Goal: Task Accomplishment & Management: Manage account settings

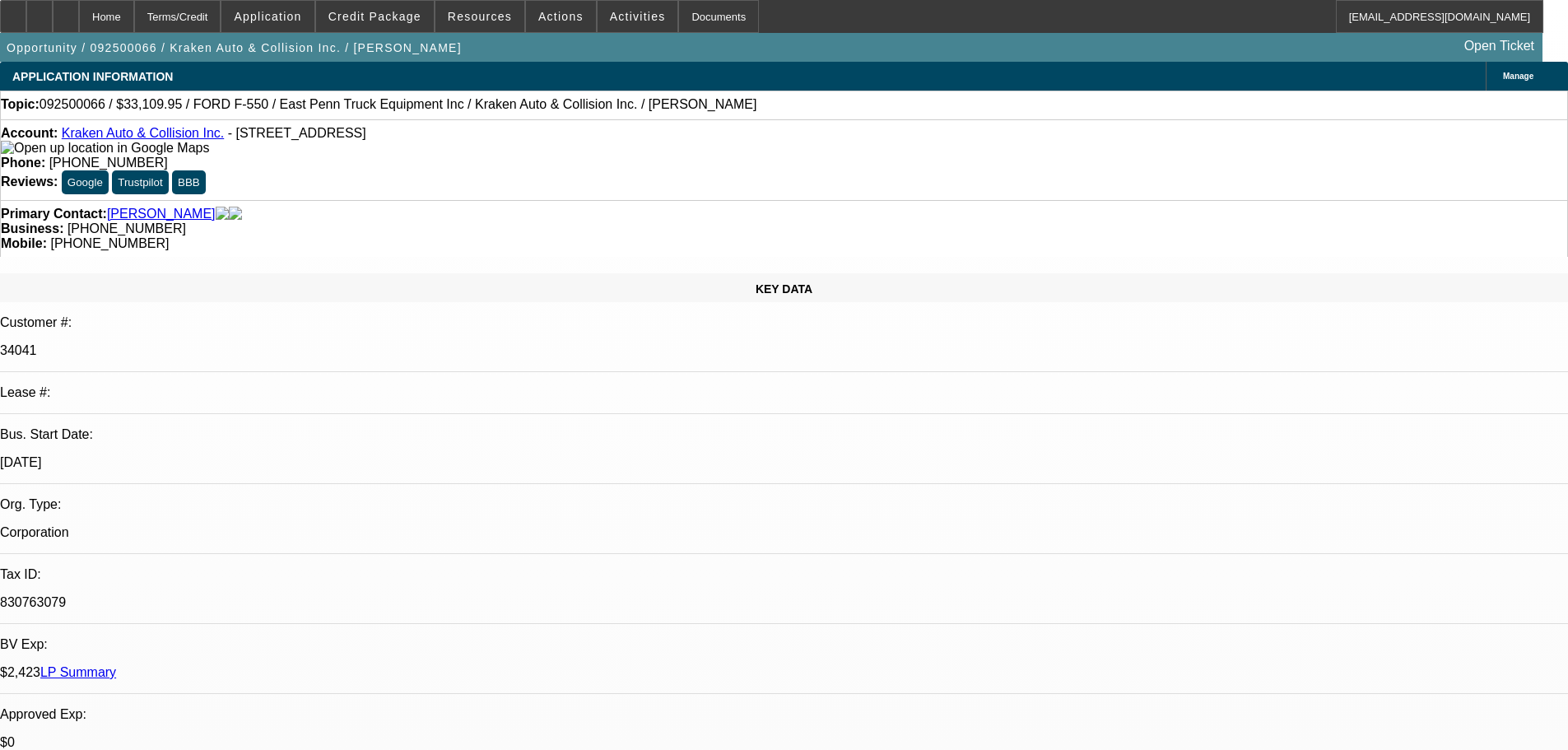
select select "0"
select select "0.1"
select select "4"
select select "0"
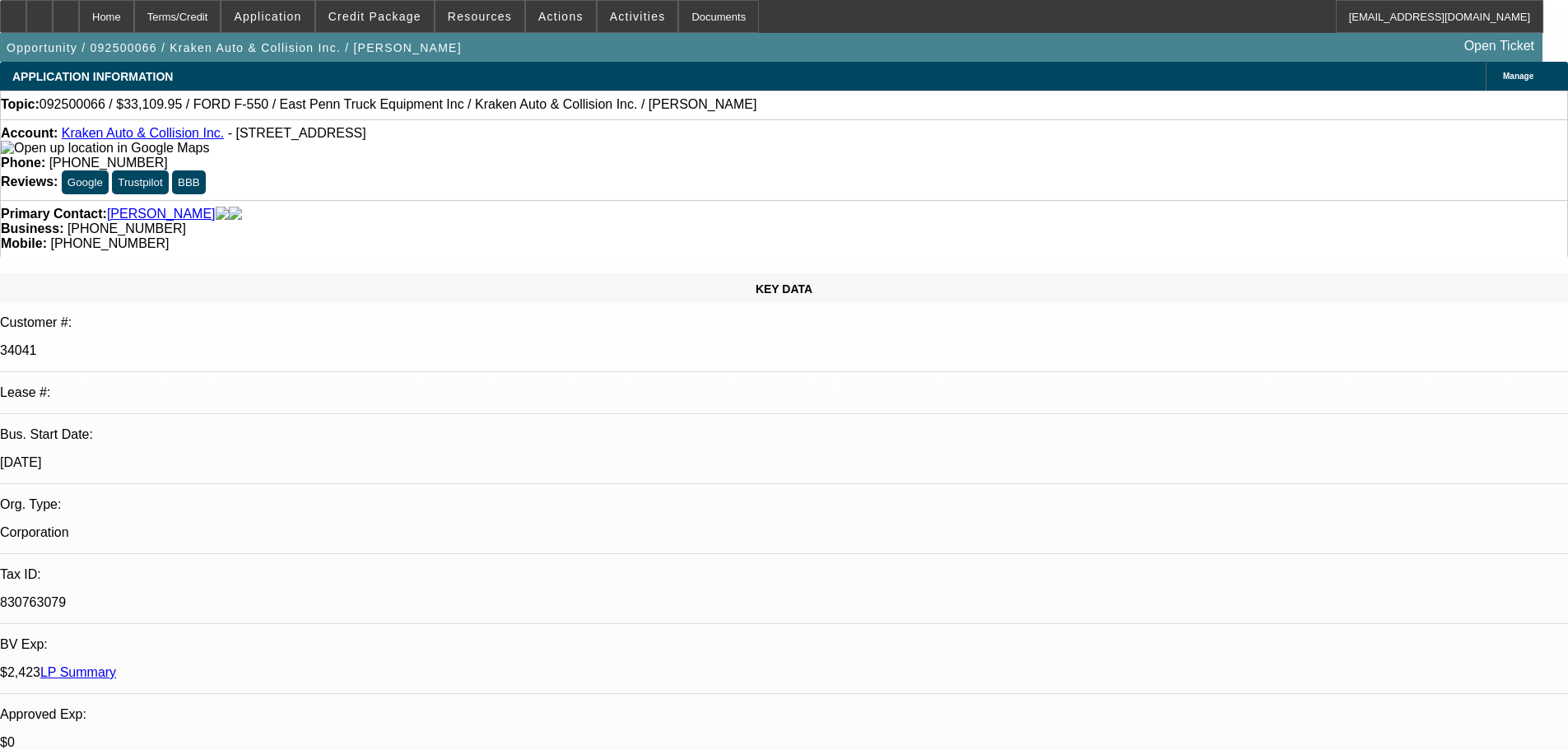
select select "0"
select select "0.1"
select select "4"
select select "0"
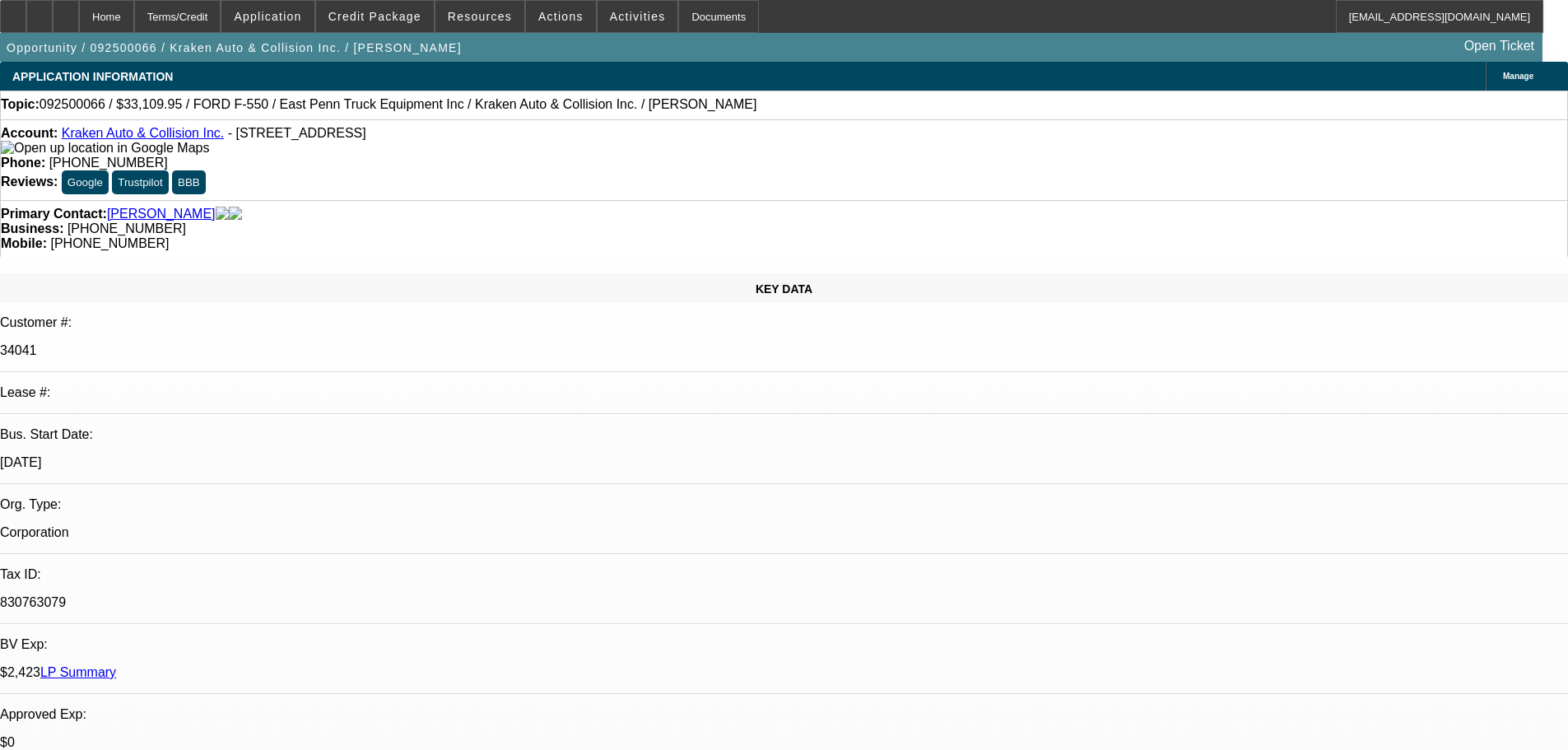
select select "0.1"
select select "4"
select select "0"
select select "0.1"
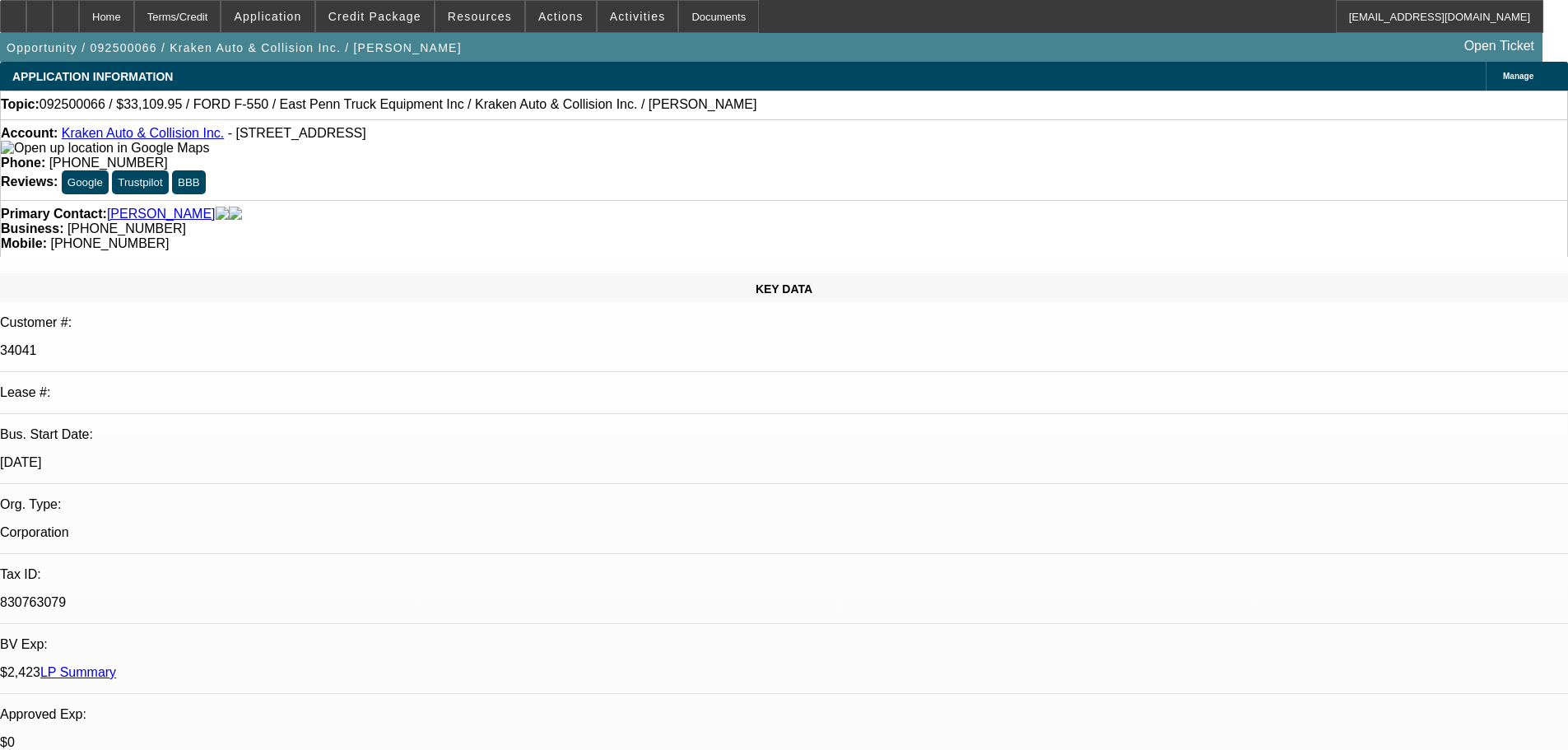
select select "4"
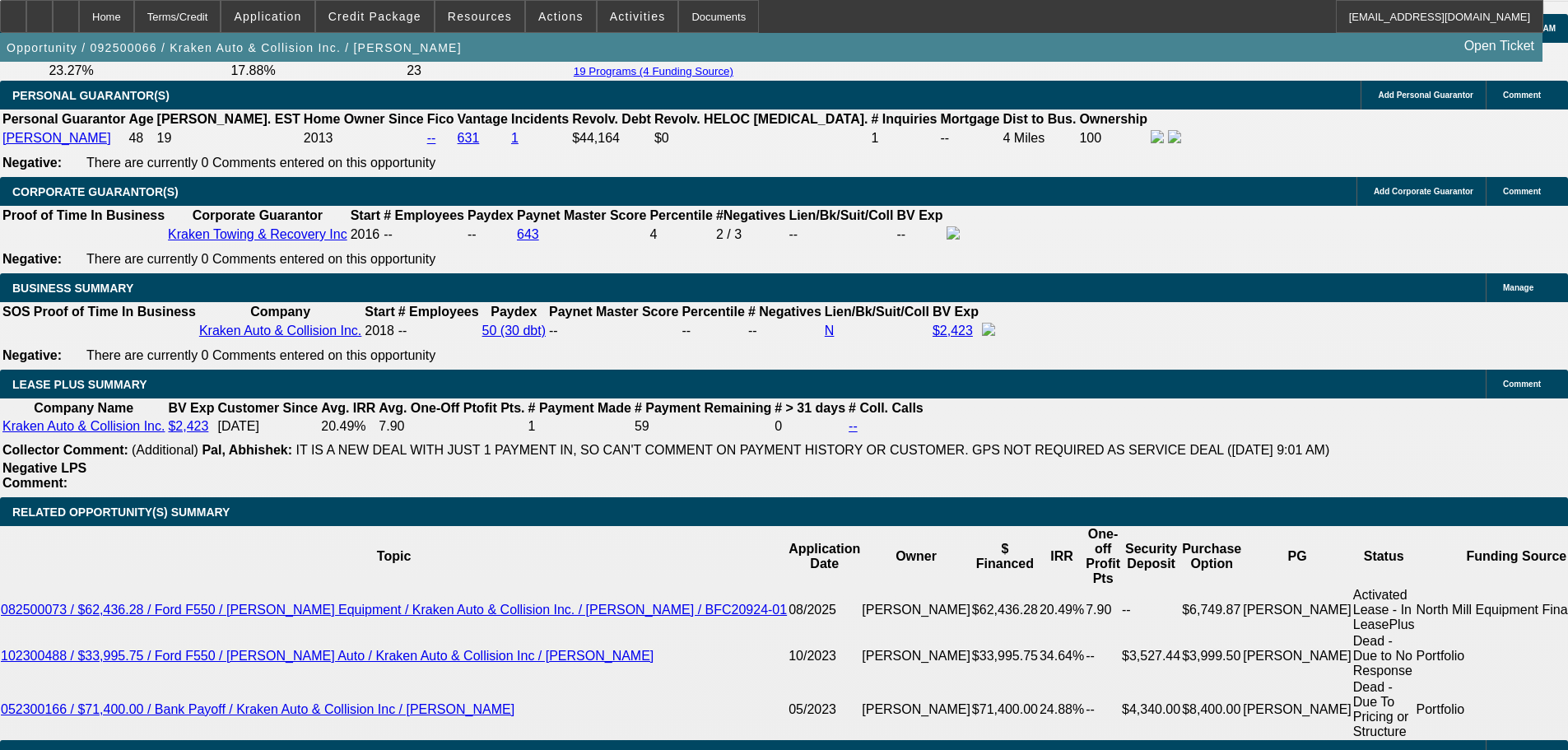
scroll to position [2364, 0]
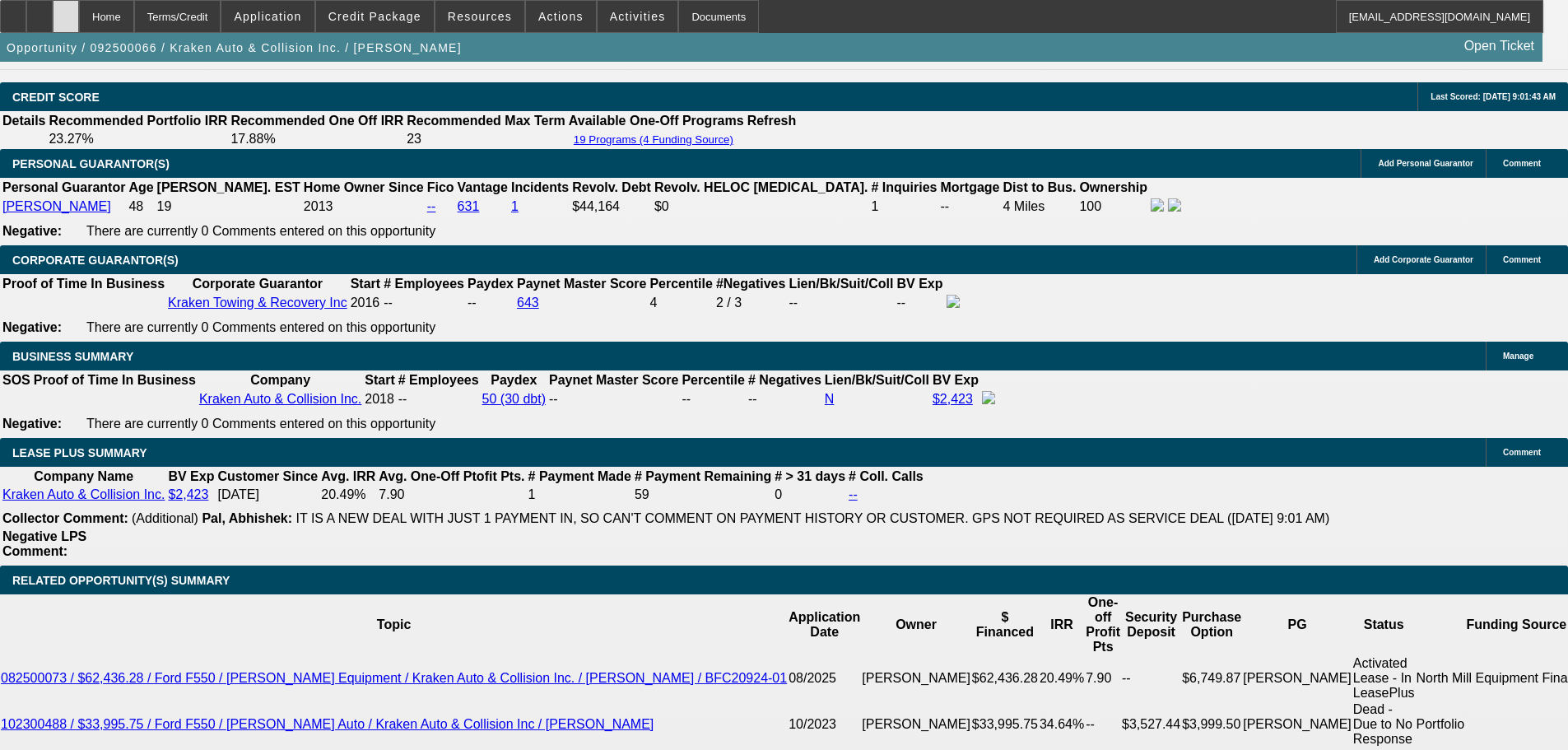
click at [79, 14] on div at bounding box center [66, 16] width 26 height 33
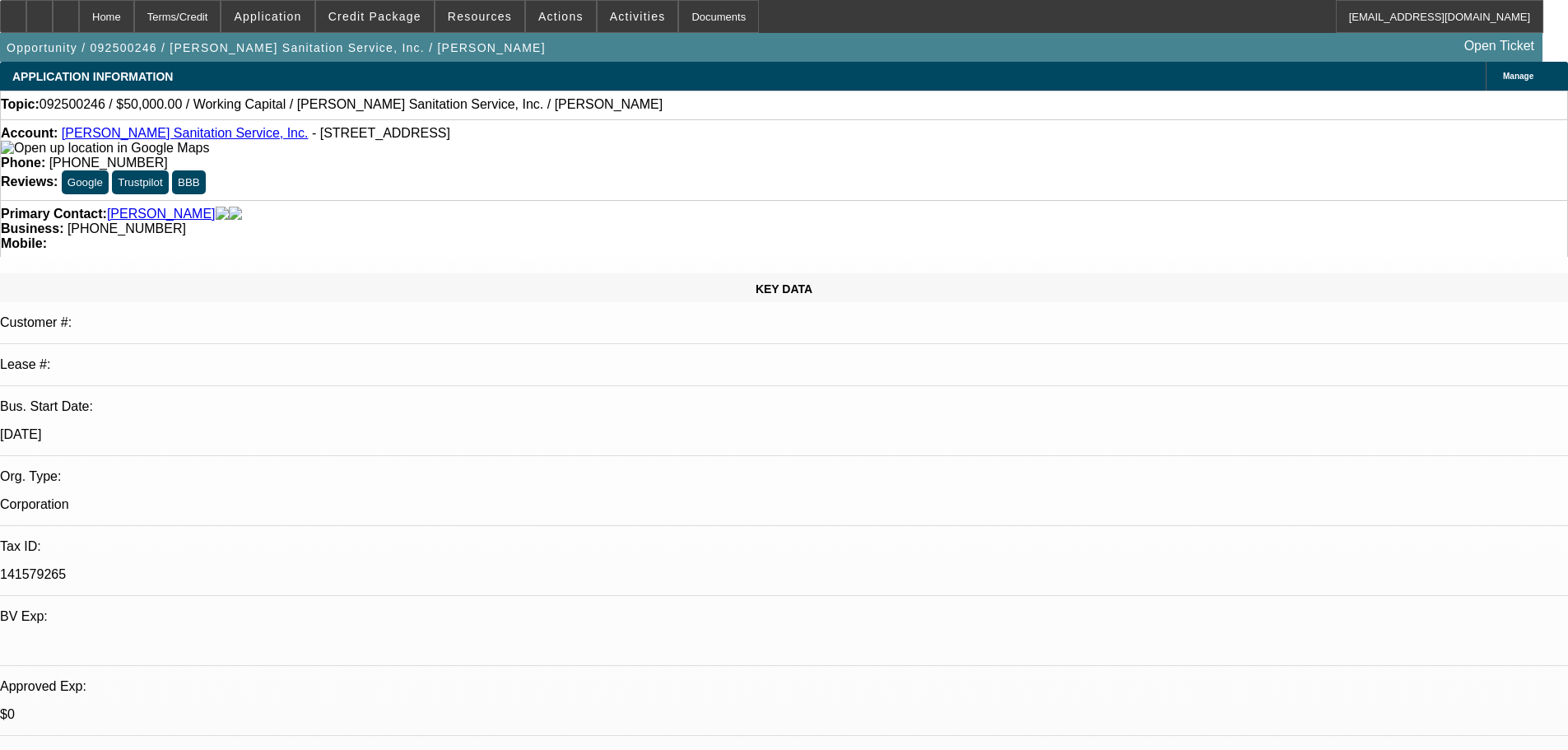
select select "0"
select select "2"
select select "0"
select select "6"
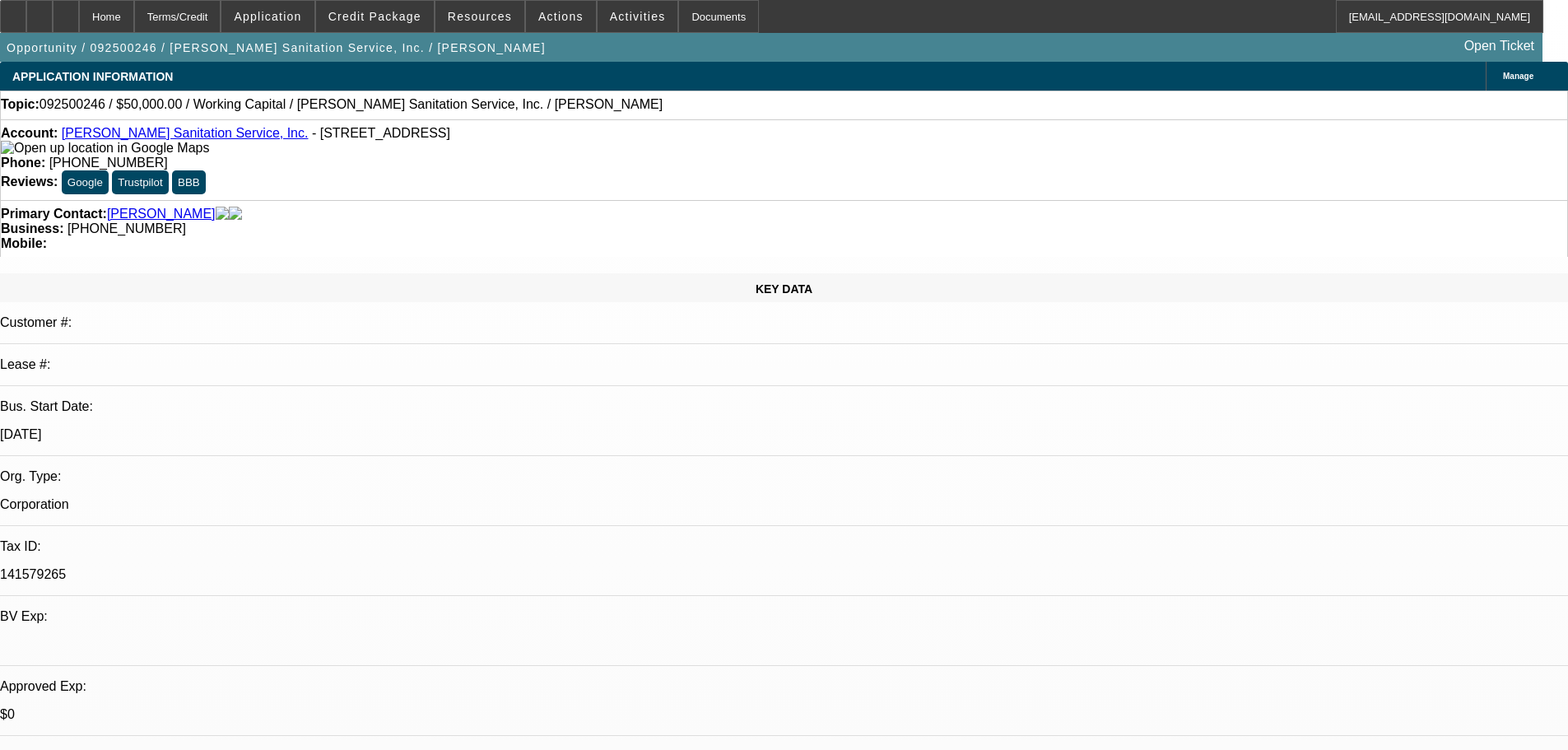
select select "0"
select select "2"
select select "0"
select select "6"
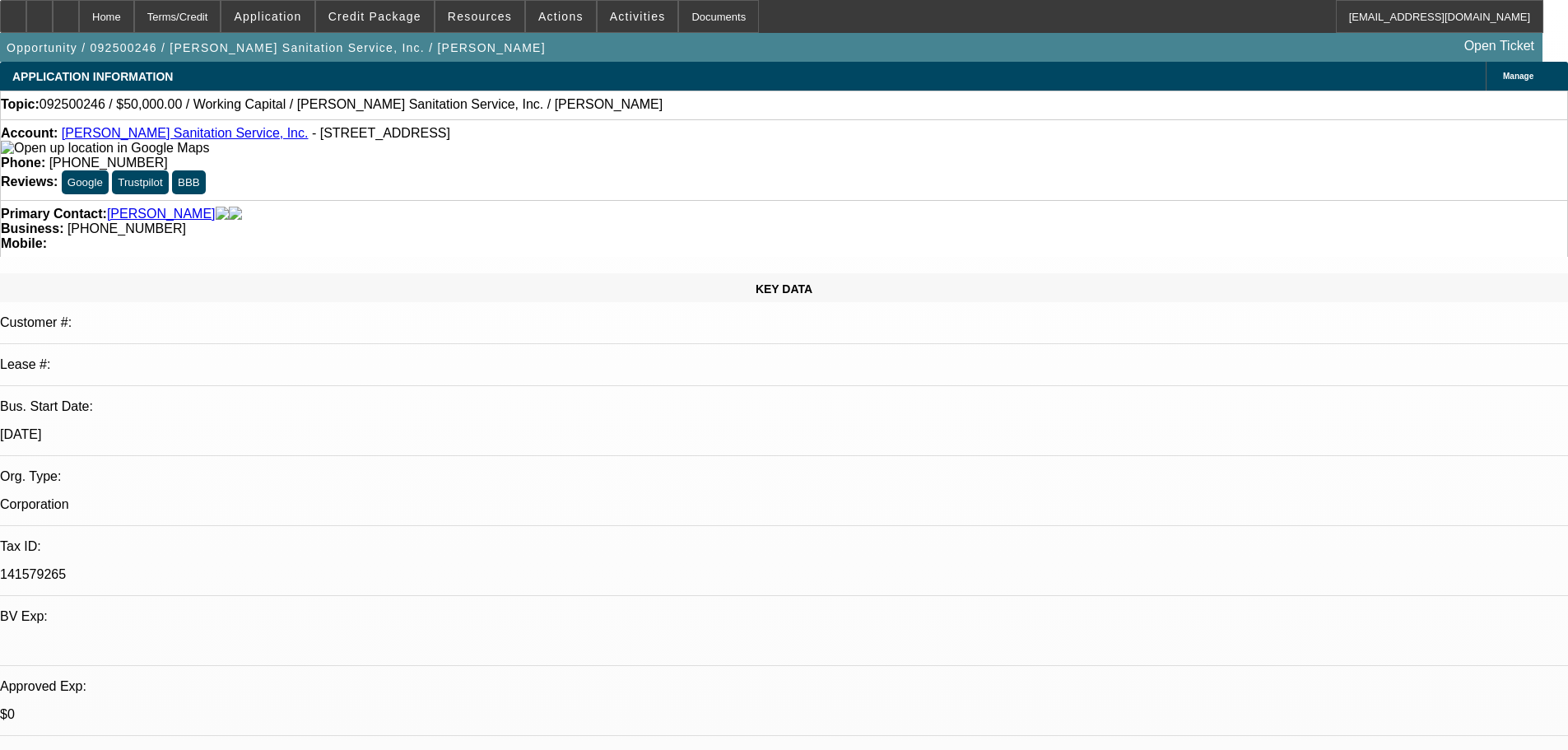
select select "0"
select select "2"
select select "0"
select select "6"
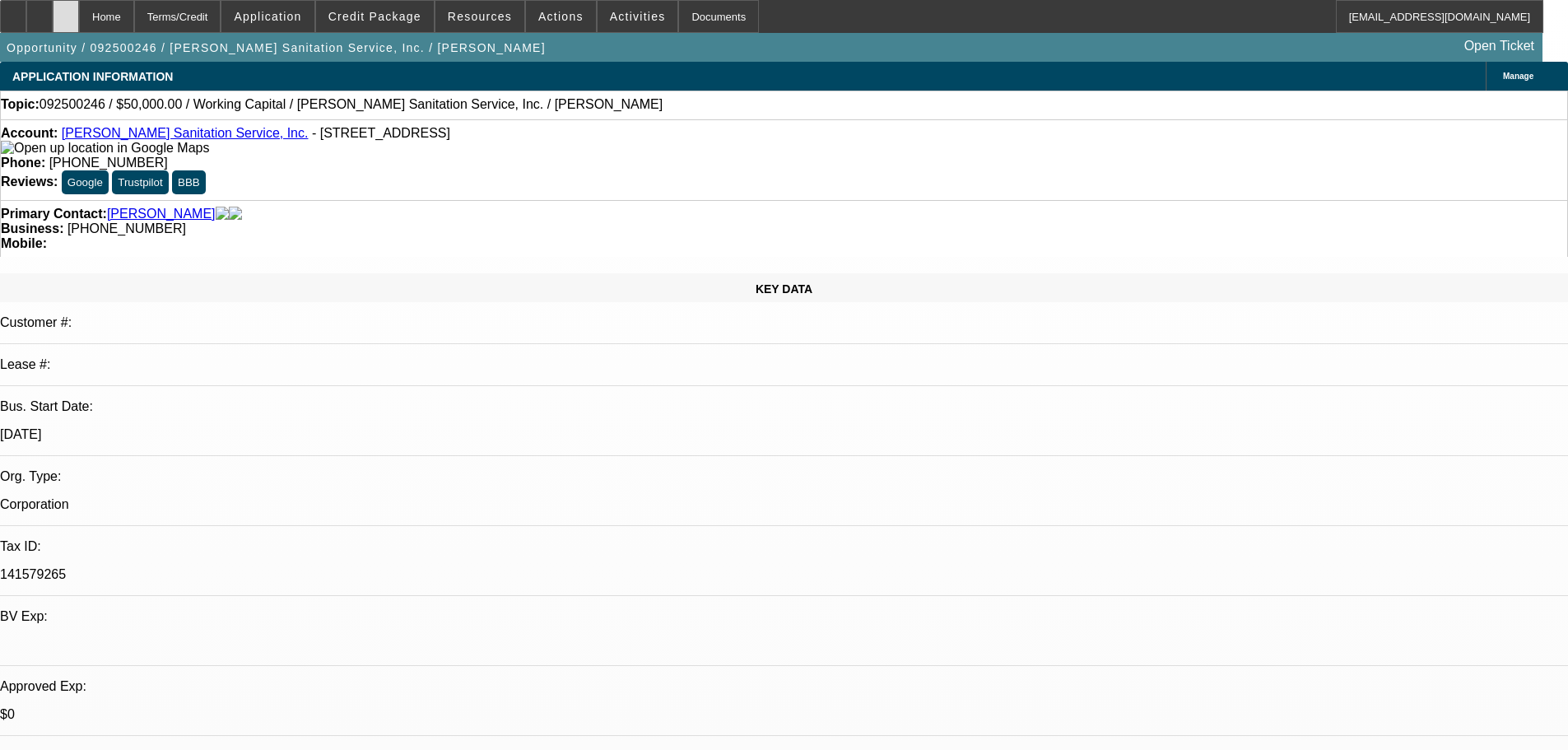
click at [79, 17] on div at bounding box center [66, 16] width 26 height 33
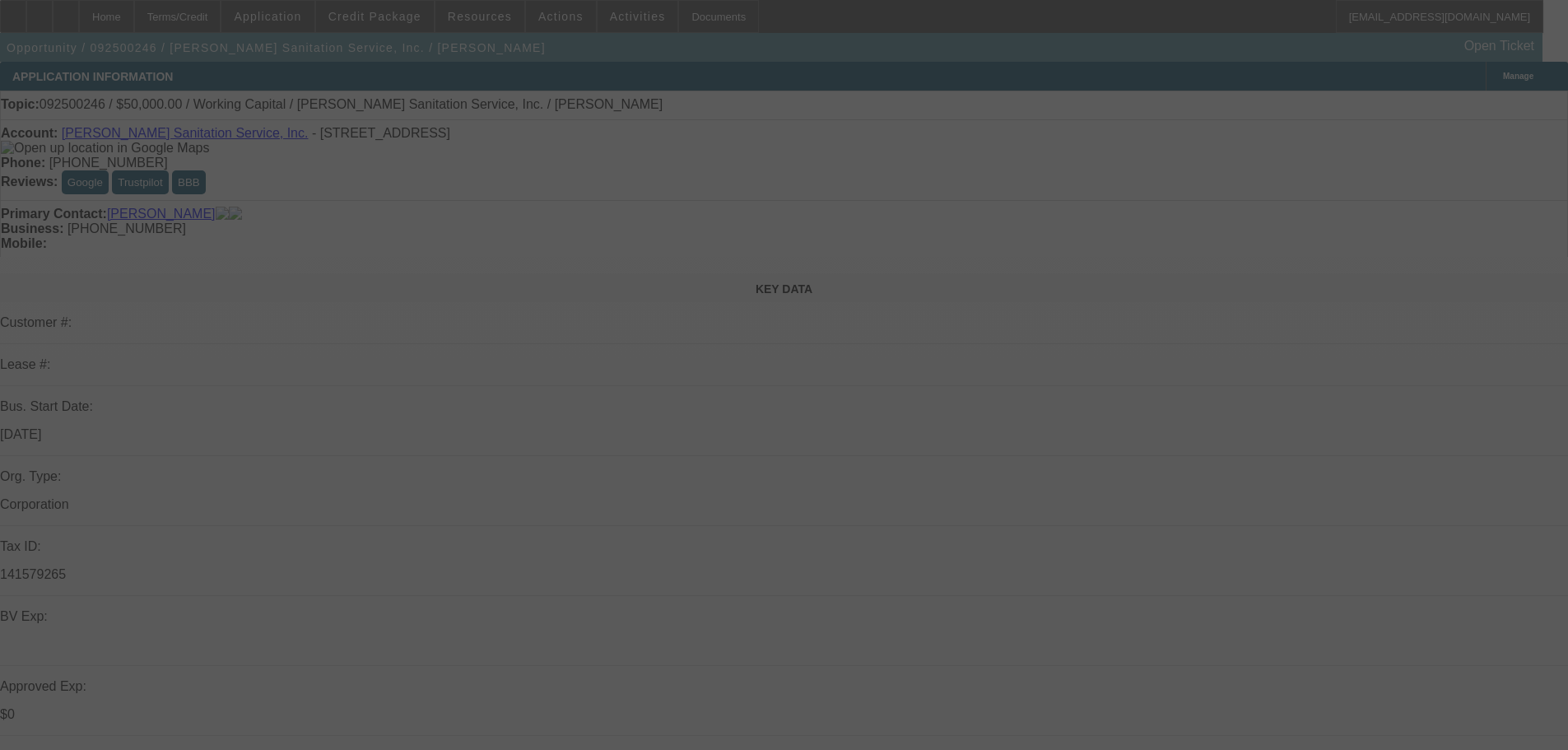
select select "0"
select select "2"
select select "0"
select select "6"
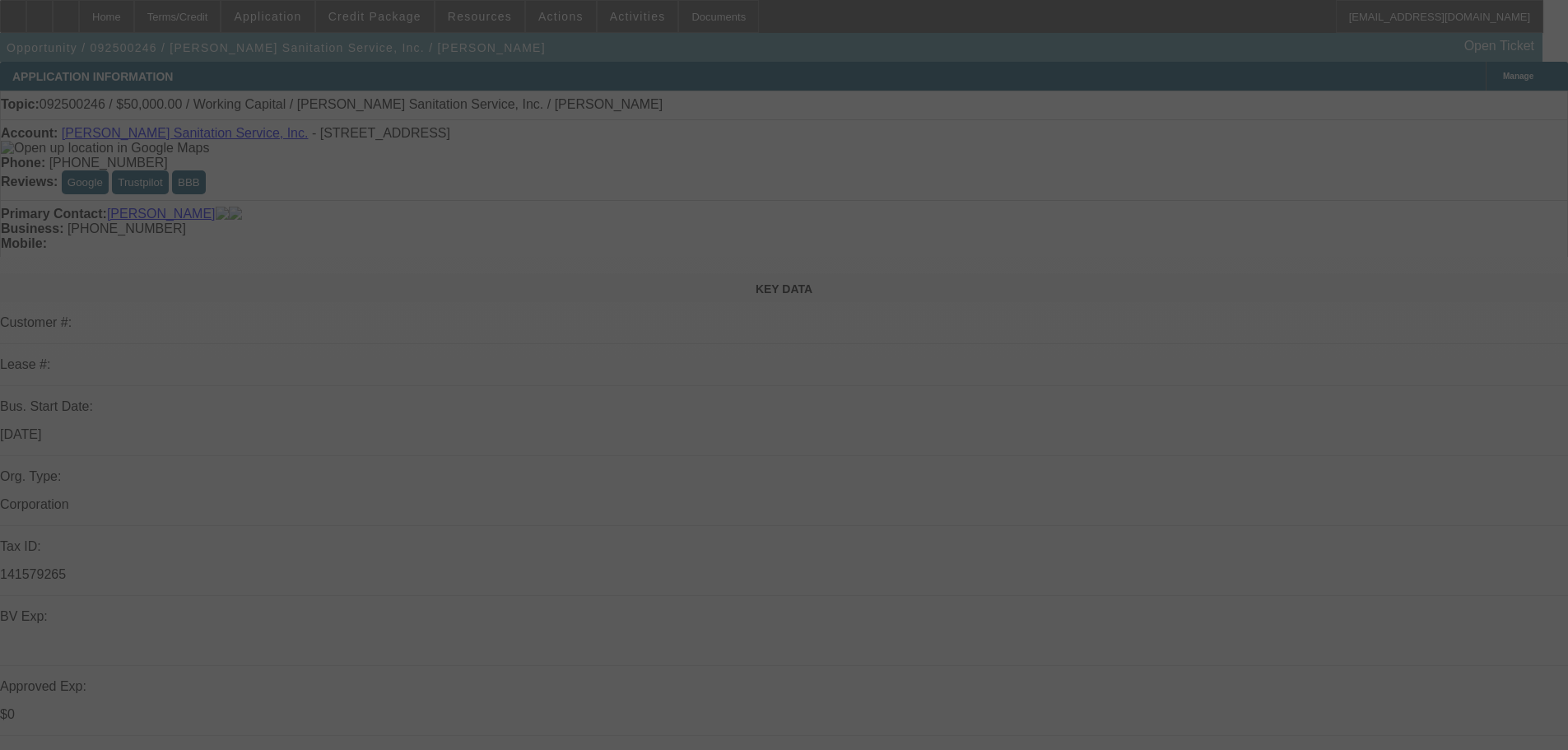
select select "0"
select select "2"
select select "0"
select select "6"
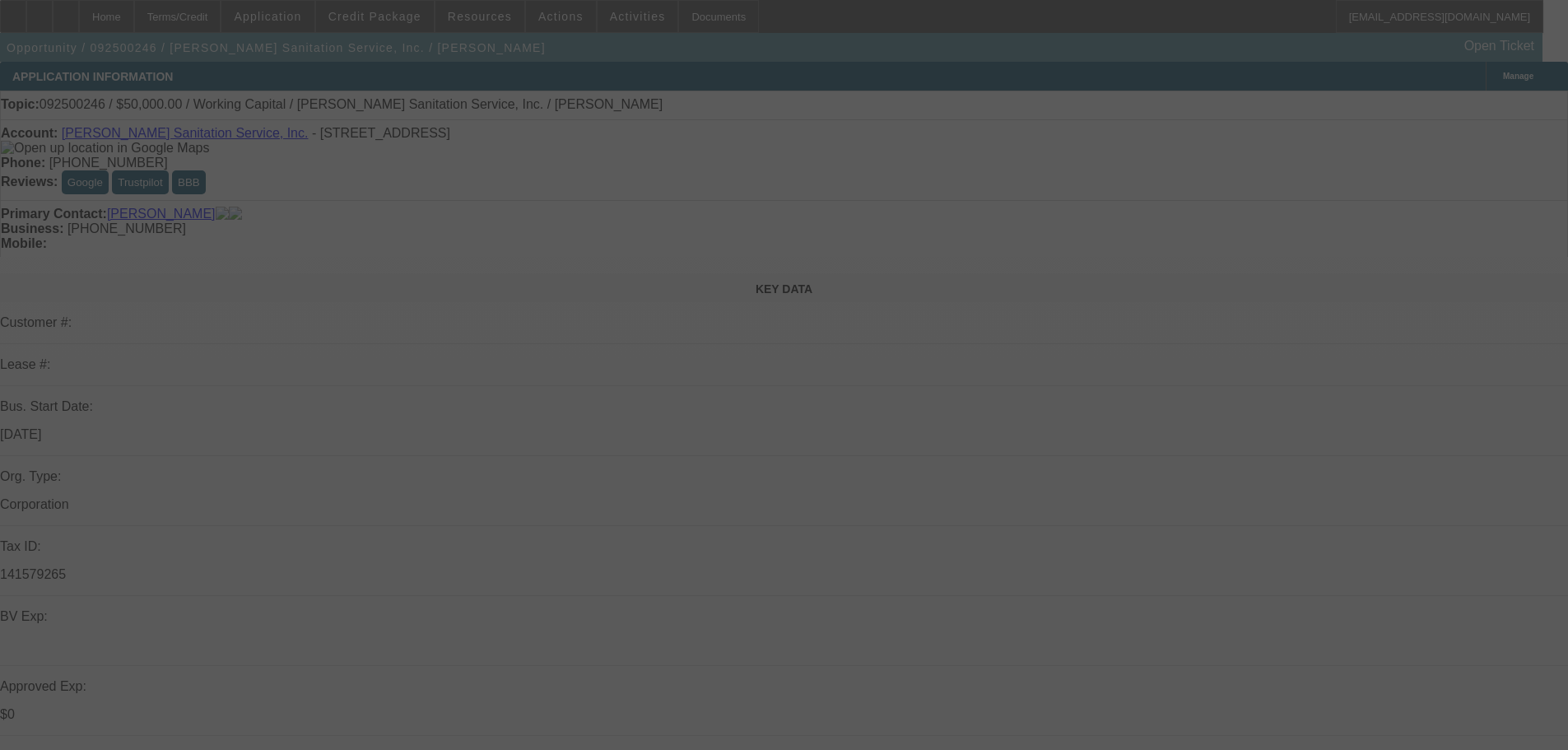
select select "0"
select select "2"
select select "0"
select select "6"
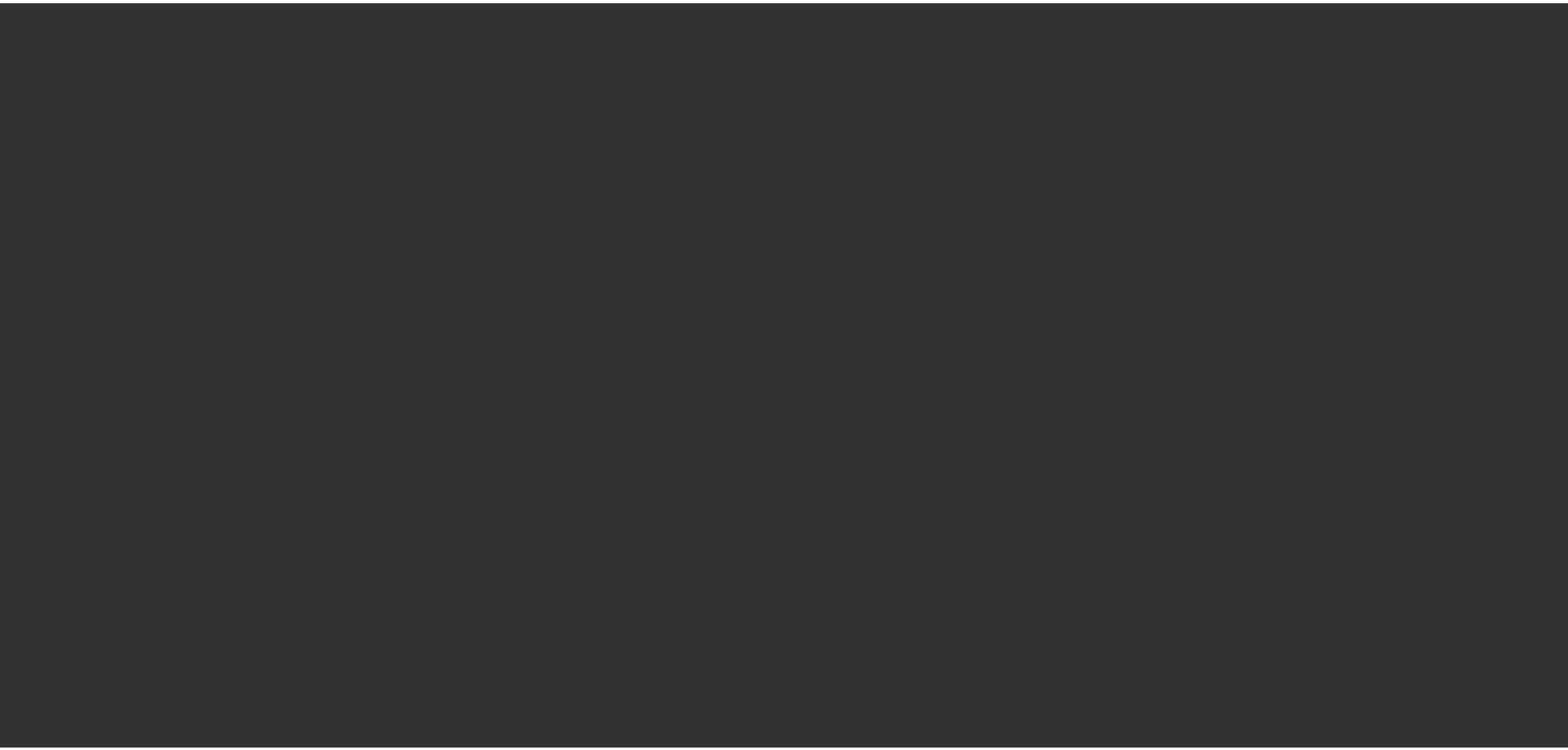
scroll to position [1533, 0]
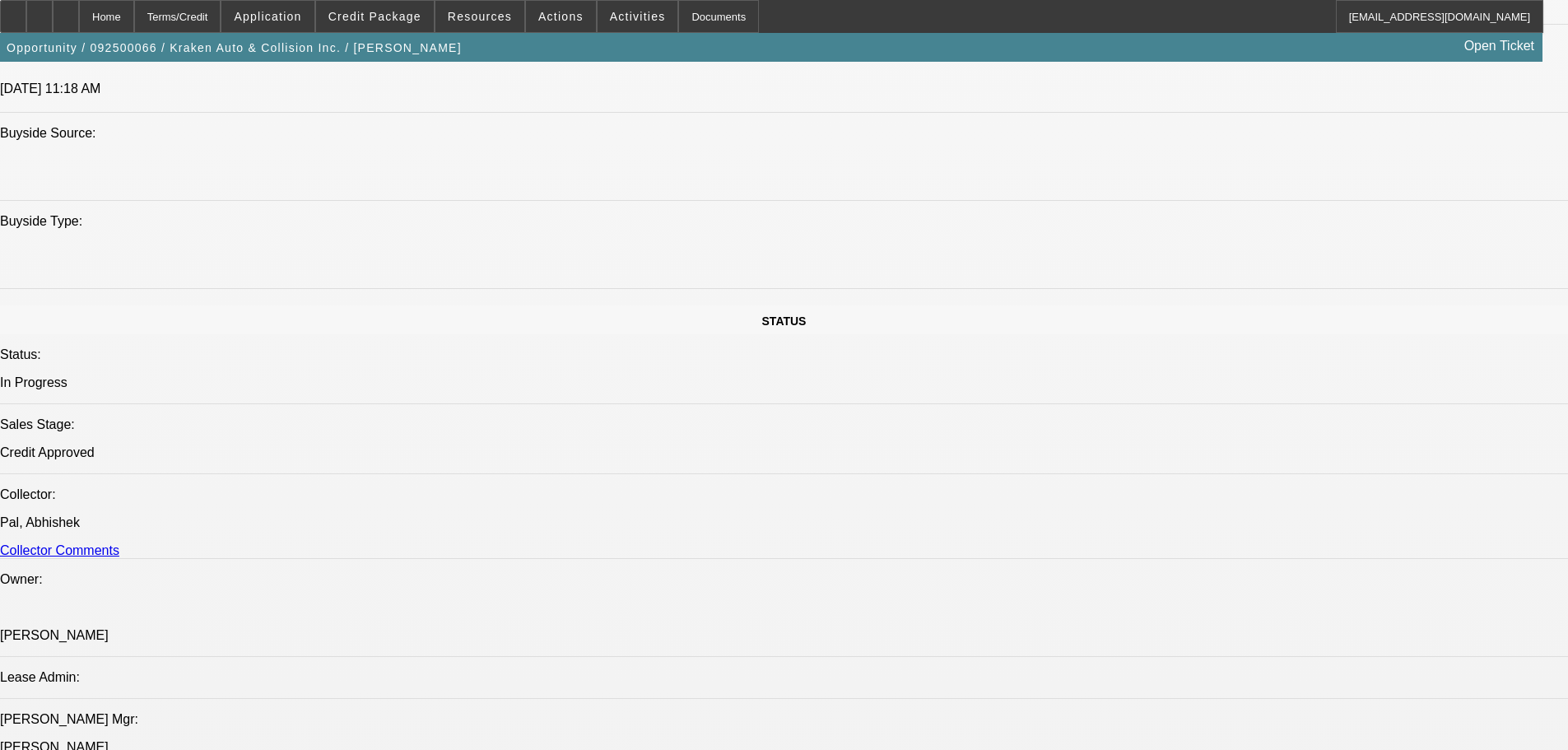
select select "0"
select select "0.1"
select select "4"
select select "0"
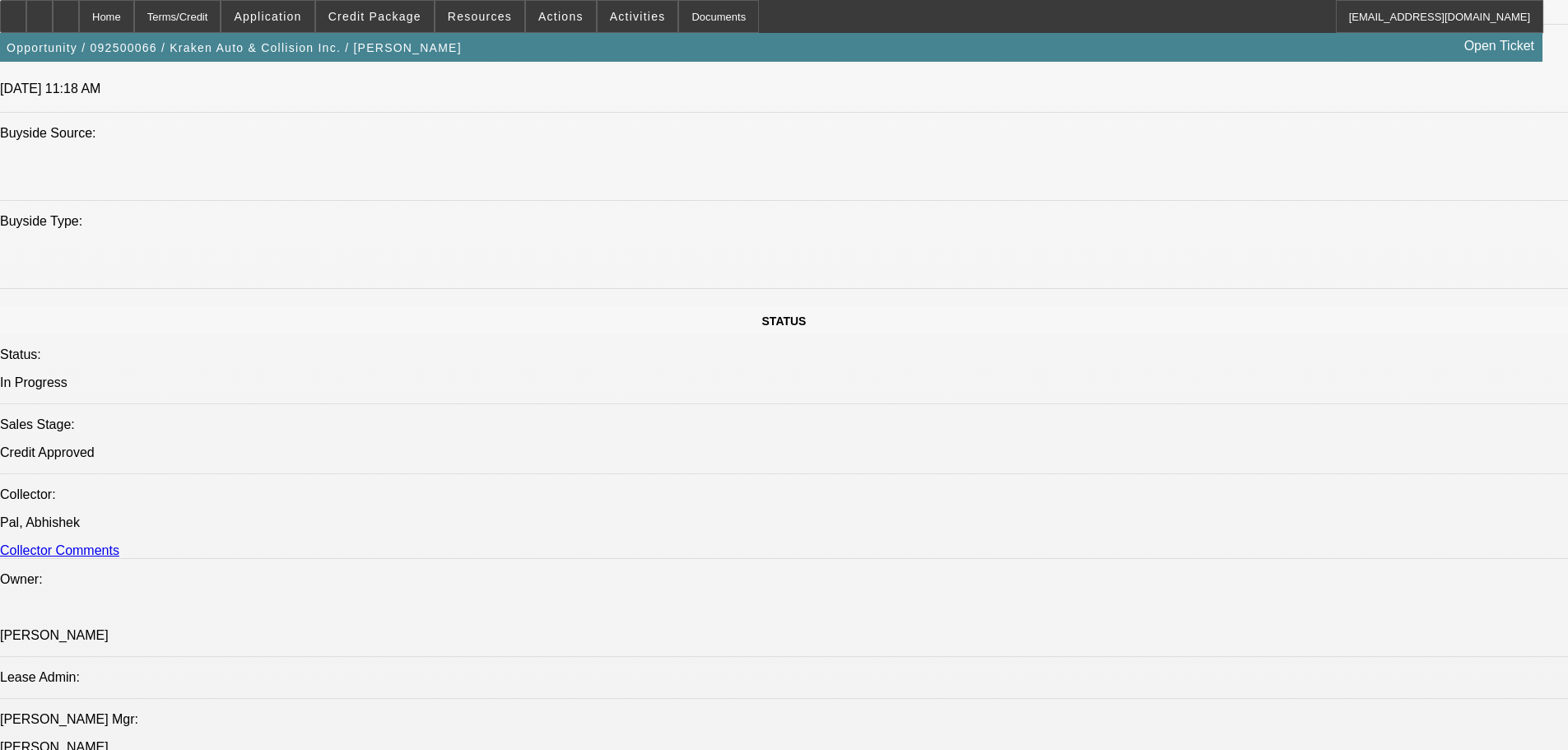
select select "0"
select select "0.1"
select select "4"
select select "0"
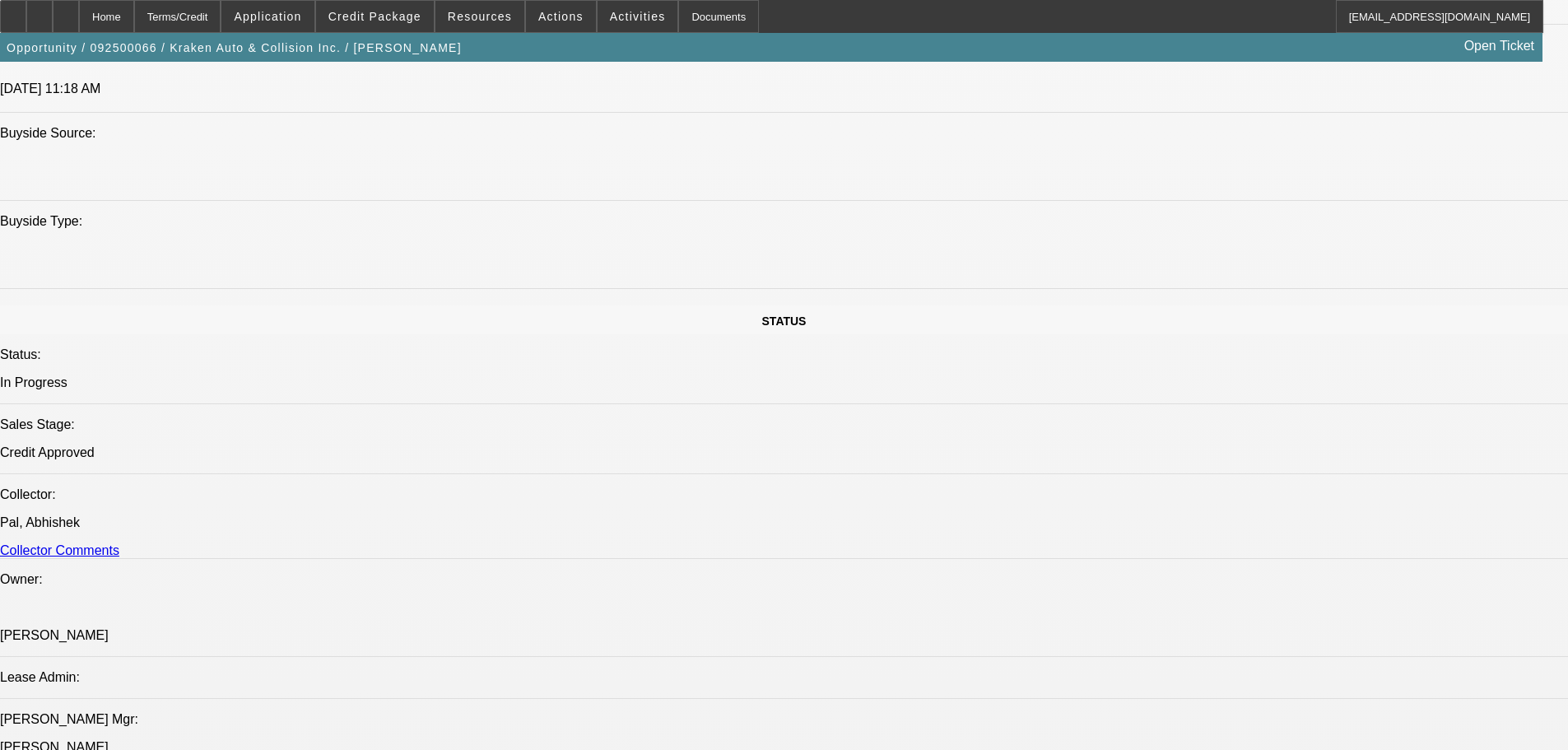
select select "0.1"
select select "4"
select select "0"
select select "0.1"
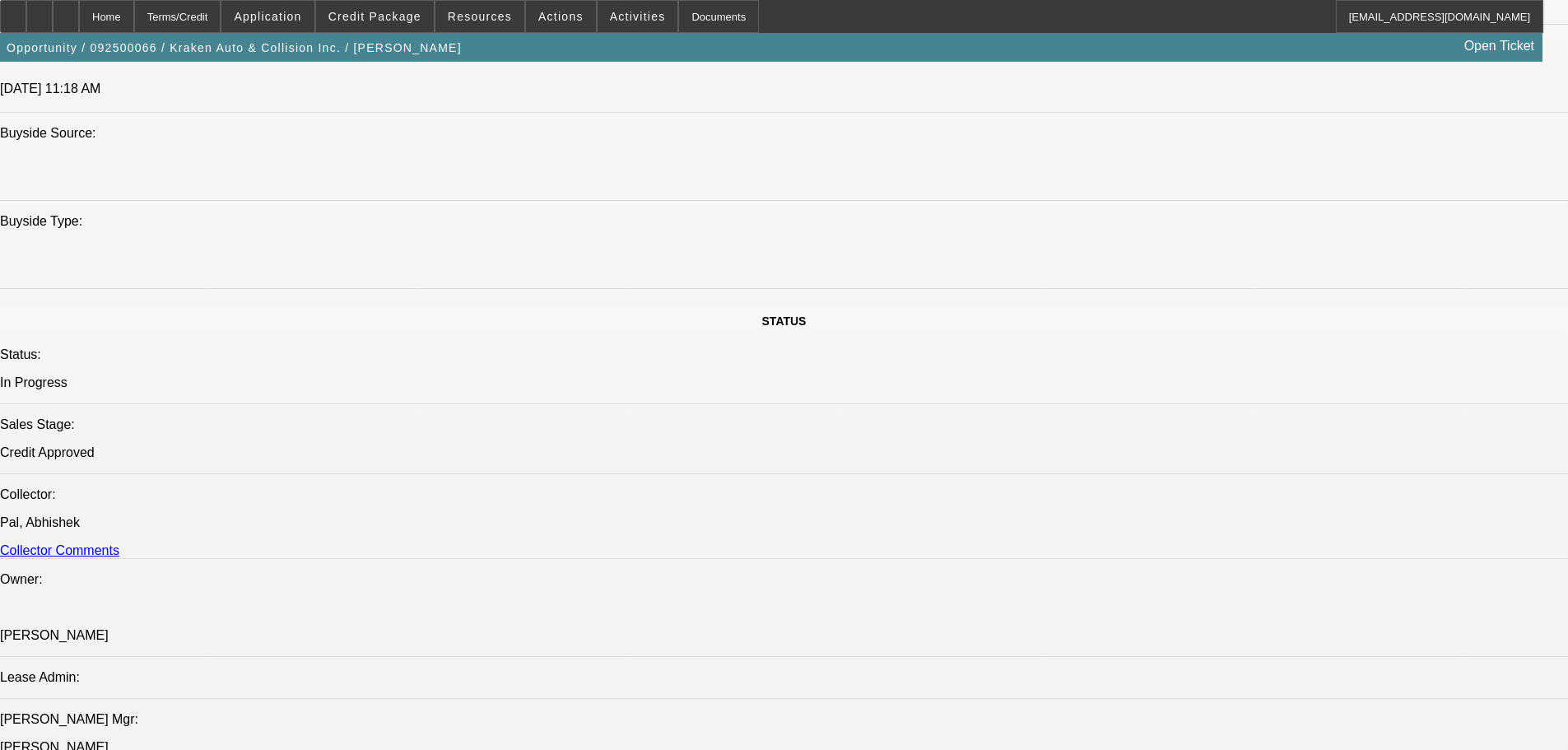
select select "4"
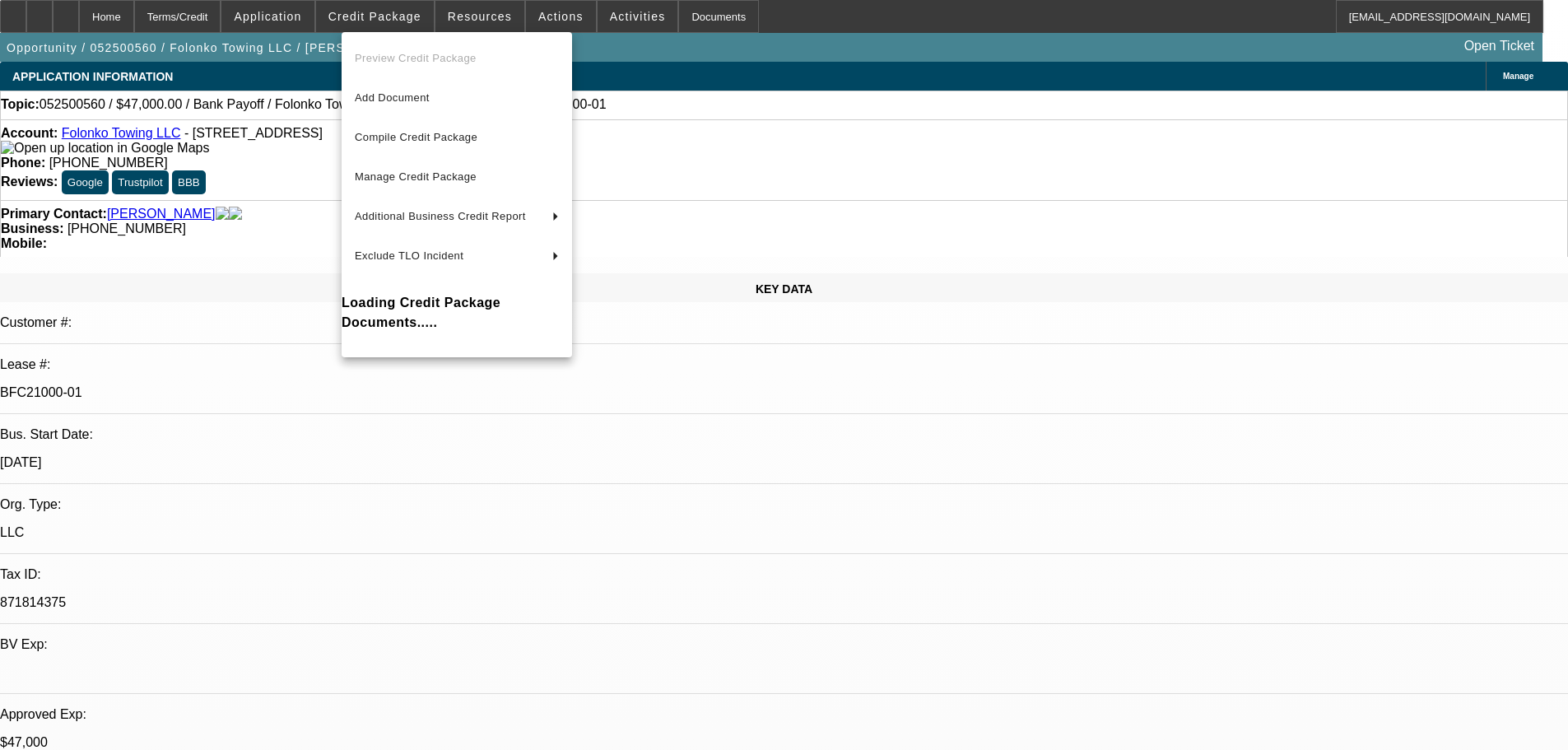
select select "0"
select select "2"
select select "0.1"
select select "4"
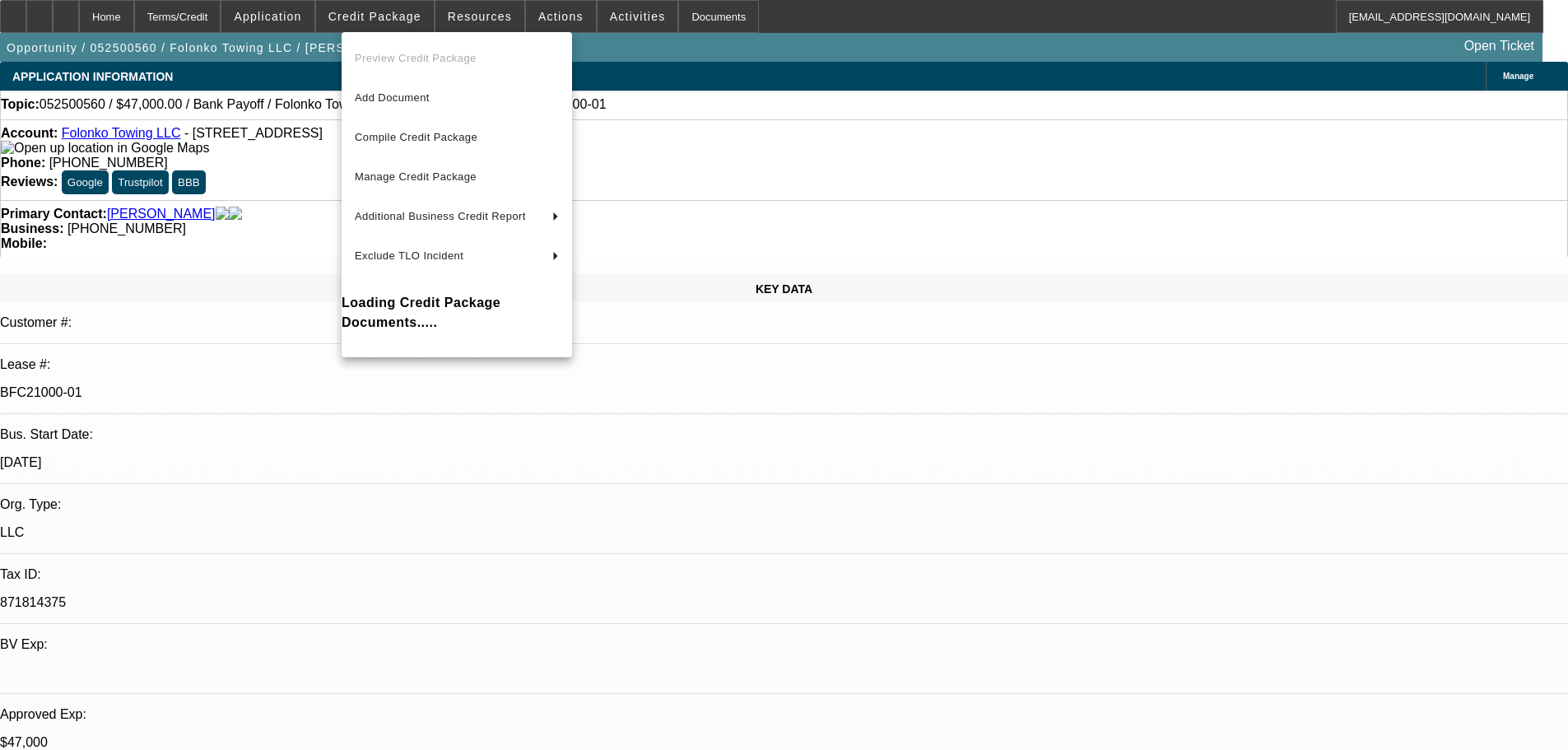
select select "0"
select select "2"
select select "0.1"
select select "4"
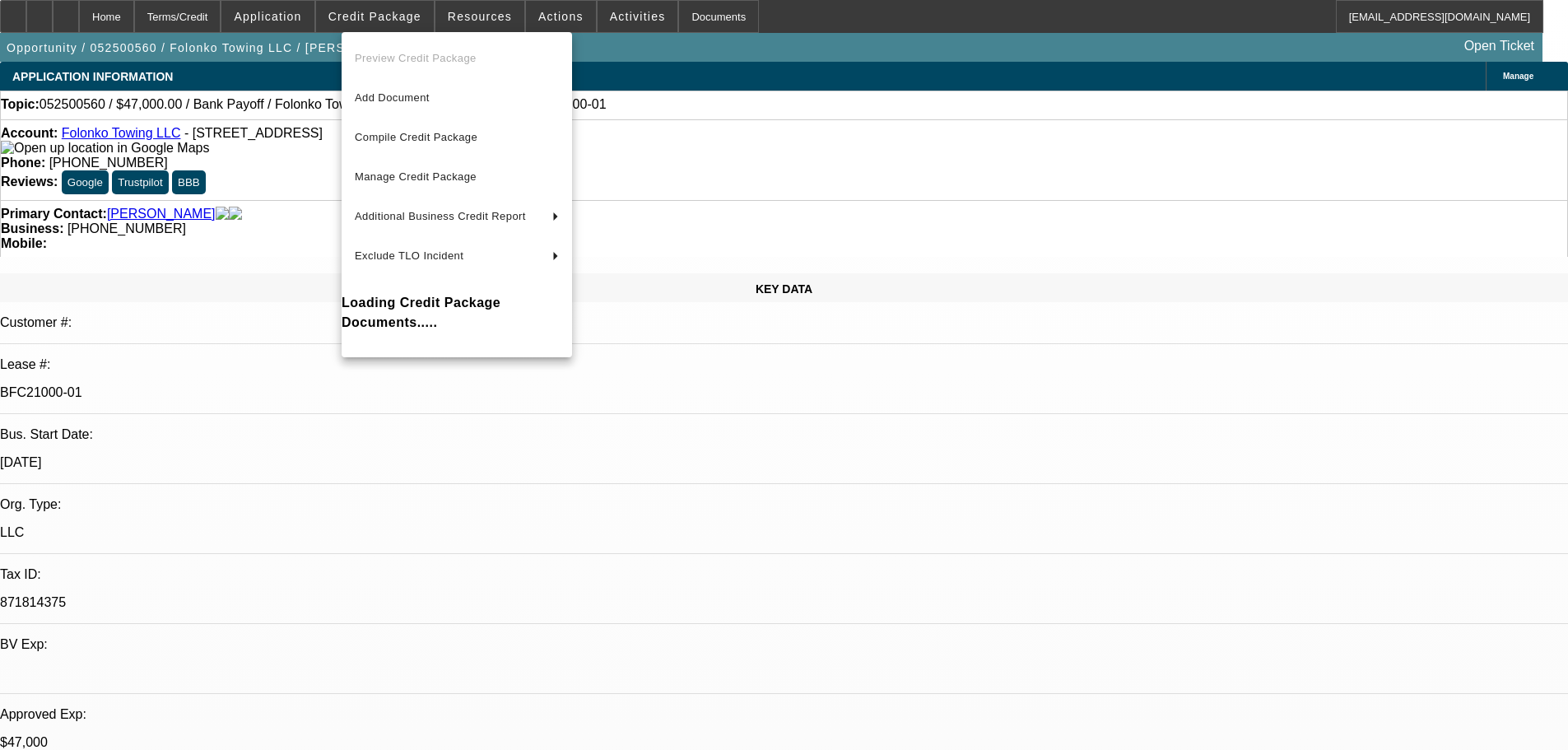
select select "0"
select select "2"
select select "0.1"
select select "4"
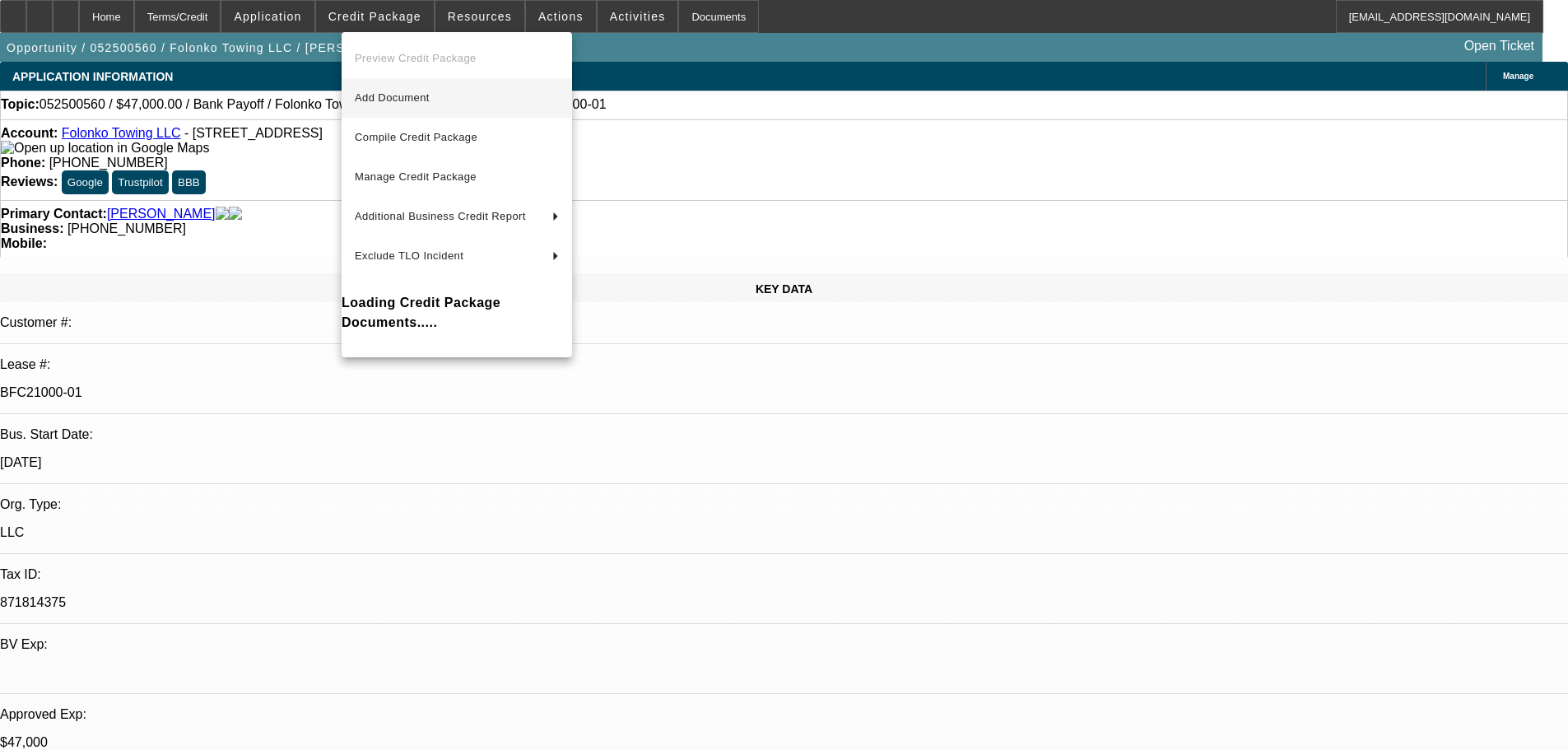
click at [388, 92] on span "Add Document" at bounding box center [391, 98] width 75 height 12
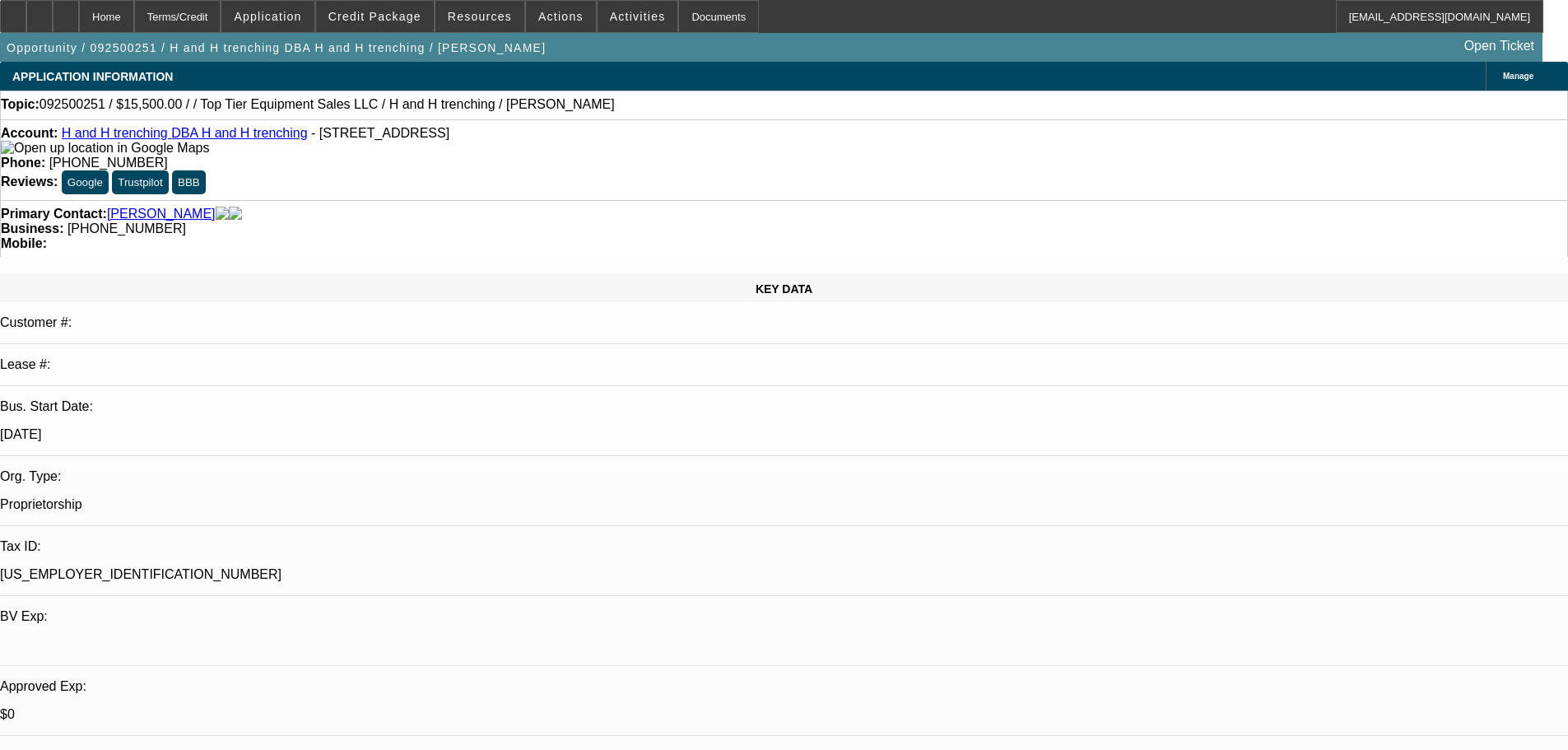
select select "0"
select select "2"
select select "0.1"
select select "4"
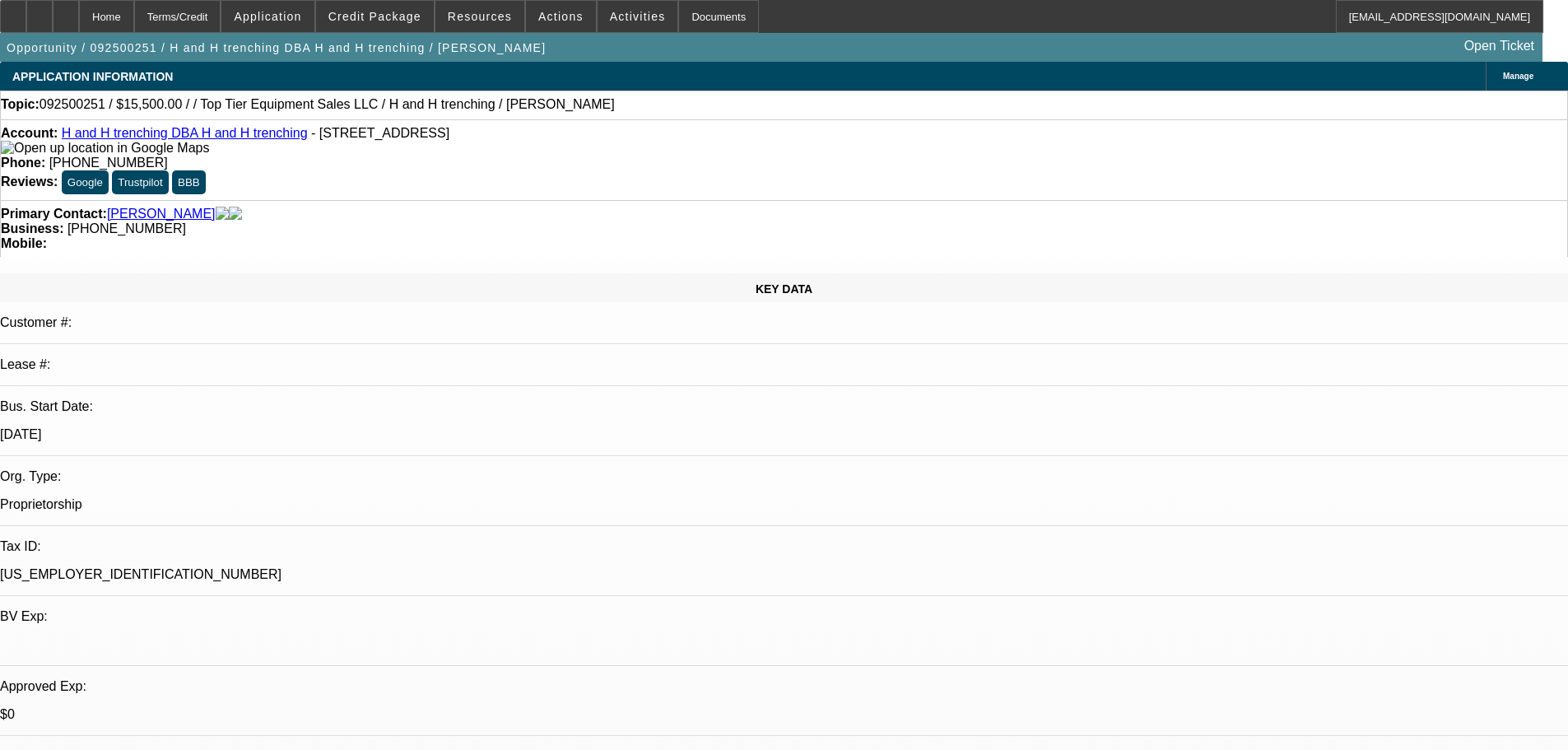
click at [187, 138] on link "H and H trenching DBA H and H trenching" at bounding box center [185, 133] width 246 height 14
drag, startPoint x: 357, startPoint y: 11, endPoint x: 318, endPoint y: 9, distance: 39.1
click at [314, 9] on span at bounding box center [267, 16] width 92 height 40
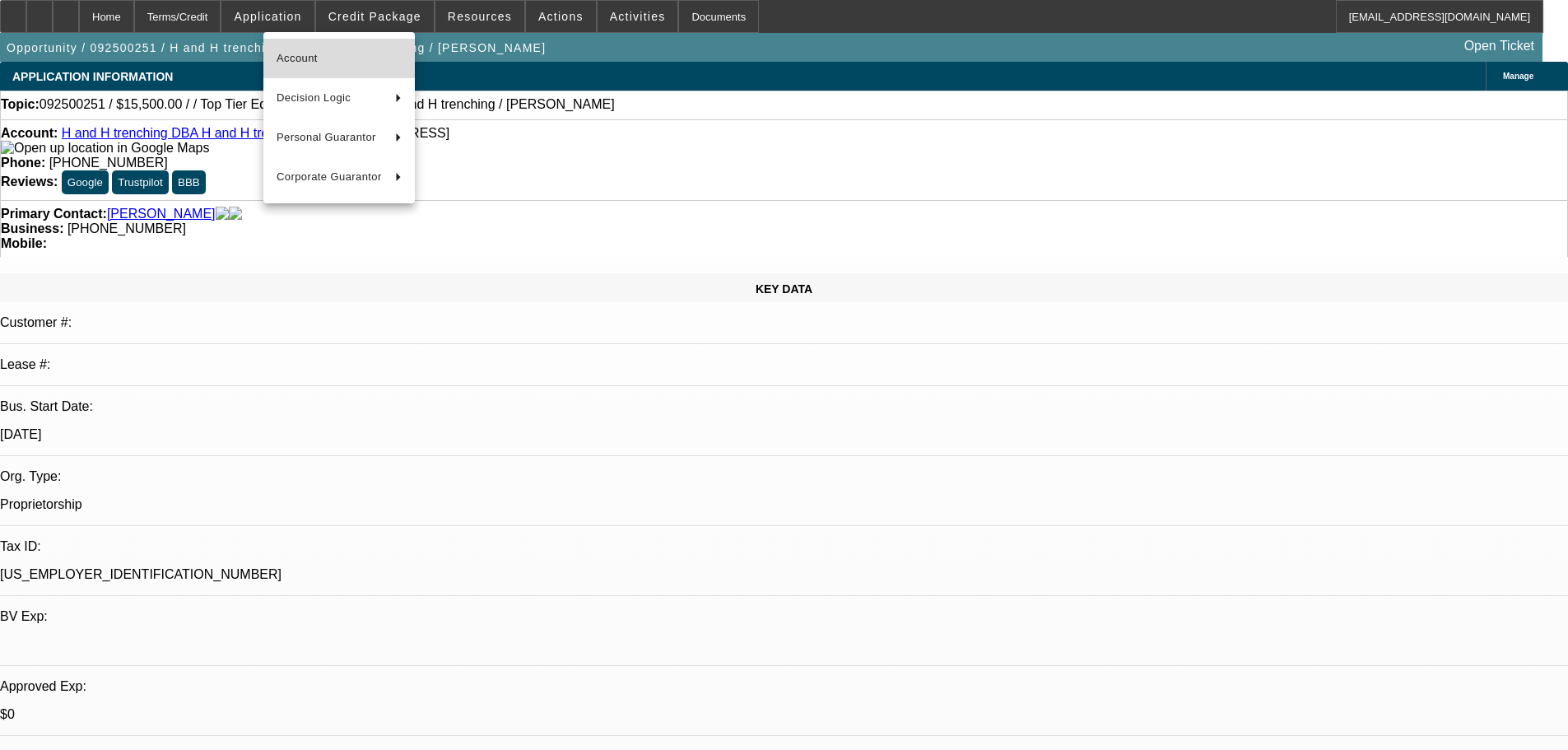
drag, startPoint x: 330, startPoint y: 50, endPoint x: 299, endPoint y: 48, distance: 31.1
click at [299, 48] on span "Account" at bounding box center [339, 58] width 125 height 19
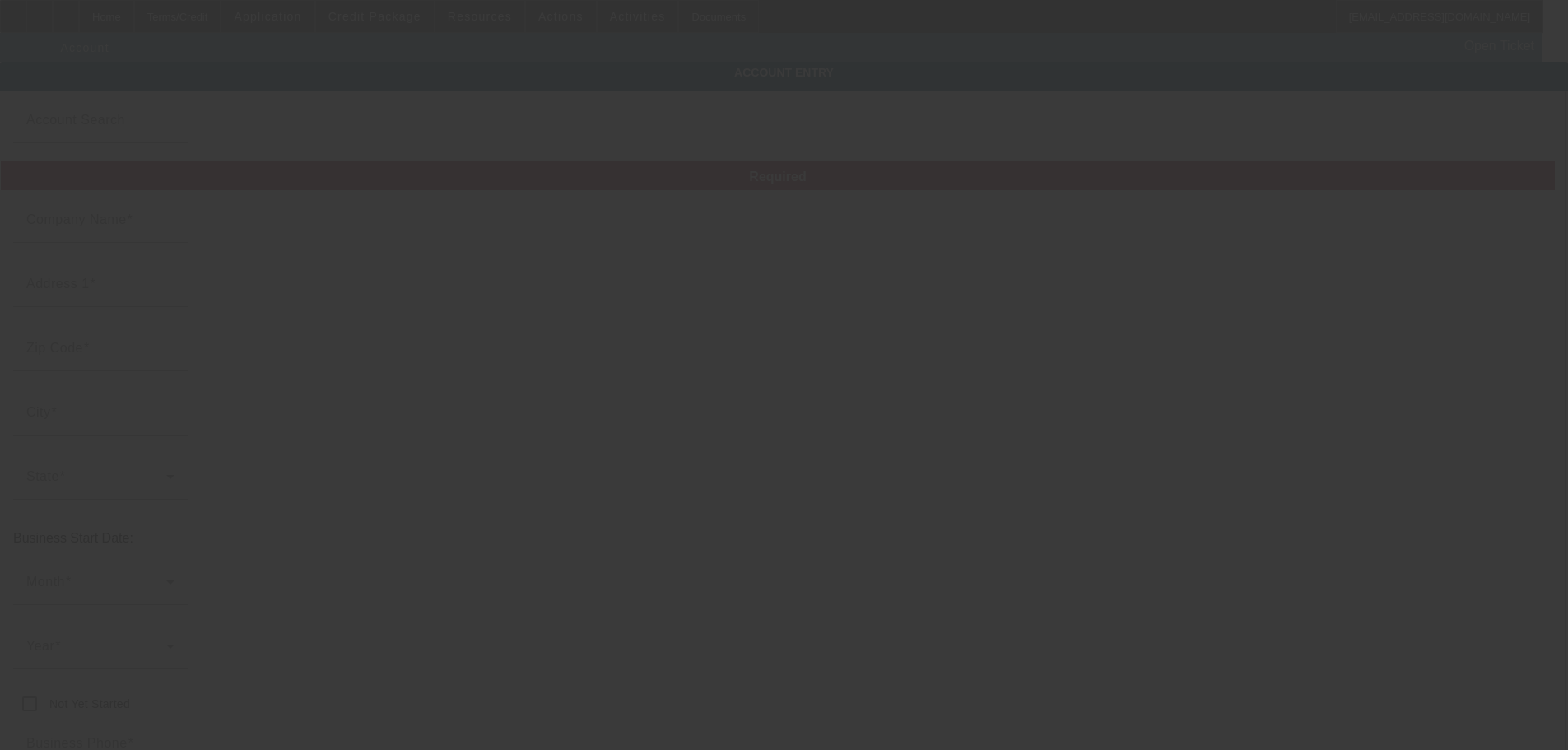
type input "H and H trenching"
type input "21806 Mink Dr"
type input "64850"
type input "Neosho"
type input "[PHONE_NUMBER]"
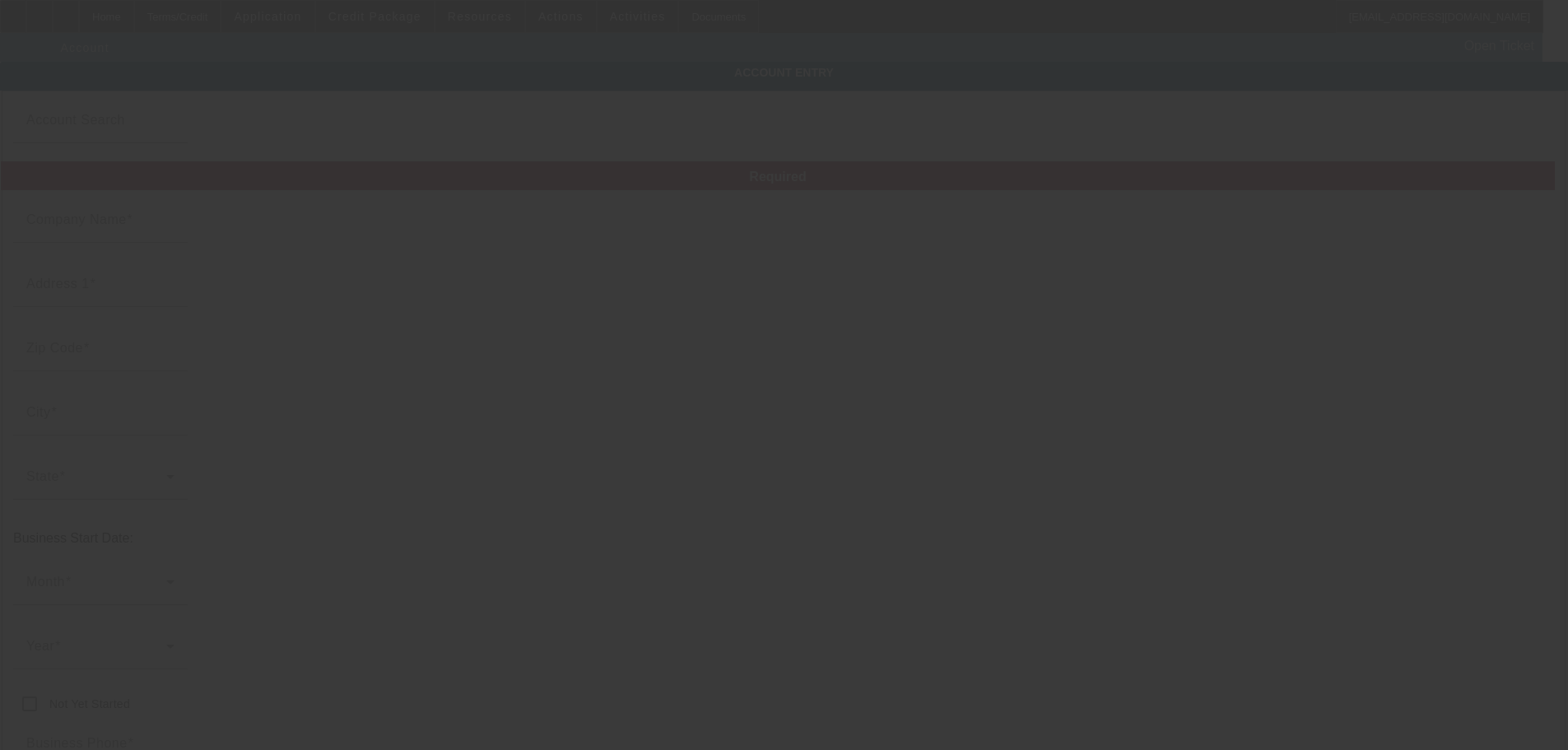
type input "H and H trenching"
type input "Mink dr"
type input "handhtrenching@gmail.com"
type input "[US_EMPLOYER_IDENTIFICATION_NUMBER]"
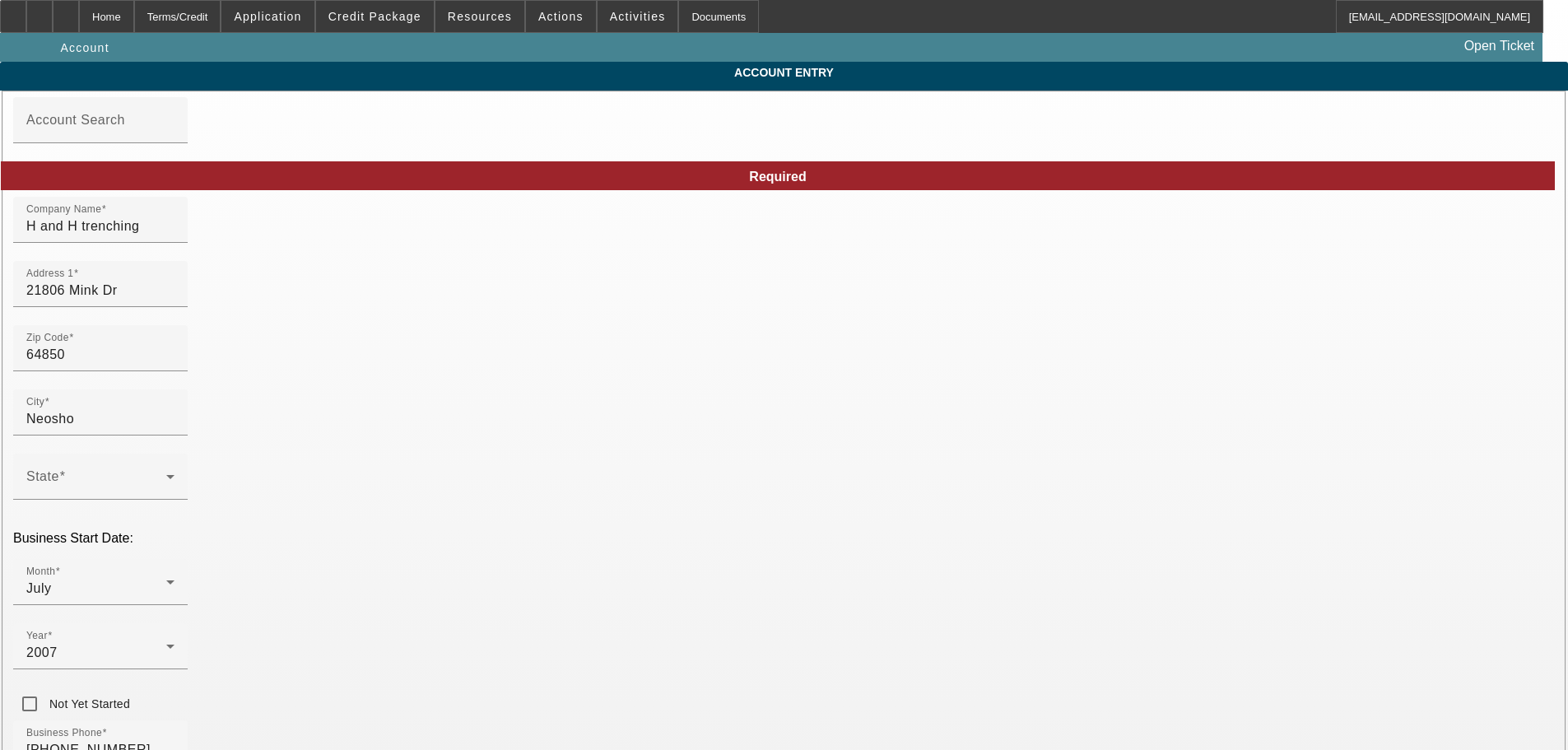
type input "9/11/2025"
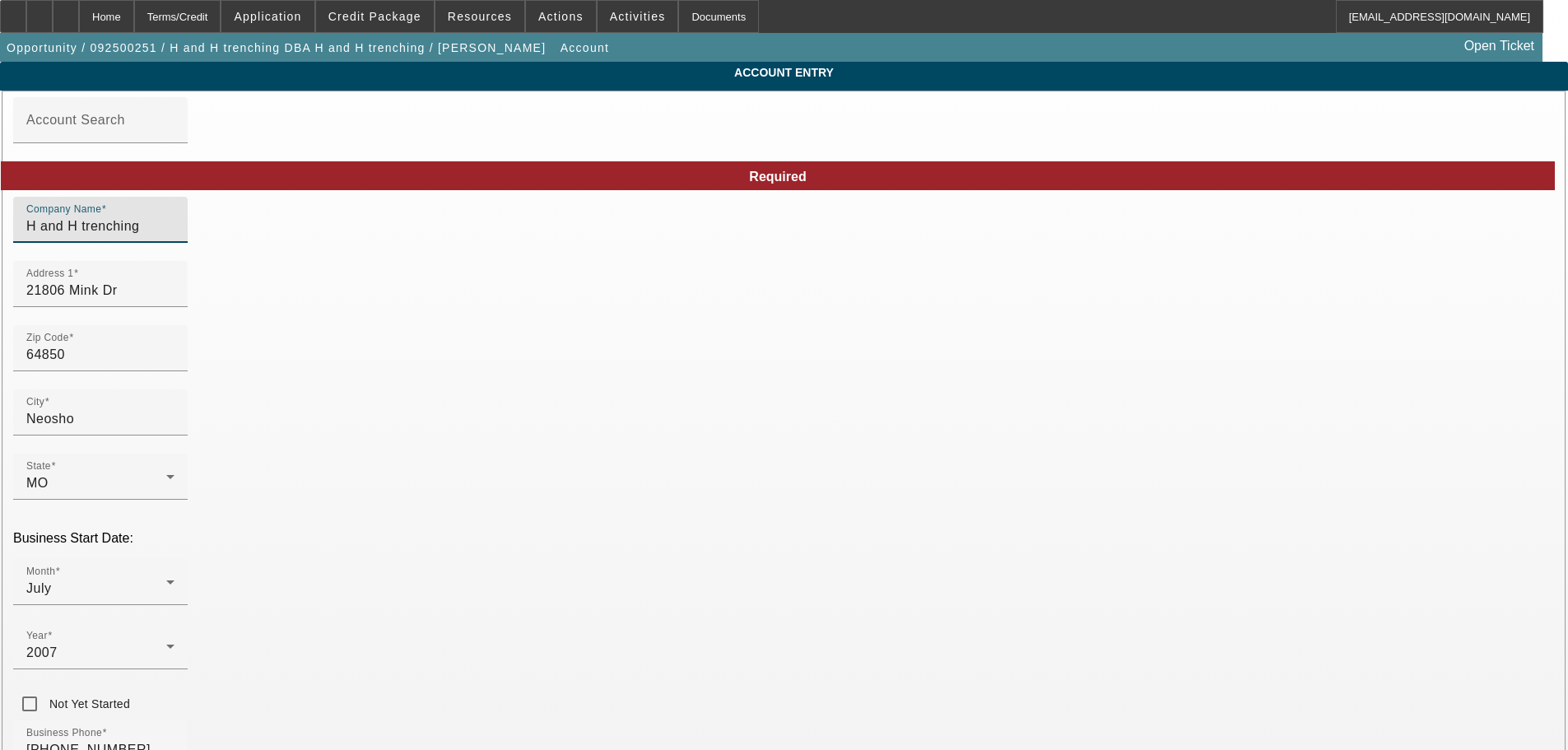
drag, startPoint x: 443, startPoint y: 237, endPoint x: 200, endPoint y: 237, distance: 243.0
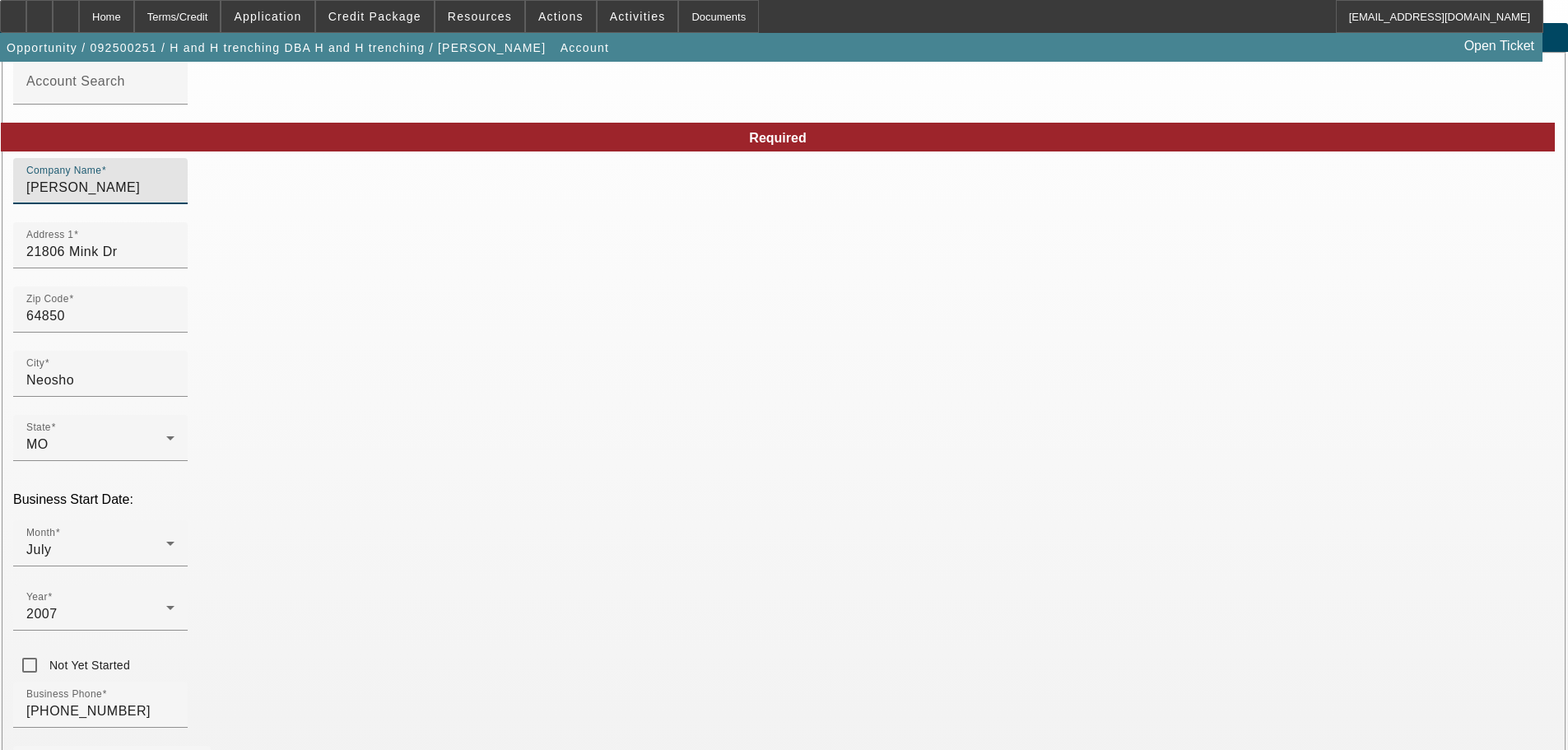
scroll to position [221, 0]
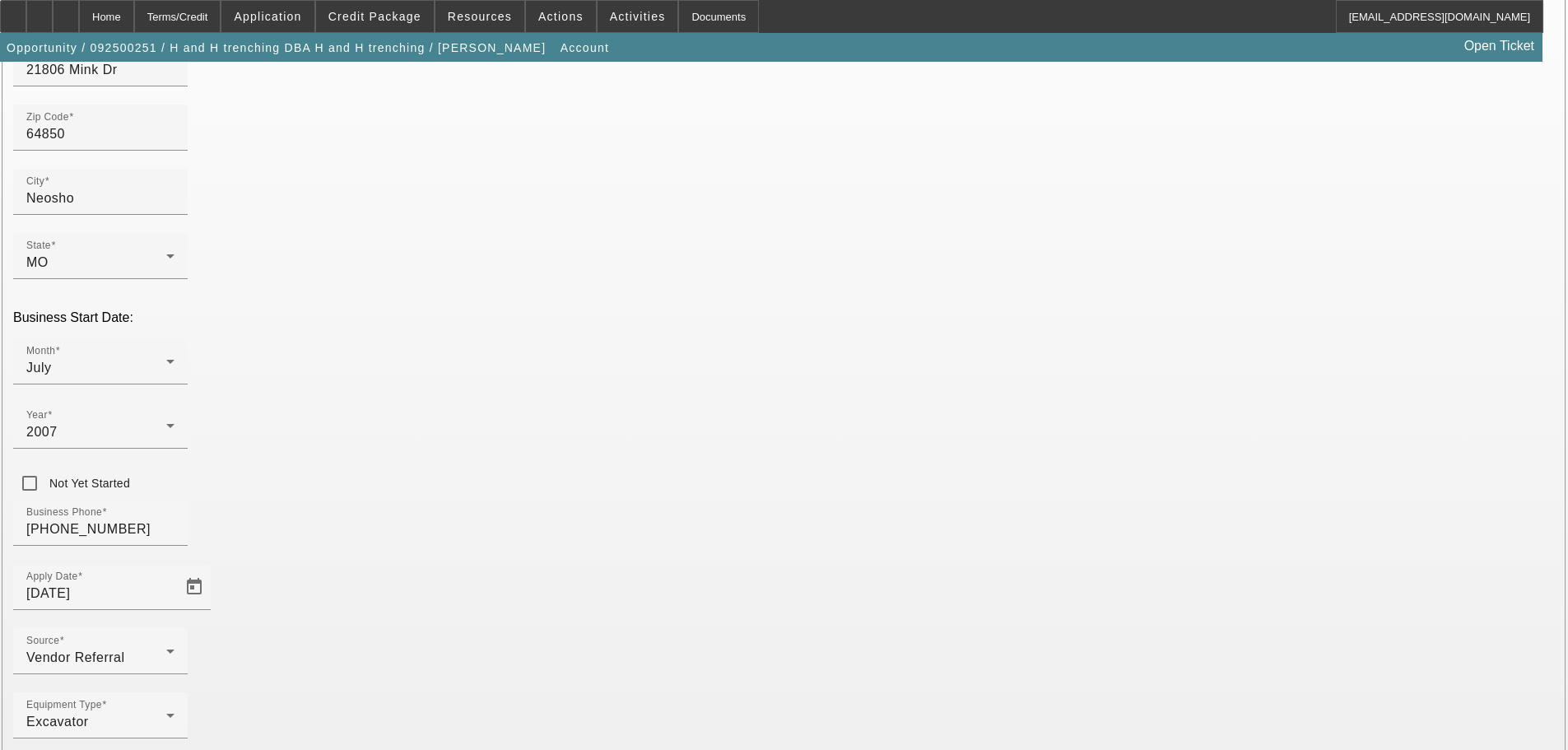
type input "[PERSON_NAME]"
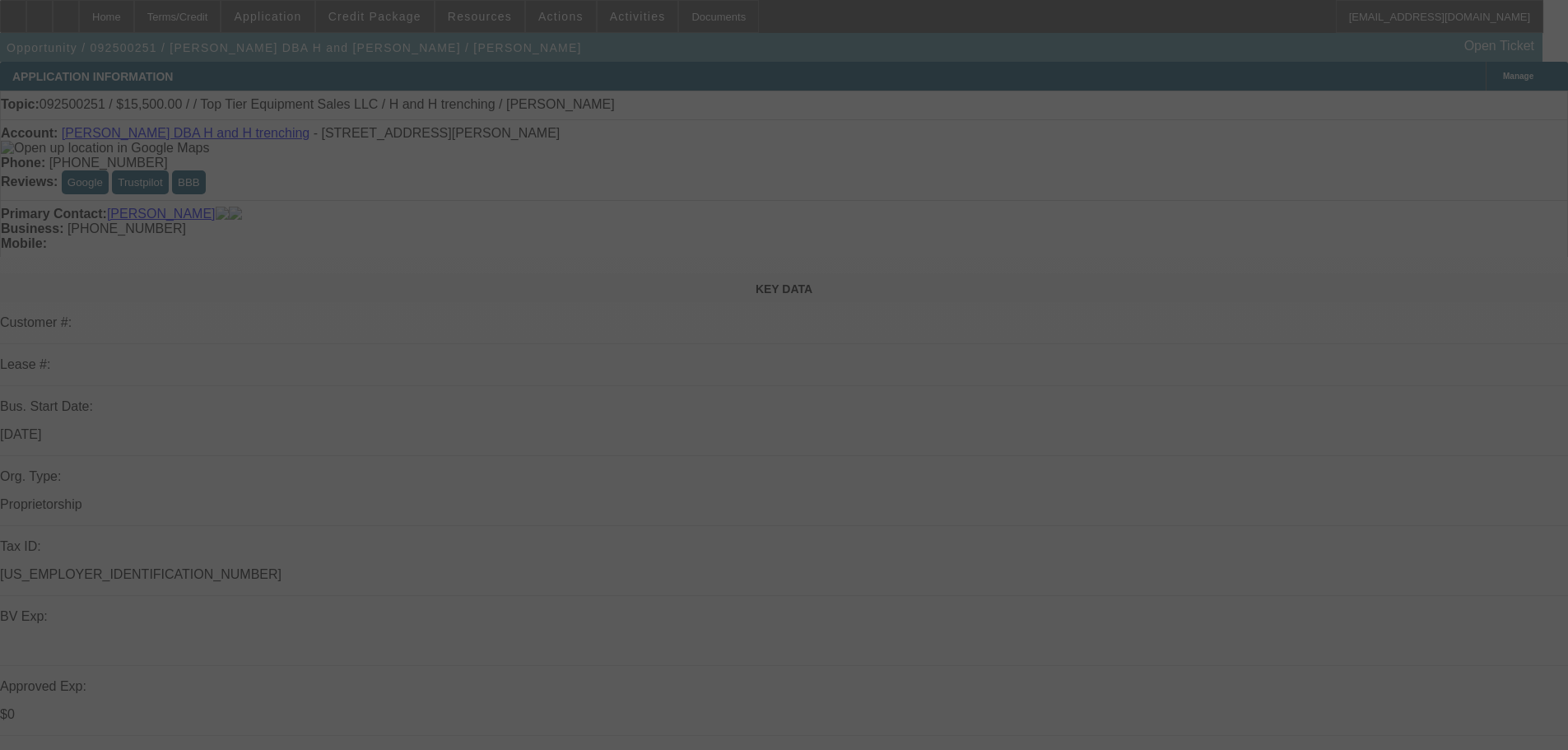
select select "0"
select select "2"
select select "0.1"
select select "4"
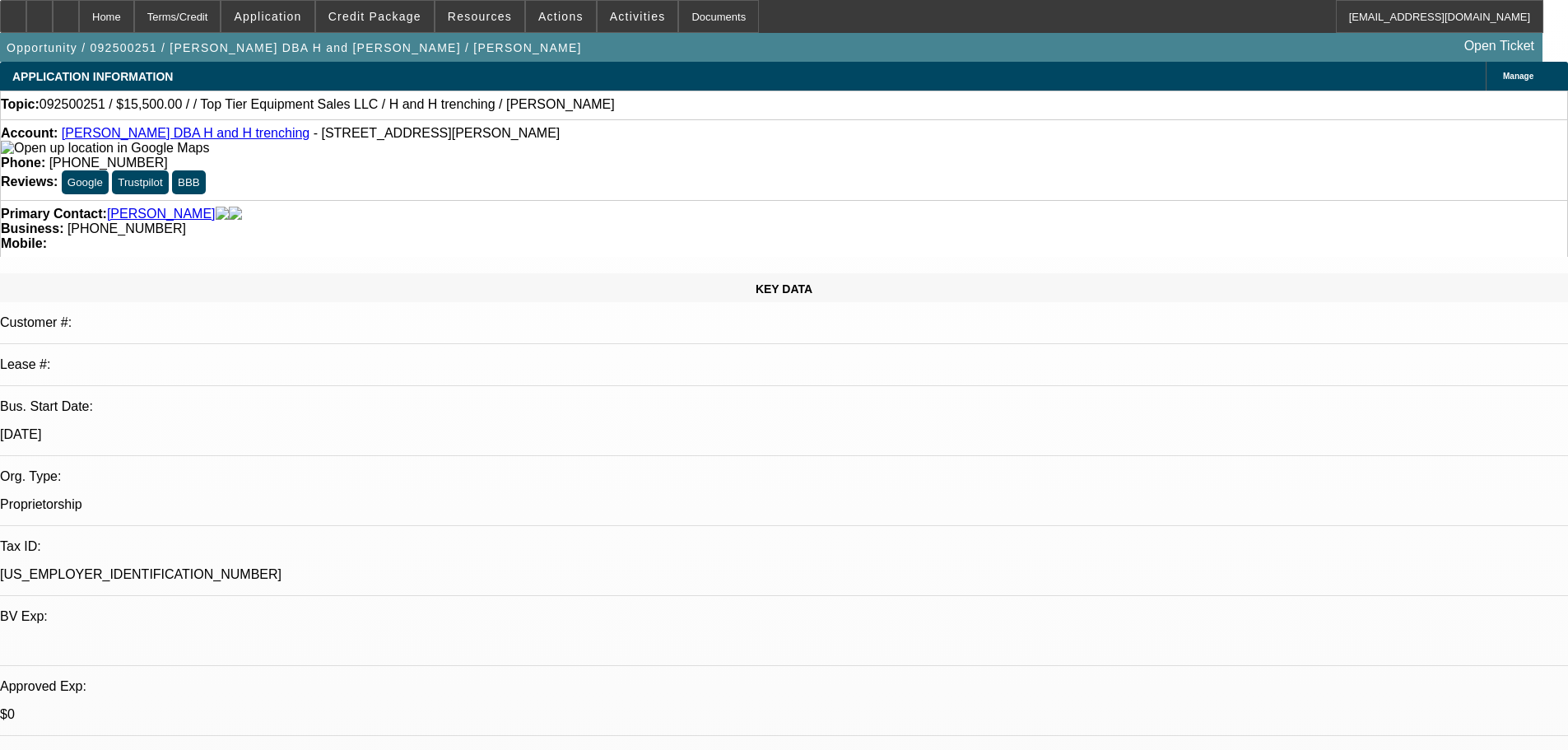
click at [644, 92] on div "Topic: 092500251 / $15,500.00 / / Top Tier Equipment Sales LLC / H and H trench…" at bounding box center [784, 105] width 1568 height 29
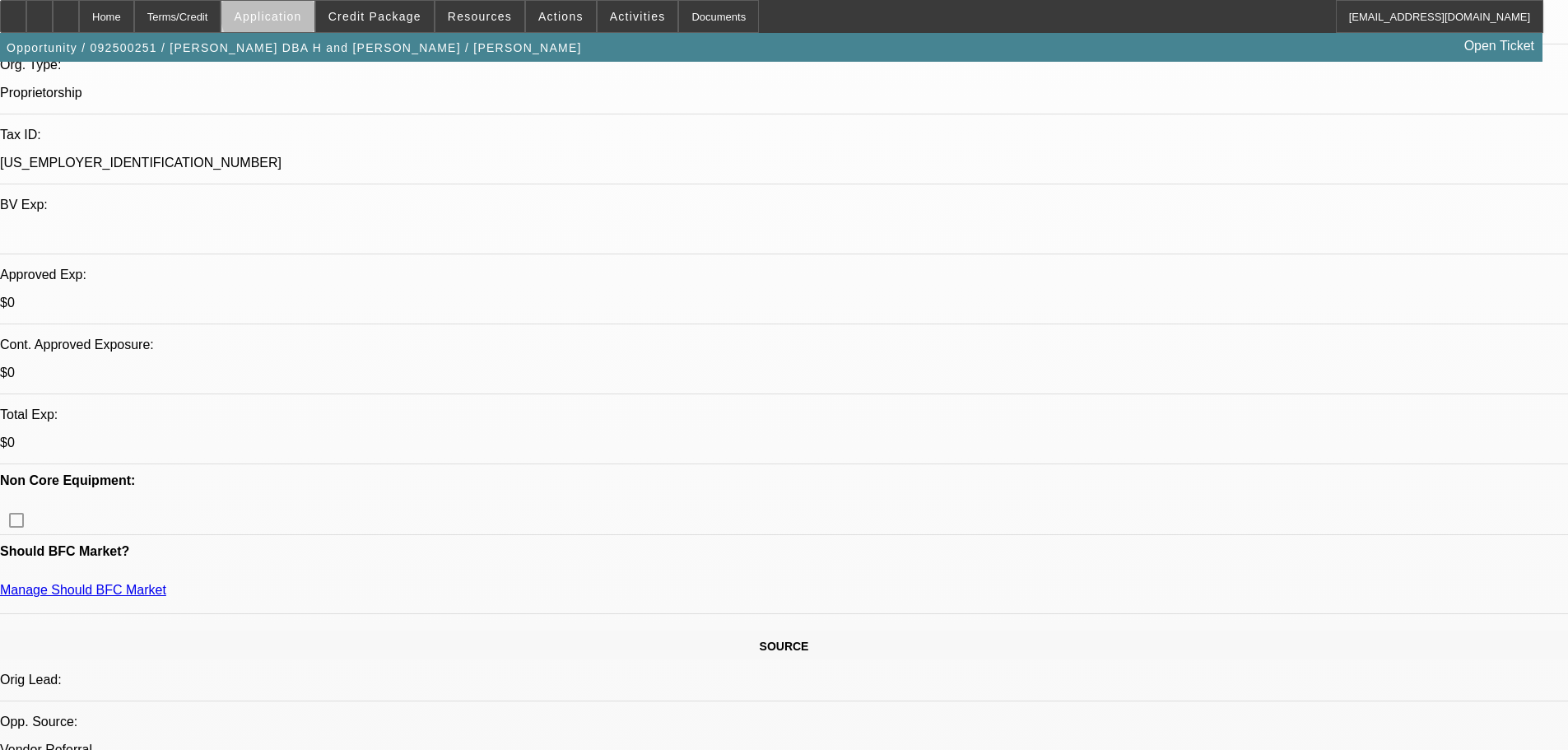
click at [302, 14] on span "Application" at bounding box center [267, 16] width 68 height 13
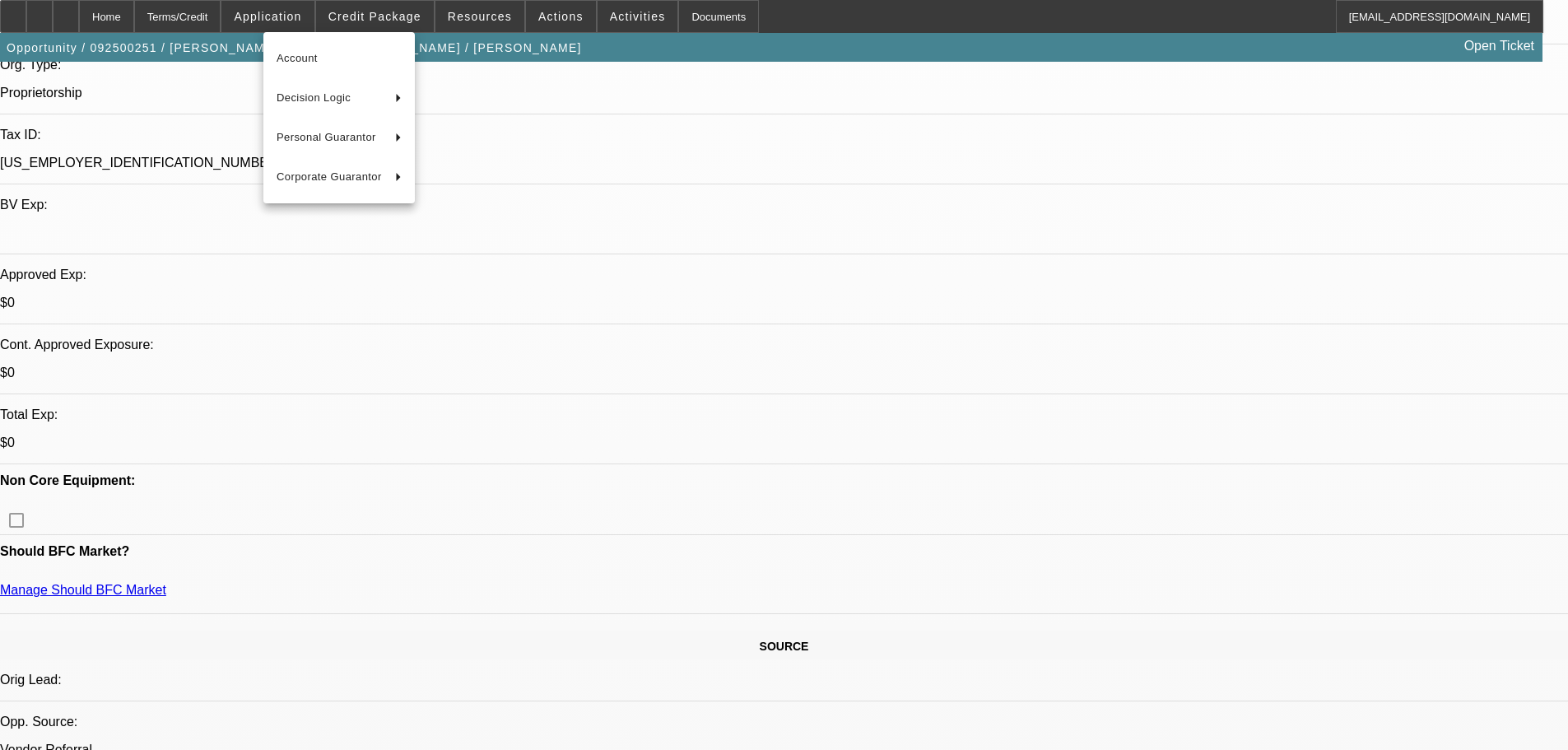
click at [361, 18] on div at bounding box center [784, 375] width 1568 height 750
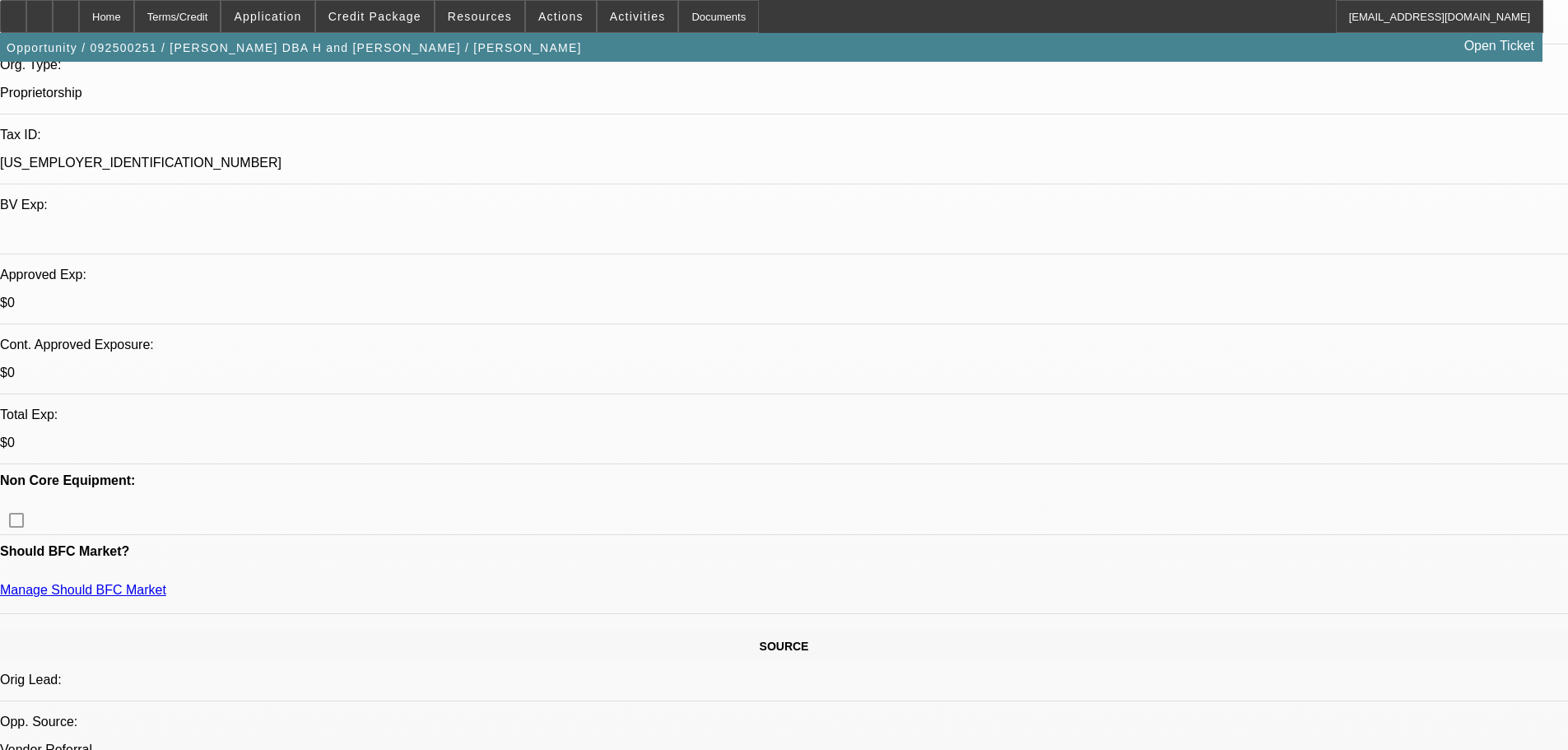
click at [361, 18] on span "Credit Package" at bounding box center [375, 16] width 93 height 13
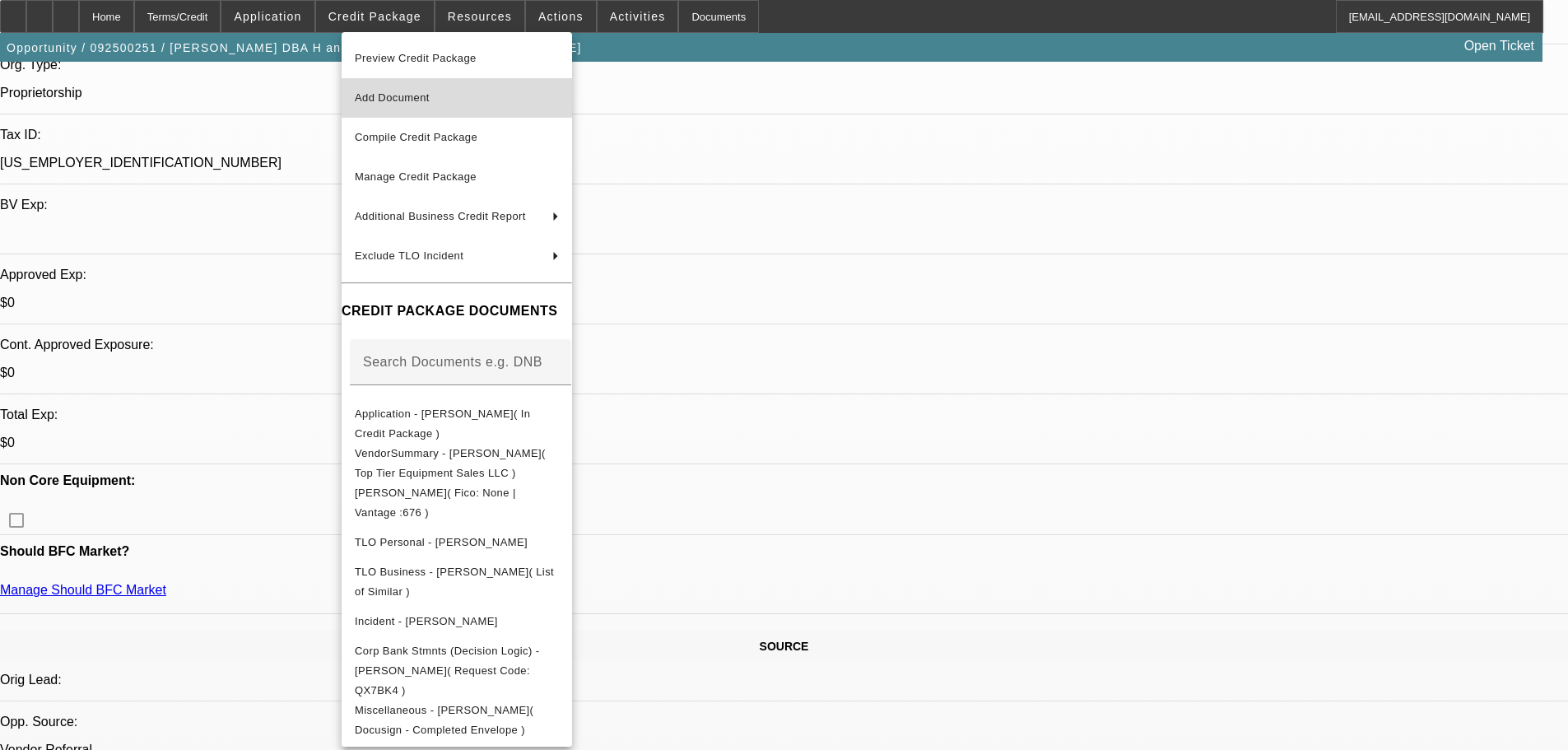
click at [415, 109] on button "Add Document" at bounding box center [456, 98] width 230 height 40
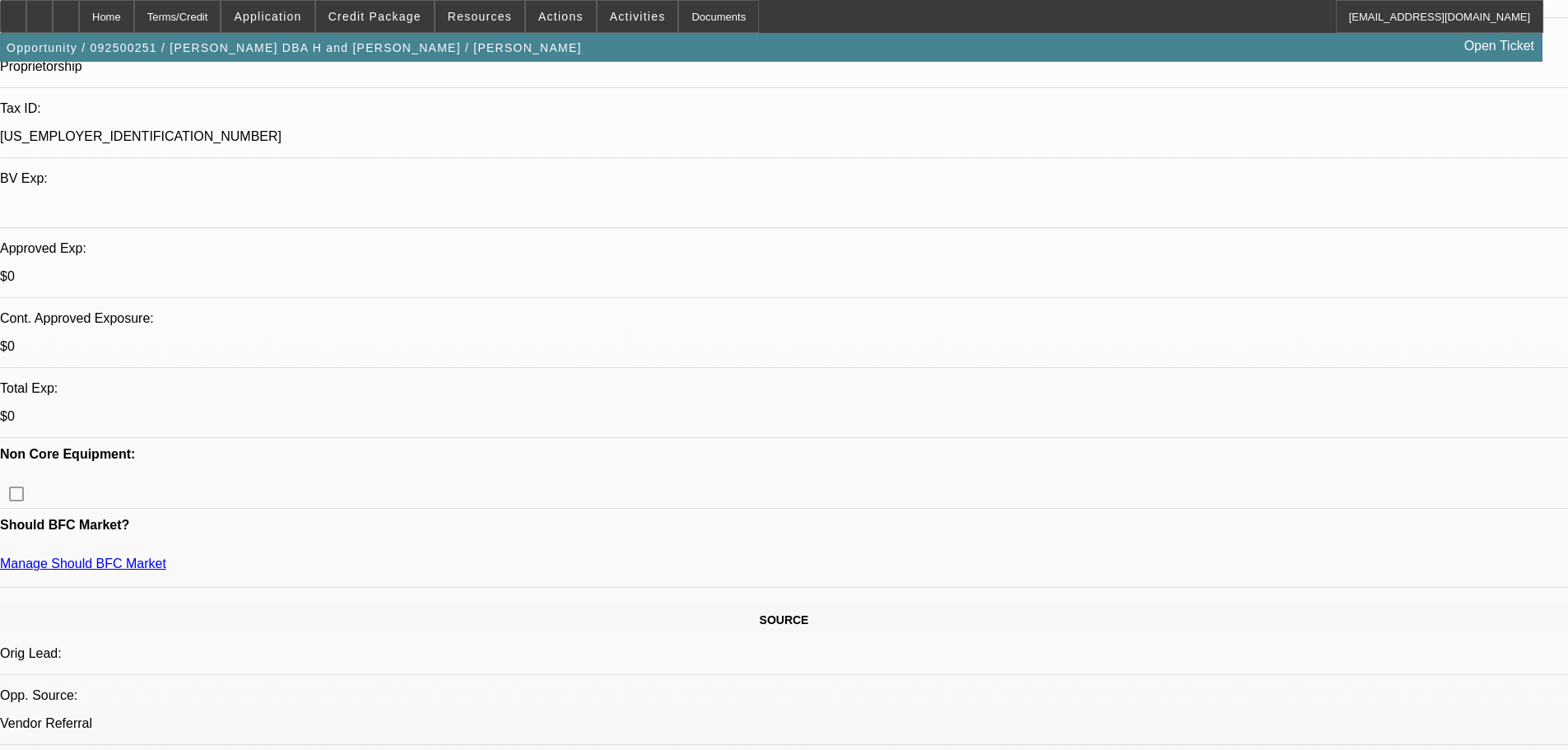
scroll to position [494, 0]
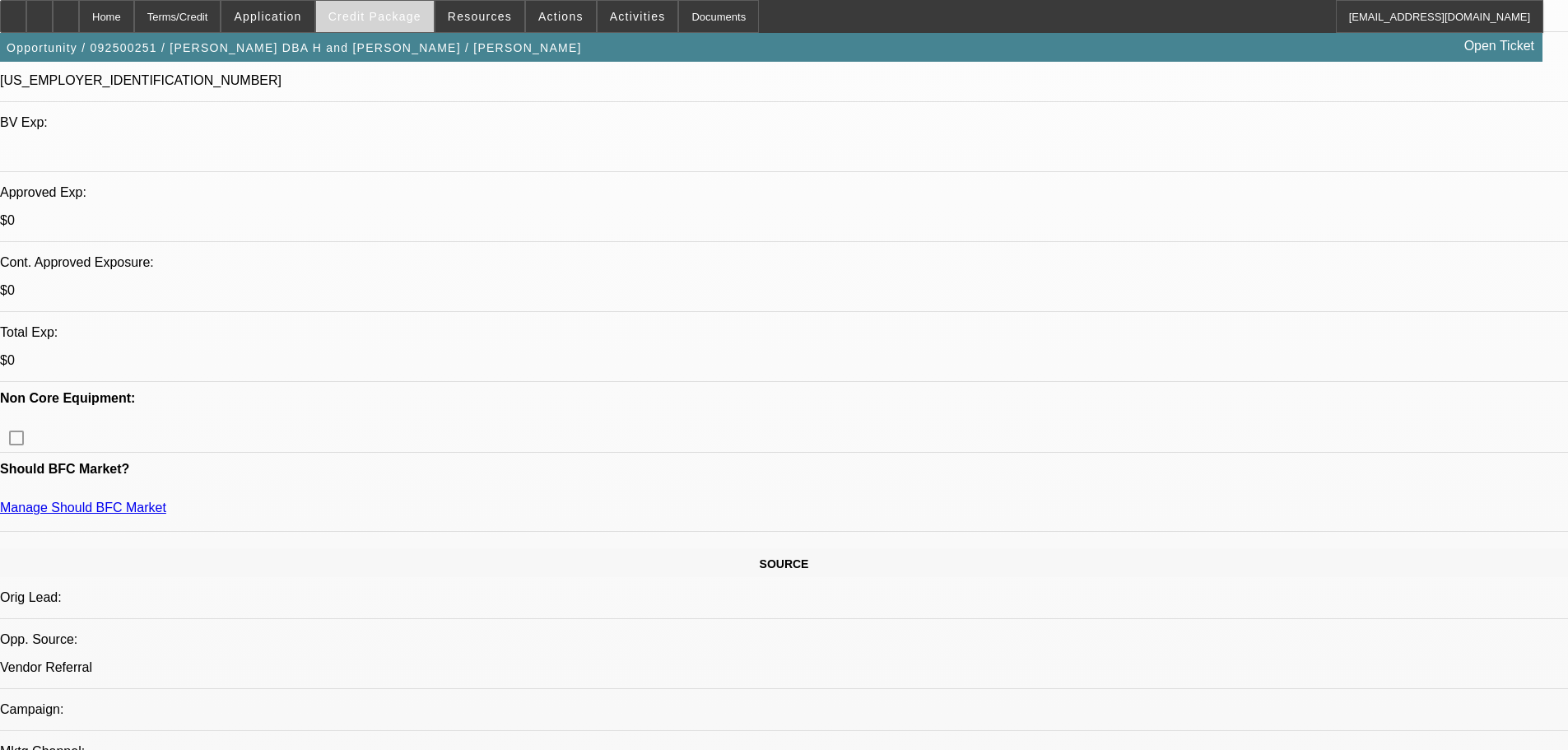
click at [351, 24] on span at bounding box center [375, 16] width 118 height 40
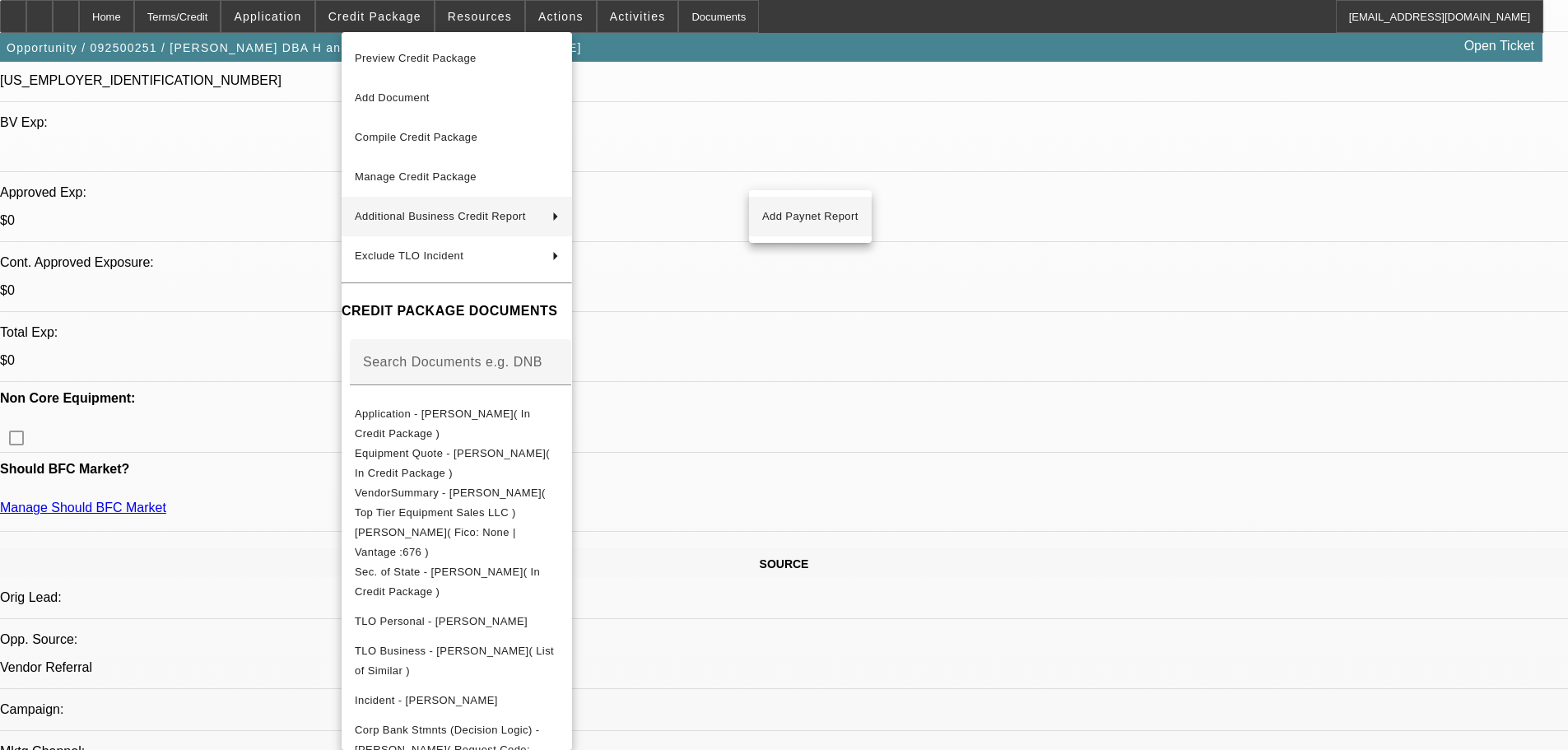
click at [797, 214] on span "Add Paynet Report" at bounding box center [810, 216] width 96 height 19
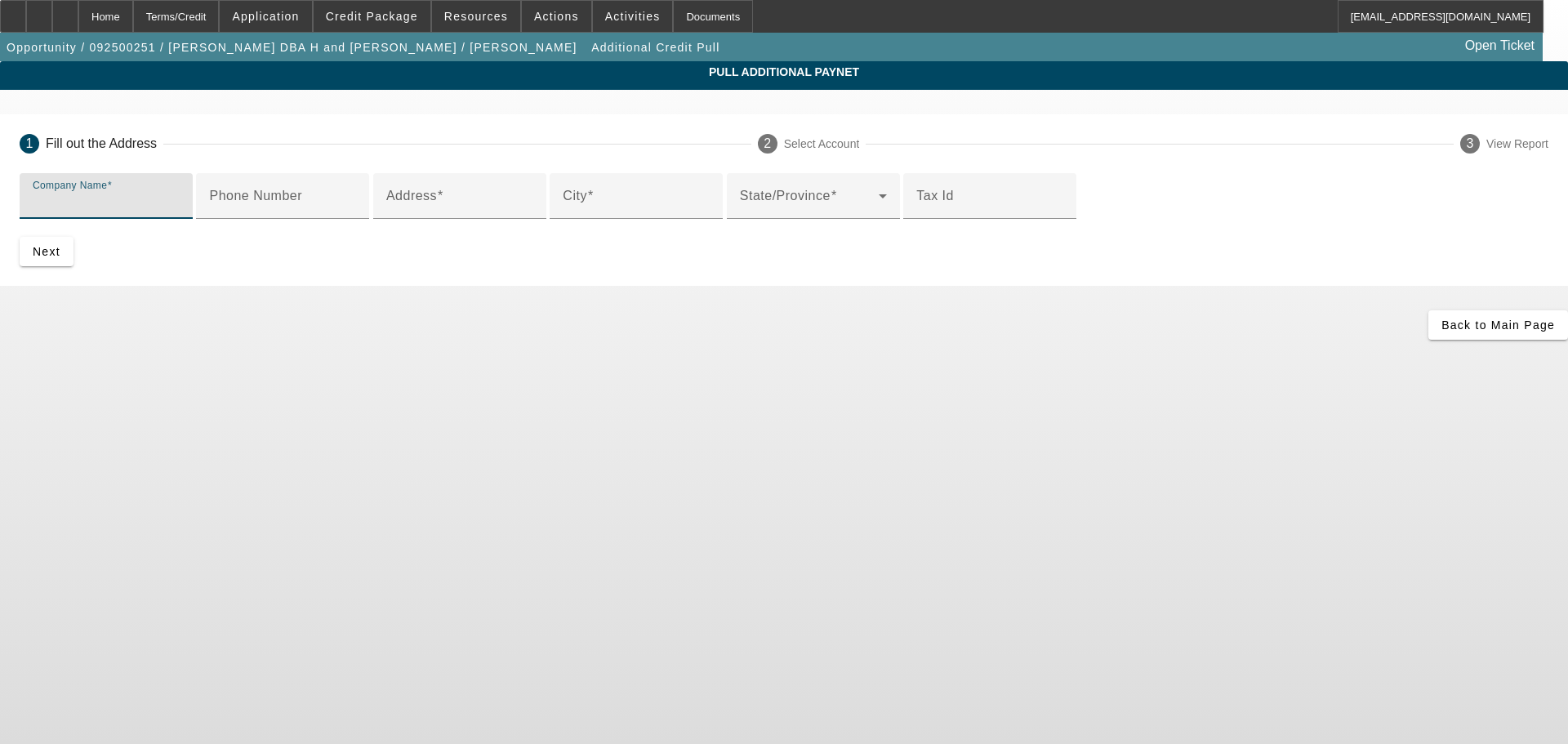
click at [180, 205] on input "Company Name" at bounding box center [106, 202] width 147 height 19
type input "Gary Hansen"
paste input "21806 Mink Dr"
type input "21806 Mink Dr"
click at [563, 212] on input "City" at bounding box center [636, 202] width 147 height 19
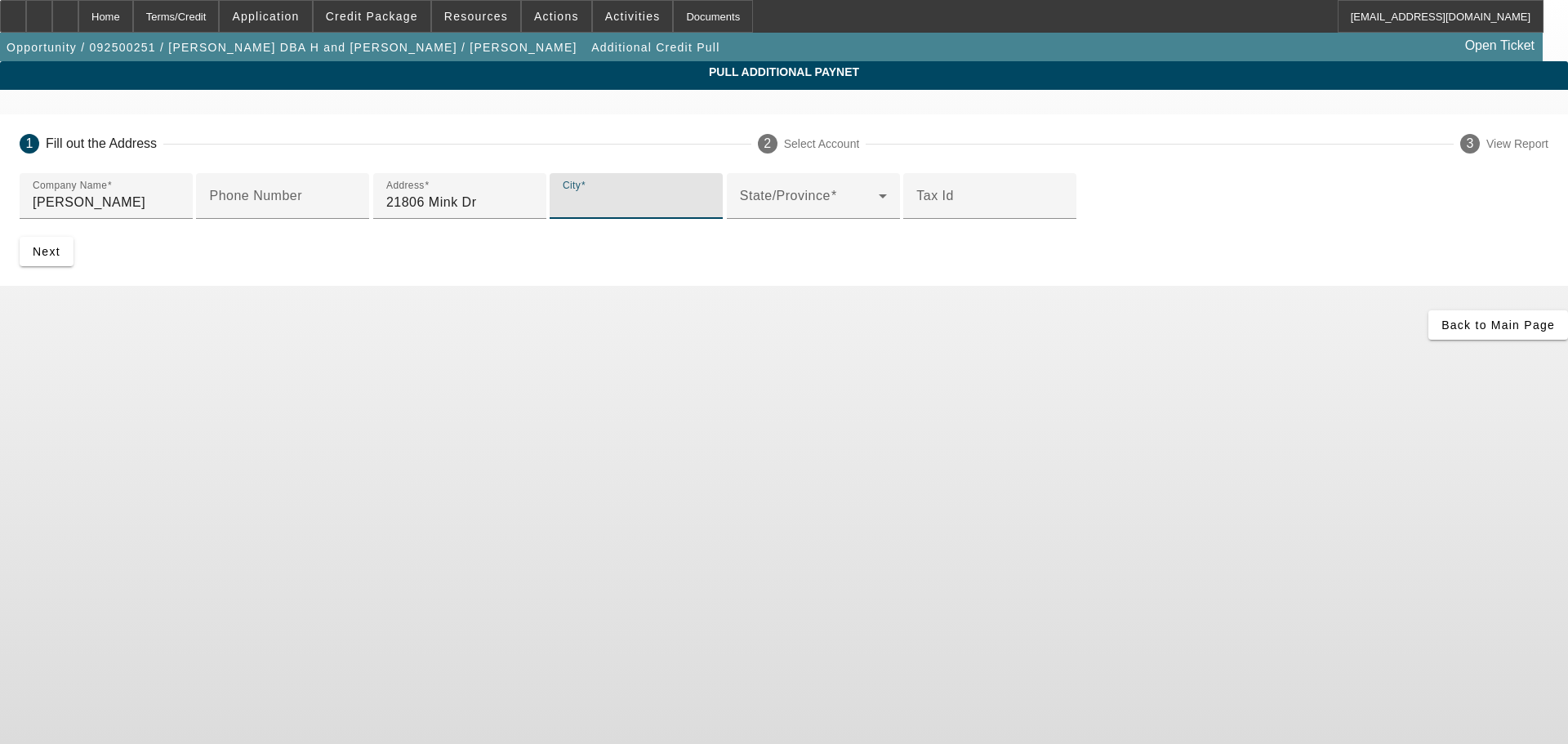
paste input "Neosho"
type input "Neosho"
click at [740, 212] on span at bounding box center [809, 202] width 139 height 19
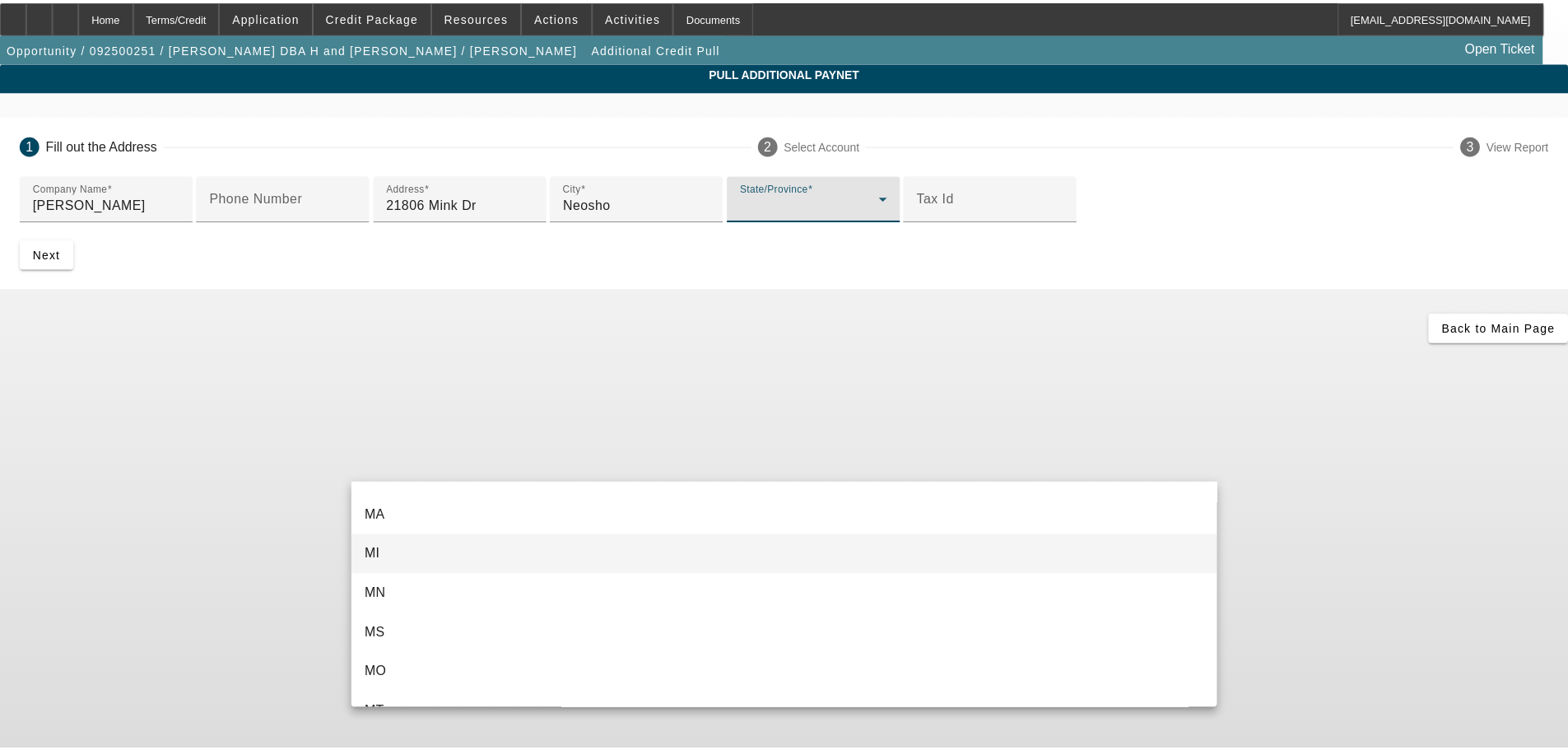
scroll to position [905, 0]
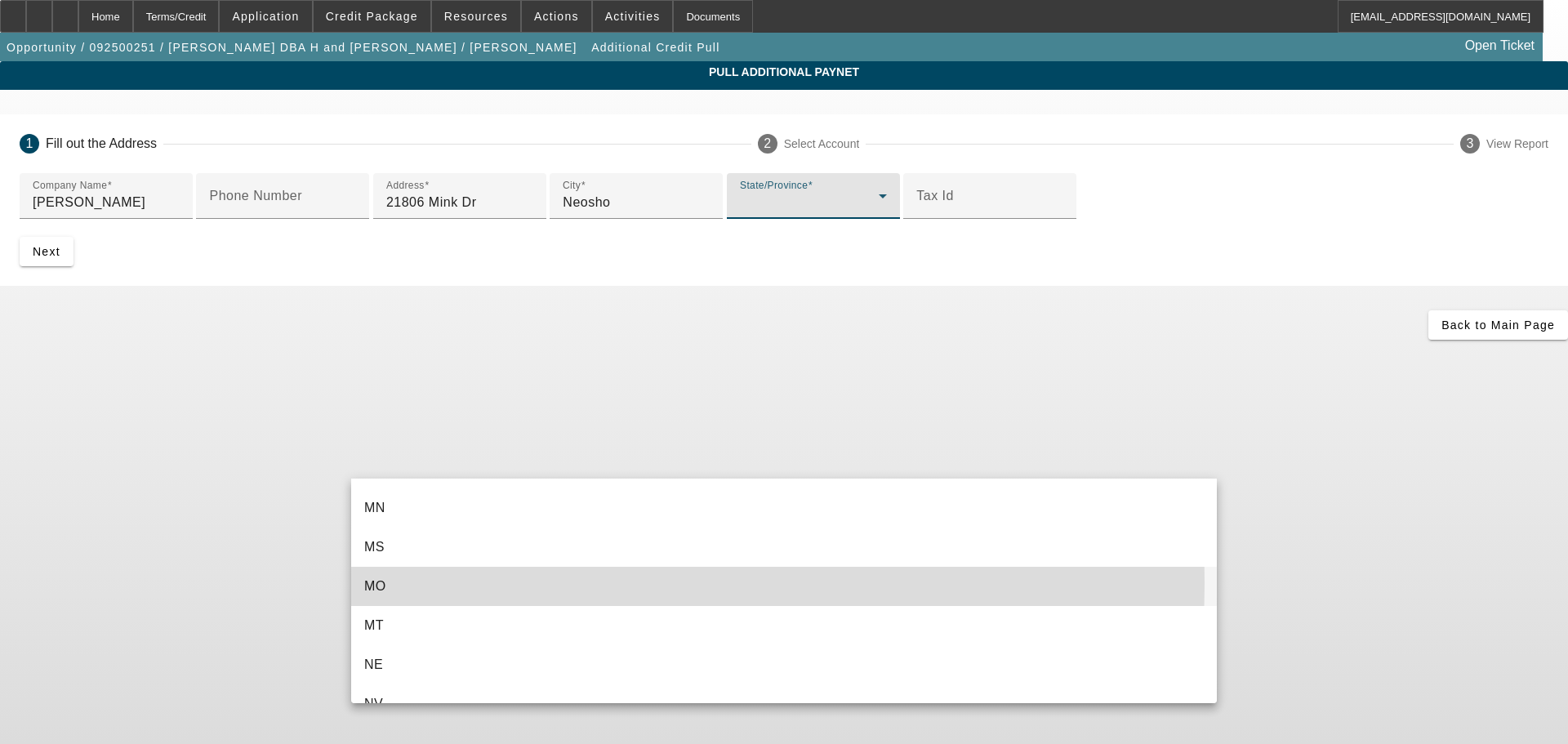
click at [420, 583] on mat-option "MO" at bounding box center [784, 586] width 866 height 39
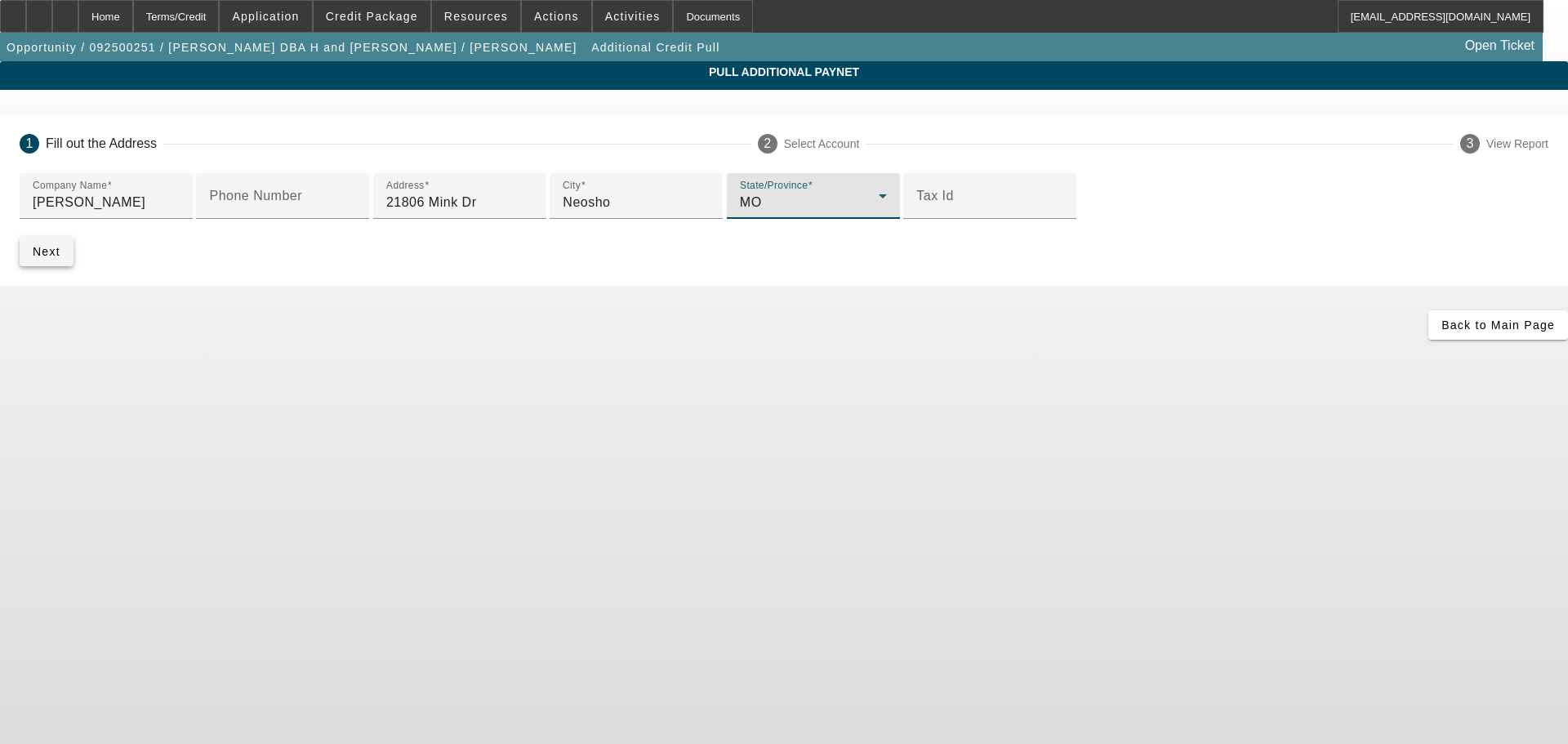
click at [73, 271] on span "submit" at bounding box center [46, 251] width 54 height 39
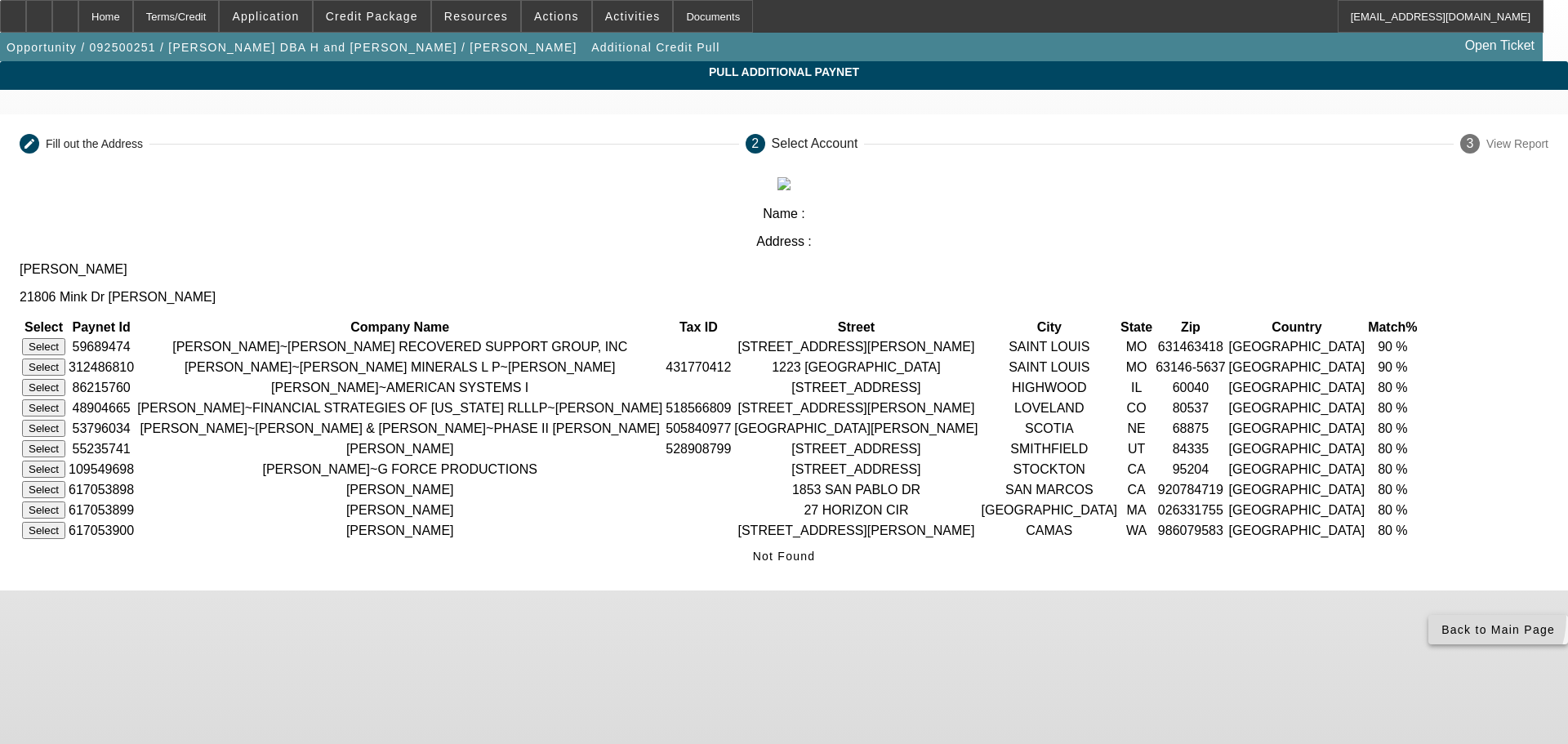
click at [1441, 636] on span "Back to Main Page" at bounding box center [1498, 629] width 113 height 13
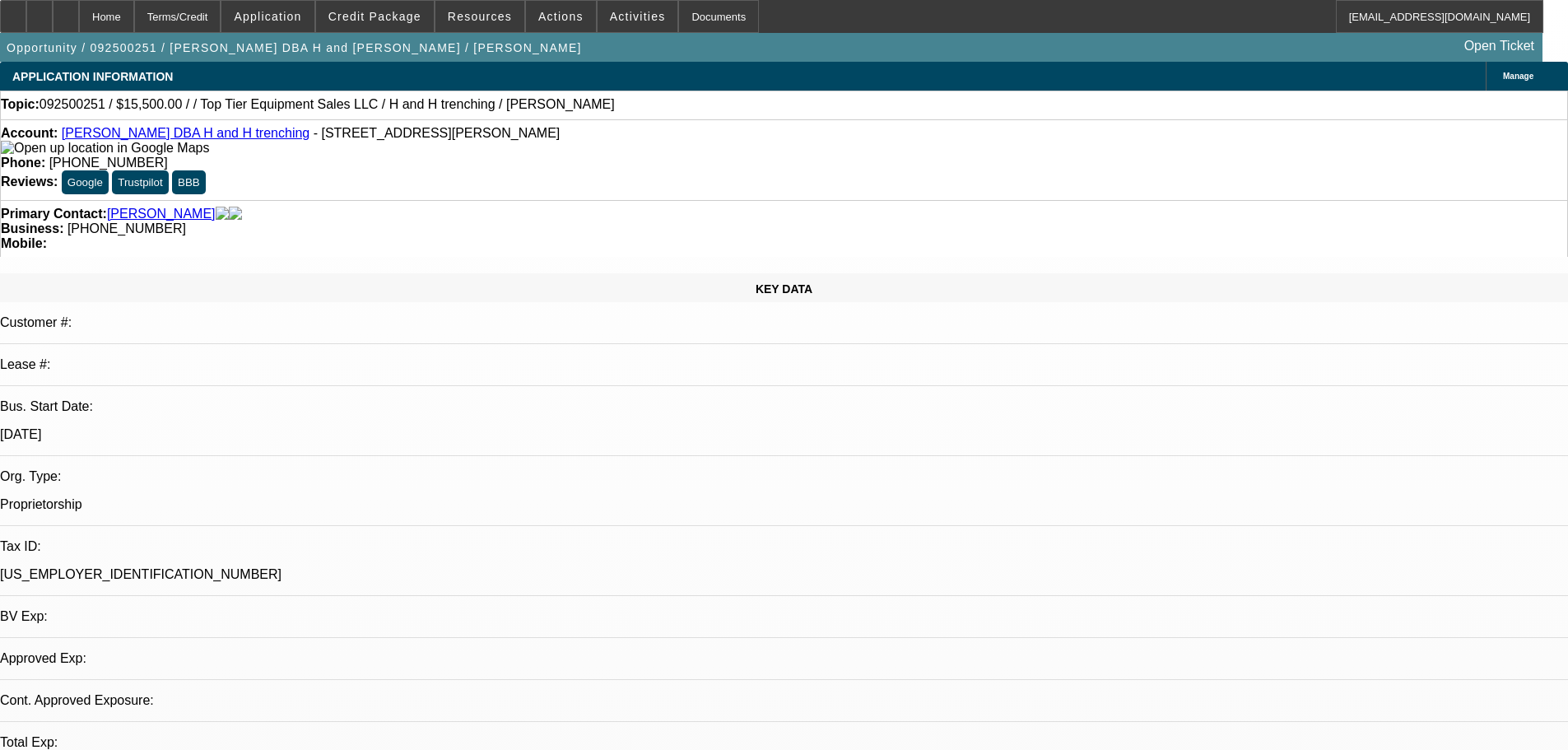
select select "0"
select select "2"
select select "0.1"
select select "4"
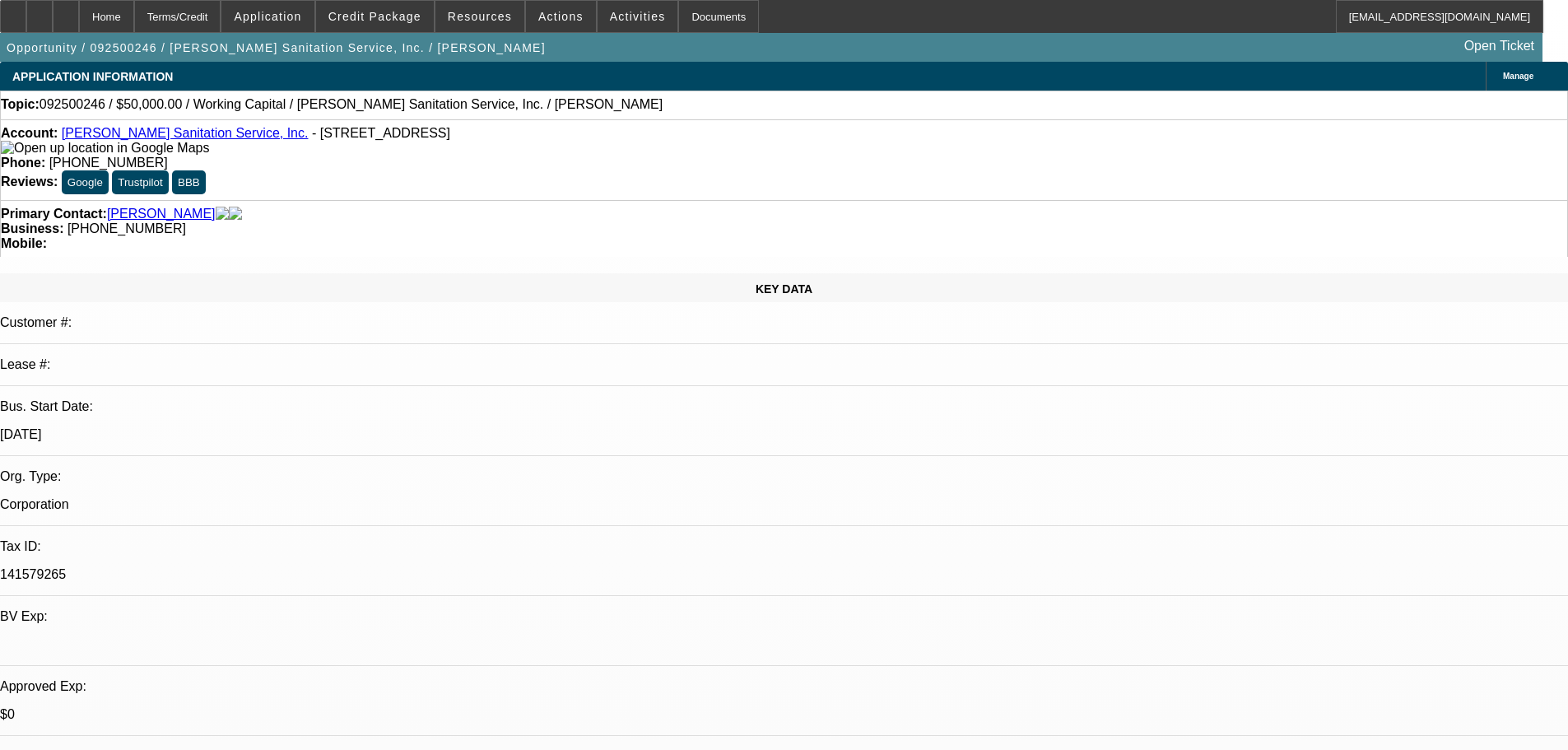
select select "0"
select select "2"
select select "0"
select select "6"
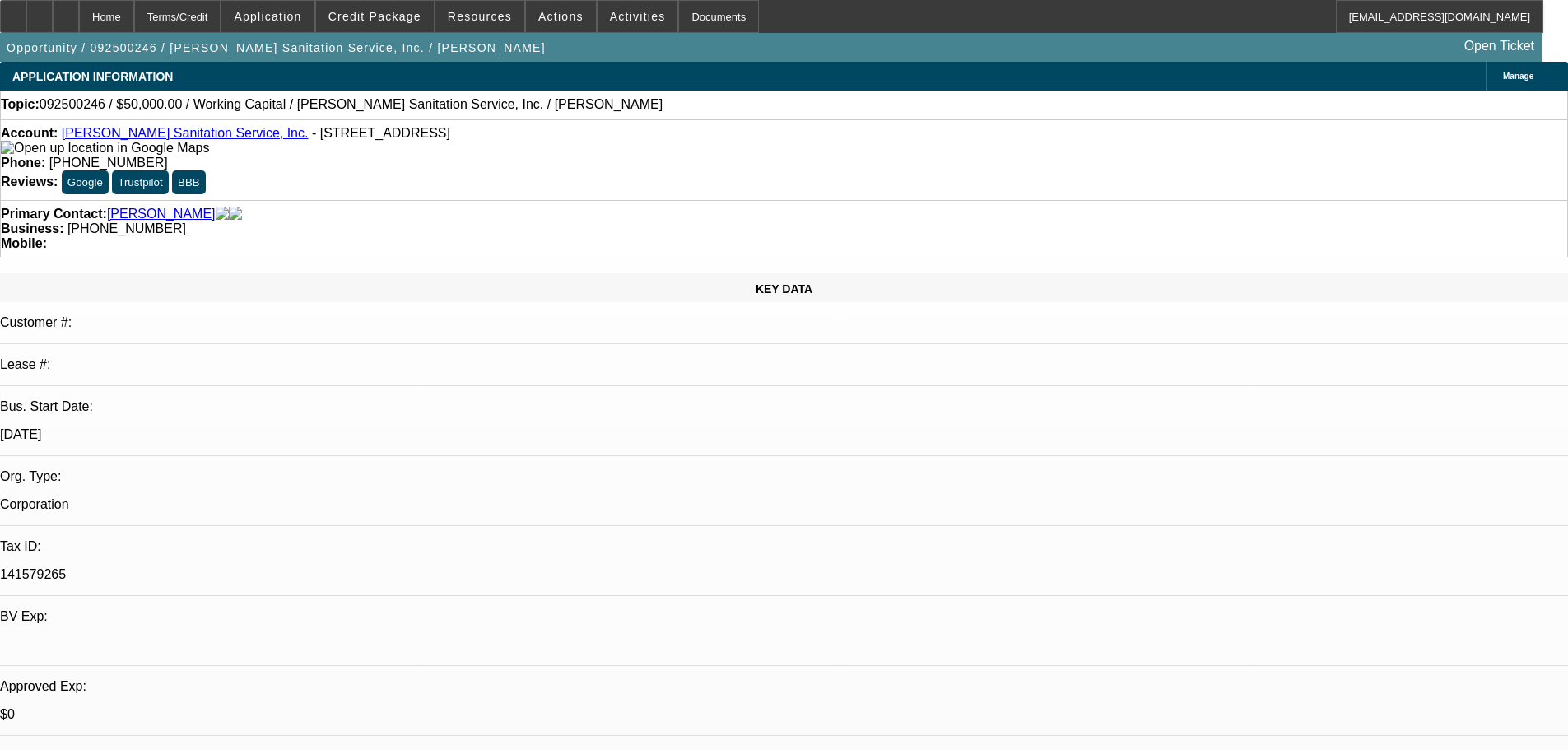
select select "0"
select select "2"
select select "0"
select select "6"
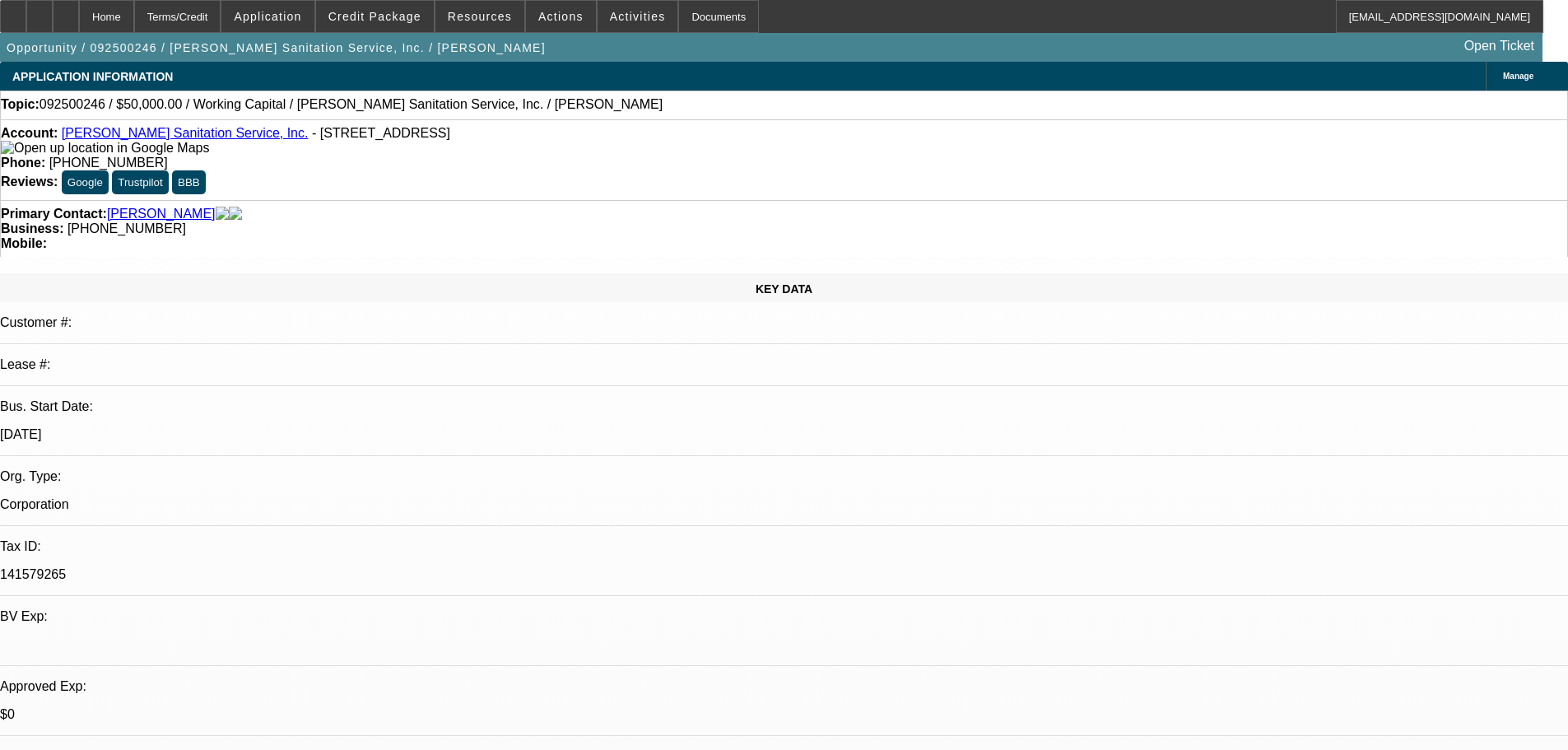
select select "0"
select select "2"
select select "0"
select select "6"
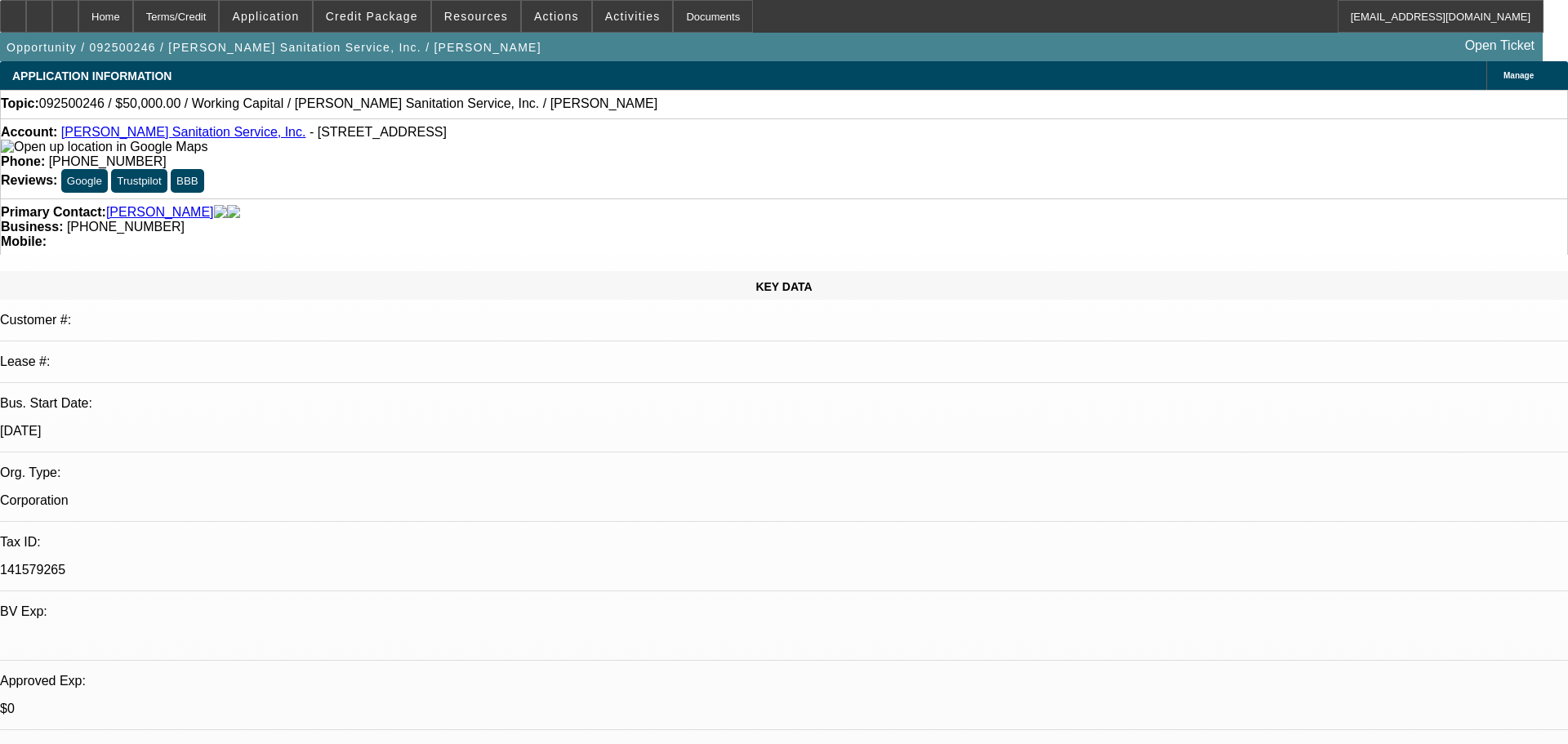
select select "0"
select select "2"
select select "0"
select select "6"
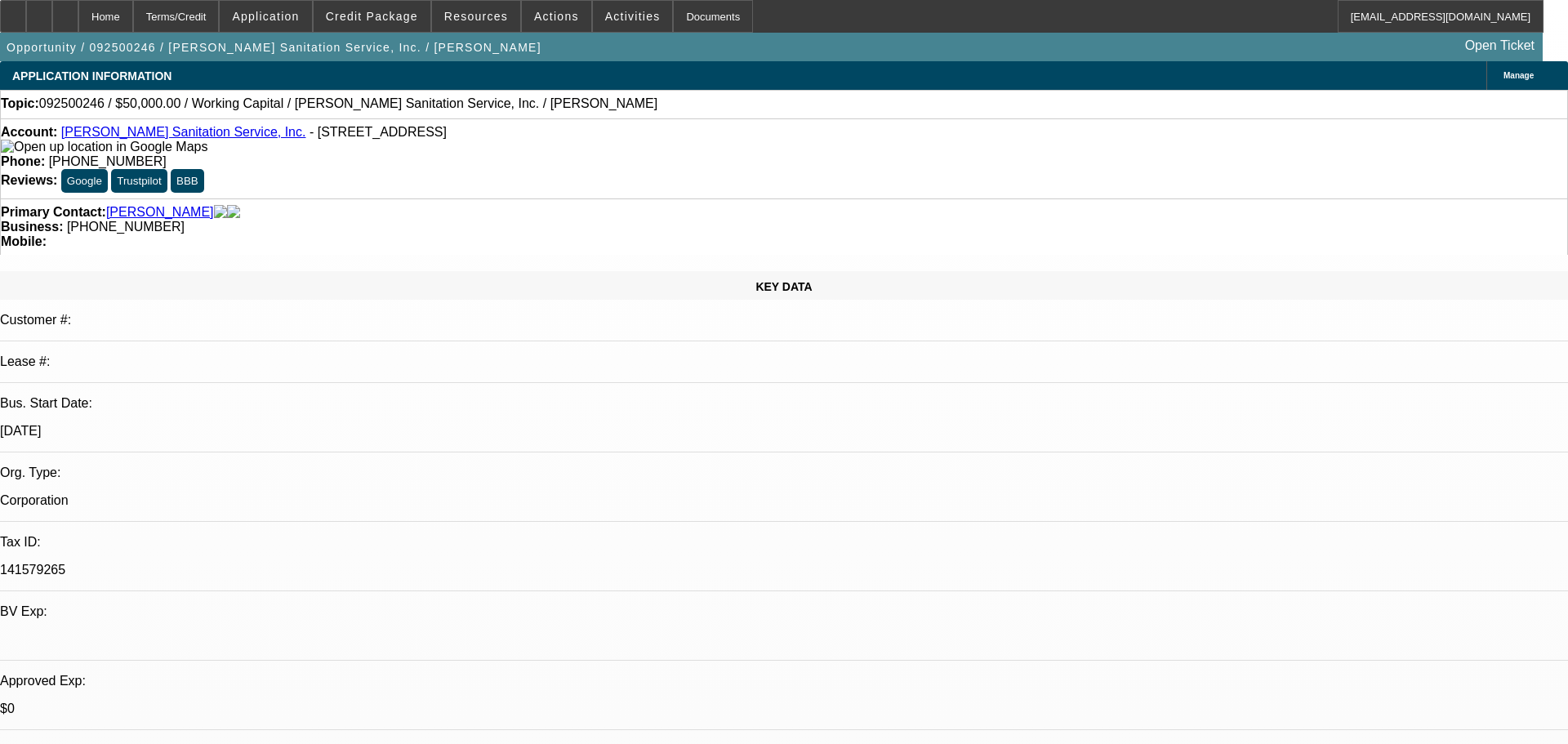
select select "0"
select select "2"
select select "0"
select select "6"
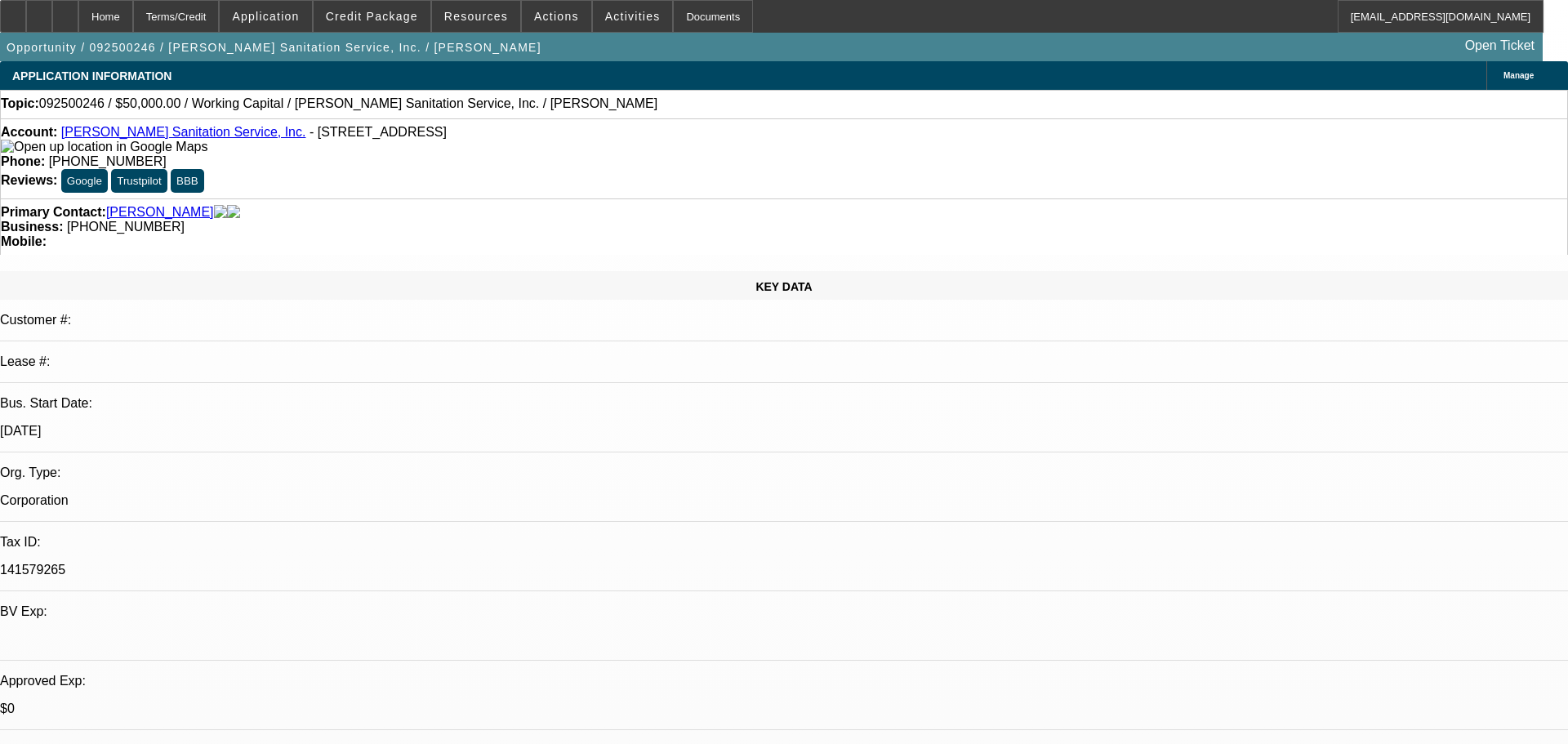
select select "0"
select select "2"
select select "0"
select select "6"
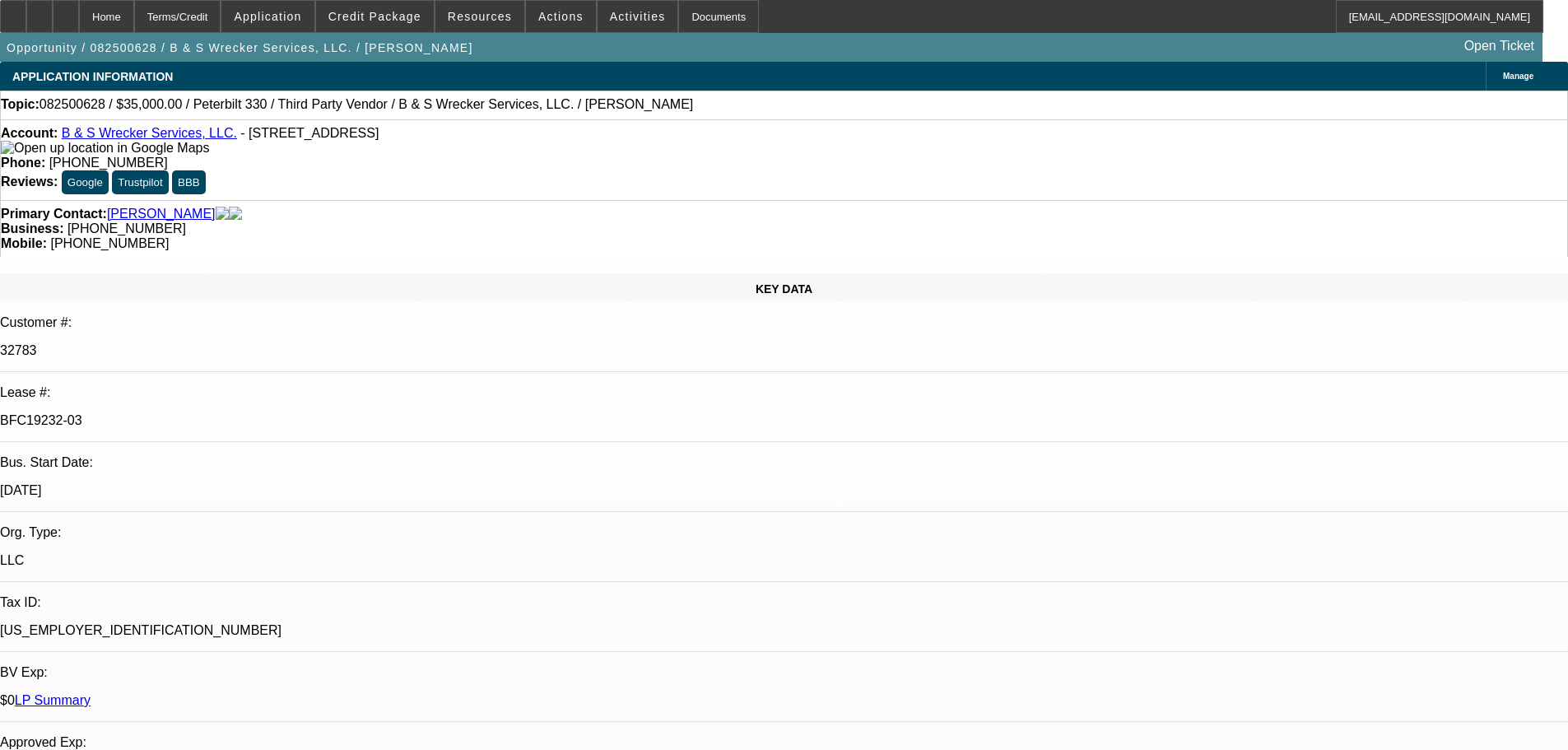
select select "0"
select select "6"
select select "0"
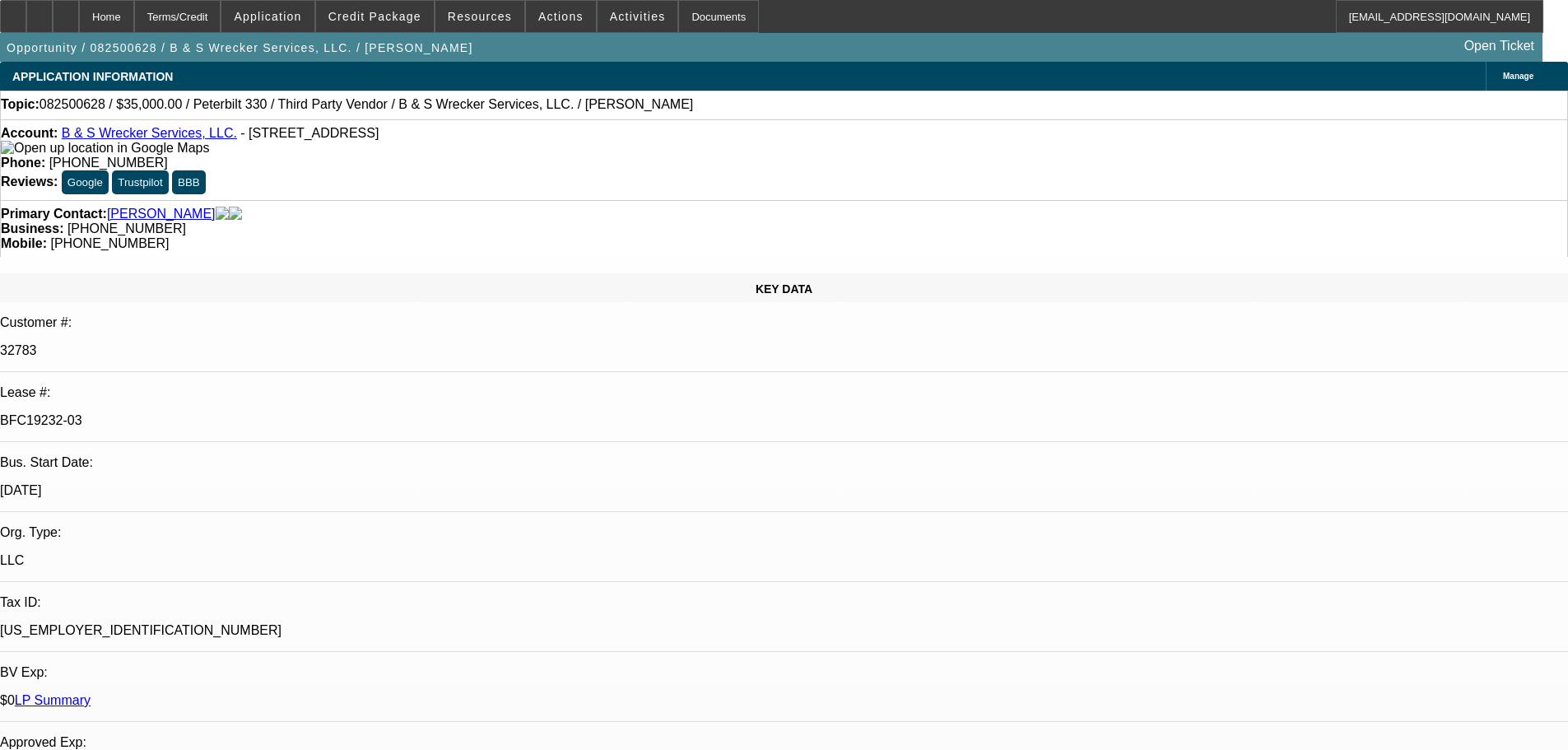
select select "0"
select select "6"
select select "0"
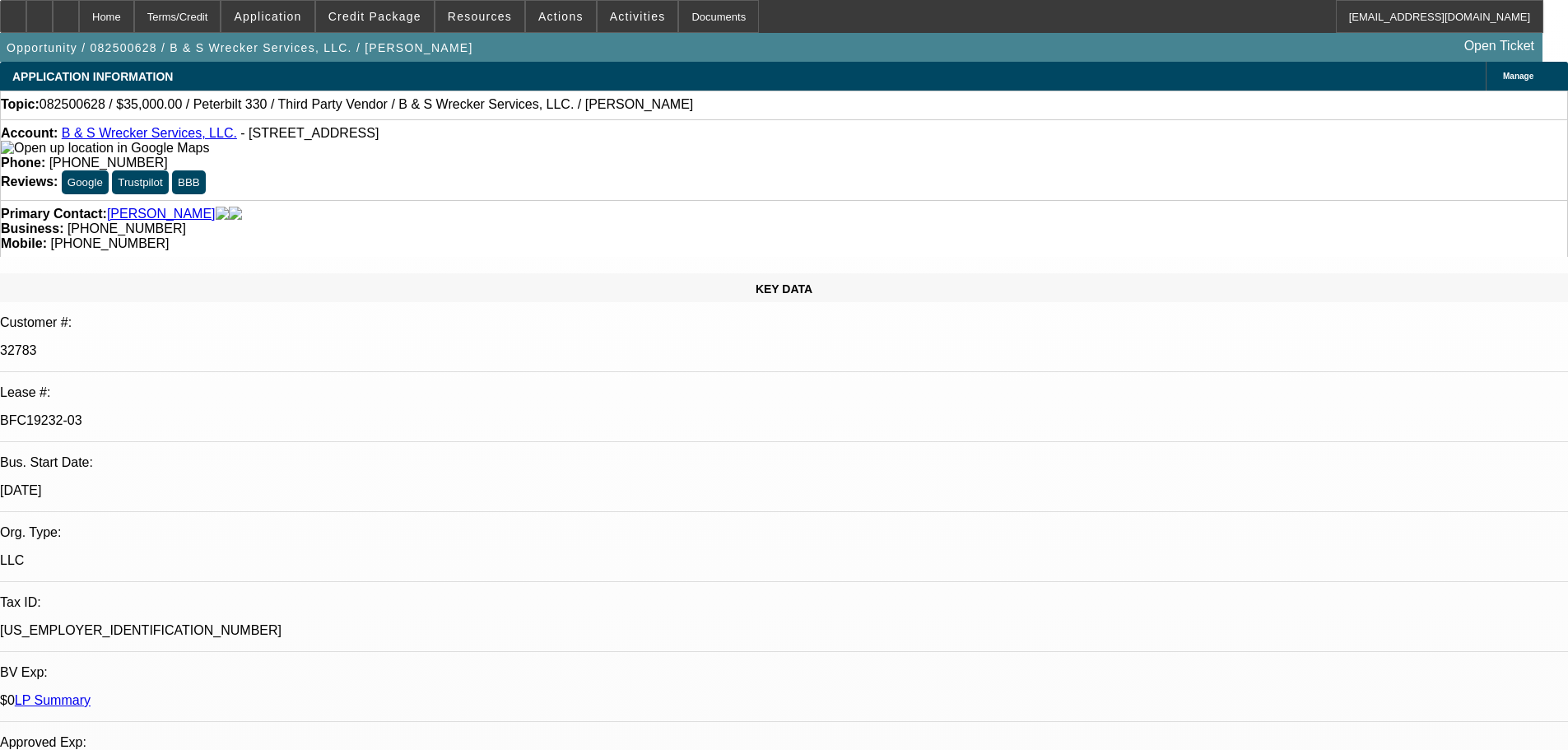
select select "0"
select select "6"
click at [79, 23] on div at bounding box center [66, 16] width 26 height 33
select select "0"
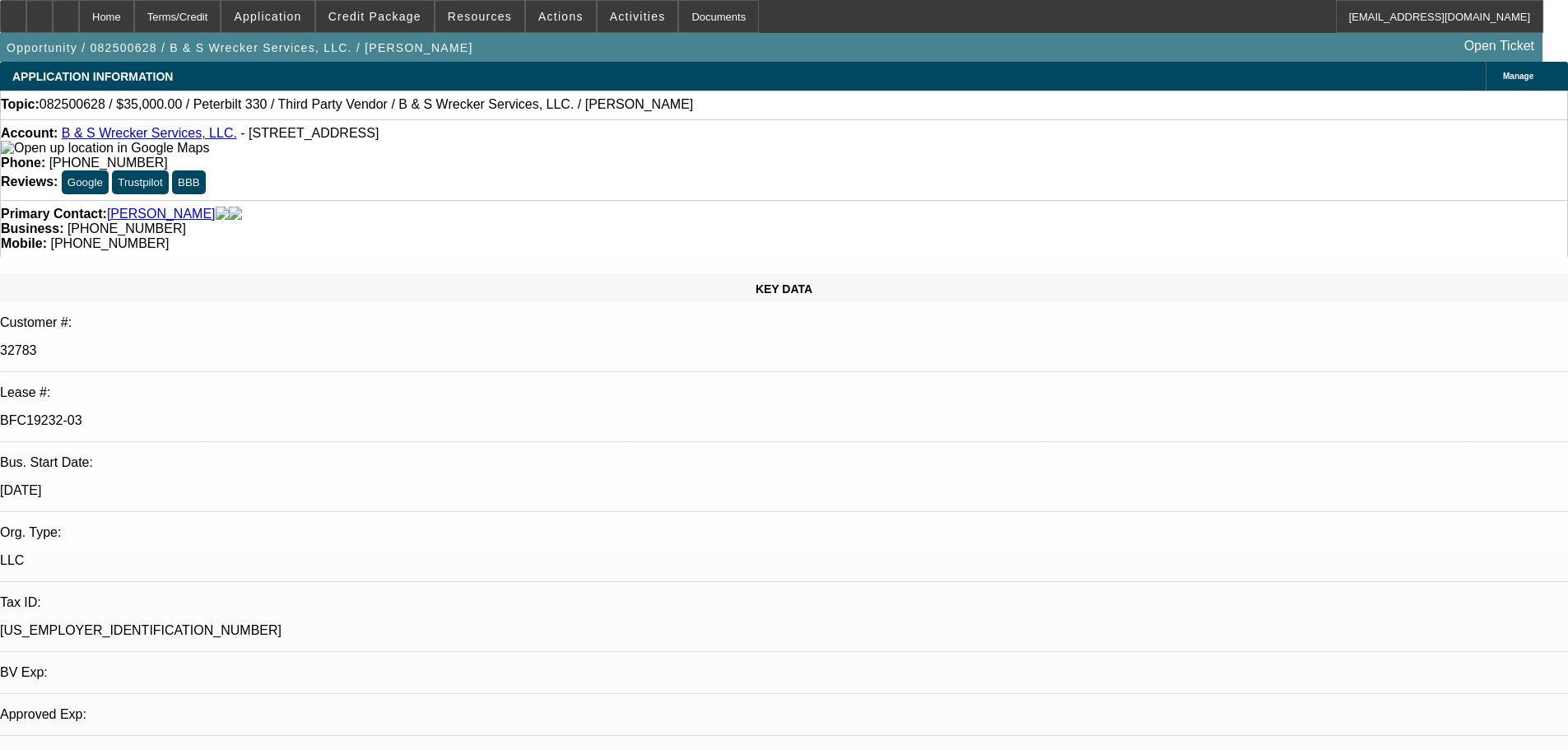
select select "0"
select select "6"
select select "0"
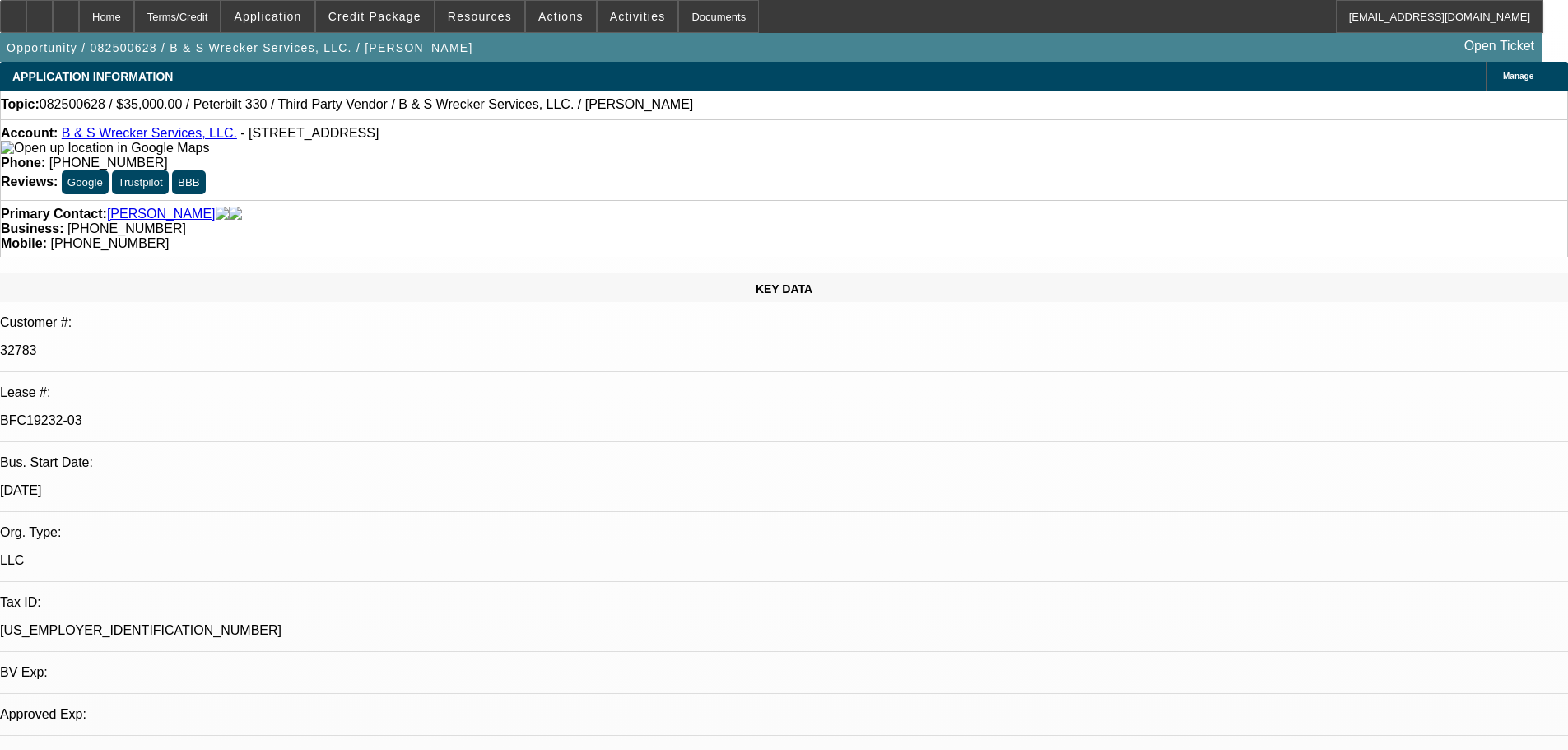
select select "6"
select select "0"
select select "6"
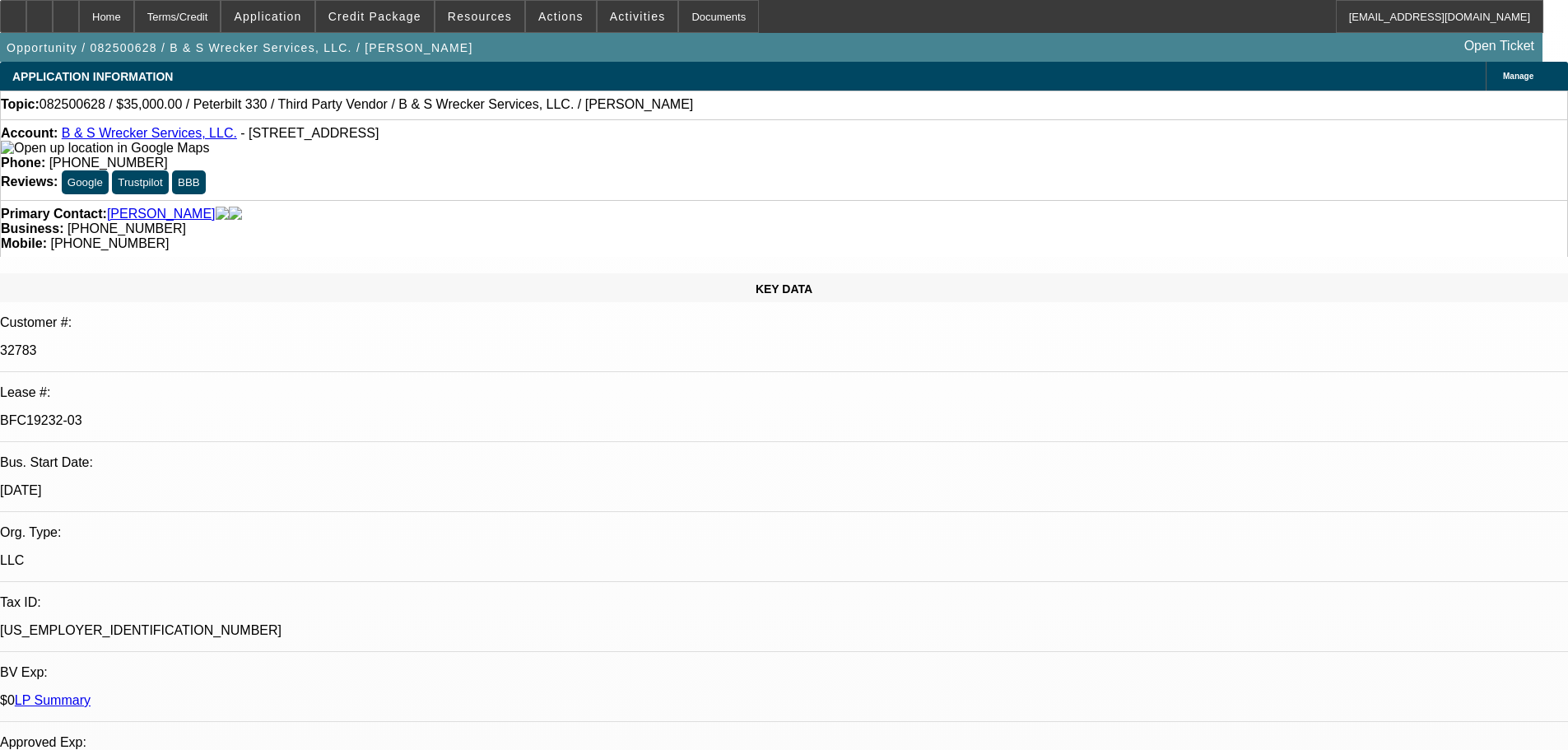
scroll to position [905, 0]
drag, startPoint x: 95, startPoint y: 19, endPoint x: 1236, endPoint y: 306, distance: 1176.5
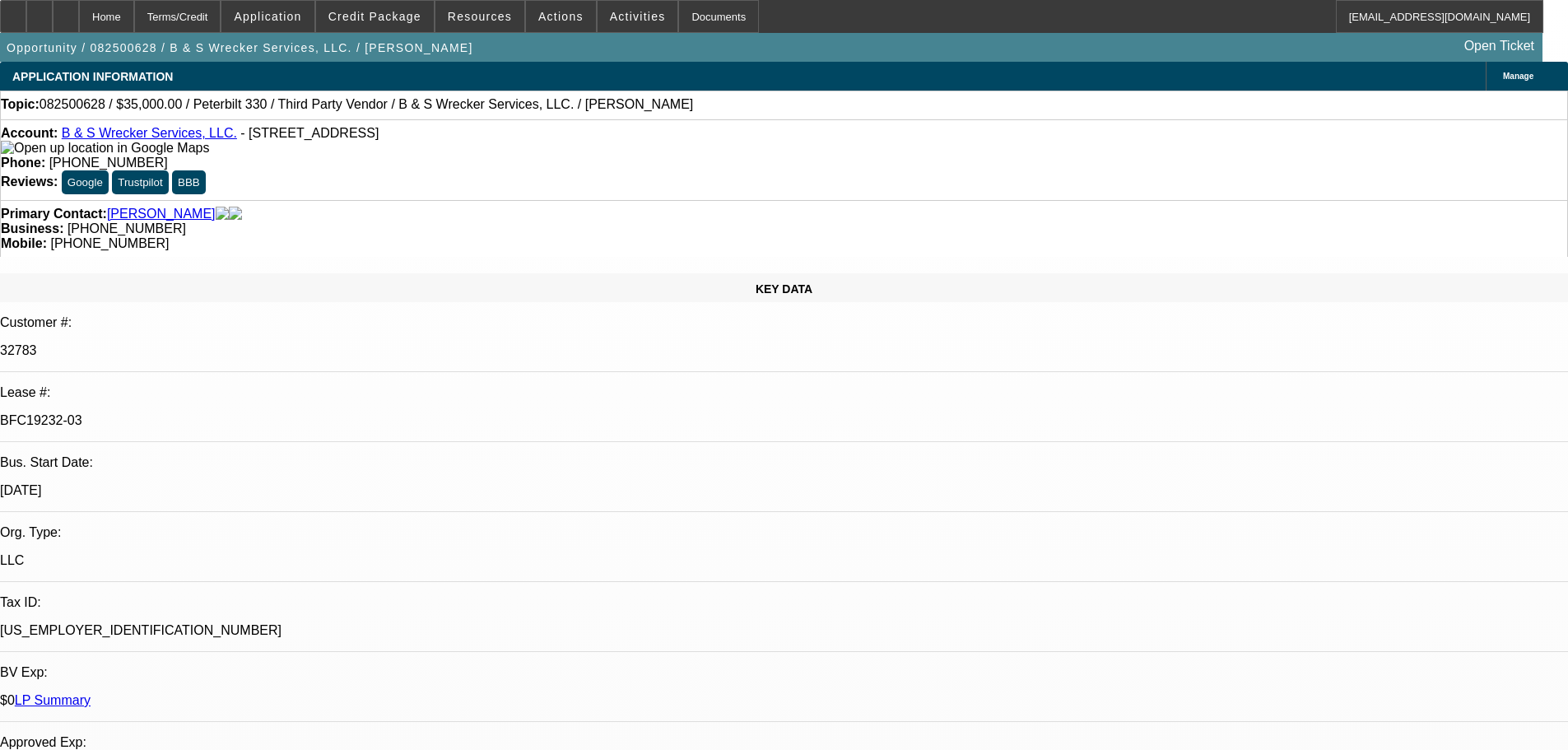
click at [13, 11] on icon at bounding box center [13, 11] width 0 height 0
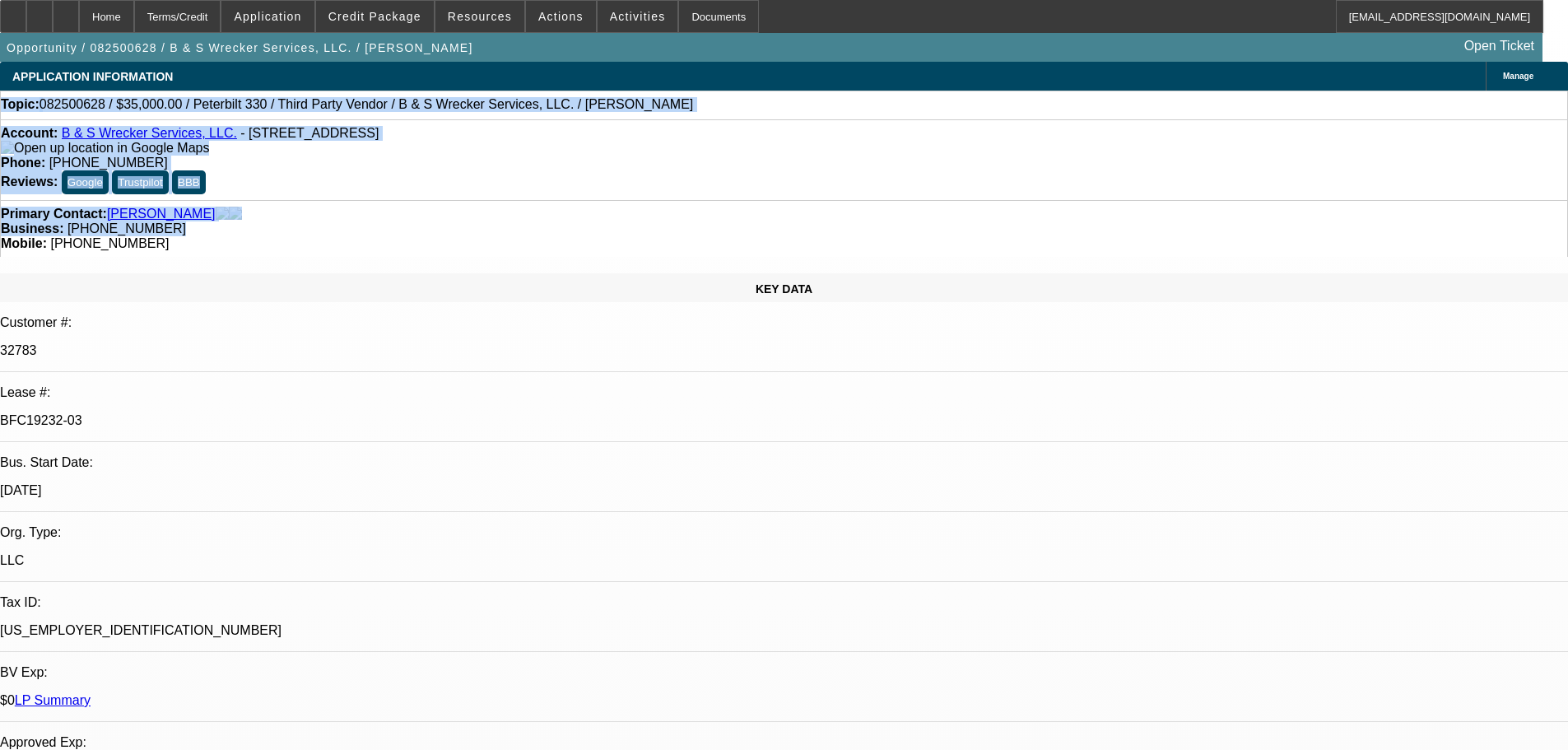
drag, startPoint x: 683, startPoint y: 176, endPoint x: 11, endPoint y: 110, distance: 675.2
click at [661, 102] on div "Topic: 082500628 / $35,000.00 / Peterbilt 330 / Third Party Vendor / B & S Wrec…" at bounding box center [784, 104] width 1566 height 15
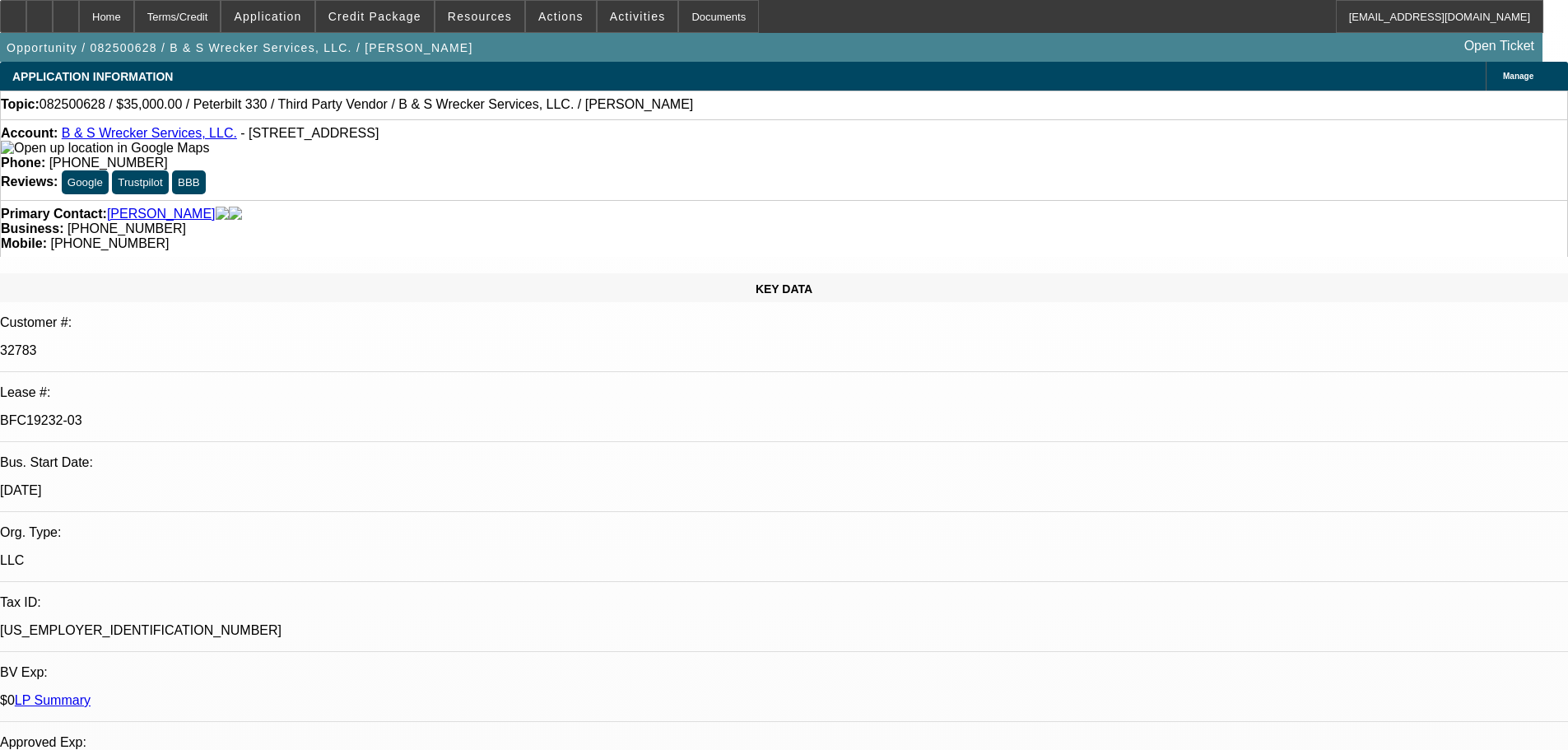
scroll to position [823, 0]
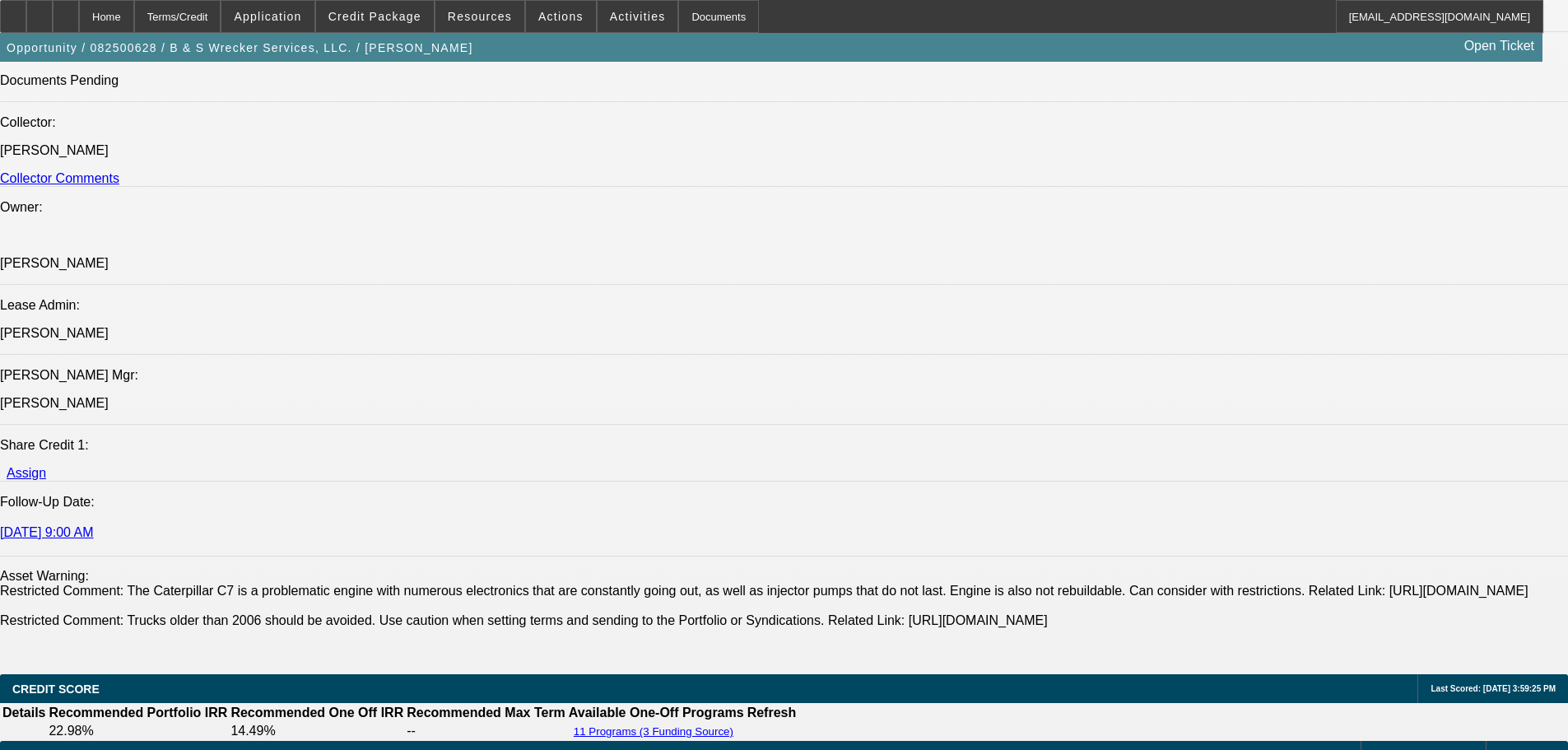
scroll to position [2057, 0]
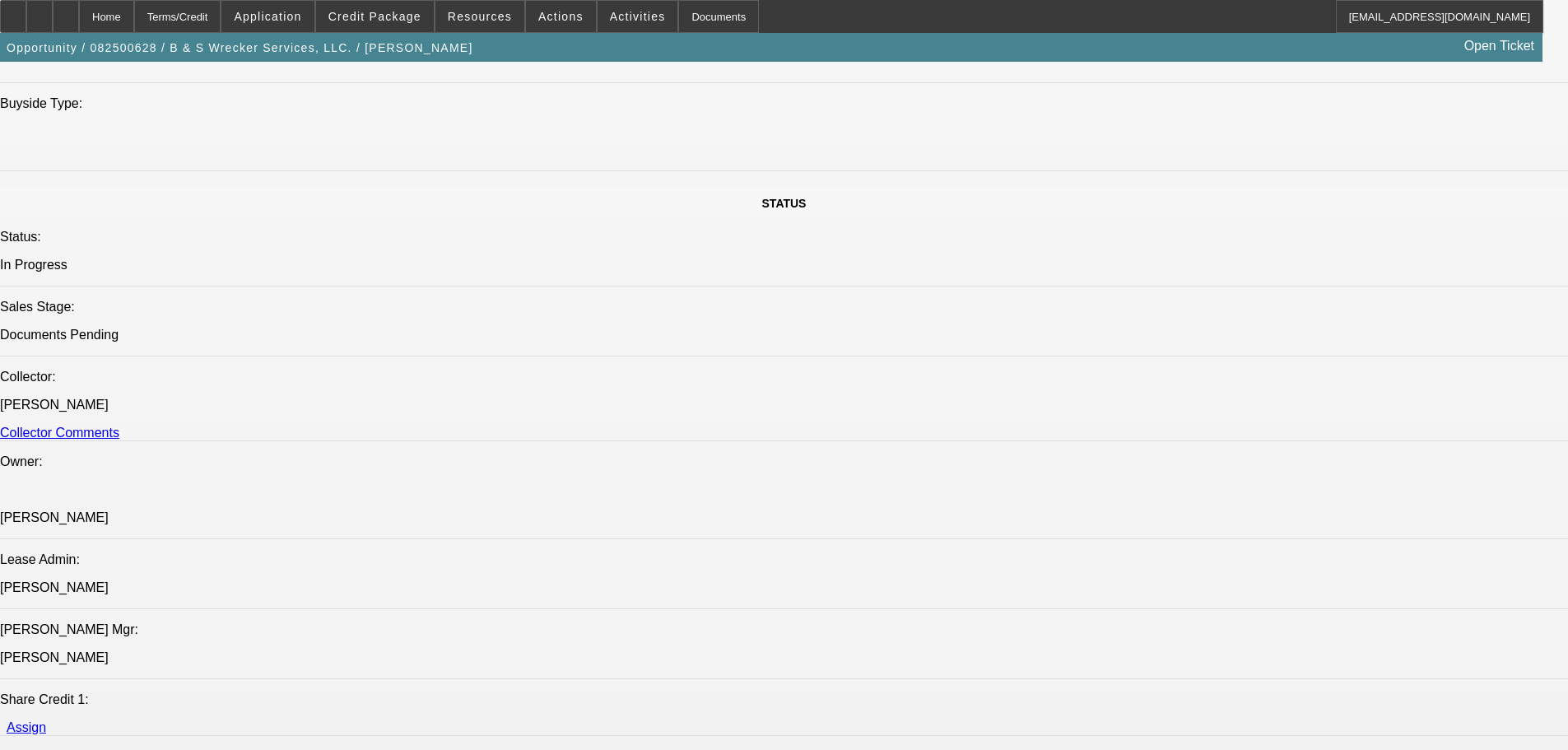
scroll to position [1646, 0]
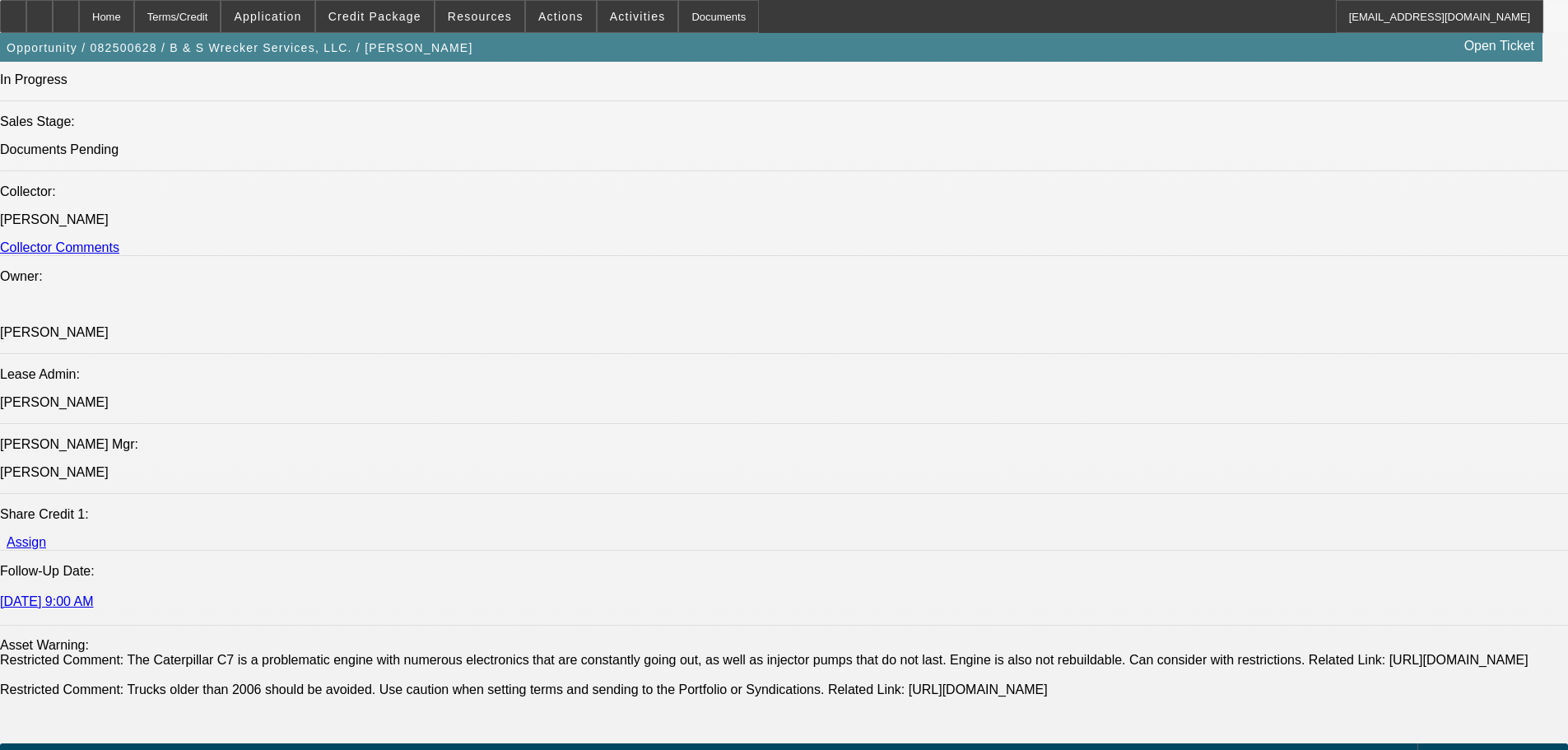
scroll to position [1893, 0]
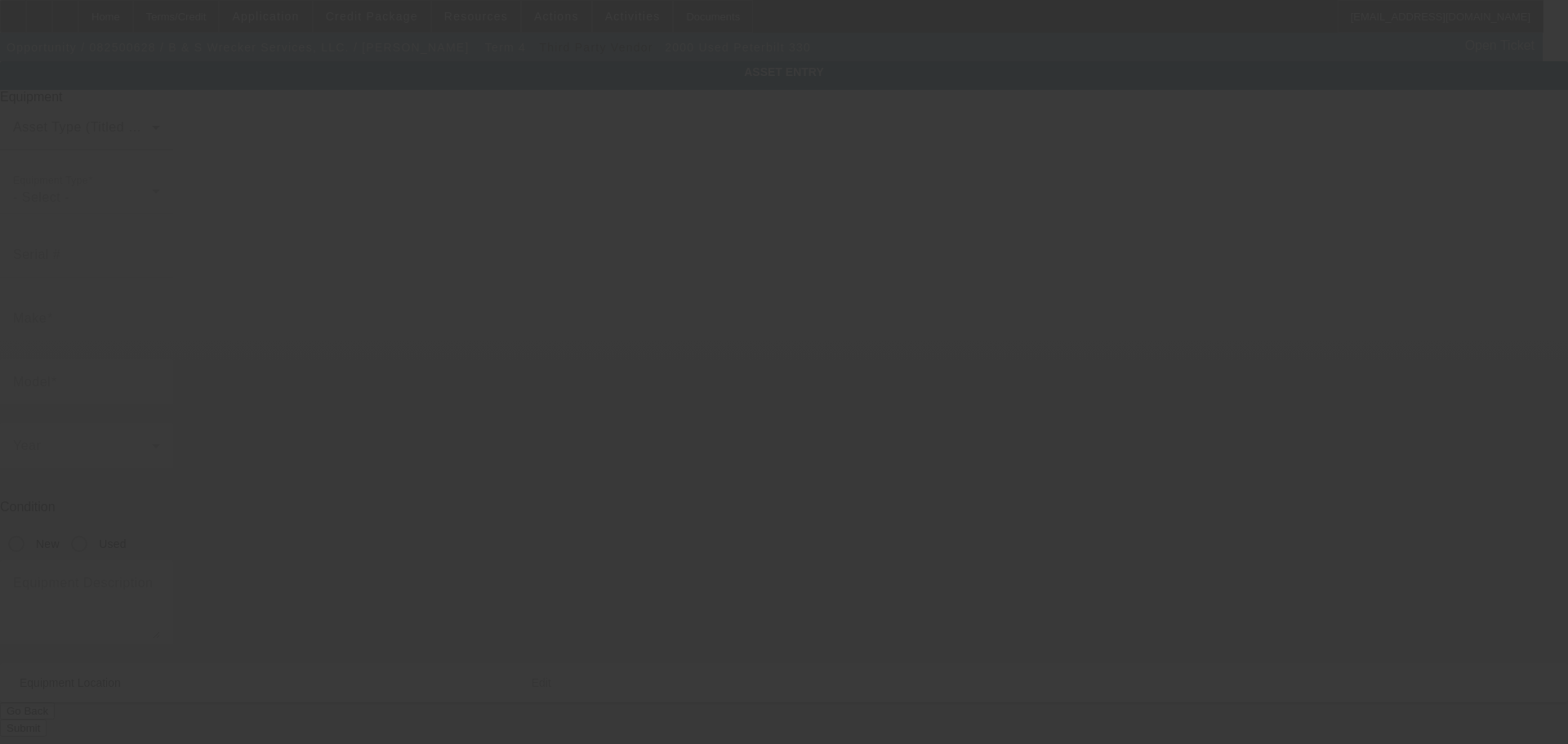
type input "1NPNHD7X4YS515164"
type input "Peterbilt"
type input "330"
radio input "true"
type textarea "Includes all options, attachments, and accessories"
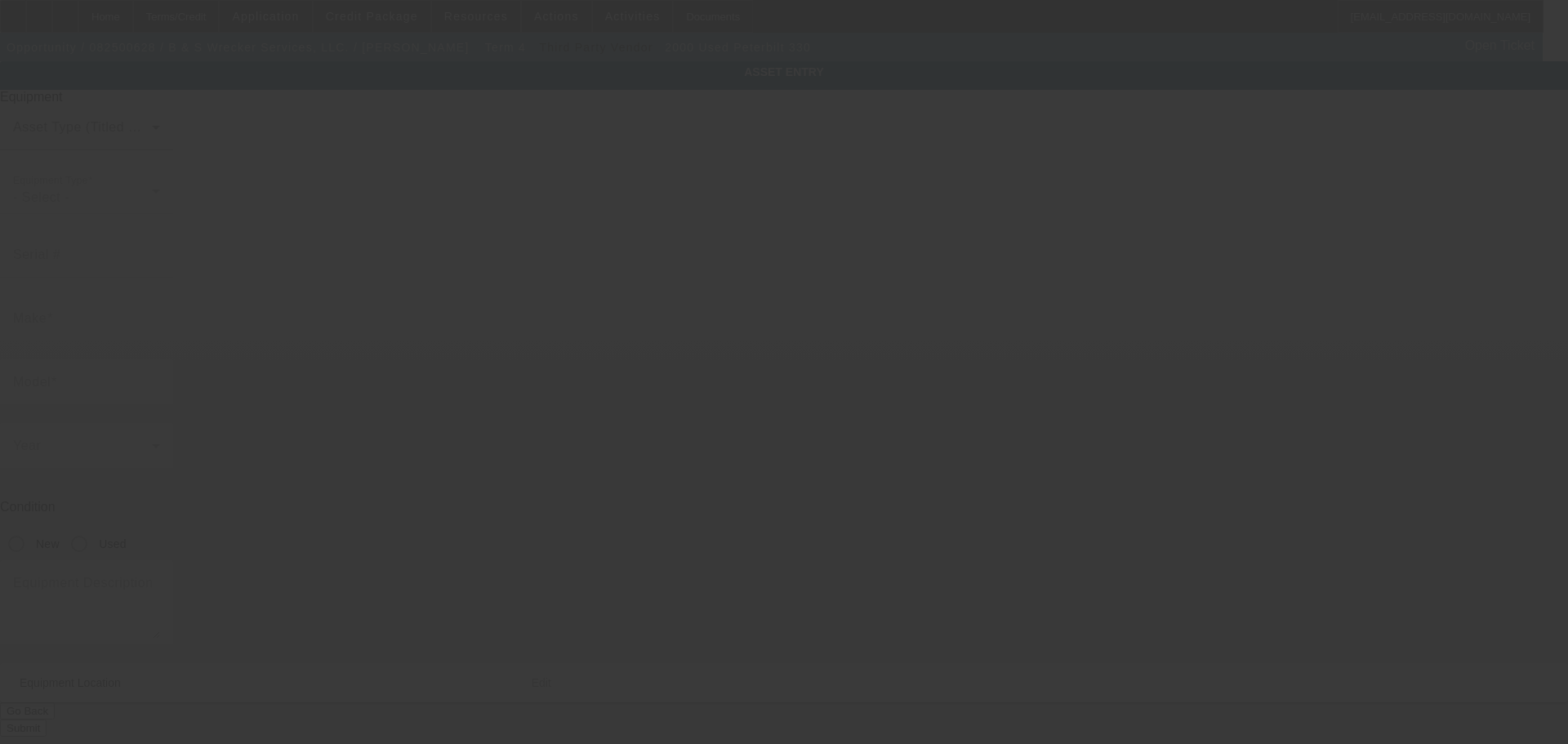
type input "[STREET_ADDRESS]"
type input "Abilene"
type input "79602"
type input "[PERSON_NAME]"
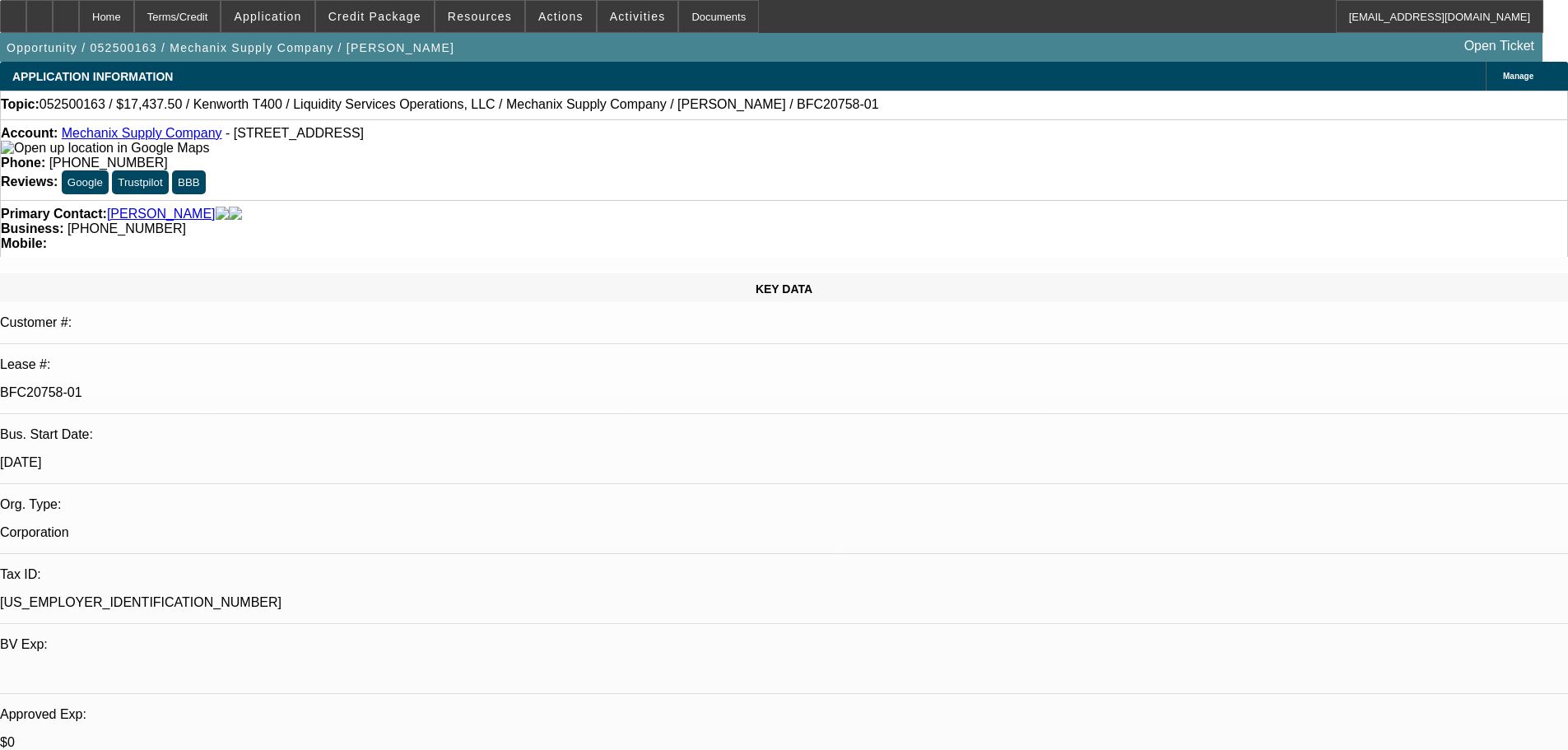
select select "0"
select select "6"
select select "0"
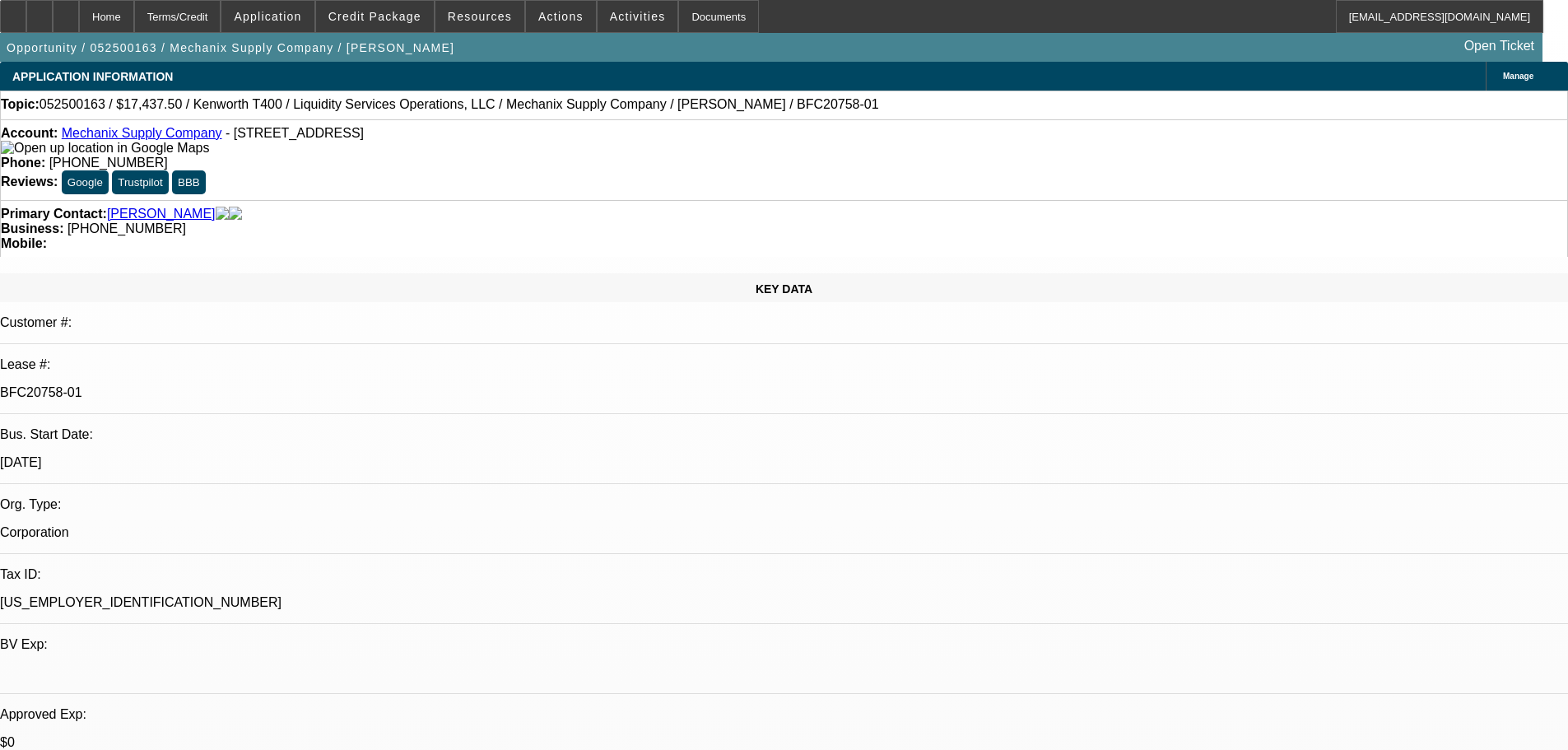
select select "0"
select select "6"
select select "0"
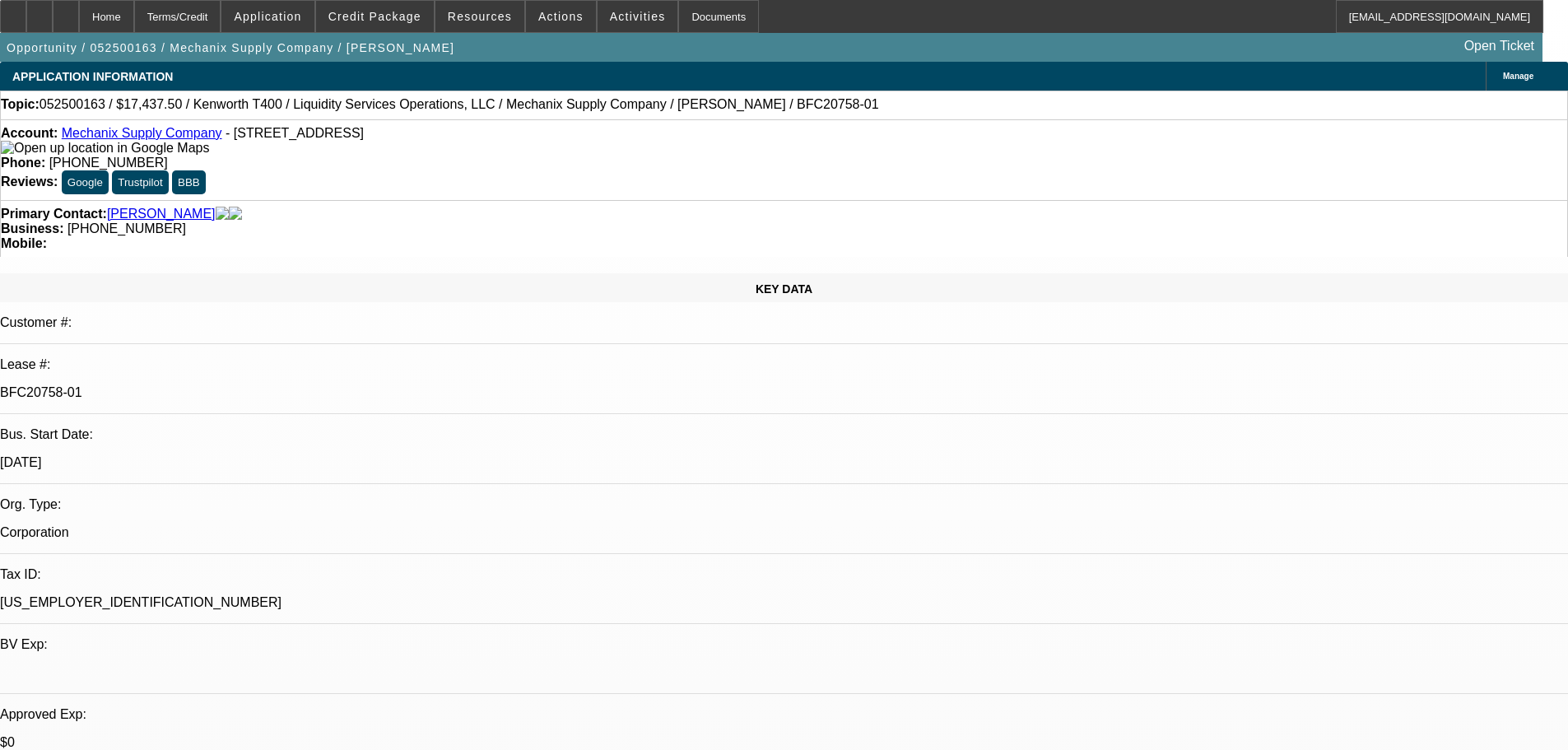
select select "0"
select select "6"
select select "0"
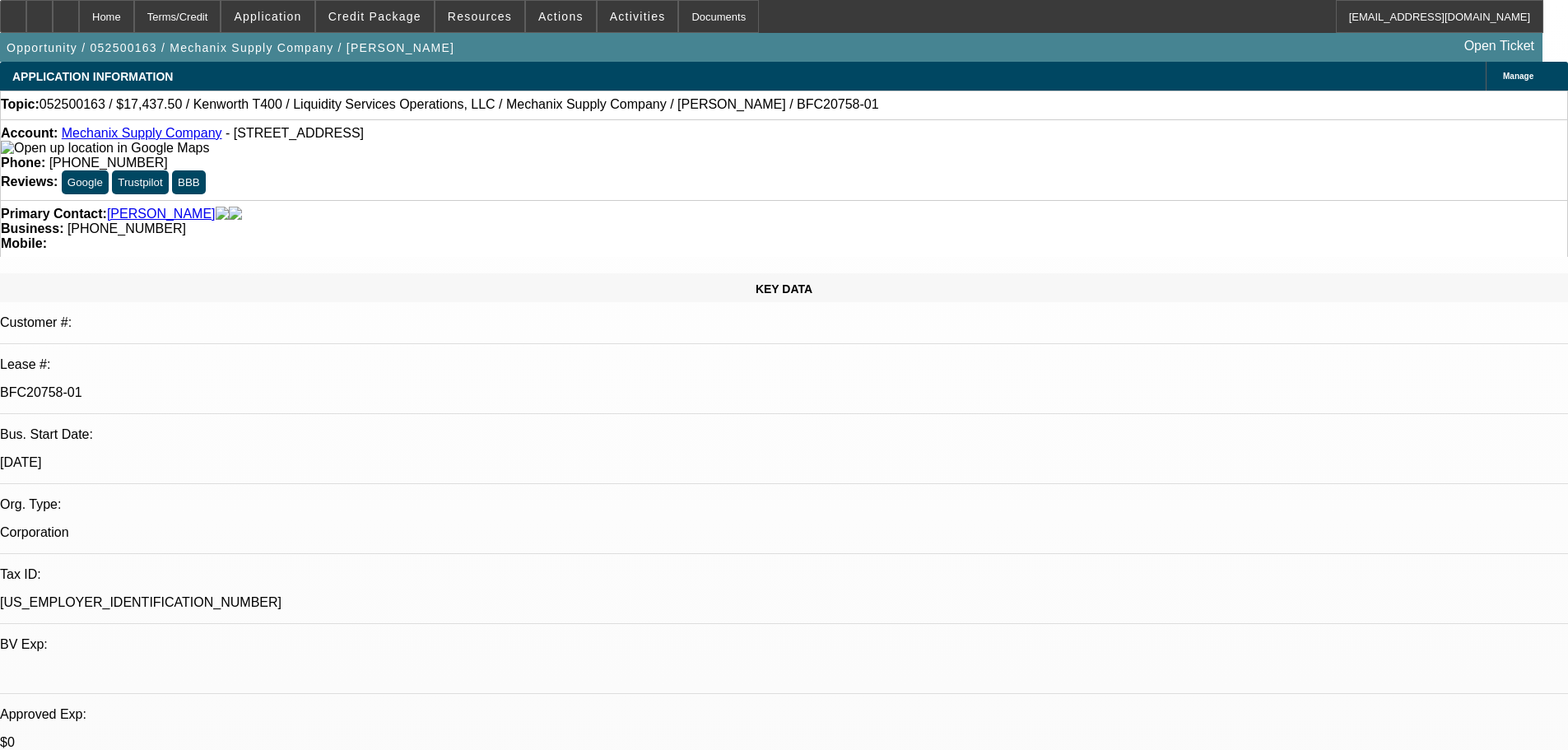
select select "6"
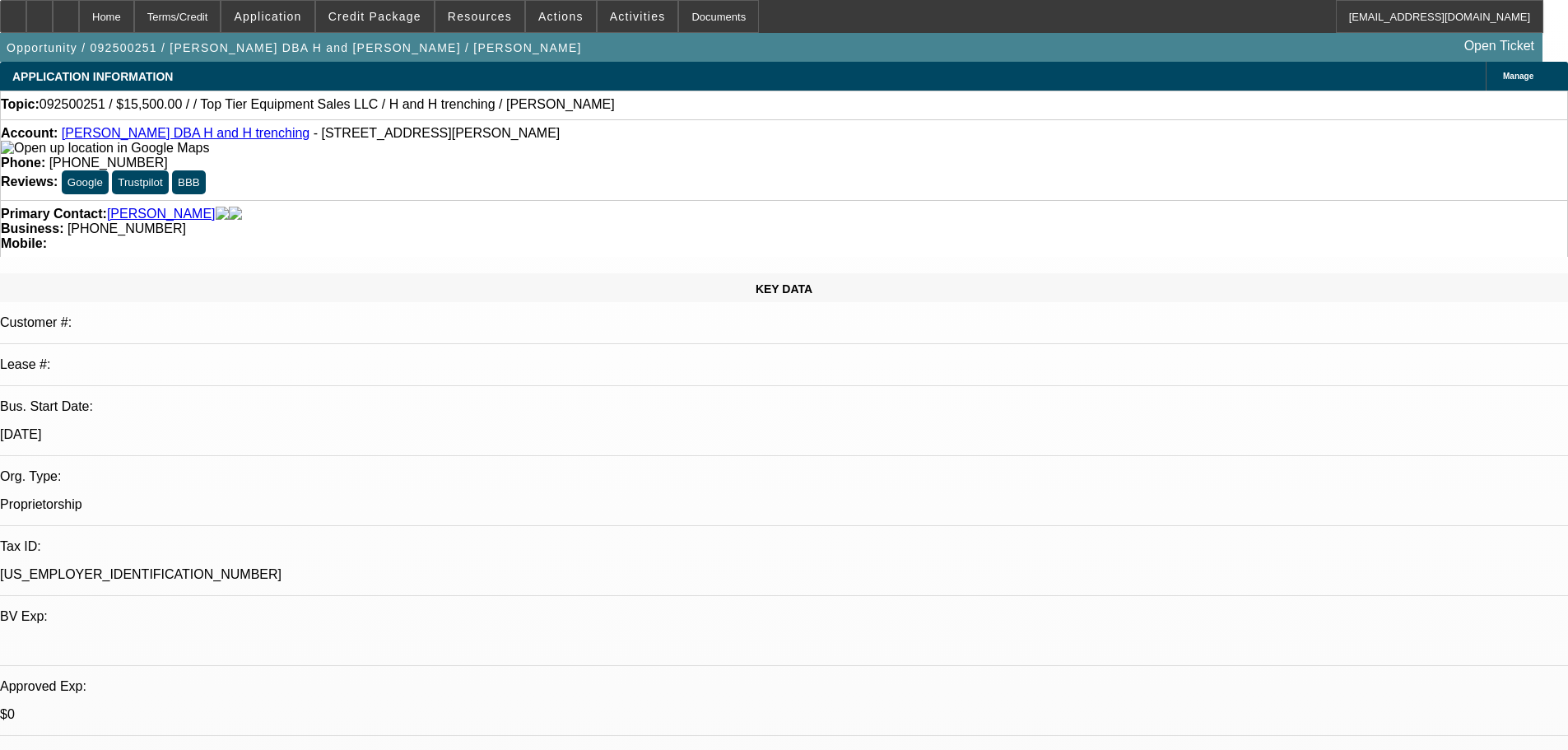
select select "0"
select select "2"
select select "0.1"
select select "4"
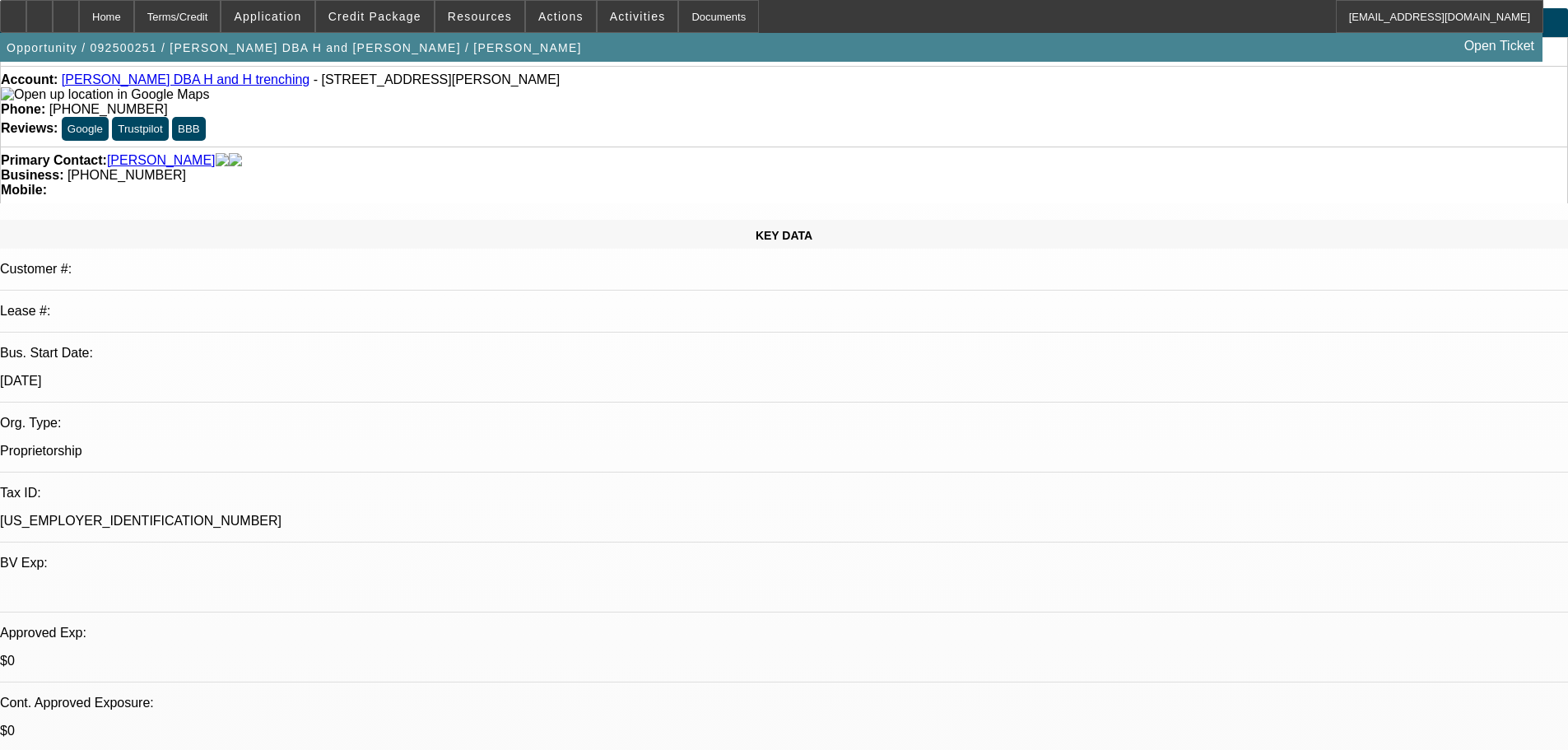
scroll to position [83, 0]
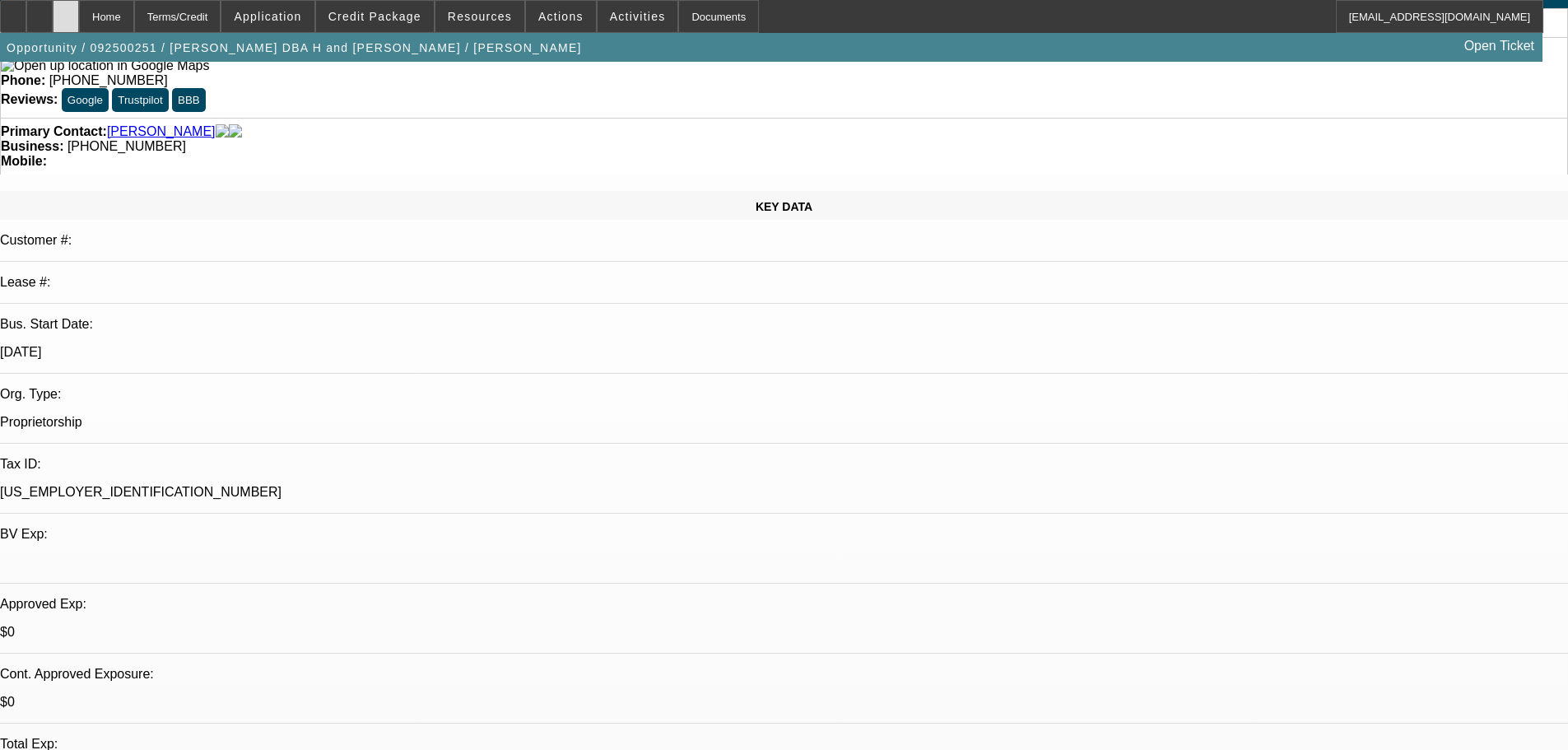
click at [79, 23] on div at bounding box center [66, 16] width 26 height 33
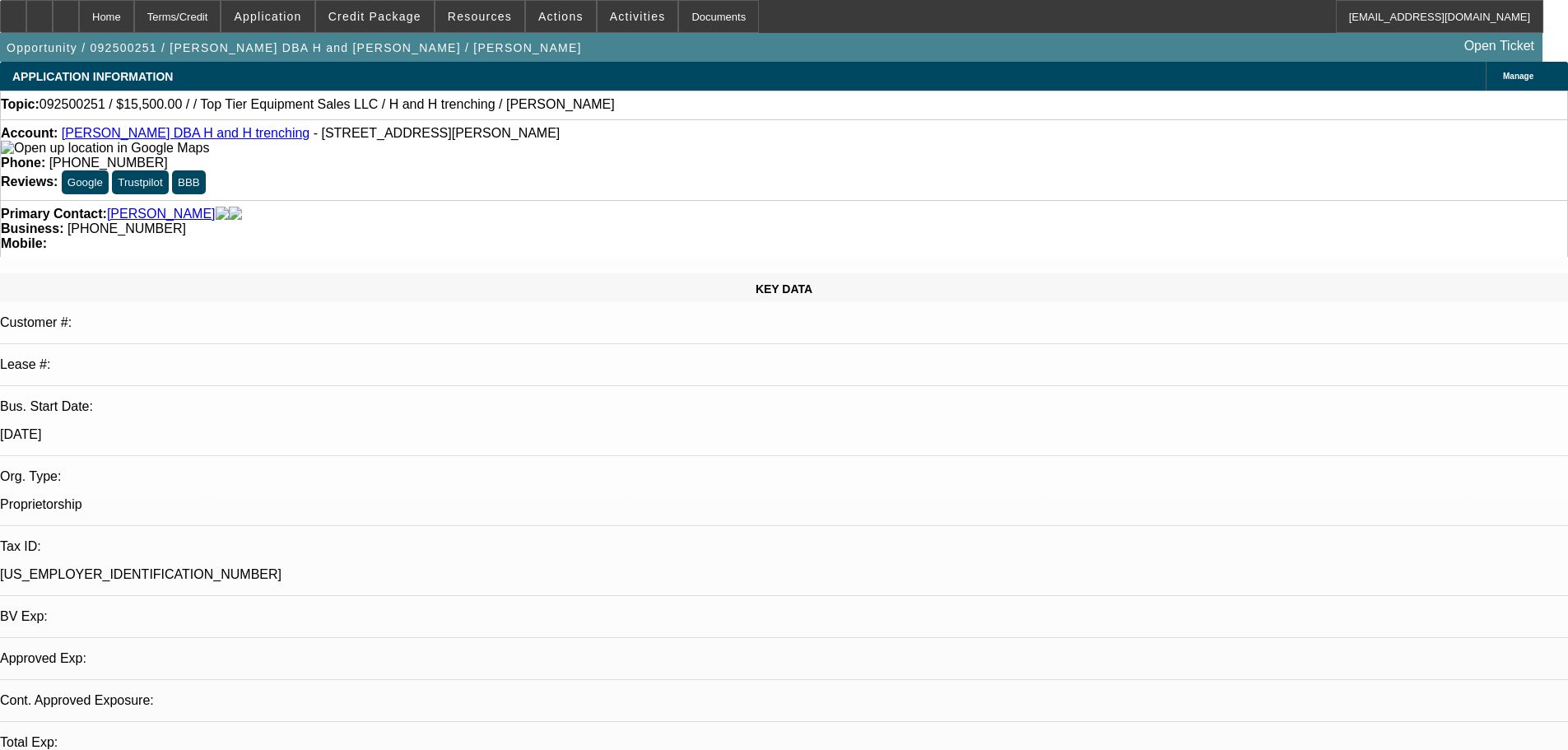
select select "0"
select select "2"
select select "0.1"
select select "4"
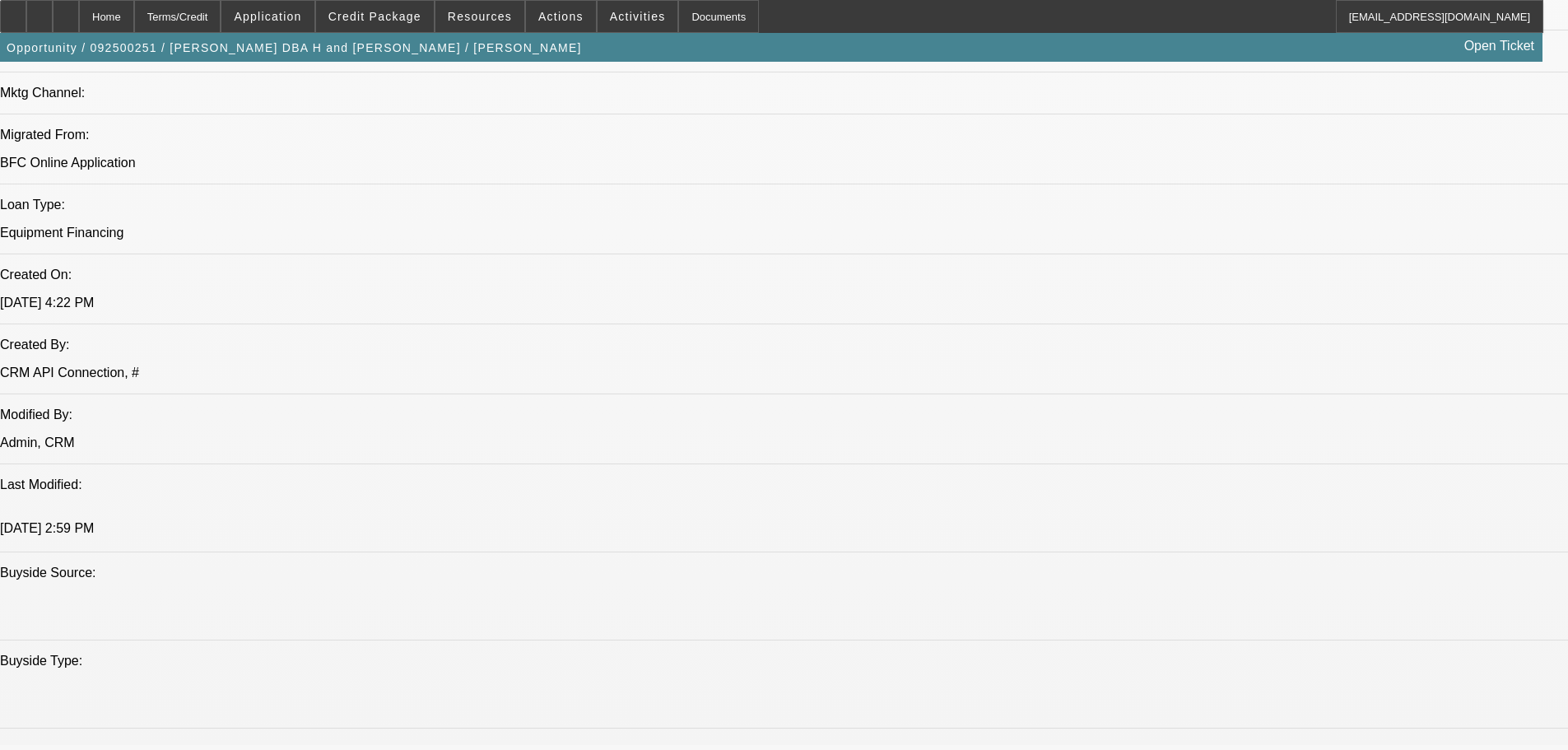
scroll to position [1728, 0]
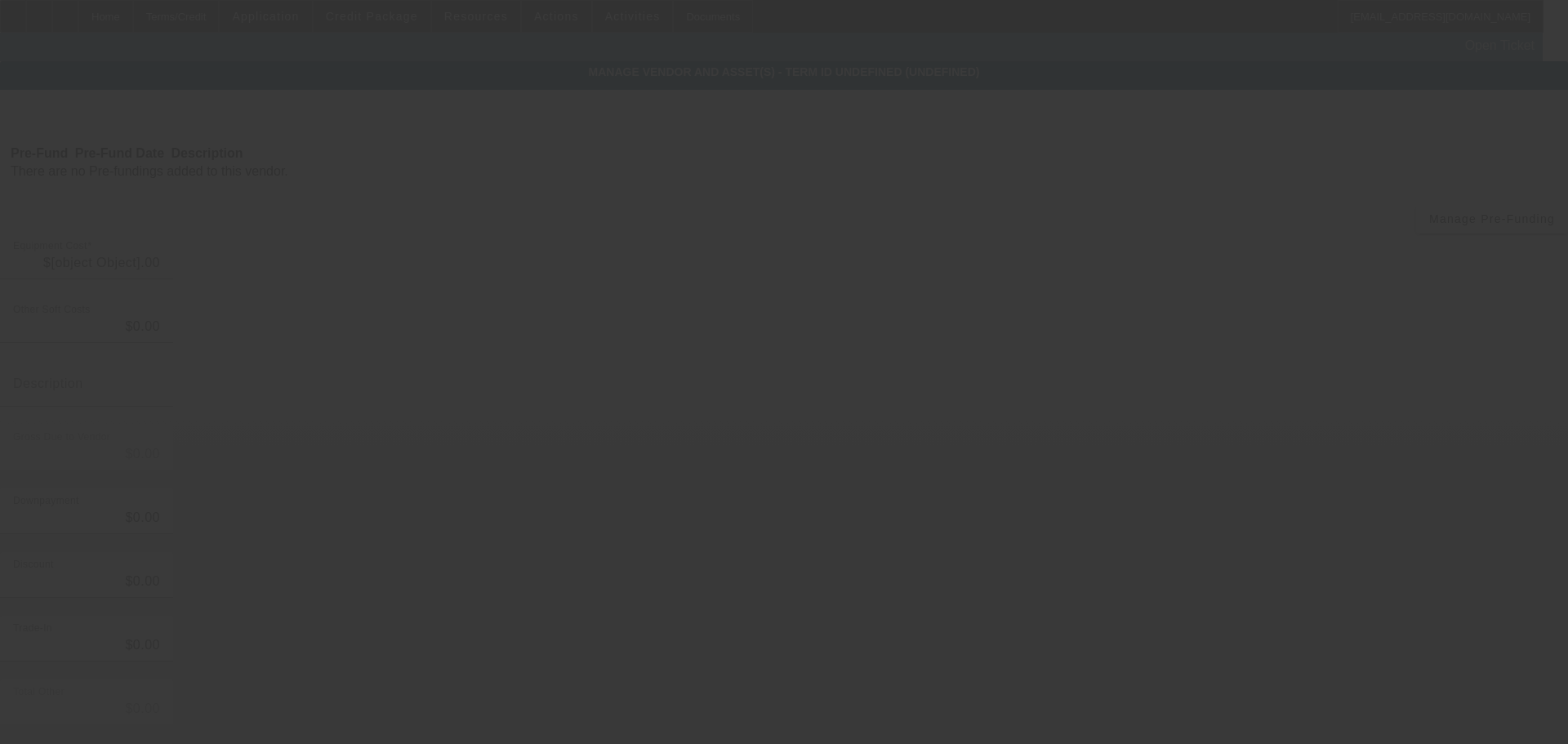
type input "$15,500.00"
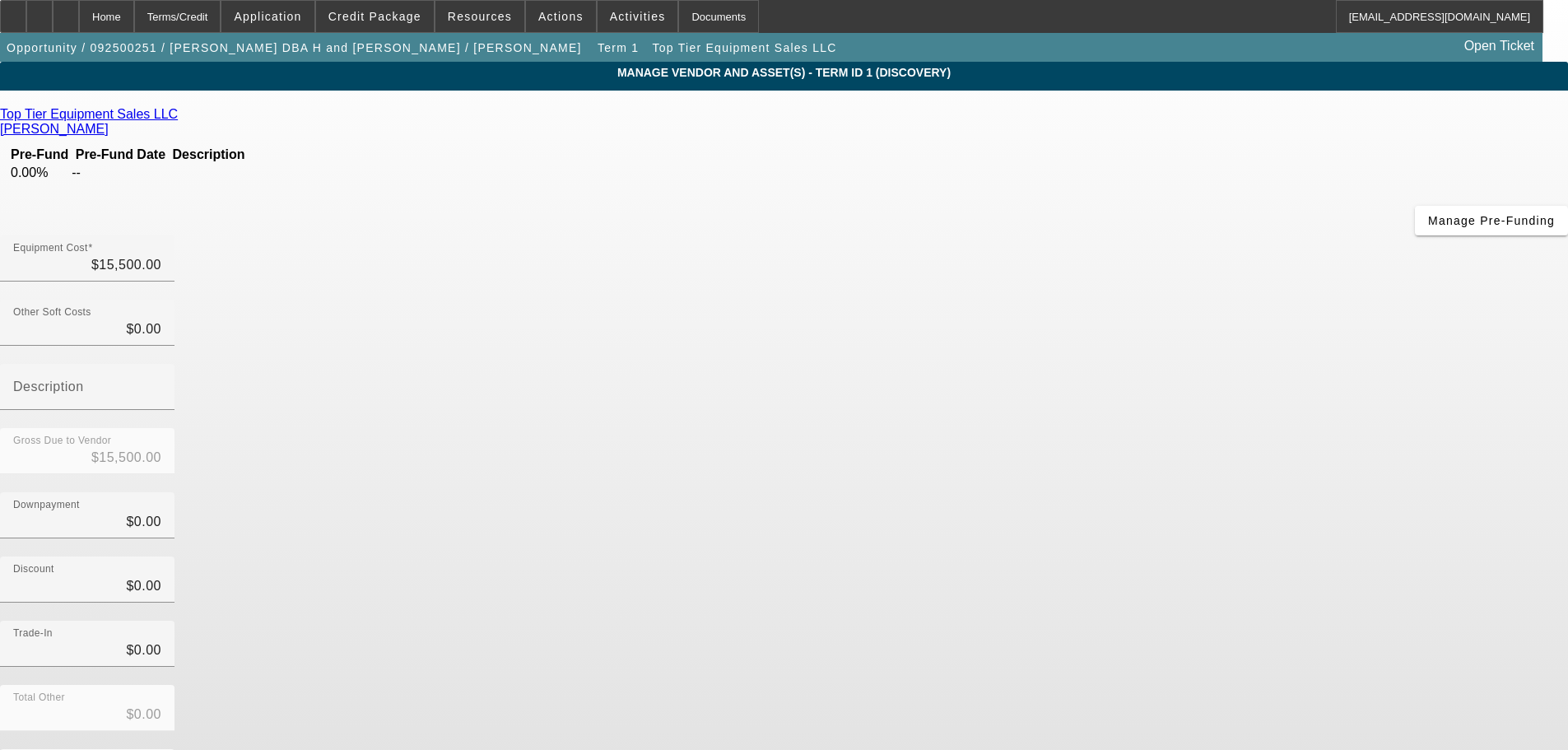
click at [182, 113] on icon at bounding box center [182, 114] width 0 height 14
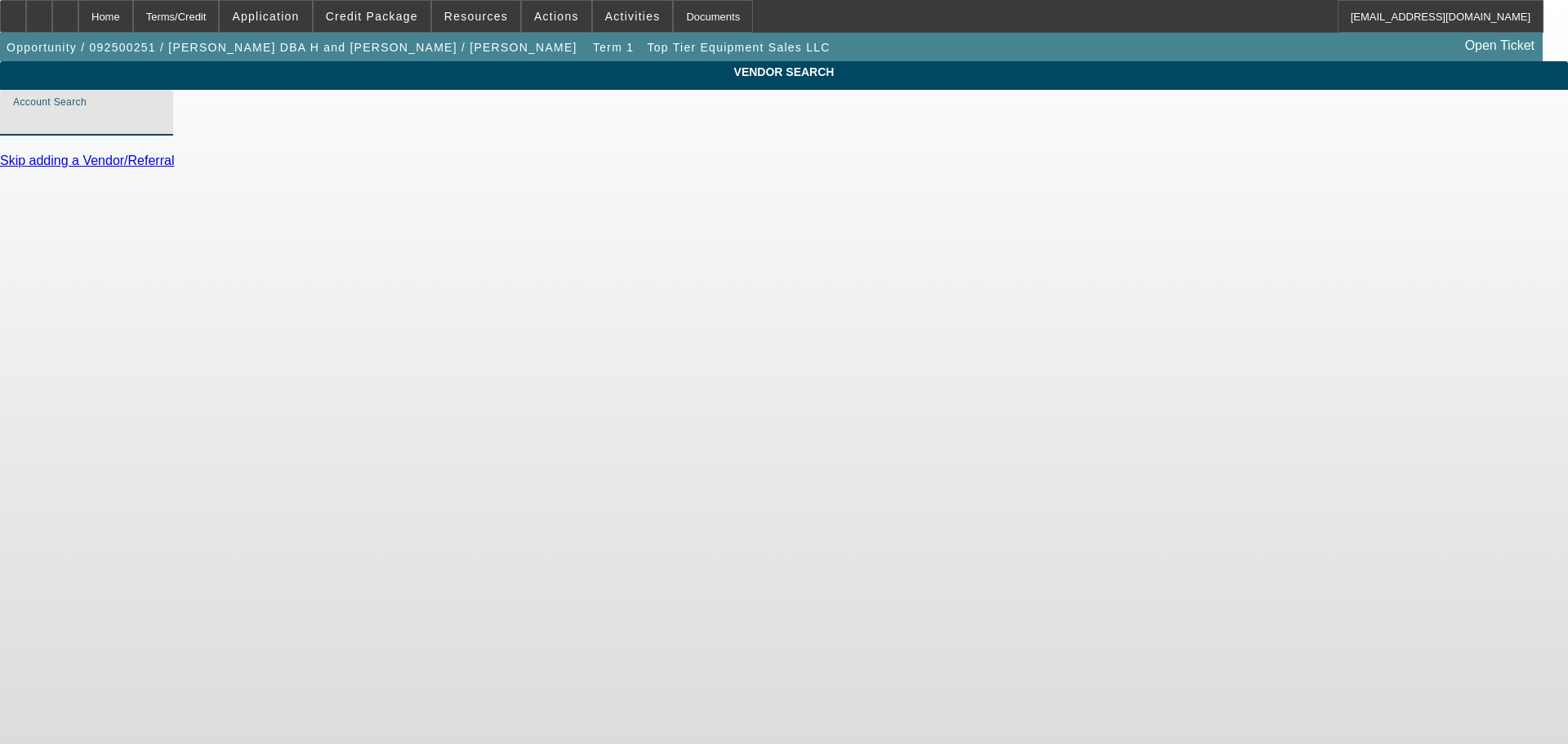
click at [160, 129] on input "Account Search" at bounding box center [86, 119] width 147 height 19
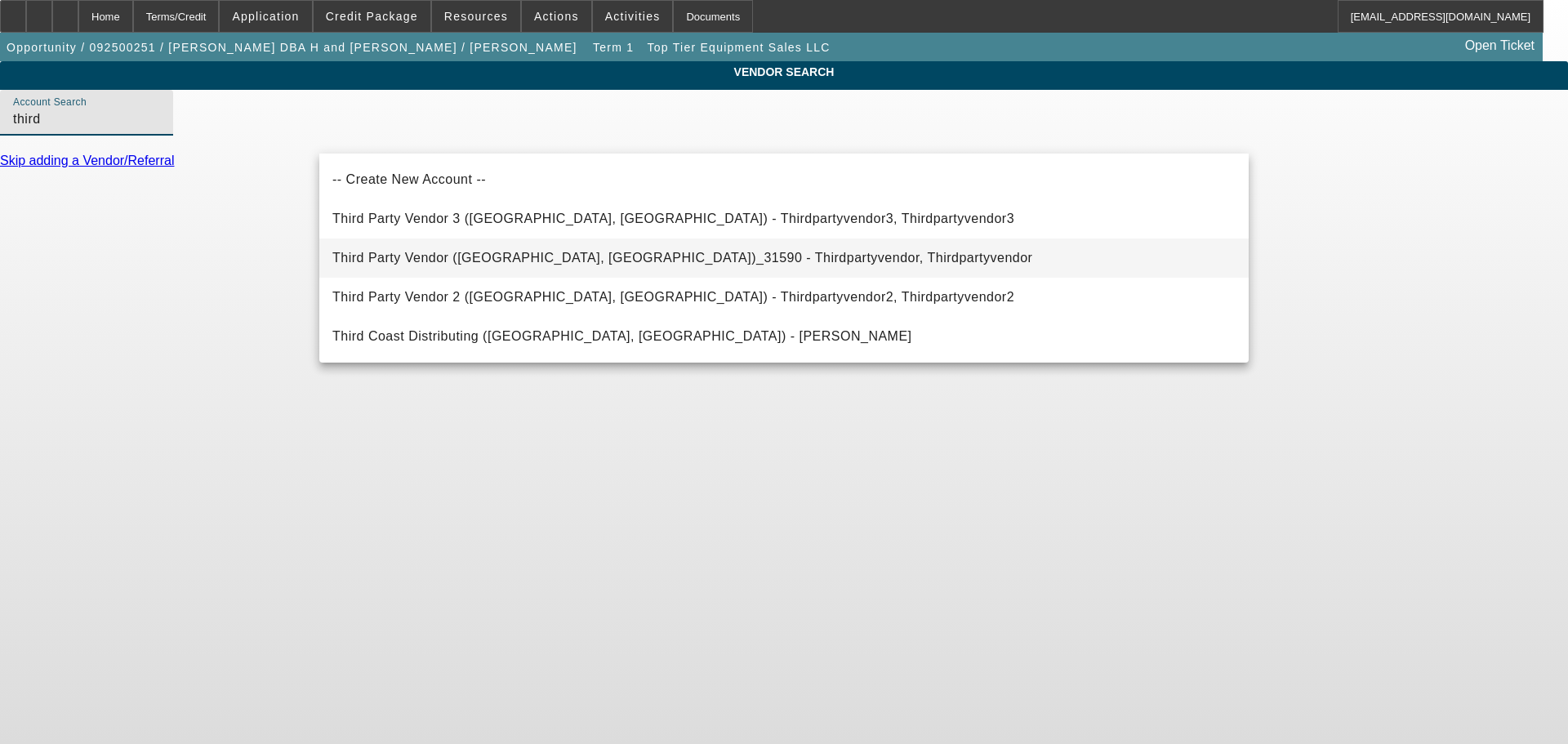
click at [469, 256] on span "Third Party Vendor (Northbrook, IL)_31590 - Thirdpartyvendor, Thirdpartyvendor" at bounding box center [682, 257] width 700 height 14
type input "Third Party Vendor (Northbrook, IL)_31590 - Thirdpartyvendor, Thirdpartyvendor"
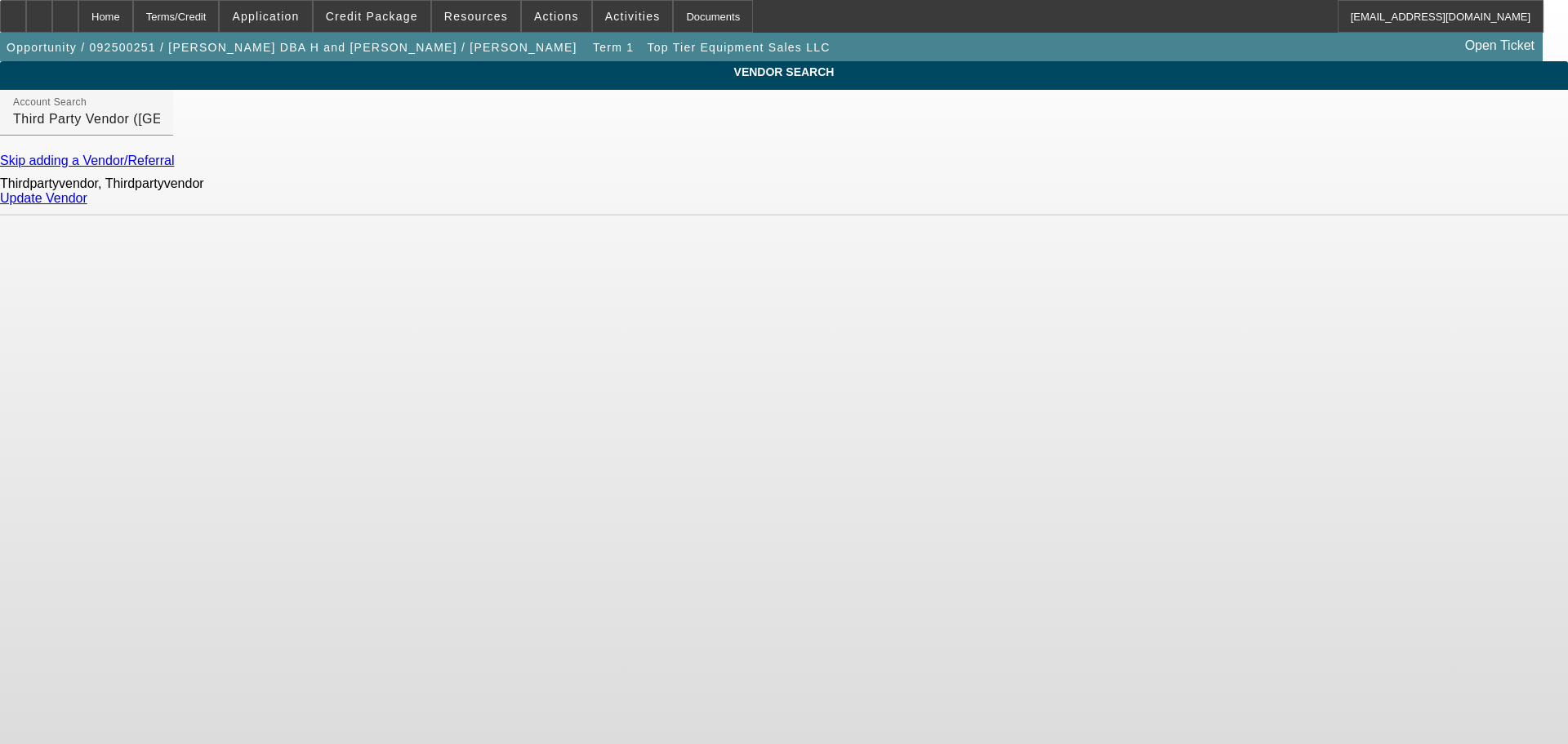
click at [87, 205] on link "Update Vendor" at bounding box center [44, 198] width 87 height 14
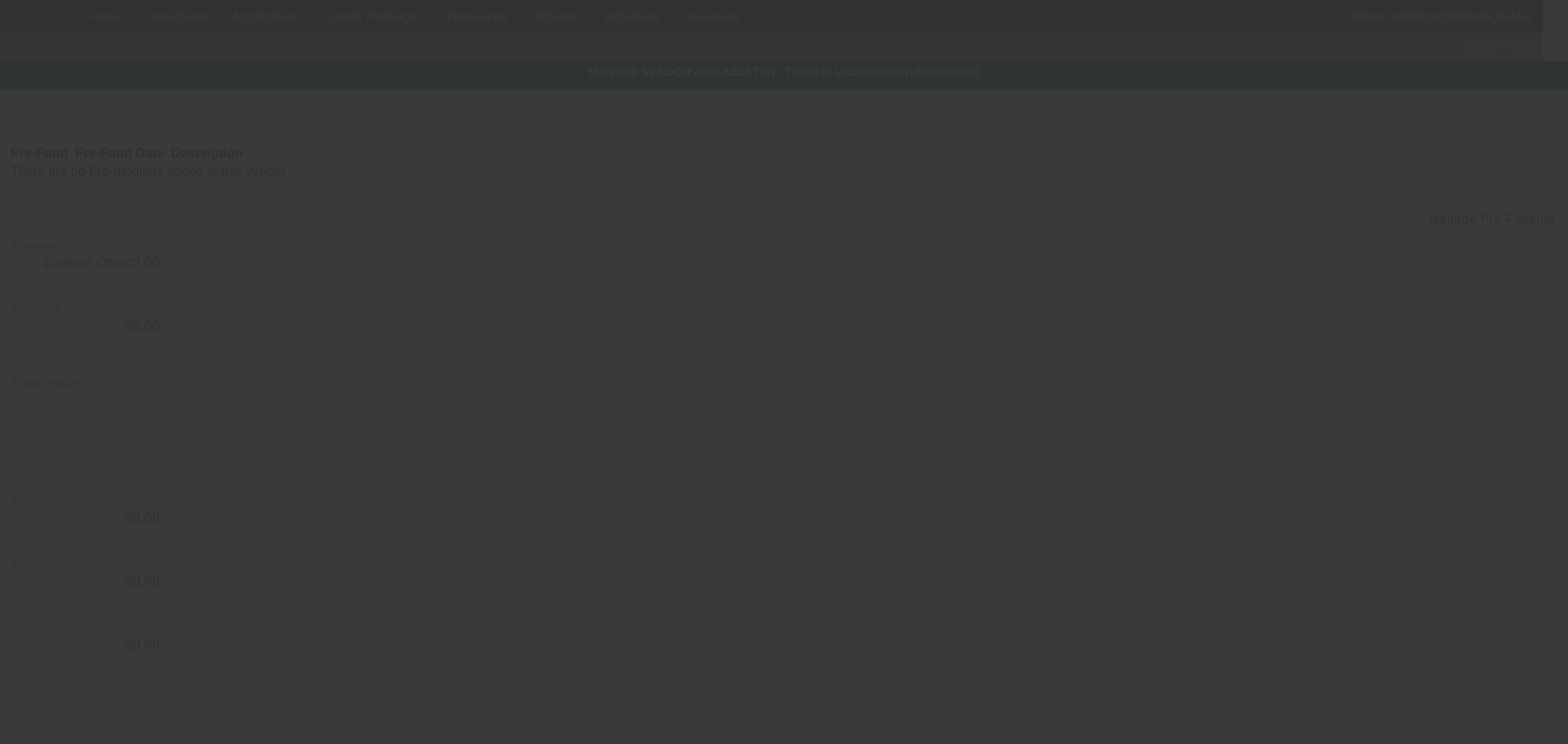
type input "$15,500.00"
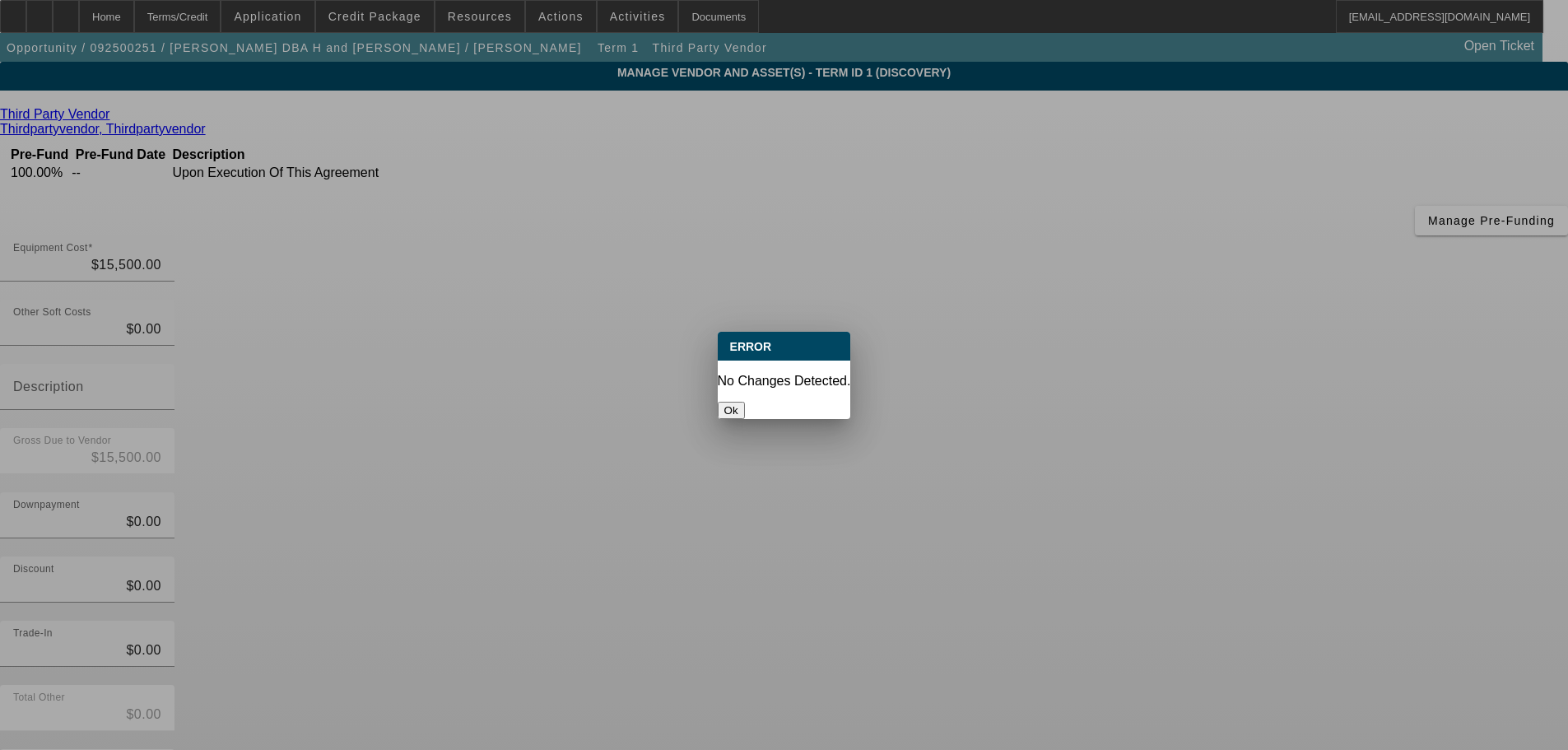
click at [745, 402] on button "Ok" at bounding box center [731, 411] width 27 height 18
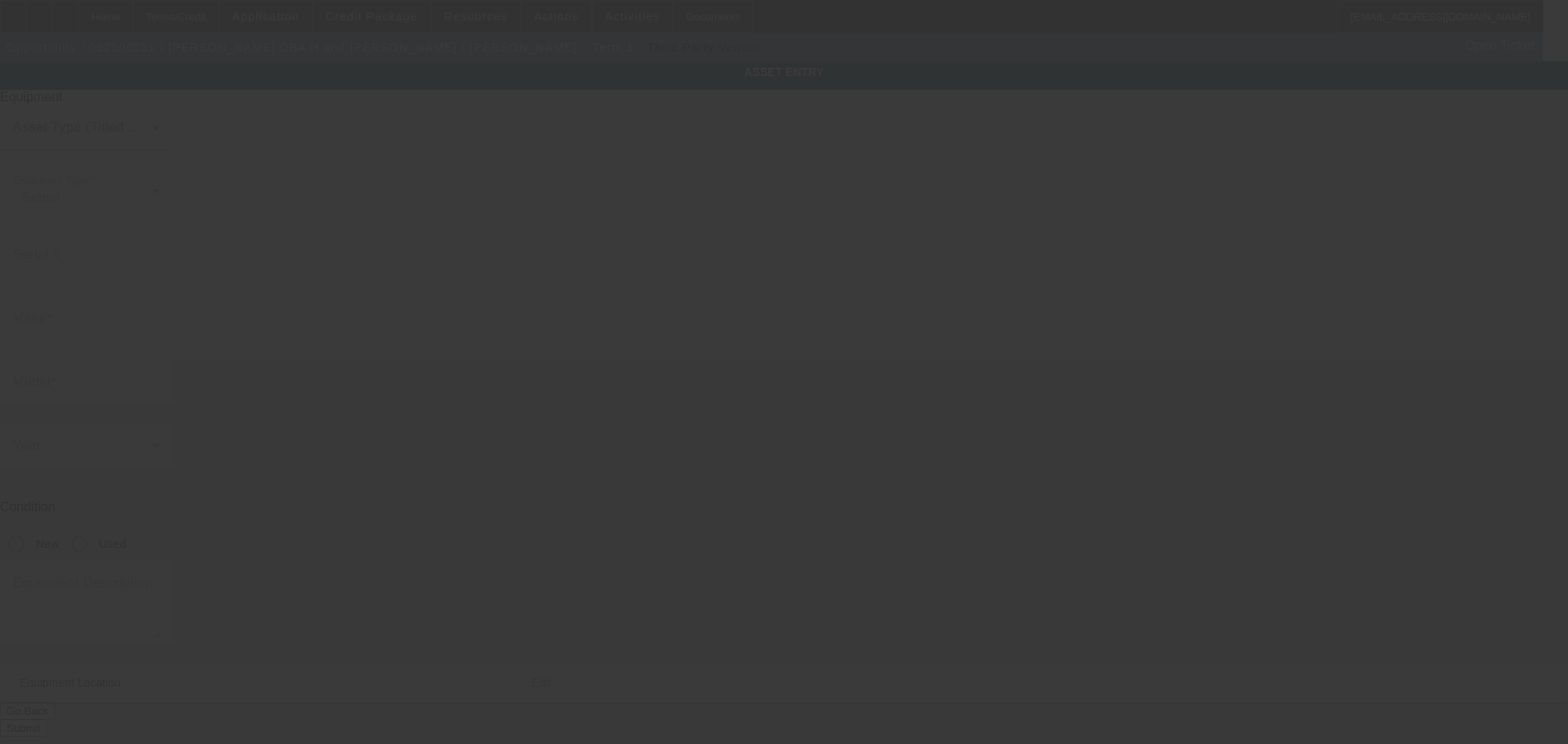
type textarea "Make: Yanmar; Model: Vio27-5B"
type input "21806"
type input "Mink dr"
type input "Neosho"
type input "63850"
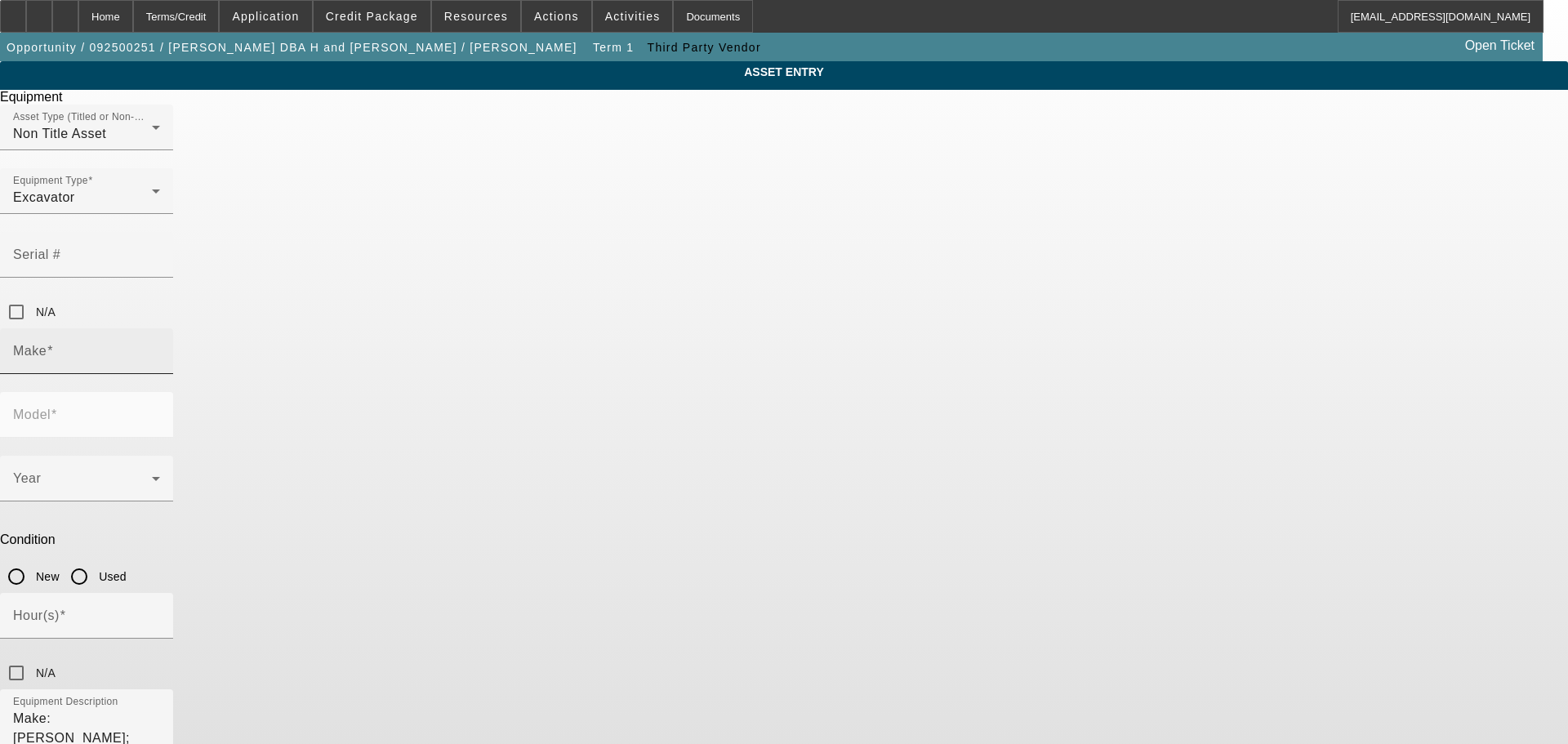
click at [160, 348] on input "Make" at bounding box center [86, 358] width 147 height 19
click at [643, 369] on mat-option "Yanmar" at bounding box center [665, 376] width 214 height 39
type input "Yanmar"
click at [51, 407] on mat-label "Model" at bounding box center [31, 414] width 38 height 14
click at [160, 412] on input "Model" at bounding box center [86, 421] width 147 height 19
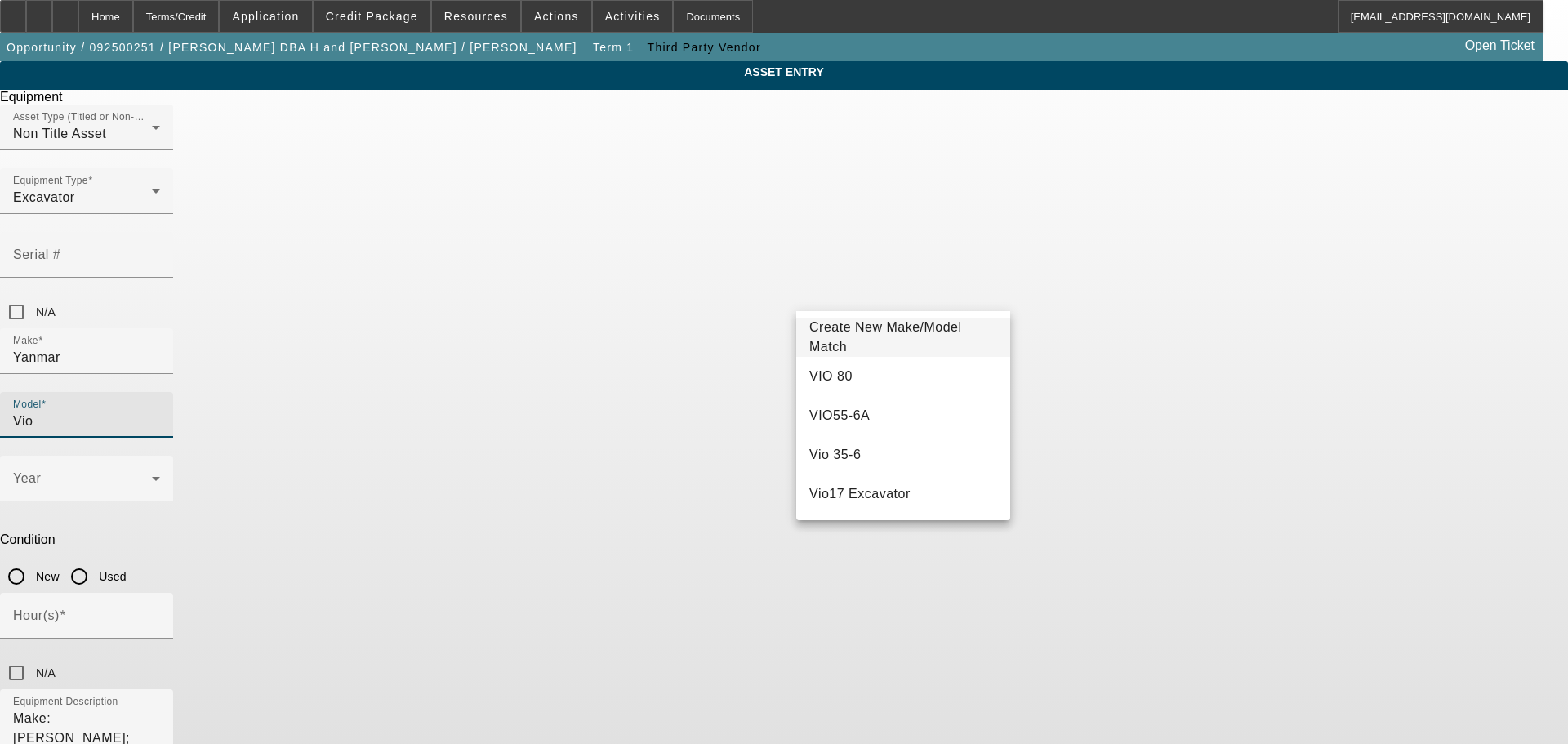
type input "Vio"
click at [935, 338] on span "Create New Make/Model Match" at bounding box center [885, 337] width 153 height 33
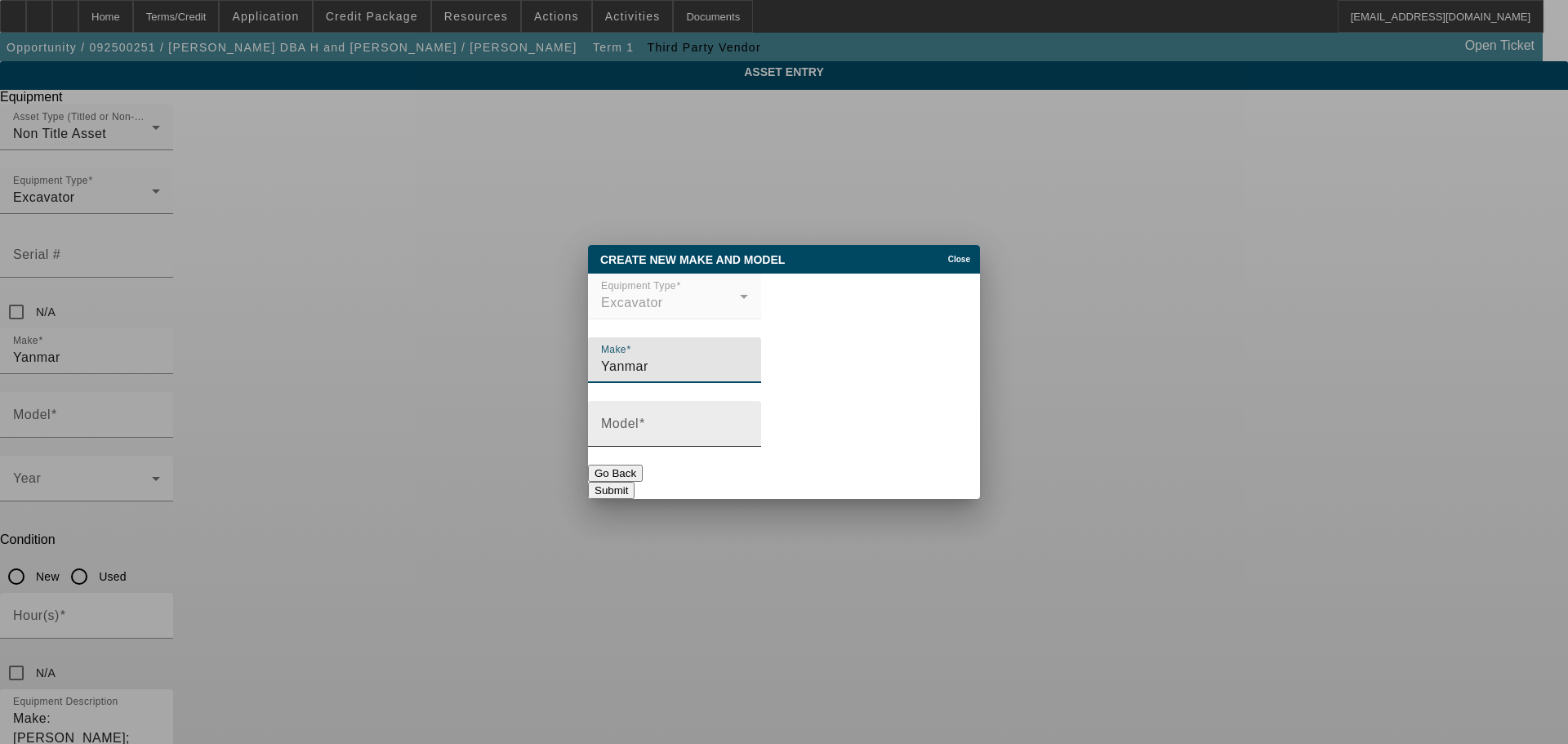
click at [639, 427] on mat-label "Model" at bounding box center [620, 423] width 38 height 14
click at [640, 427] on input "Model" at bounding box center [674, 430] width 147 height 19
type input "Vio27"
click at [634, 488] on button "Submit" at bounding box center [611, 490] width 46 height 17
type input "Vio27"
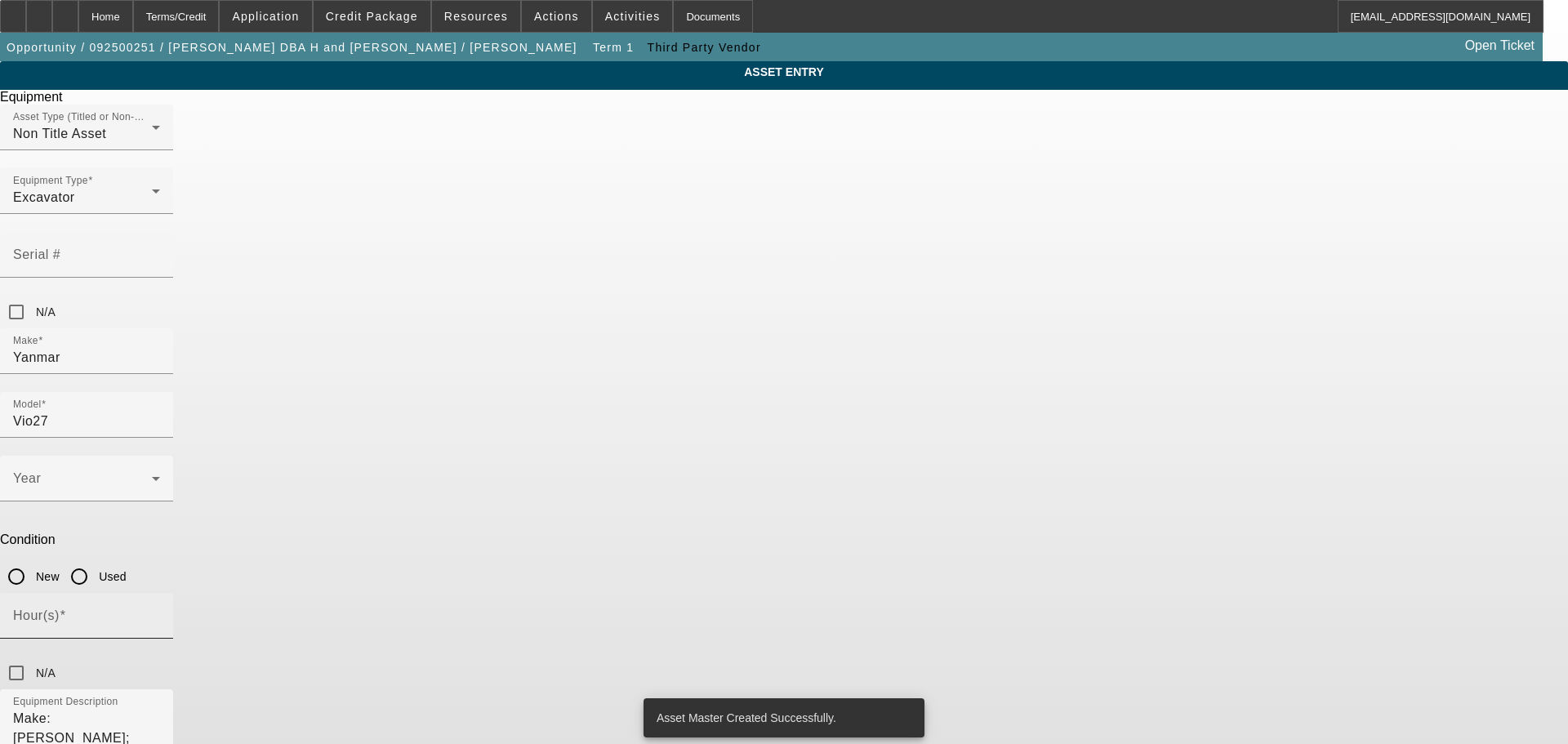
click at [160, 592] on div "Hour(s)" at bounding box center [86, 615] width 147 height 45
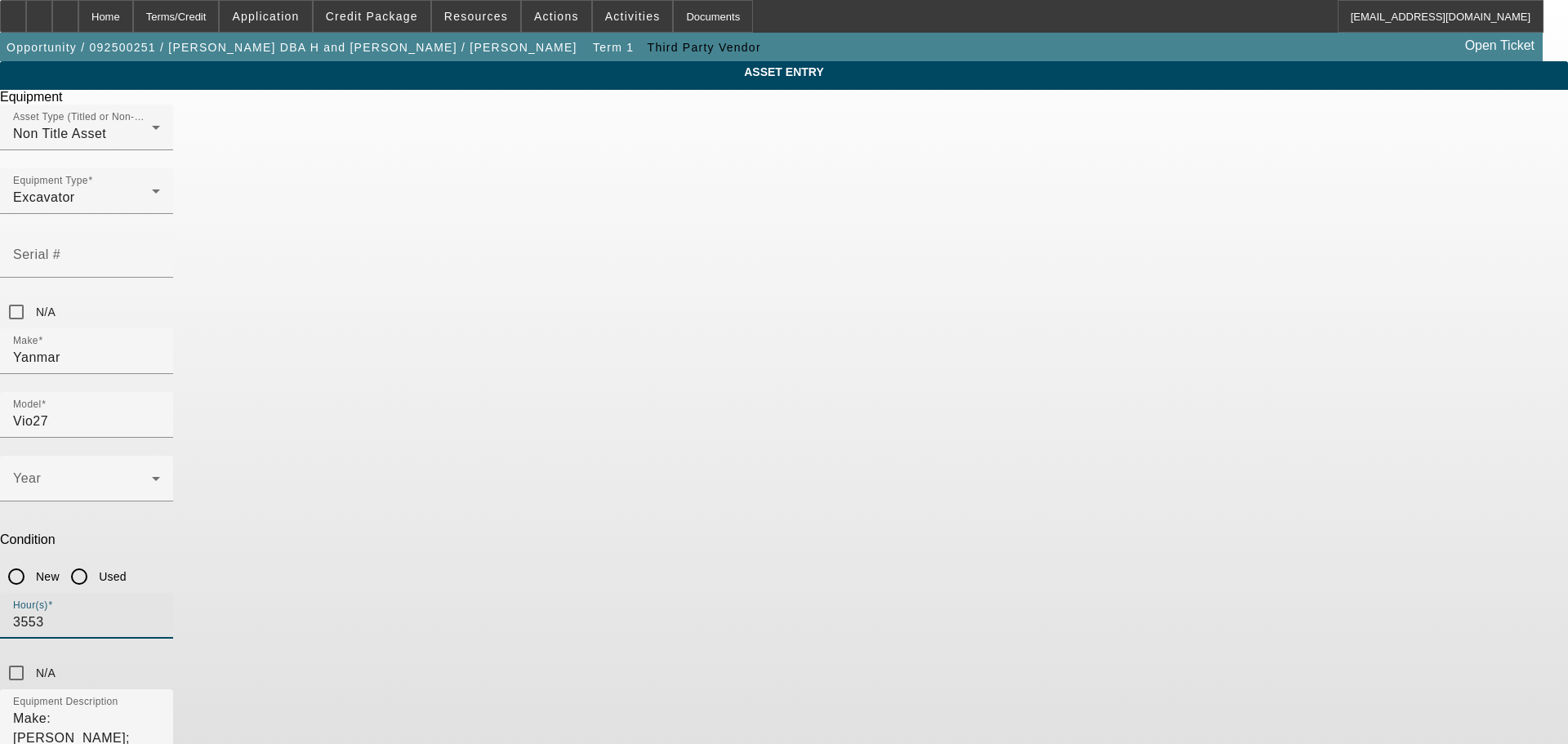
type input "3553"
click at [95, 560] on input "Used" at bounding box center [79, 576] width 32 height 32
radio input "true"
click at [160, 475] on div at bounding box center [86, 485] width 147 height 19
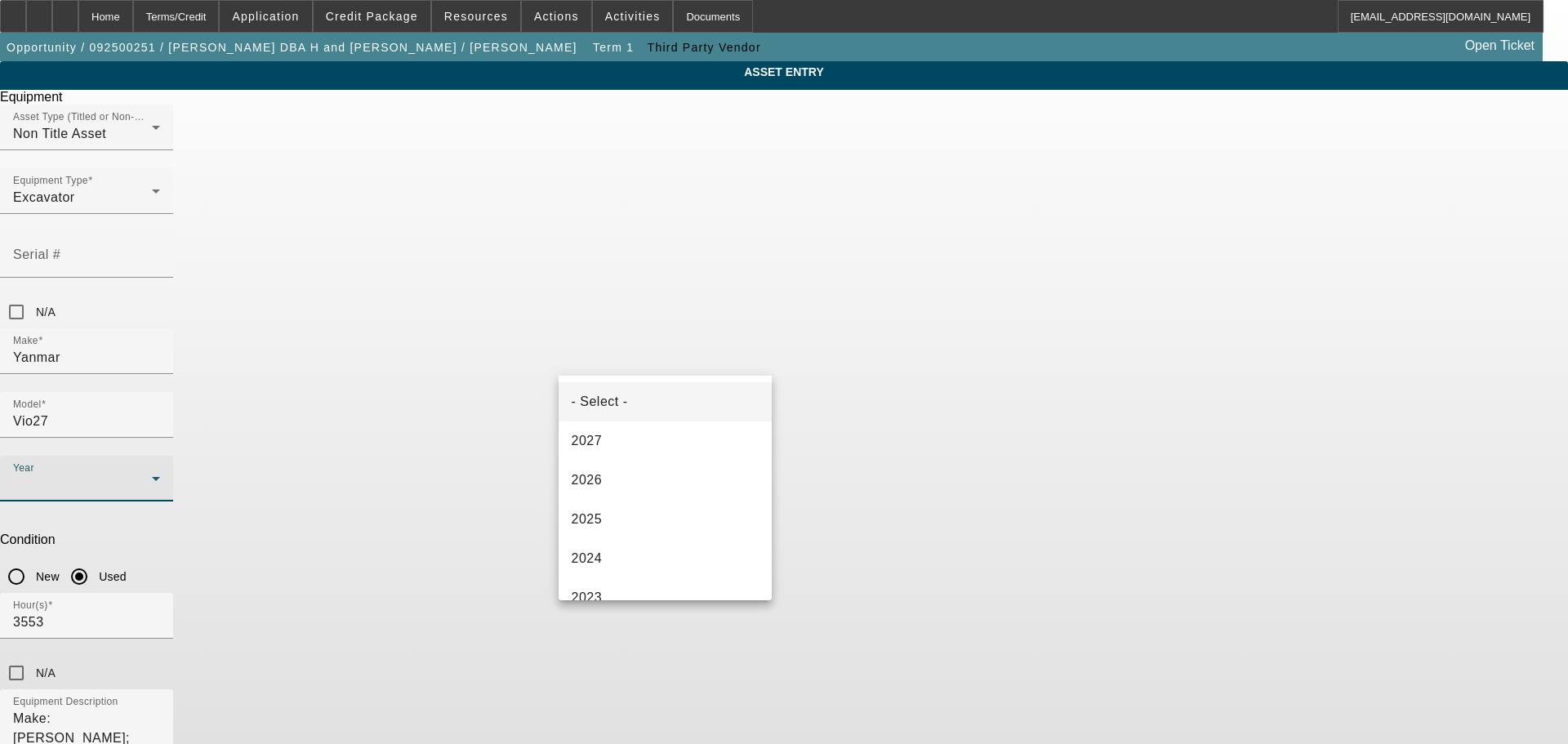
click at [968, 369] on div at bounding box center [784, 372] width 1568 height 744
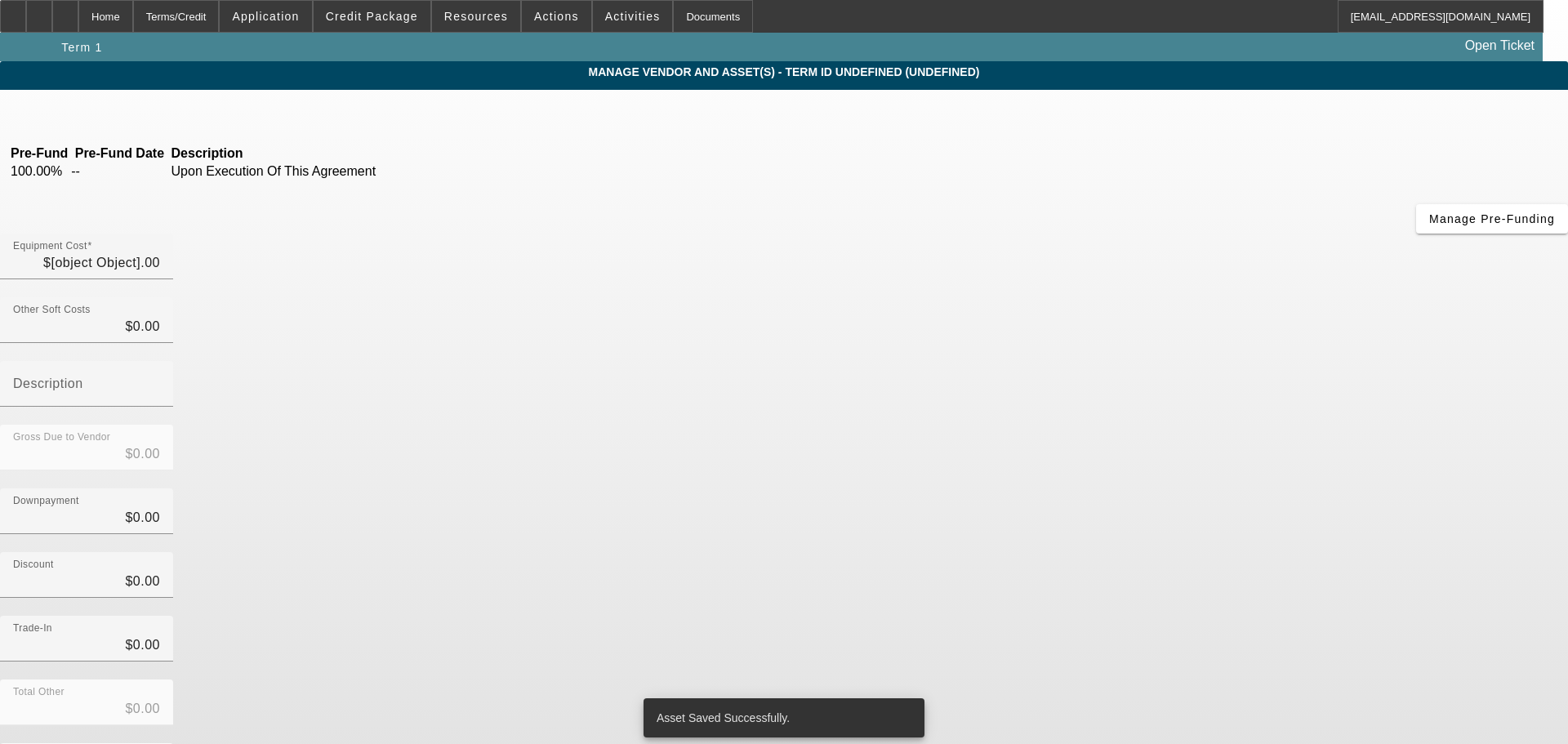
type input "$15,500.00"
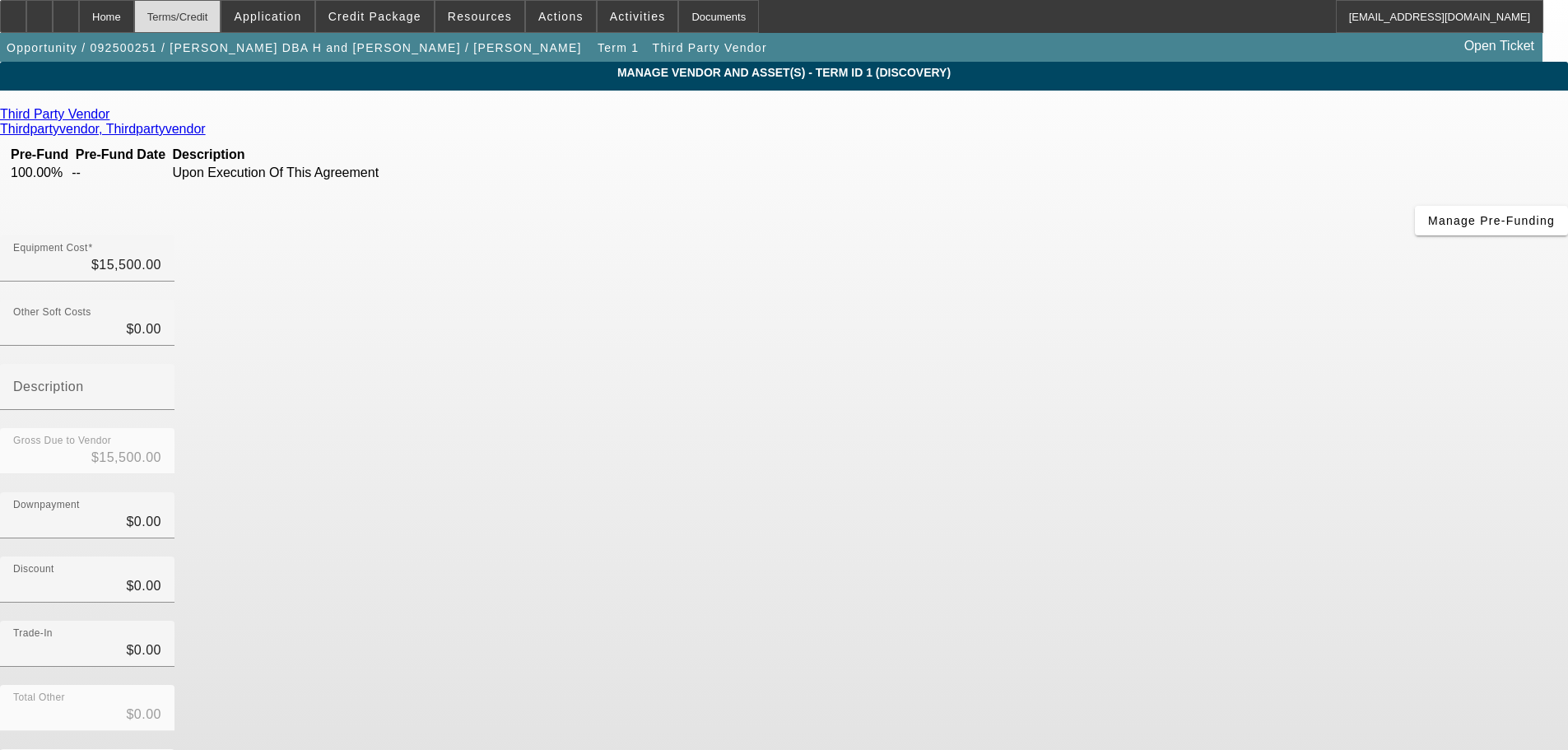
click at [222, 19] on div "Terms/Credit" at bounding box center [178, 16] width 87 height 33
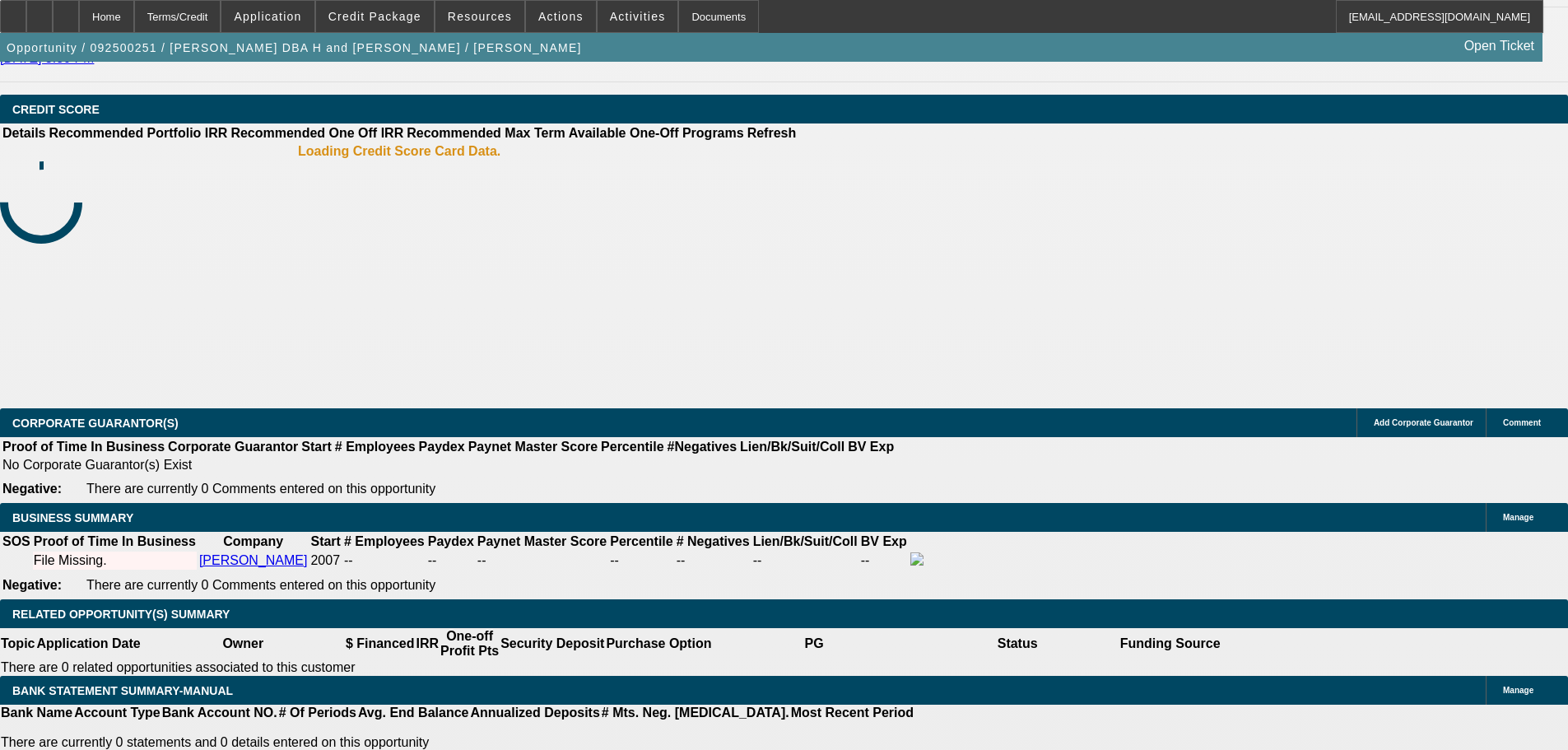
select select "0"
select select "2"
select select "0.1"
select select "4"
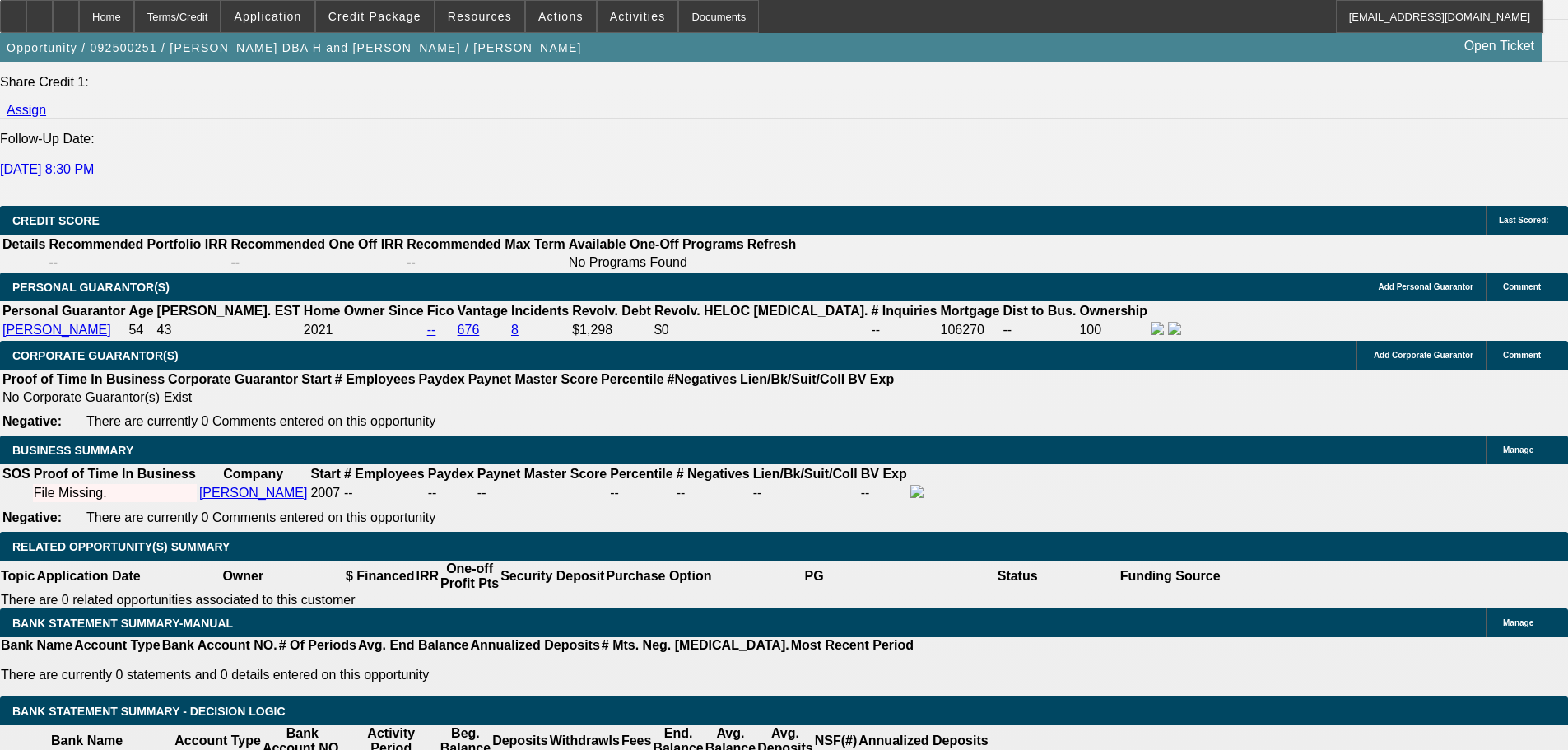
scroll to position [2140, 0]
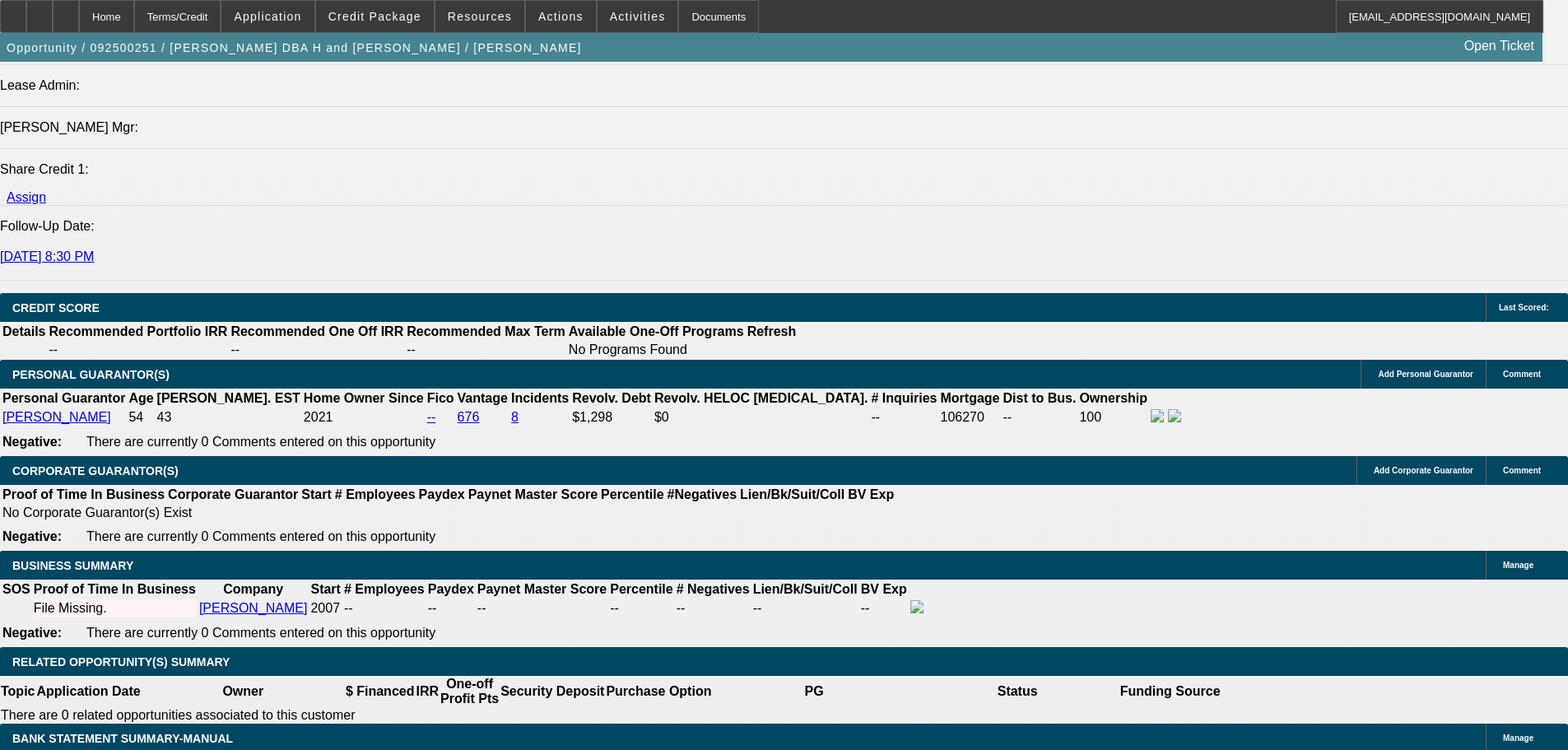
type input "$0.00"
type input "UNKNOWN"
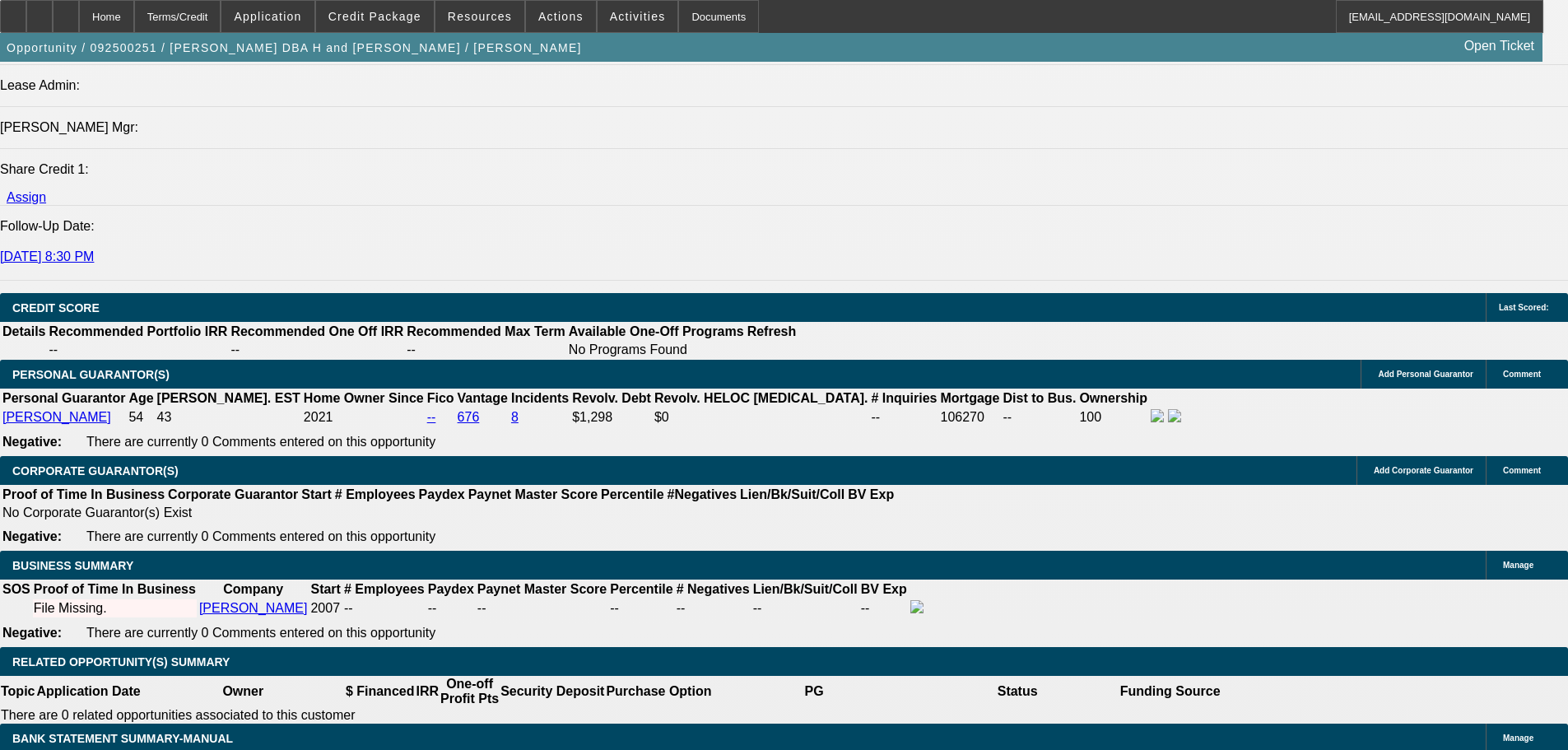
type input "60"
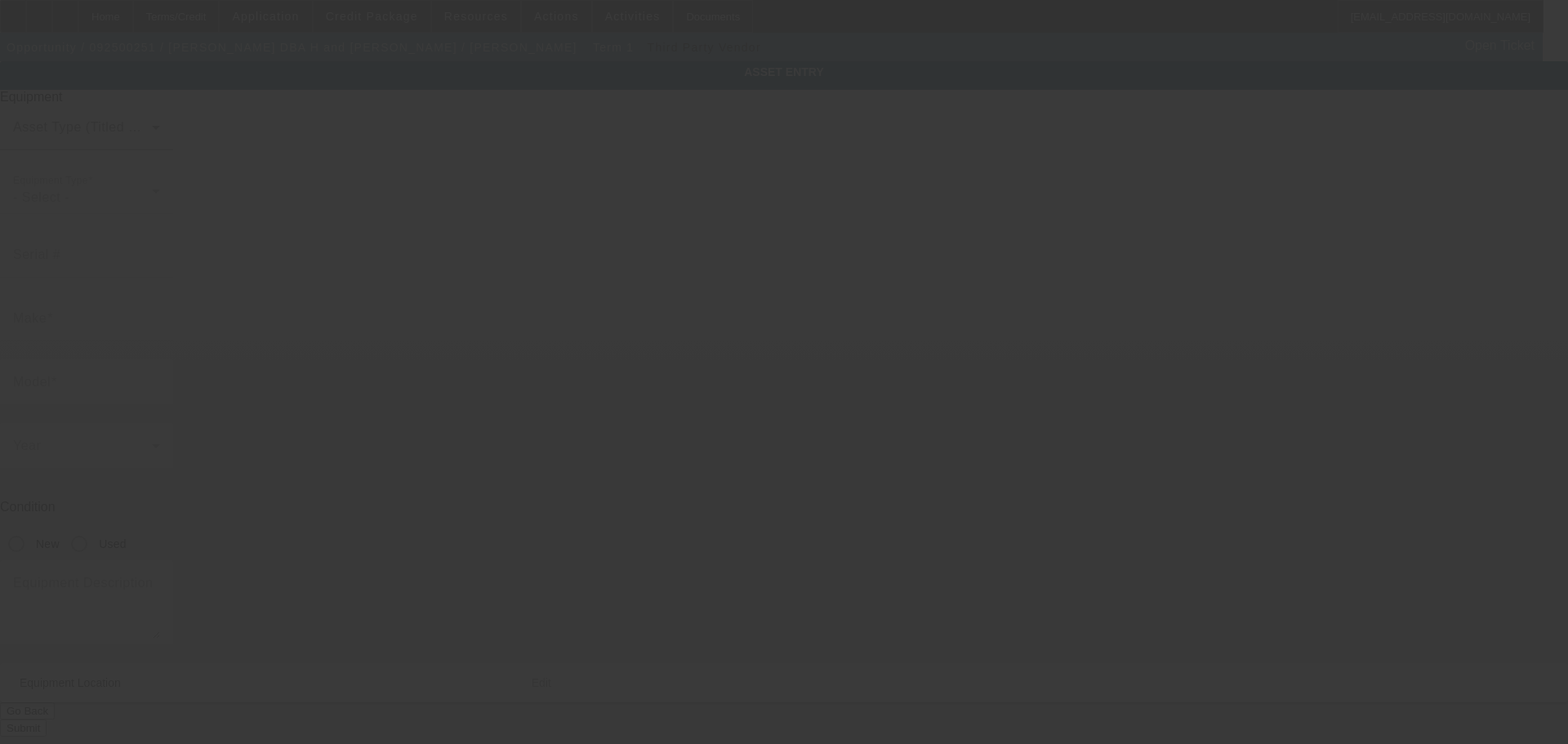
type input "Yanmar"
type input "Vio27"
radio input "true"
type textarea "Make: Yanmar; Model: Vio27-5B"
type input "21806"
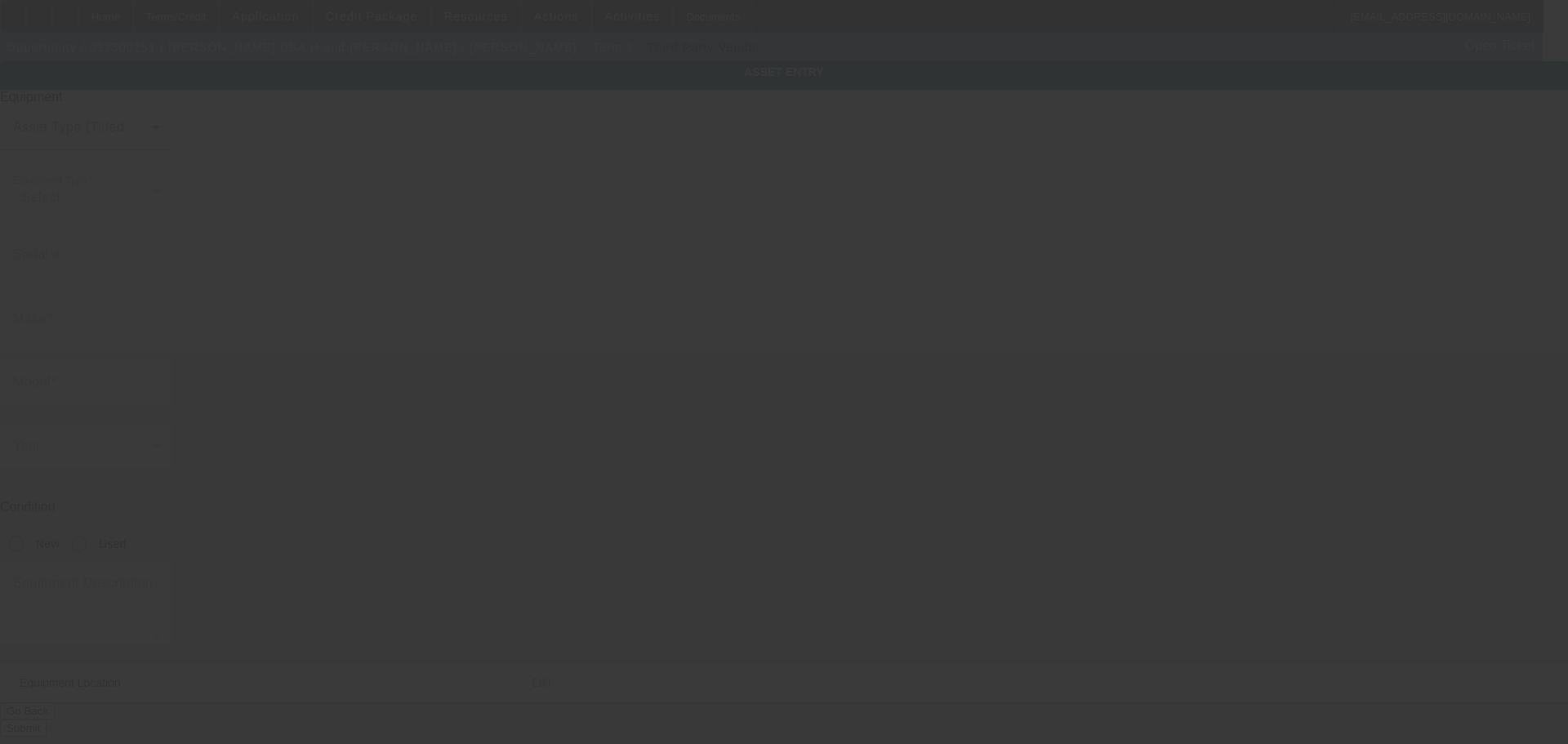
type input "Mink dr"
type input "Neosho"
type input "63850"
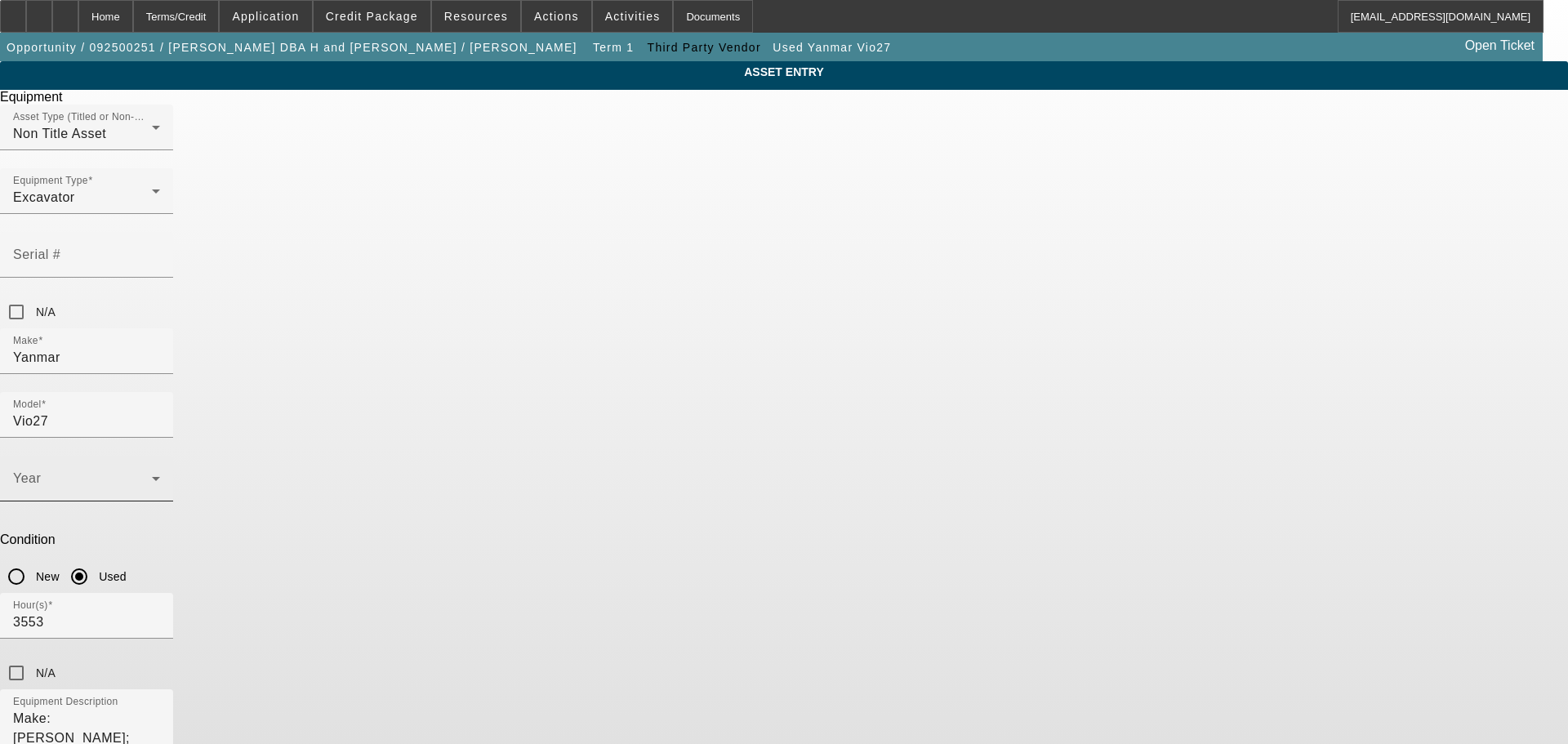
click at [152, 475] on span at bounding box center [82, 485] width 139 height 19
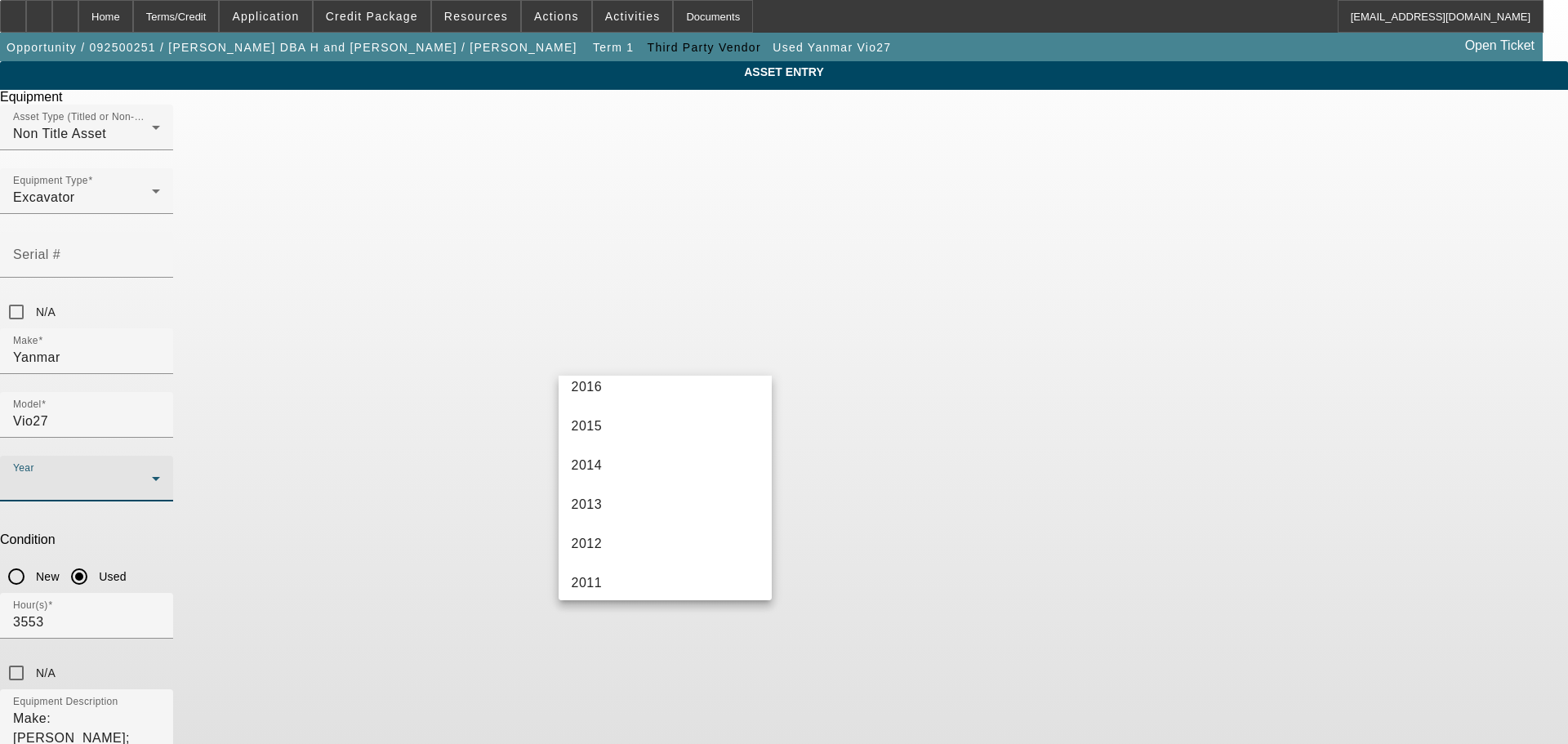
scroll to position [490, 0]
click at [671, 402] on mat-option "2015" at bounding box center [665, 420] width 214 height 39
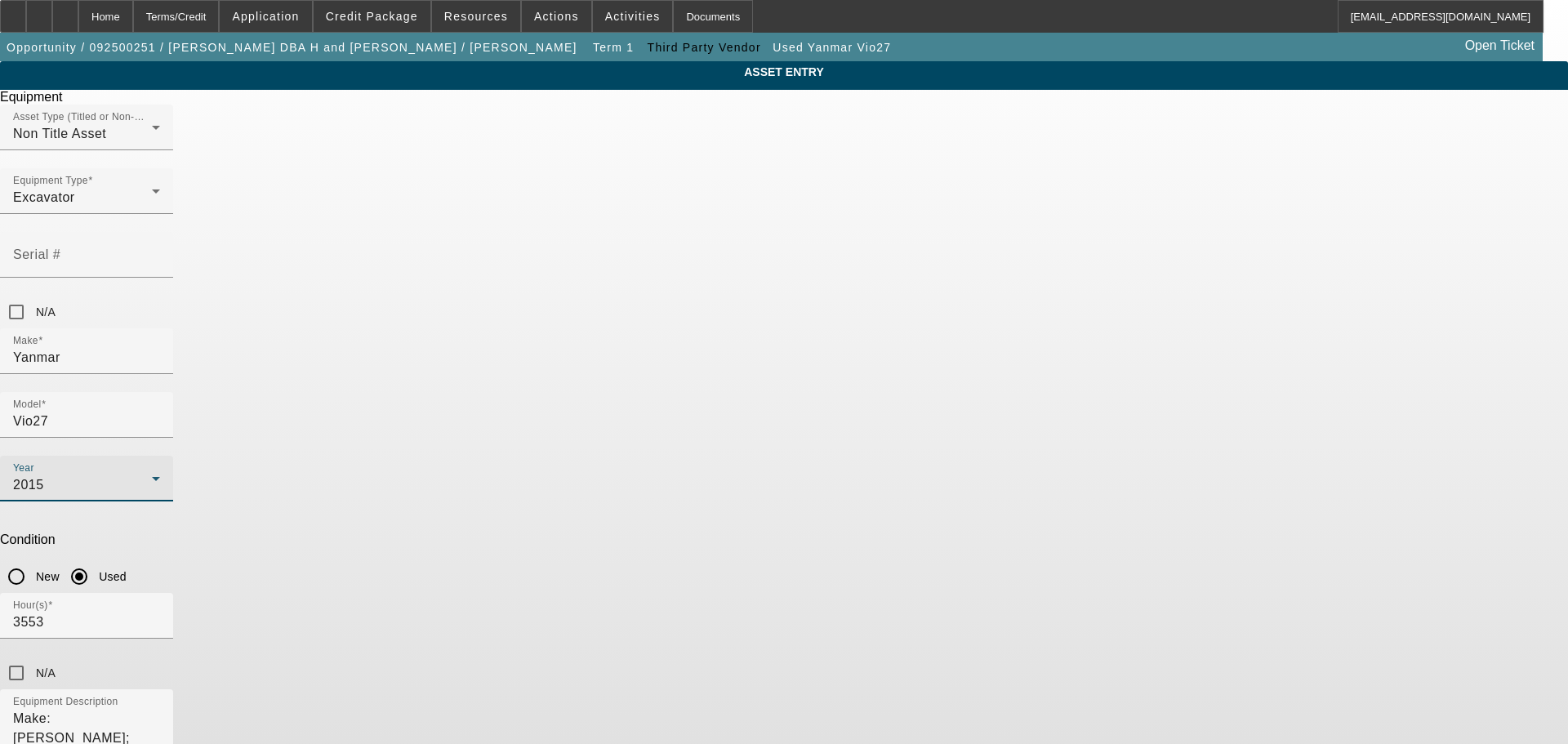
click at [934, 656] on div "N/A" at bounding box center [784, 672] width 1568 height 32
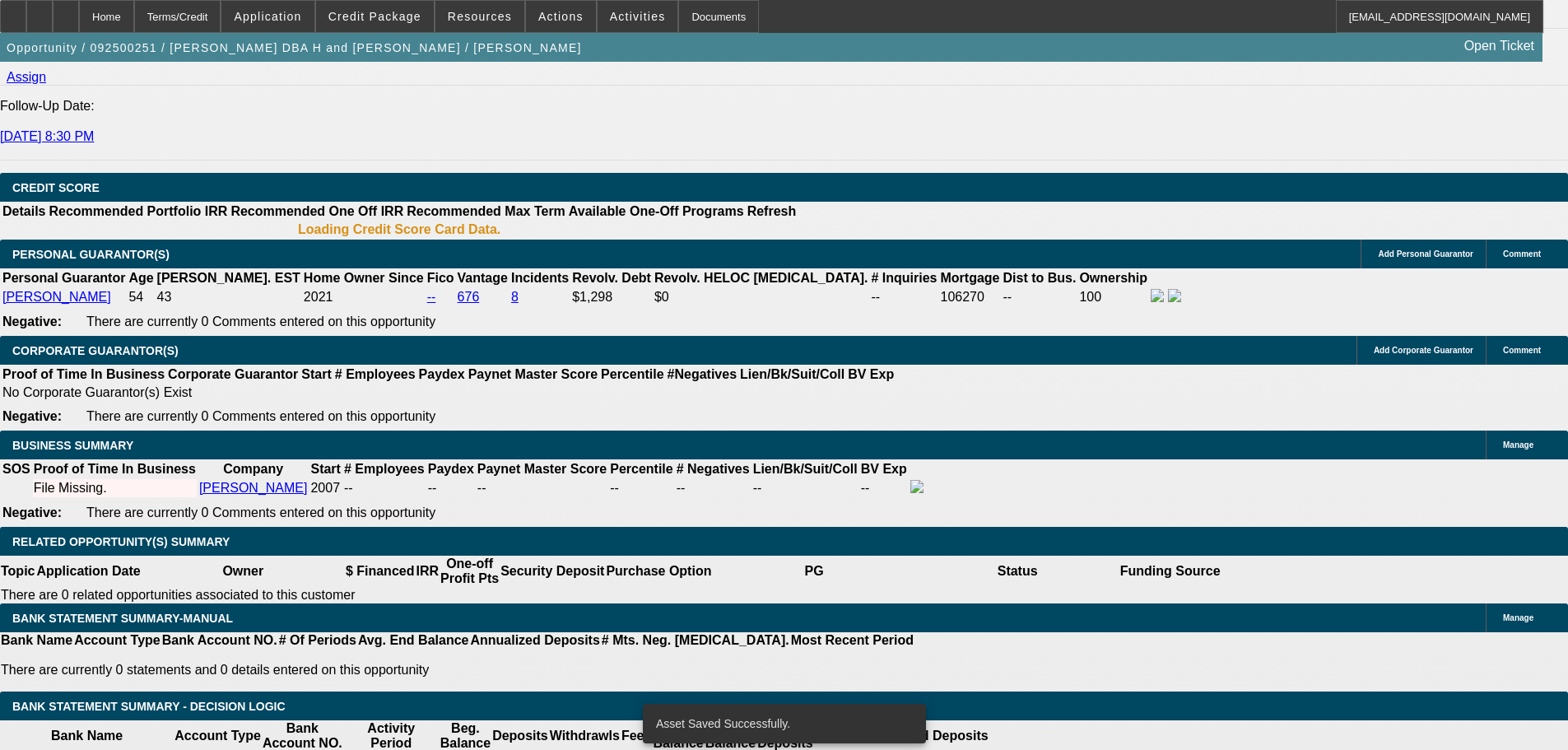
select select "0"
select select "2"
select select "0.1"
select select "4"
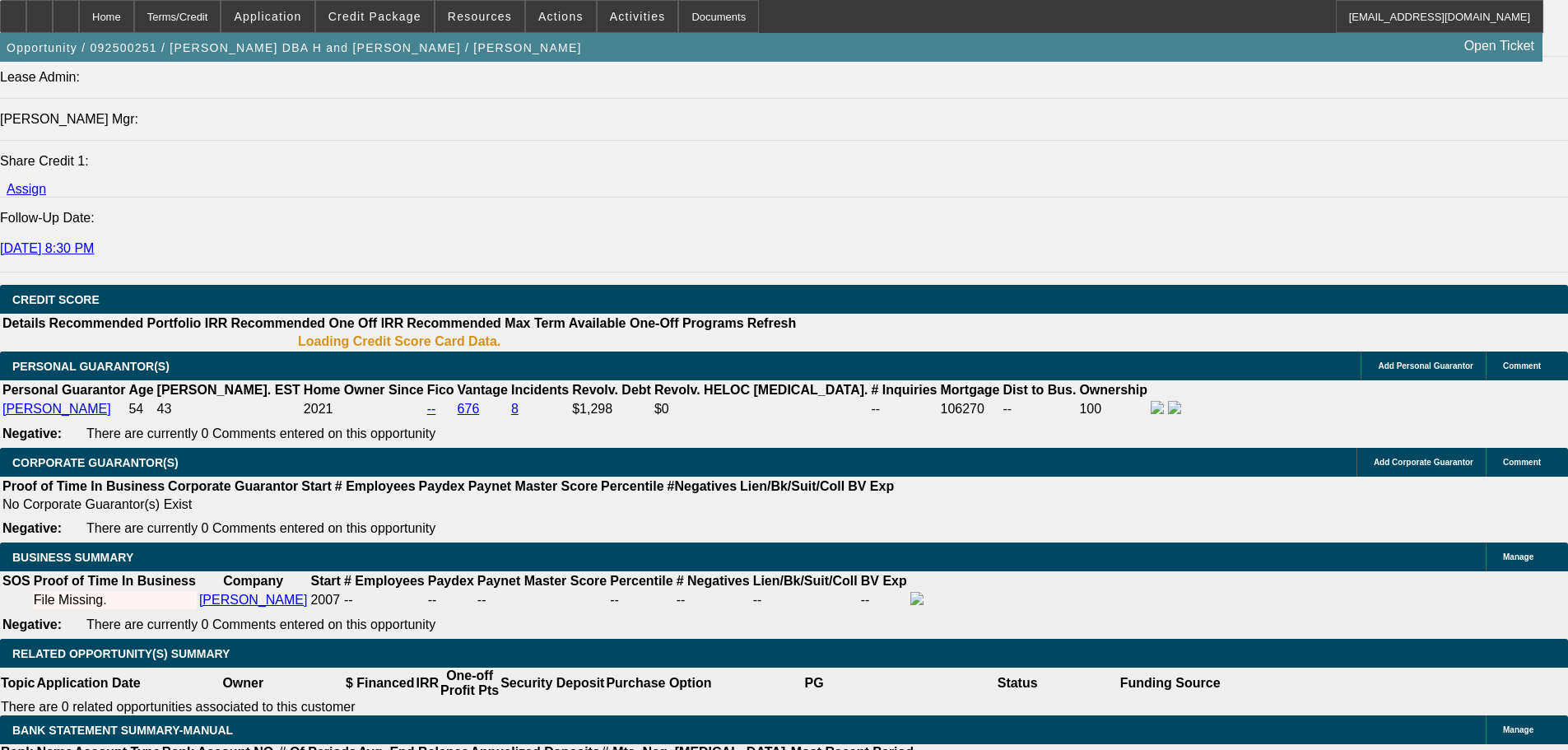
scroll to position [2140, 0]
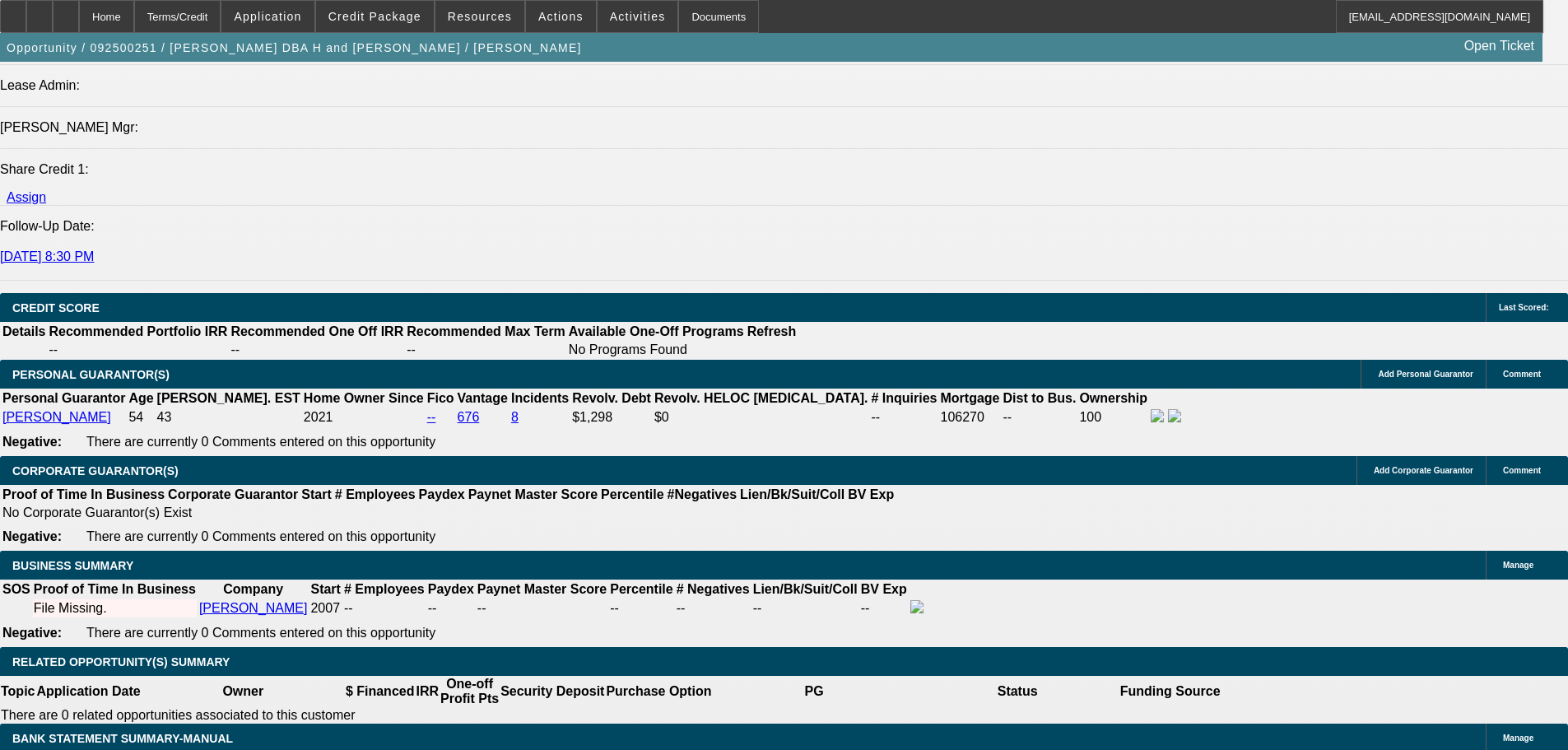
type input "UNKNOWN"
type input "60"
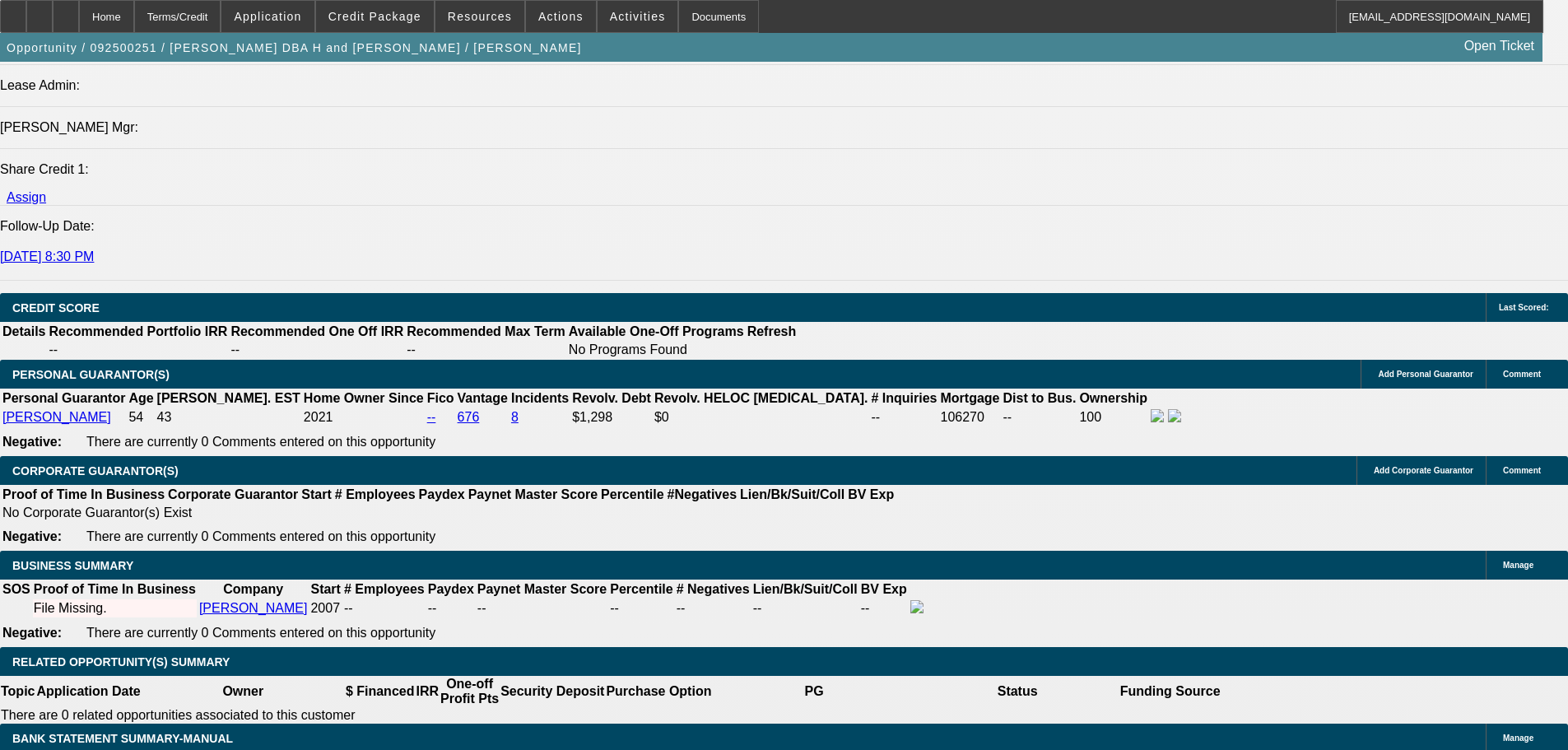
type input "$0.00"
type input "13"
type input "$529.90"
type input "$264.95"
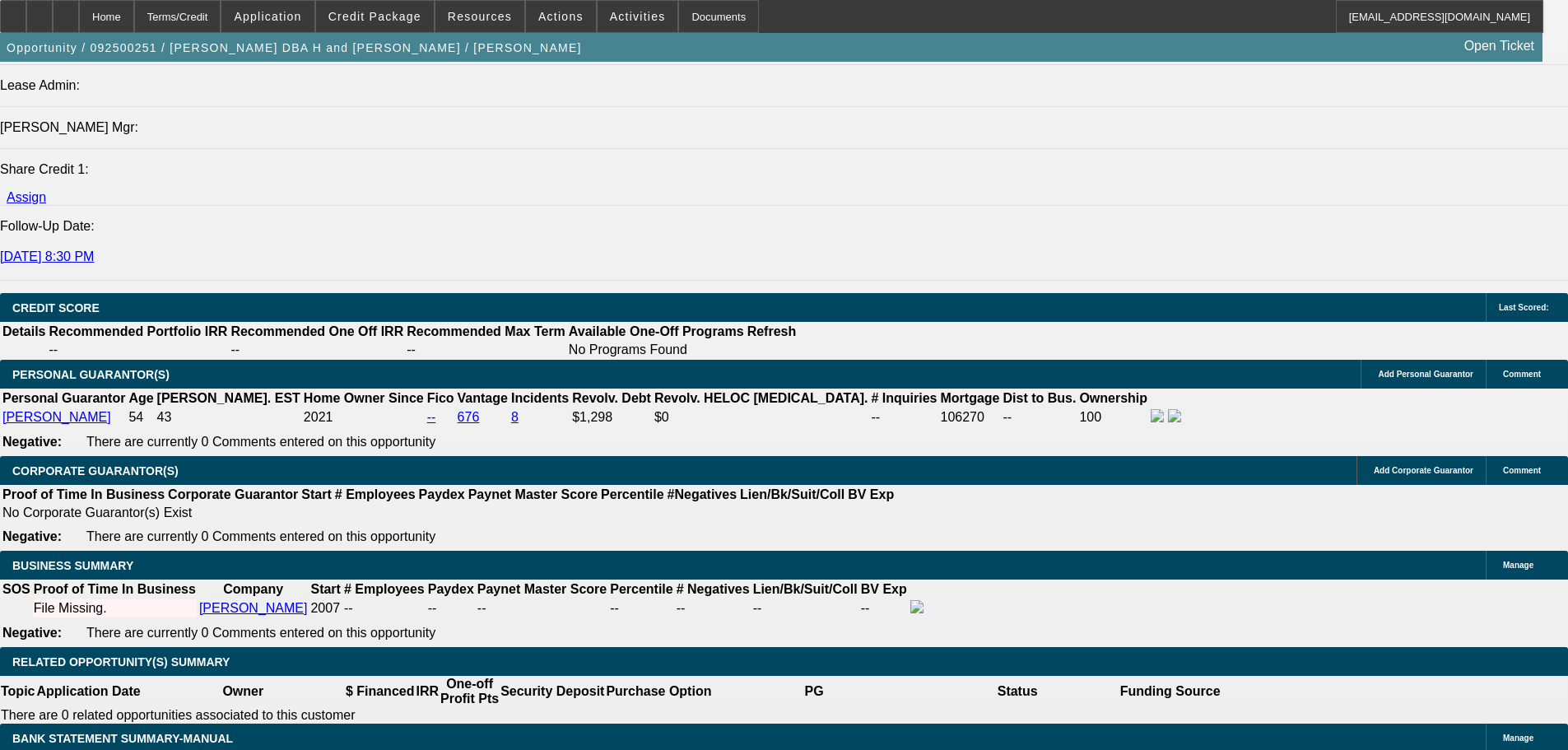
type input "$705.34"
type input "$352.67"
type input "18"
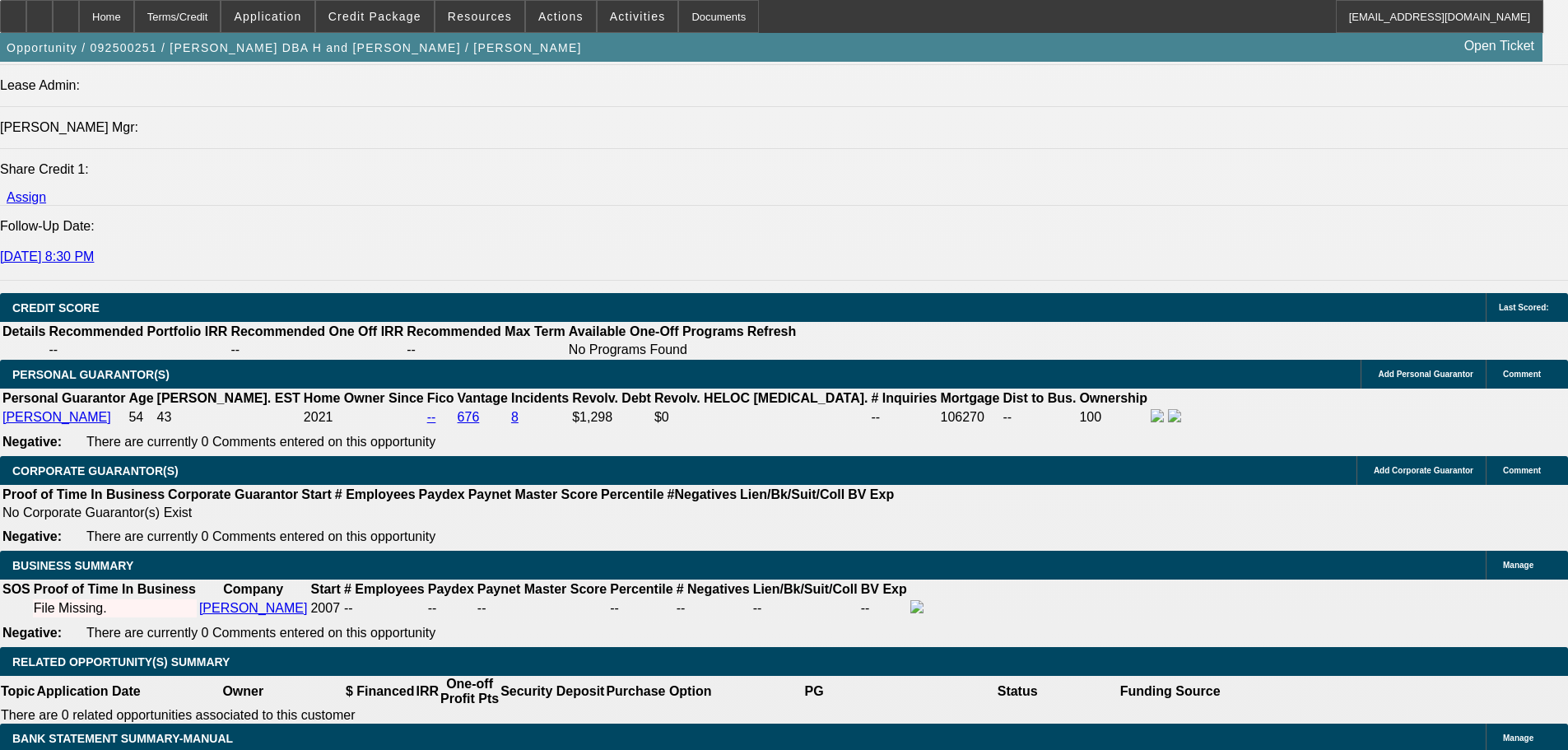
type input "$529.90"
type input "$264.95"
type input "$787.20"
type input "$393.60"
type input "18"
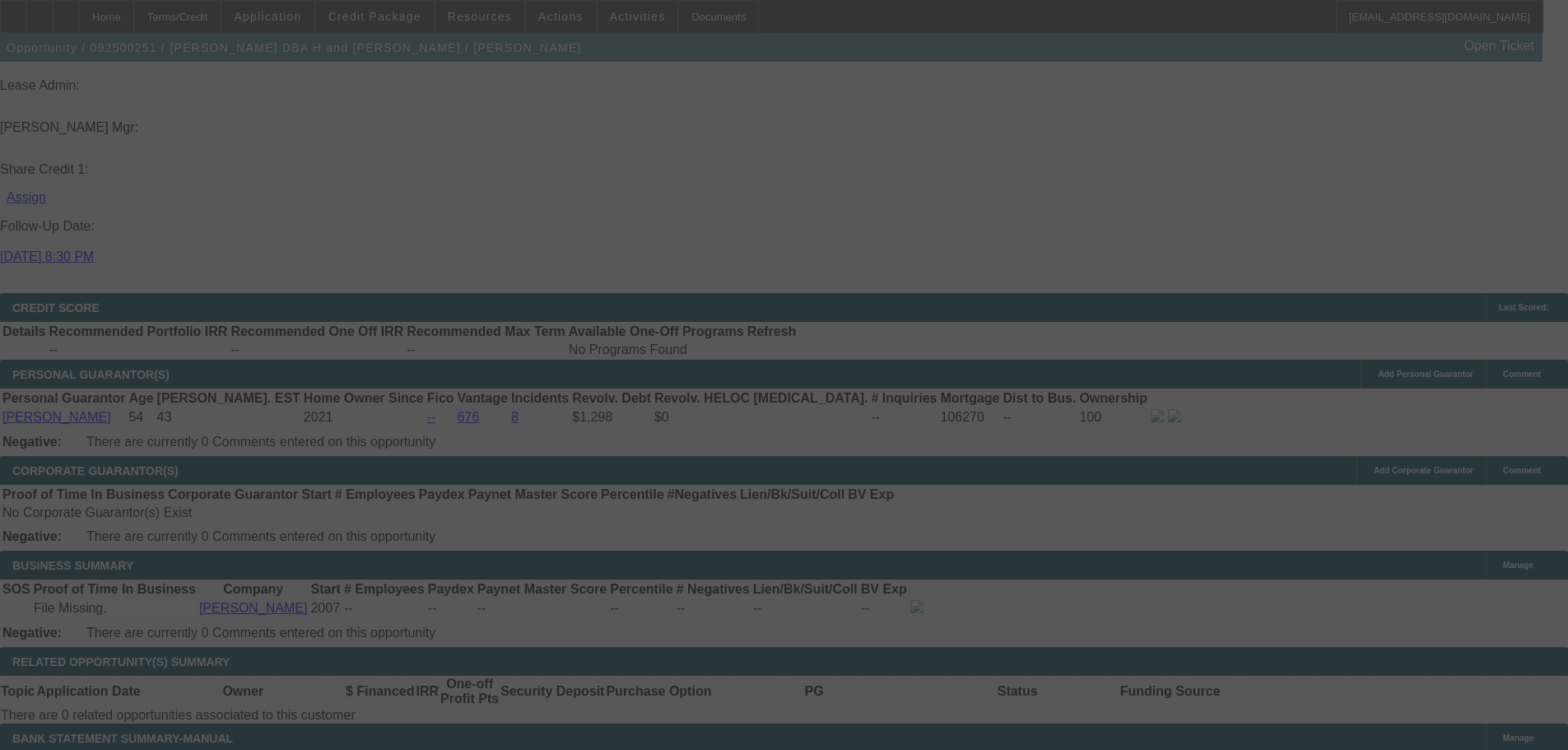
select select "0"
select select "2"
select select "0.1"
select select "4"
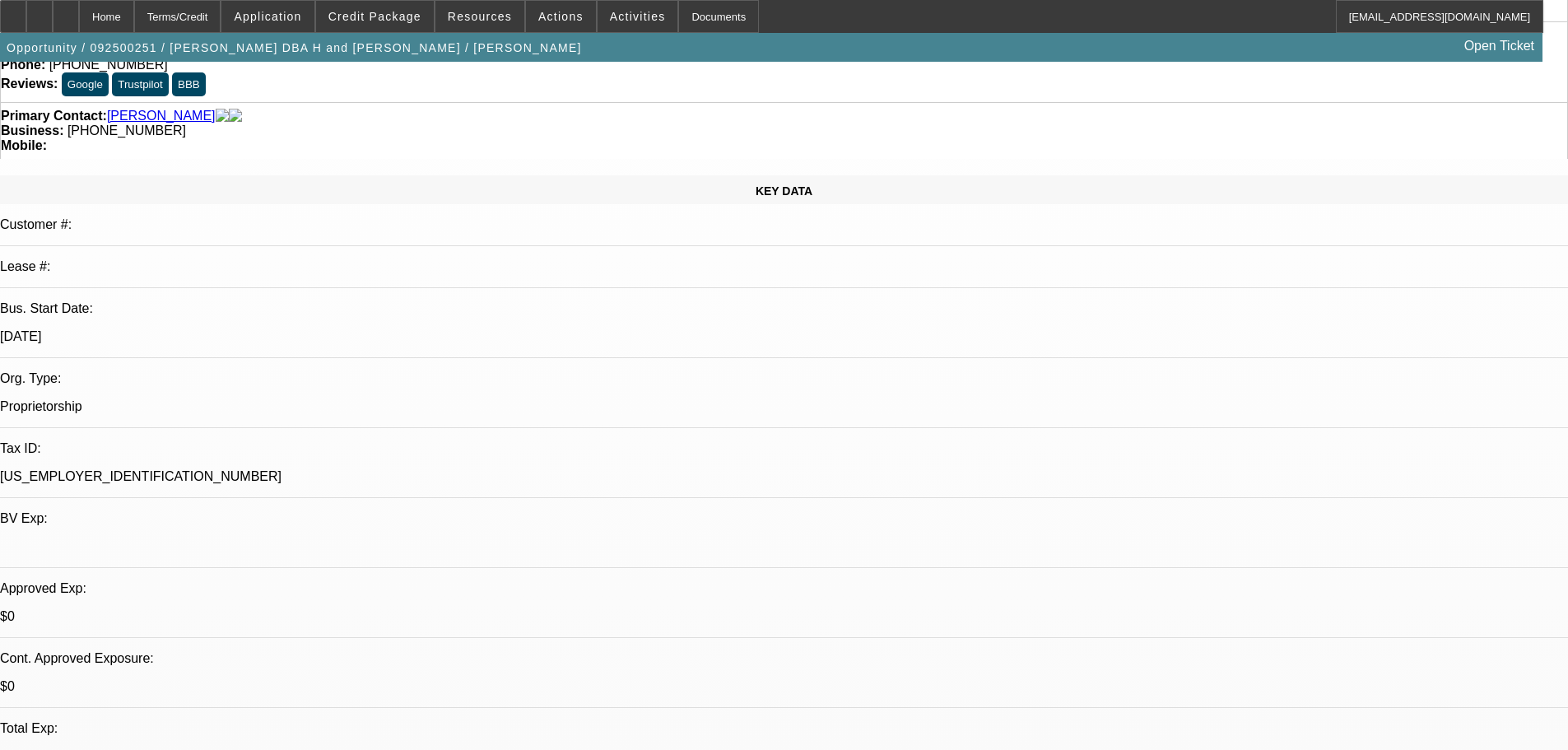
scroll to position [84, 0]
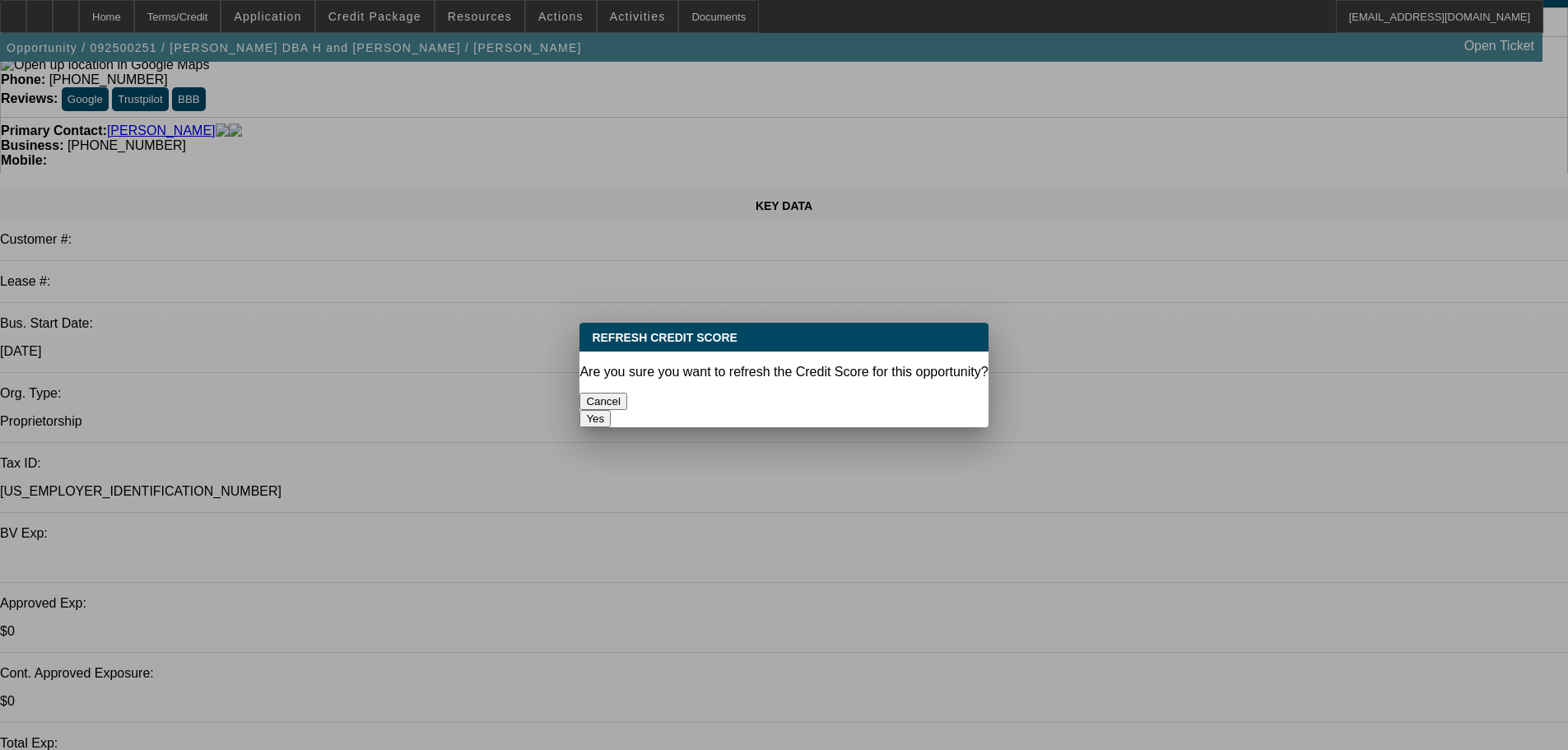
click at [854, 411] on div "Yes" at bounding box center [784, 419] width 408 height 18
click at [610, 410] on button "Yes" at bounding box center [595, 419] width 32 height 18
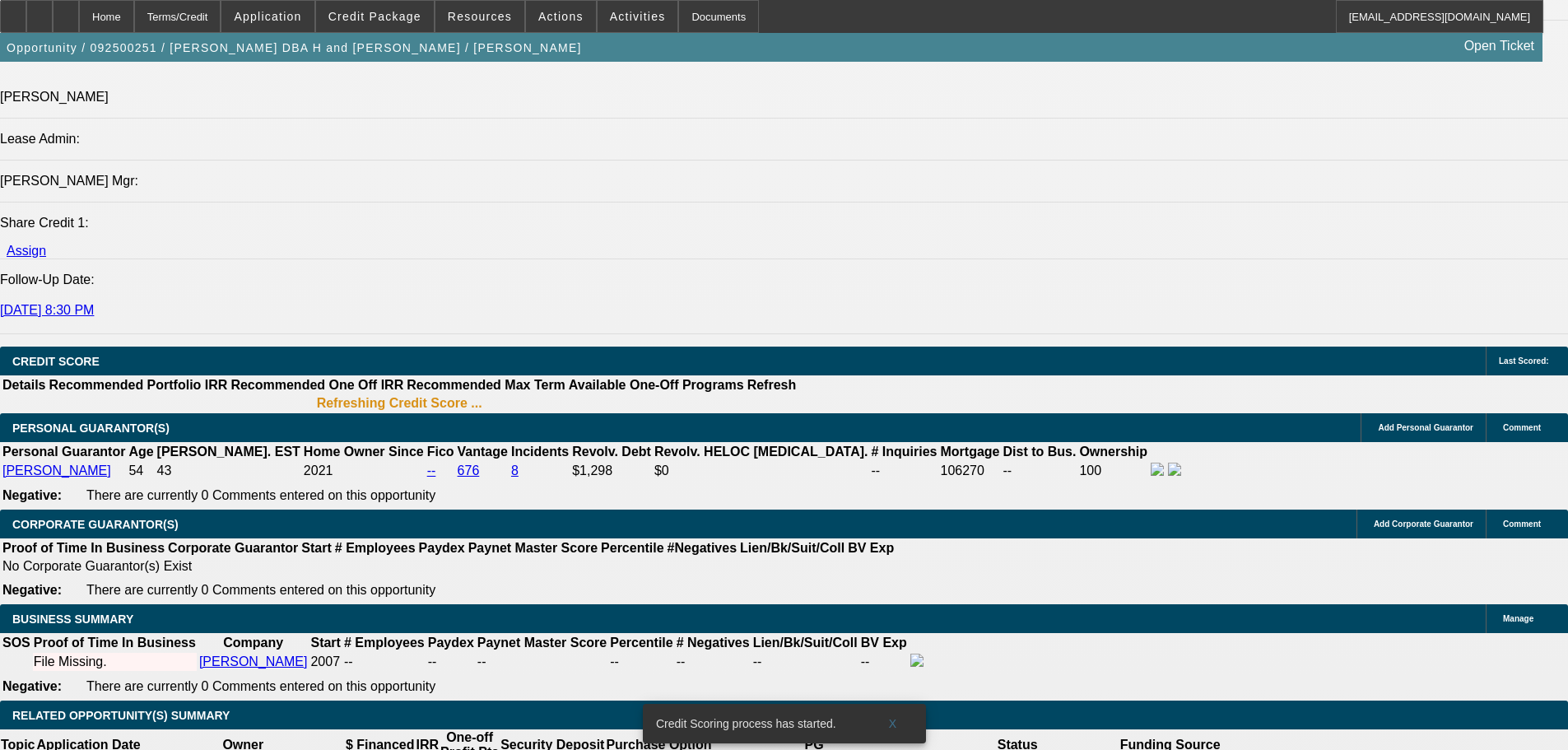
scroll to position [2223, 0]
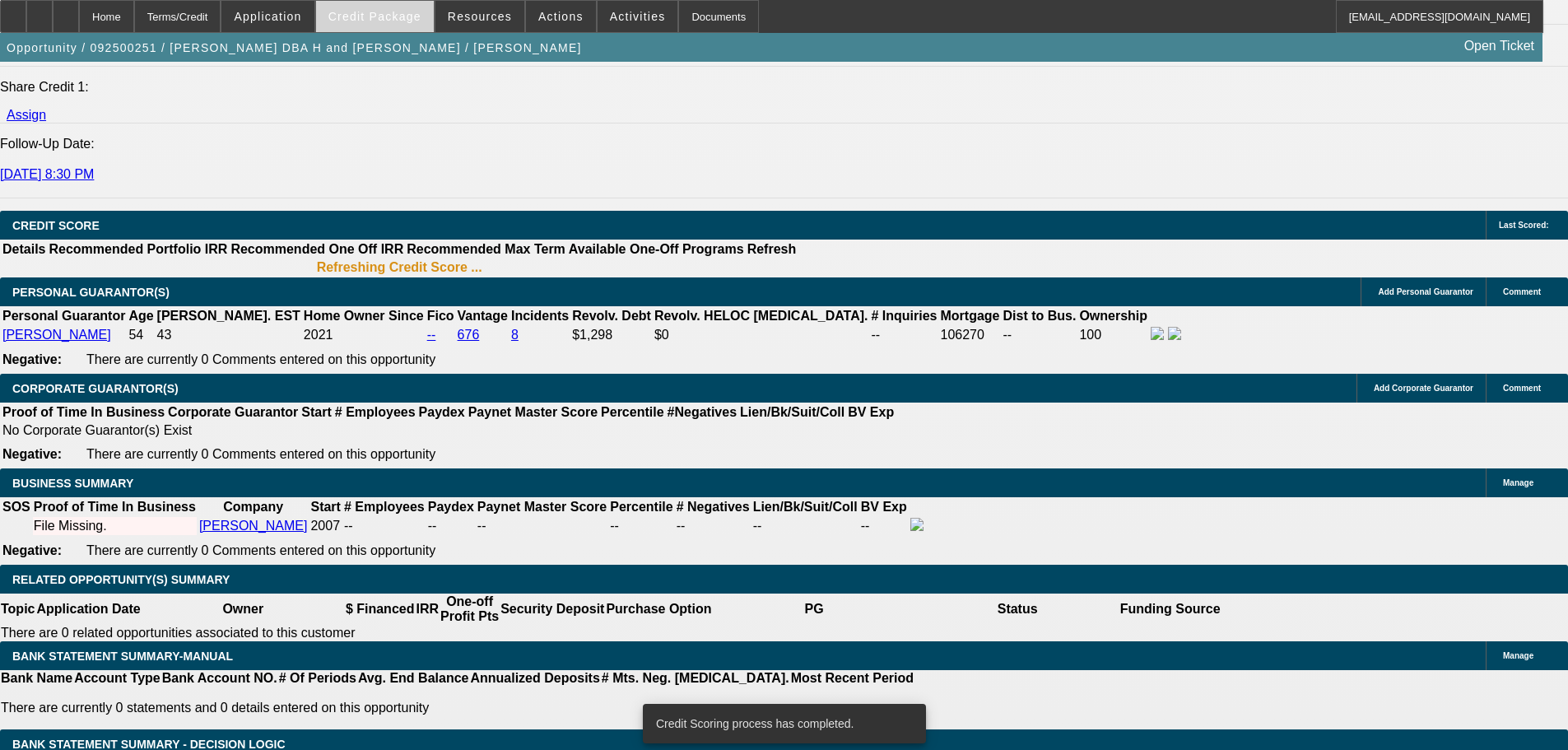
click at [399, 1] on span at bounding box center [375, 16] width 118 height 40
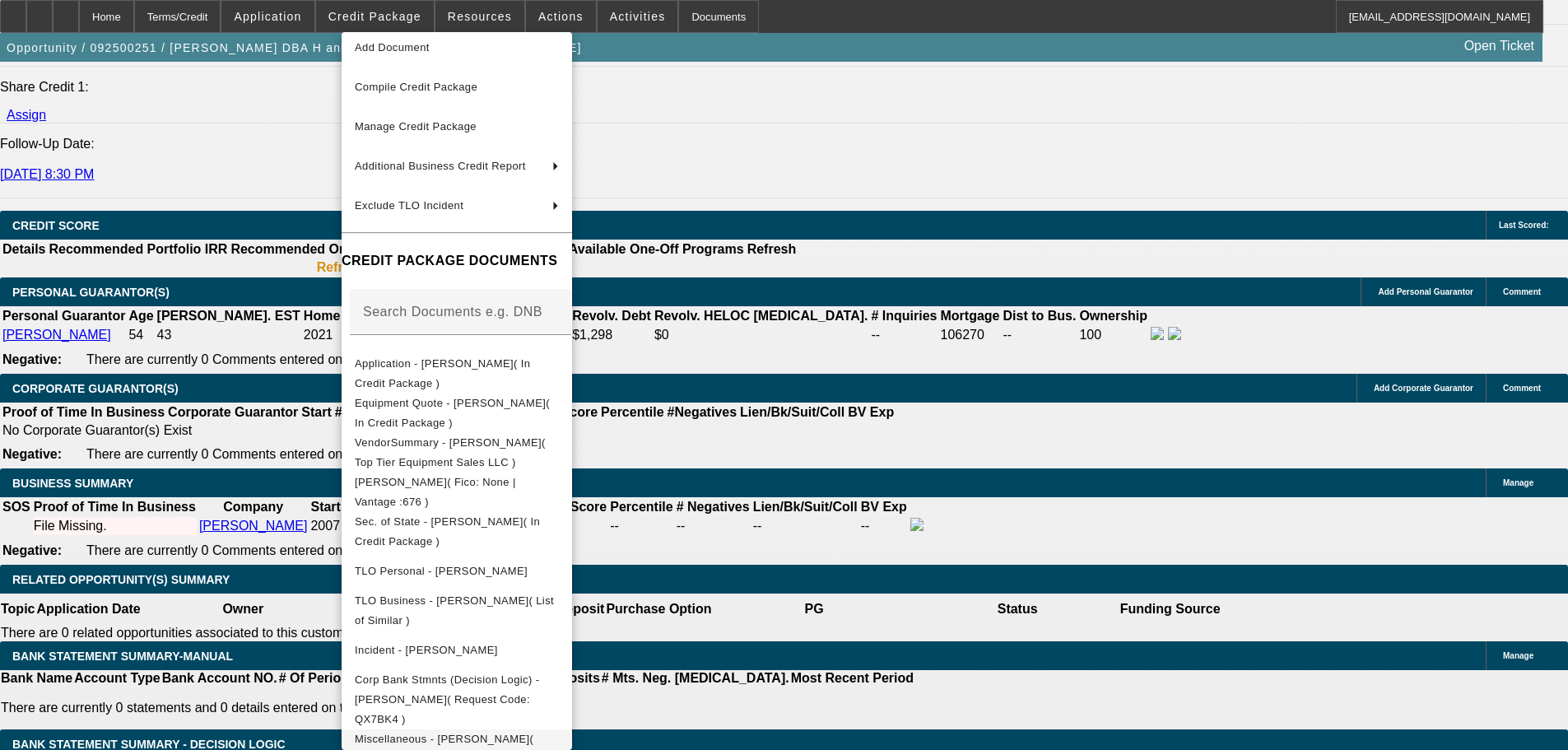
scroll to position [2216, 0]
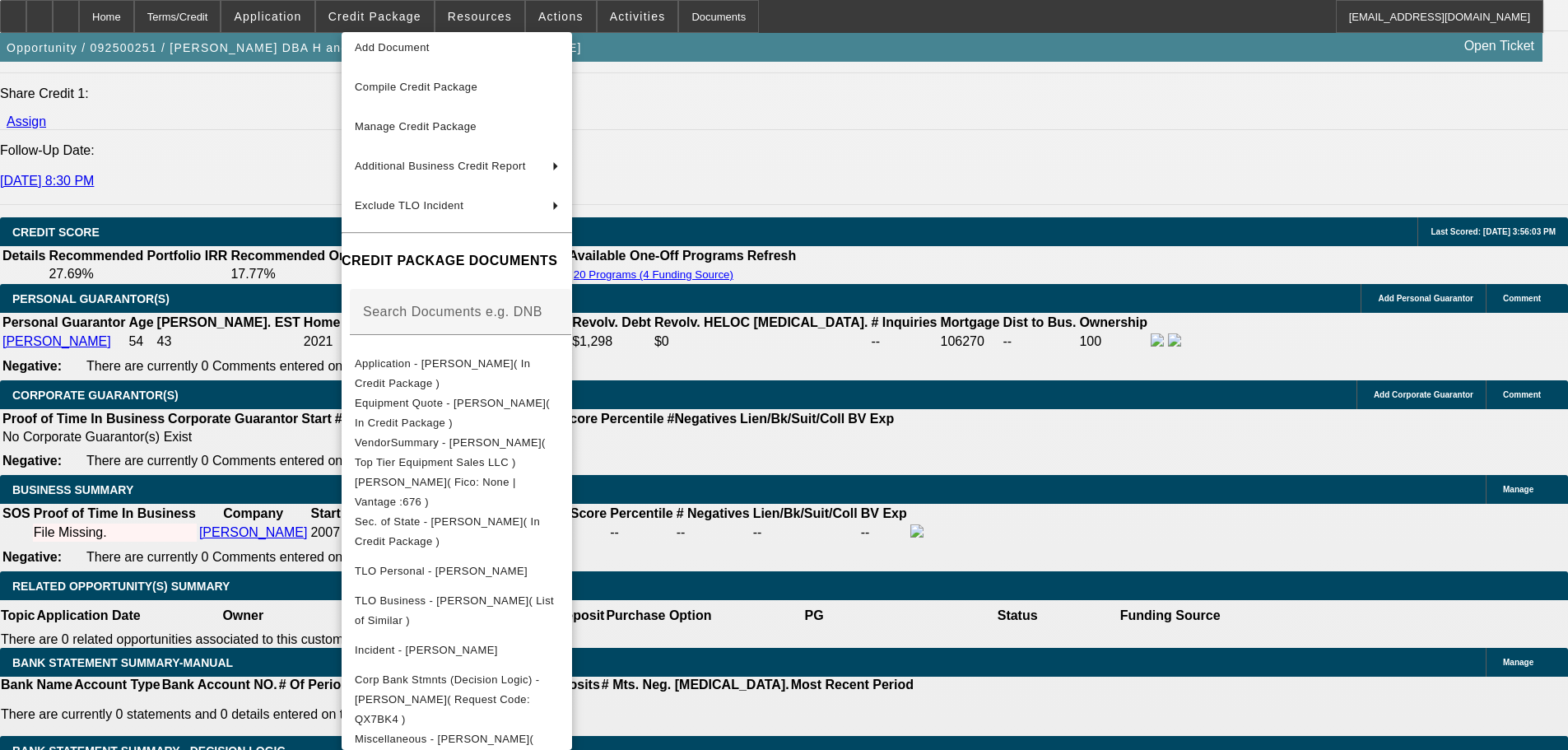
click at [779, 309] on div at bounding box center [784, 375] width 1568 height 750
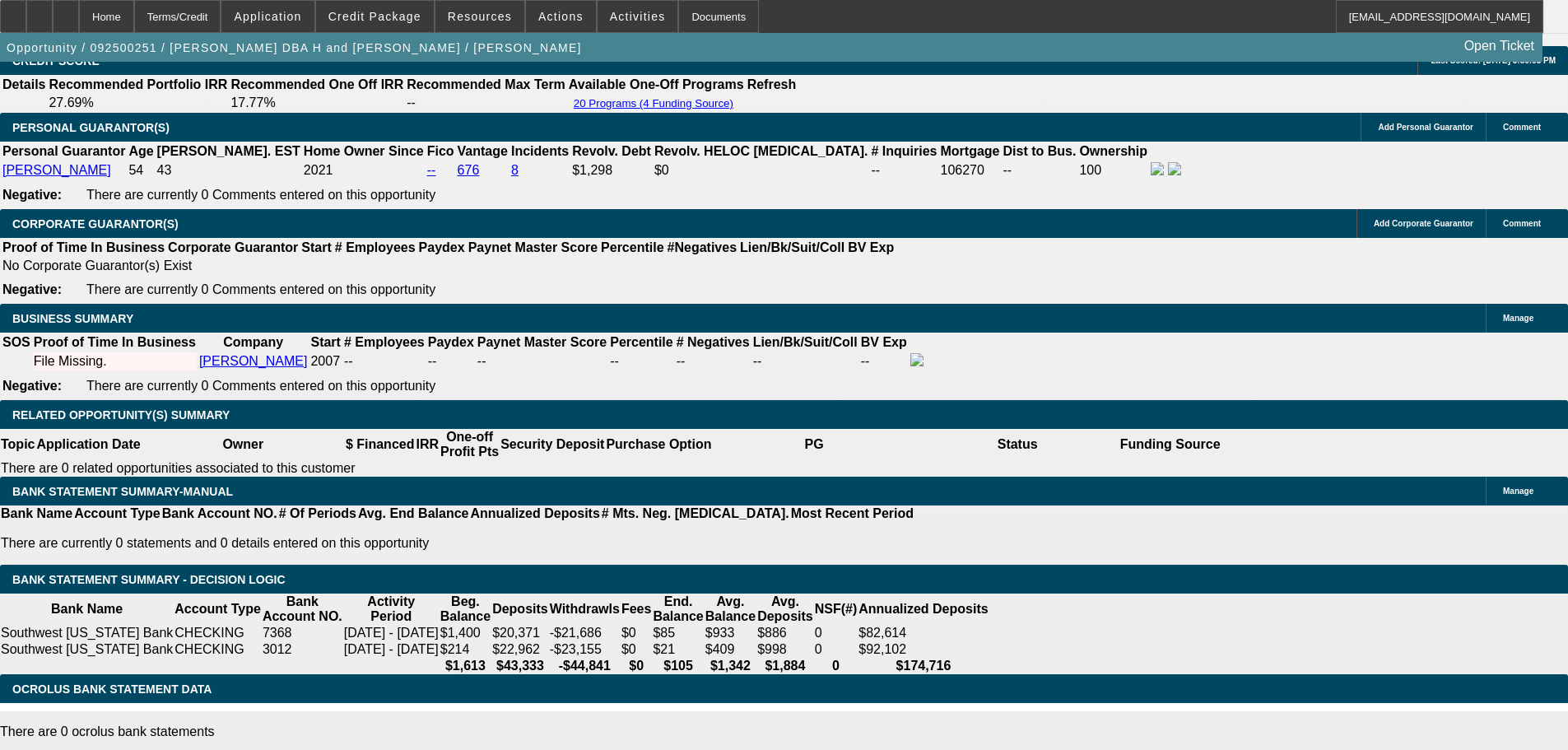
scroll to position [2386, 0]
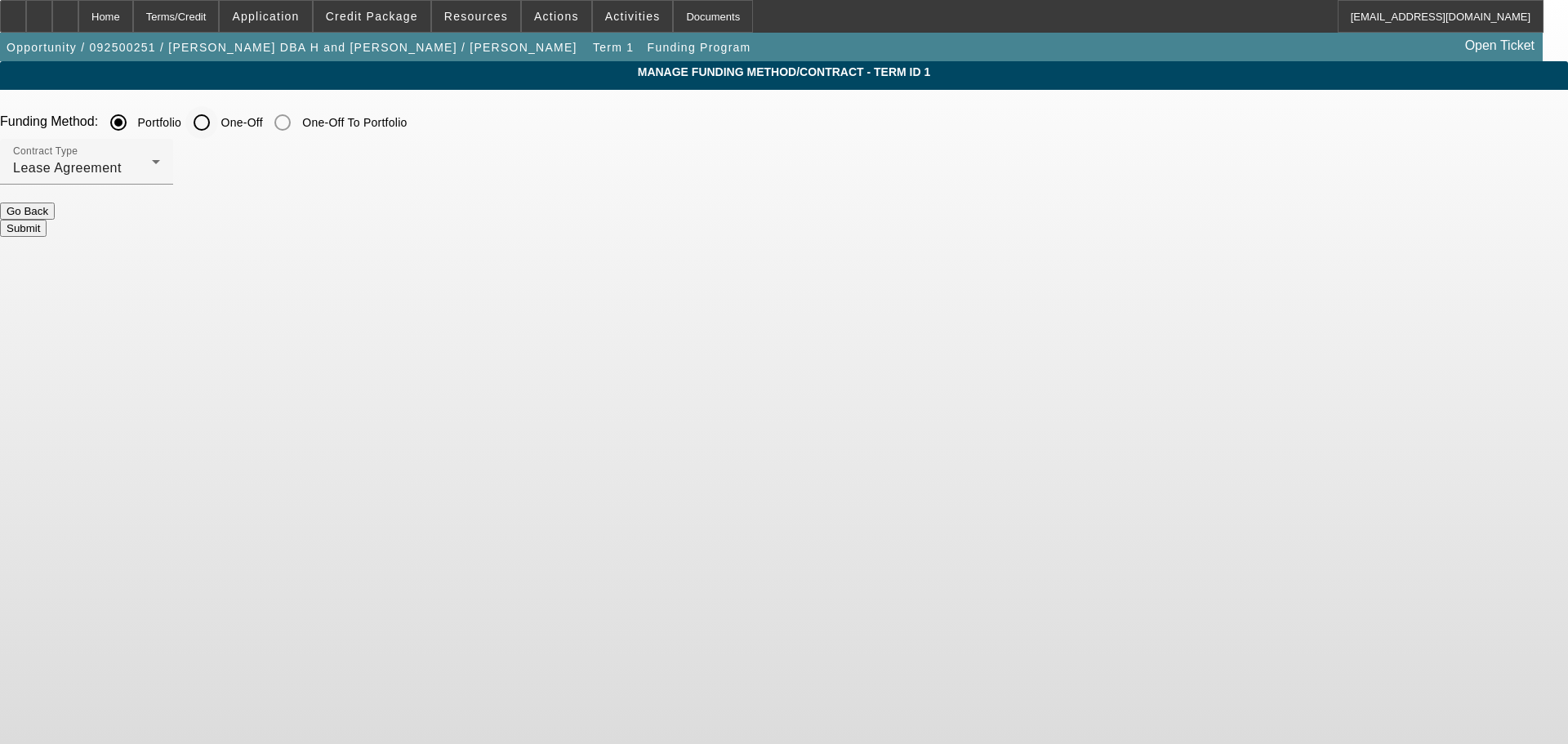
click at [218, 123] on input "One-Off" at bounding box center [201, 122] width 32 height 32
radio input "true"
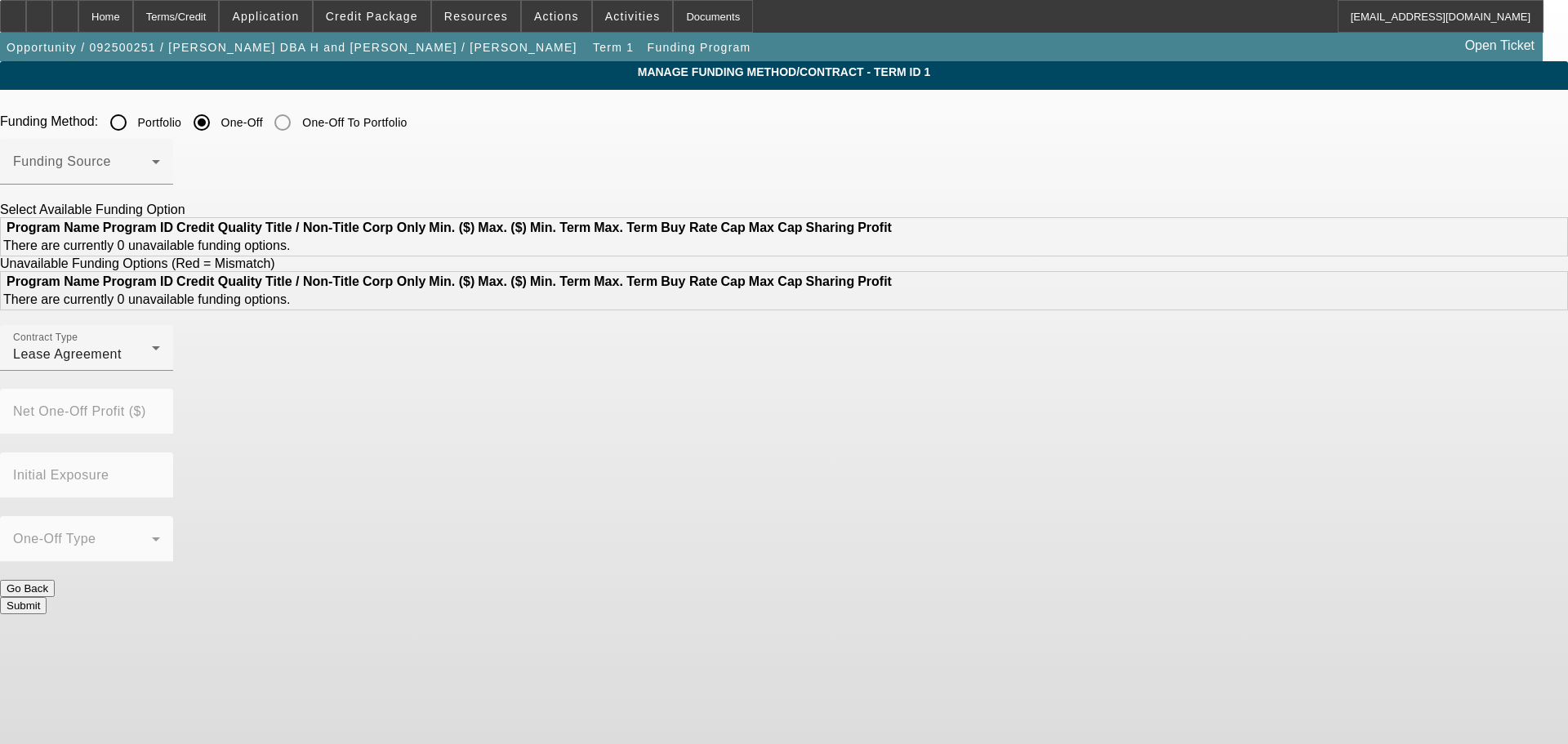
click at [152, 160] on span at bounding box center [82, 168] width 139 height 19
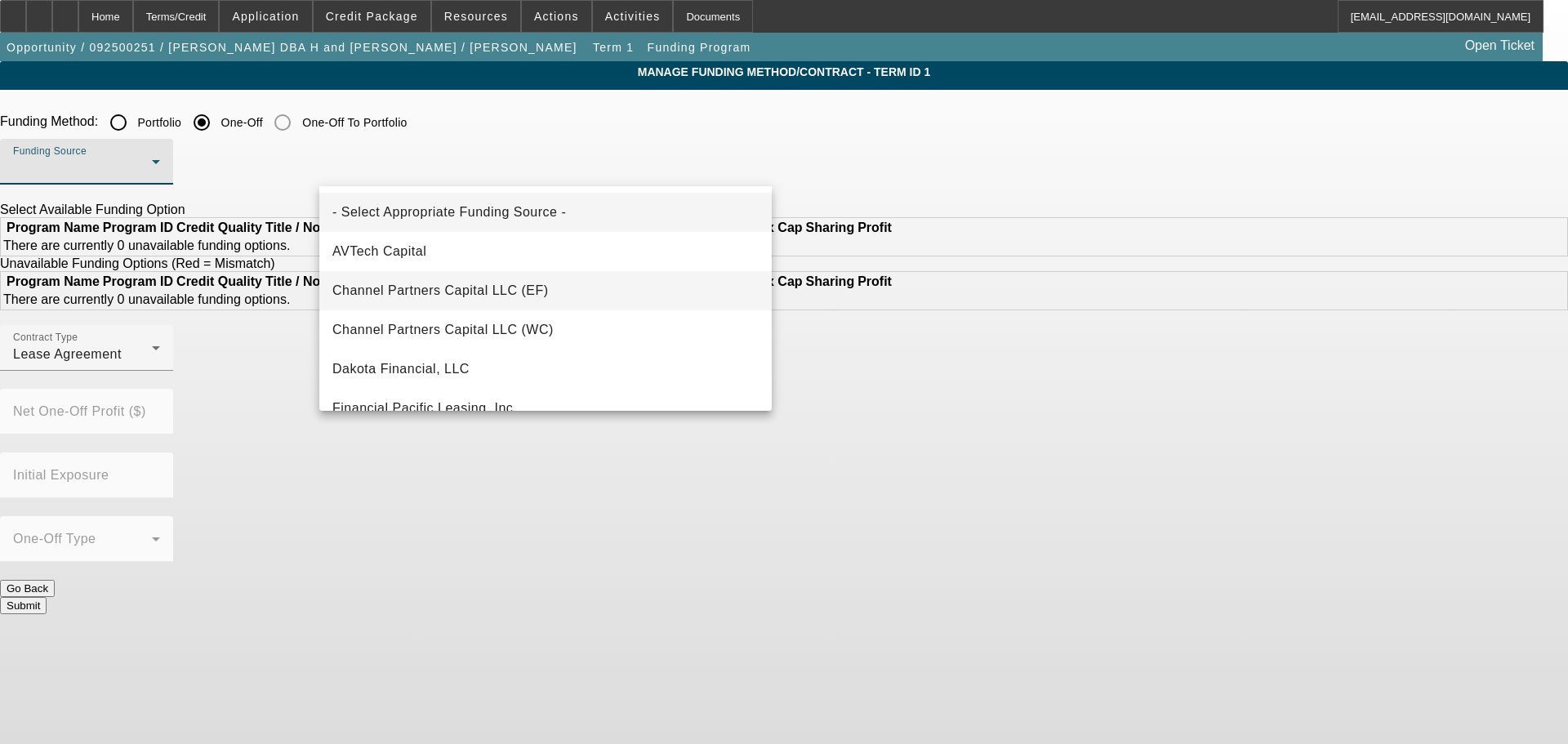
click at [480, 279] on mat-option "Channel Partners Capital LLC (EF)" at bounding box center [545, 290] width 452 height 39
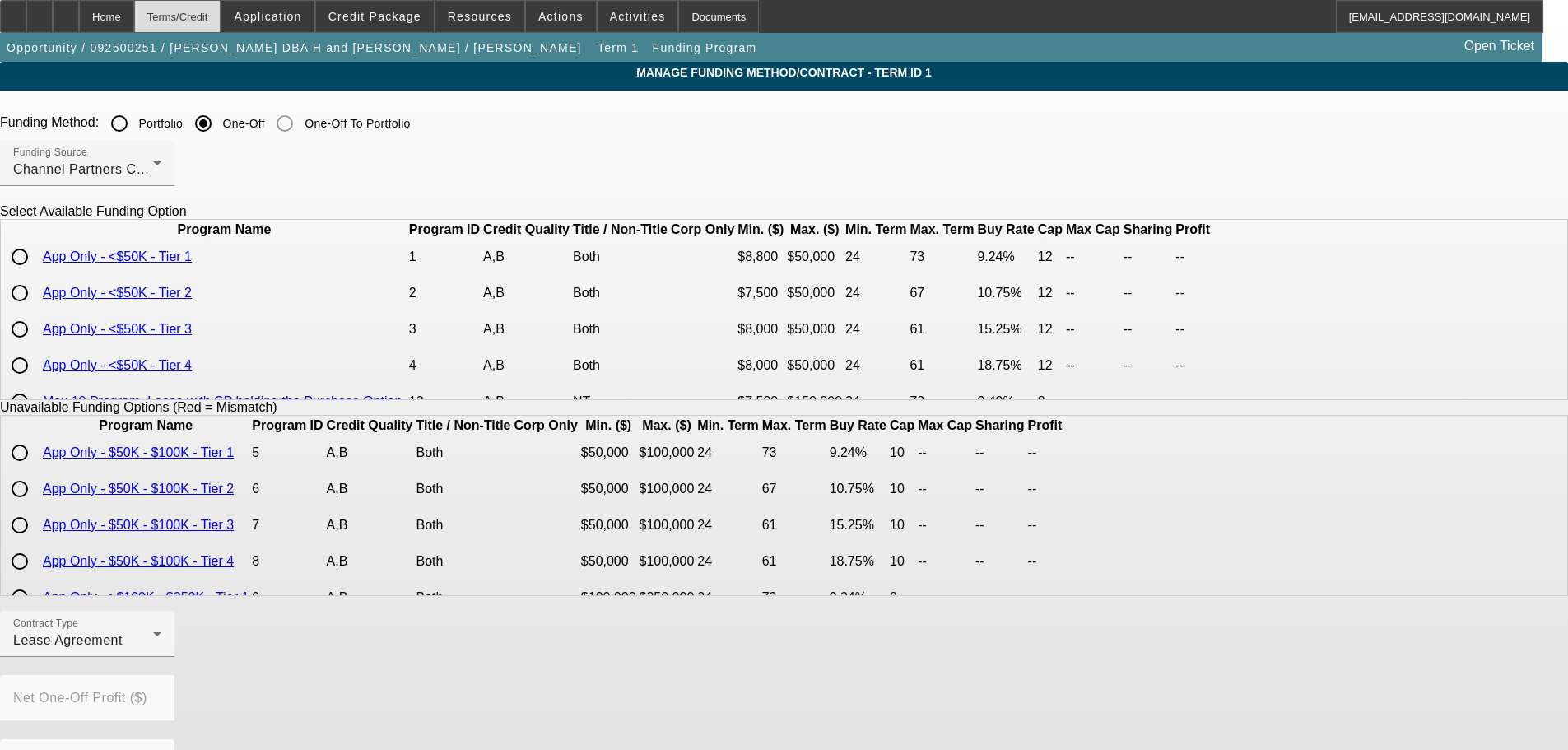
click at [177, 16] on div "Terms/Credit" at bounding box center [178, 16] width 87 height 33
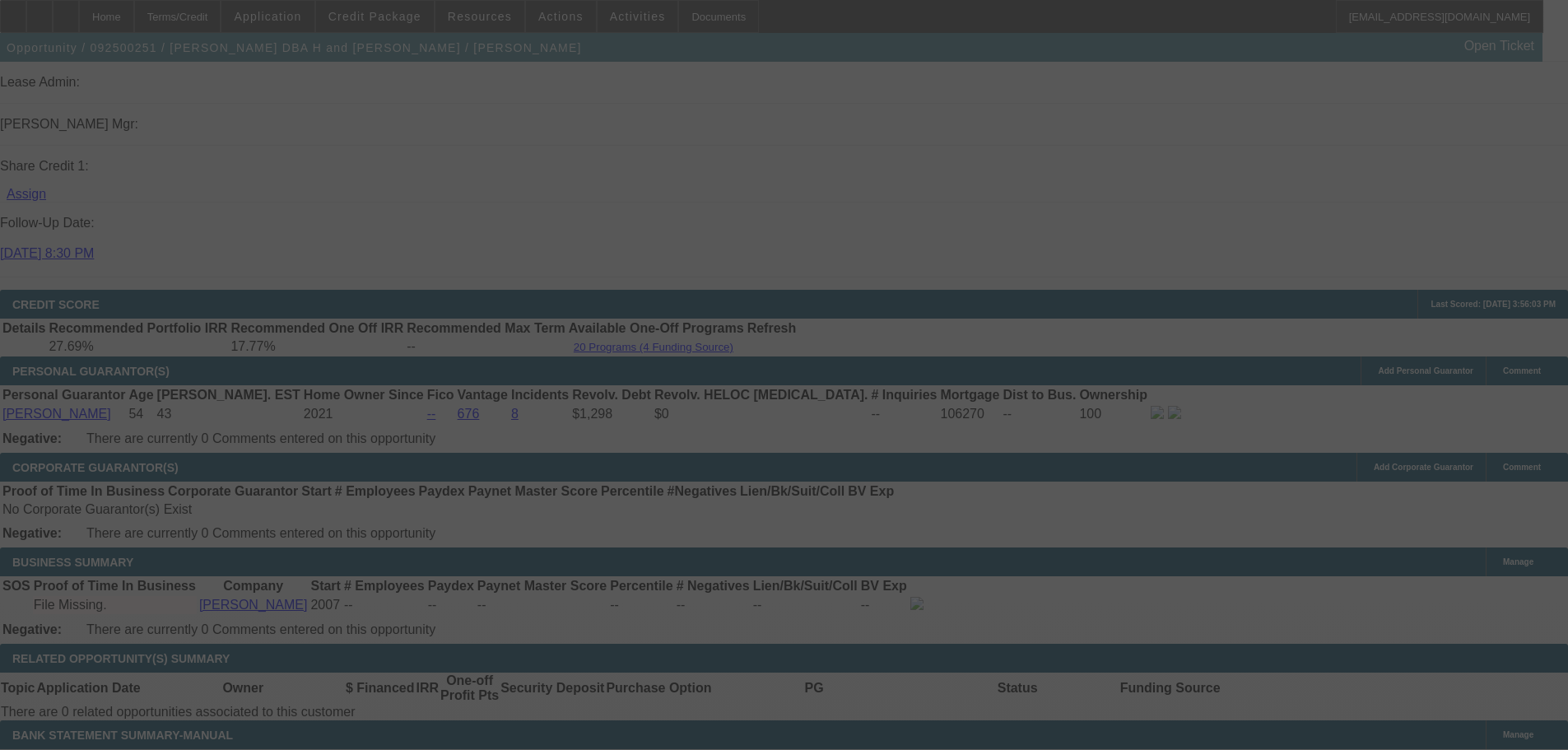
scroll to position [2086, 0]
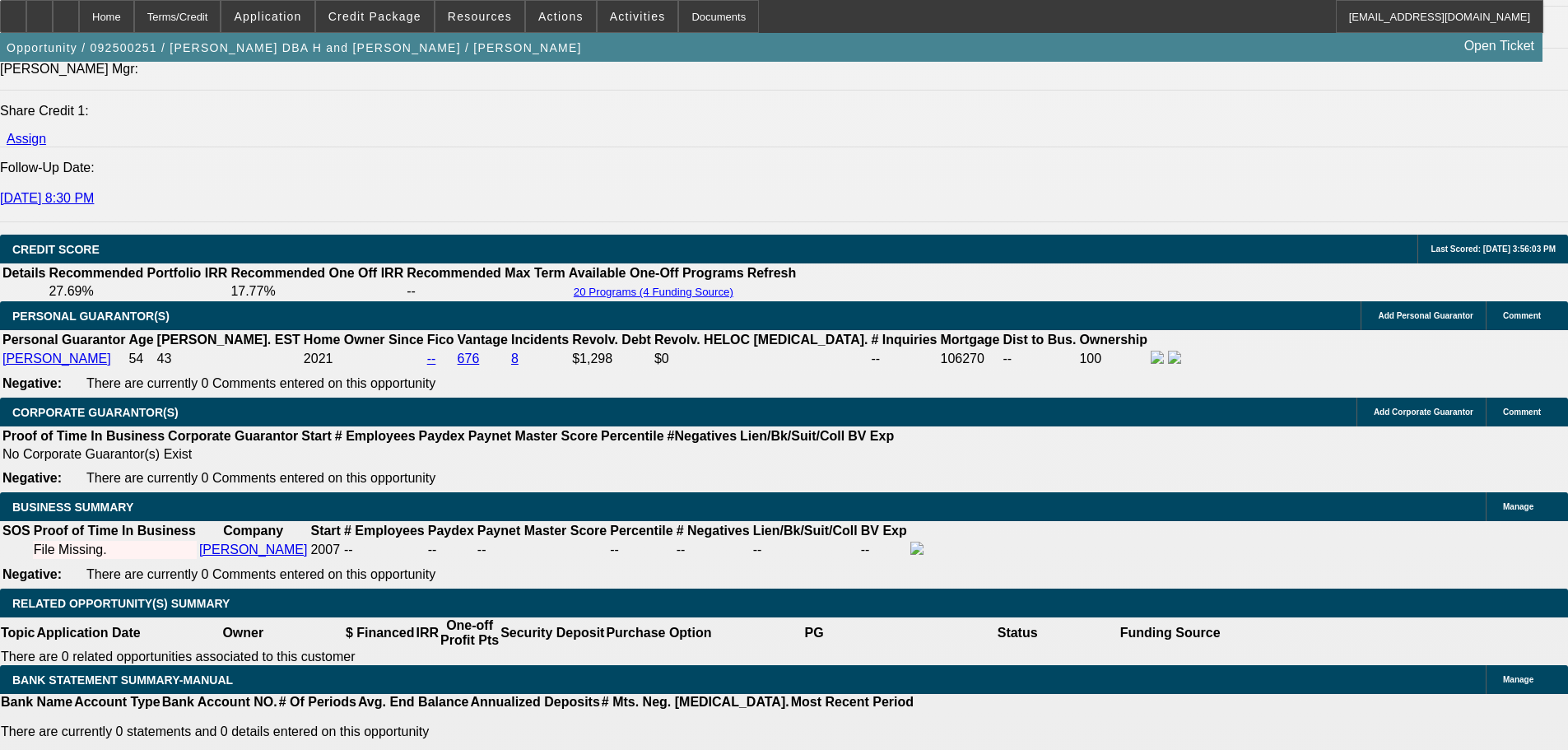
select select "0"
select select "2"
select select "0.1"
select select "4"
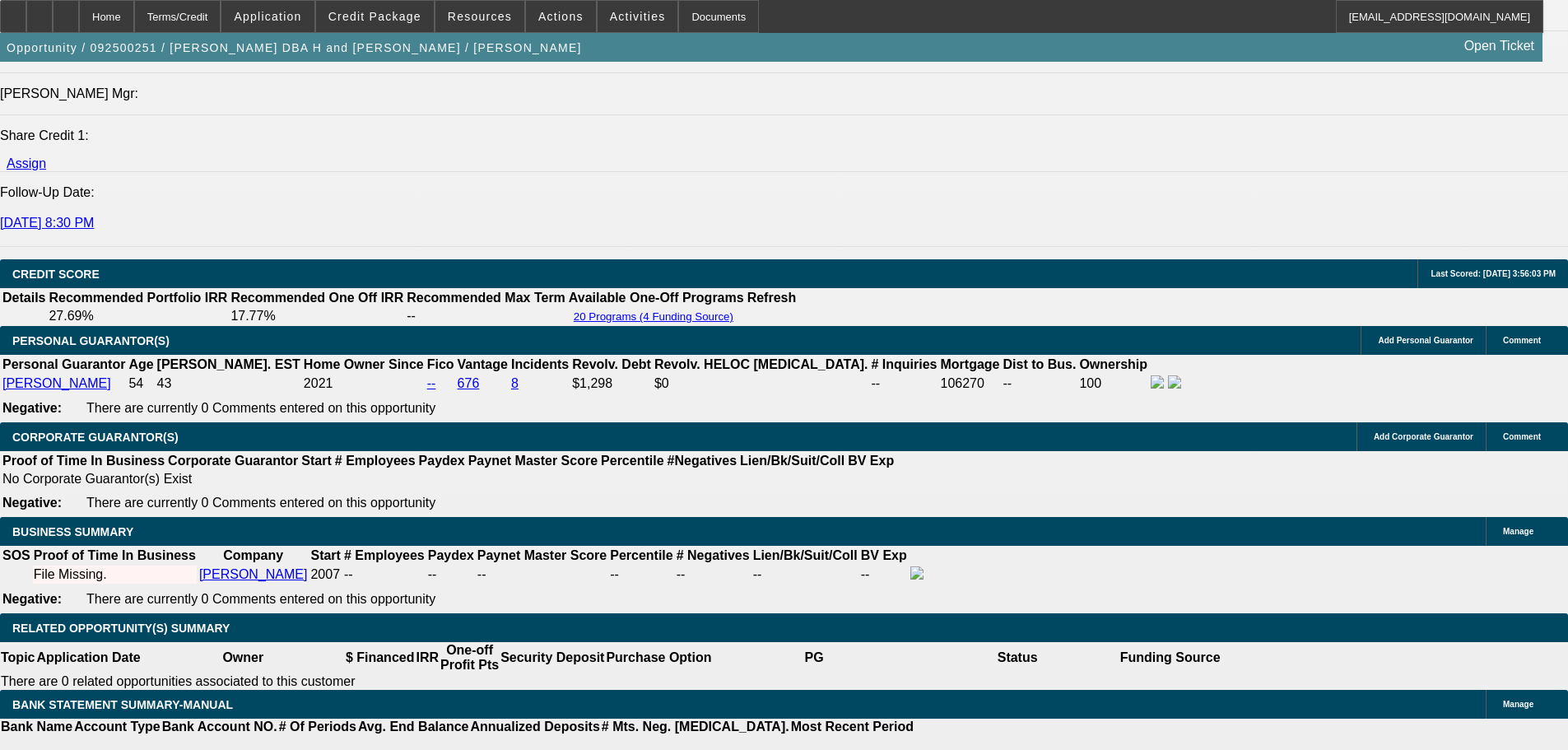
scroll to position [2306, 0]
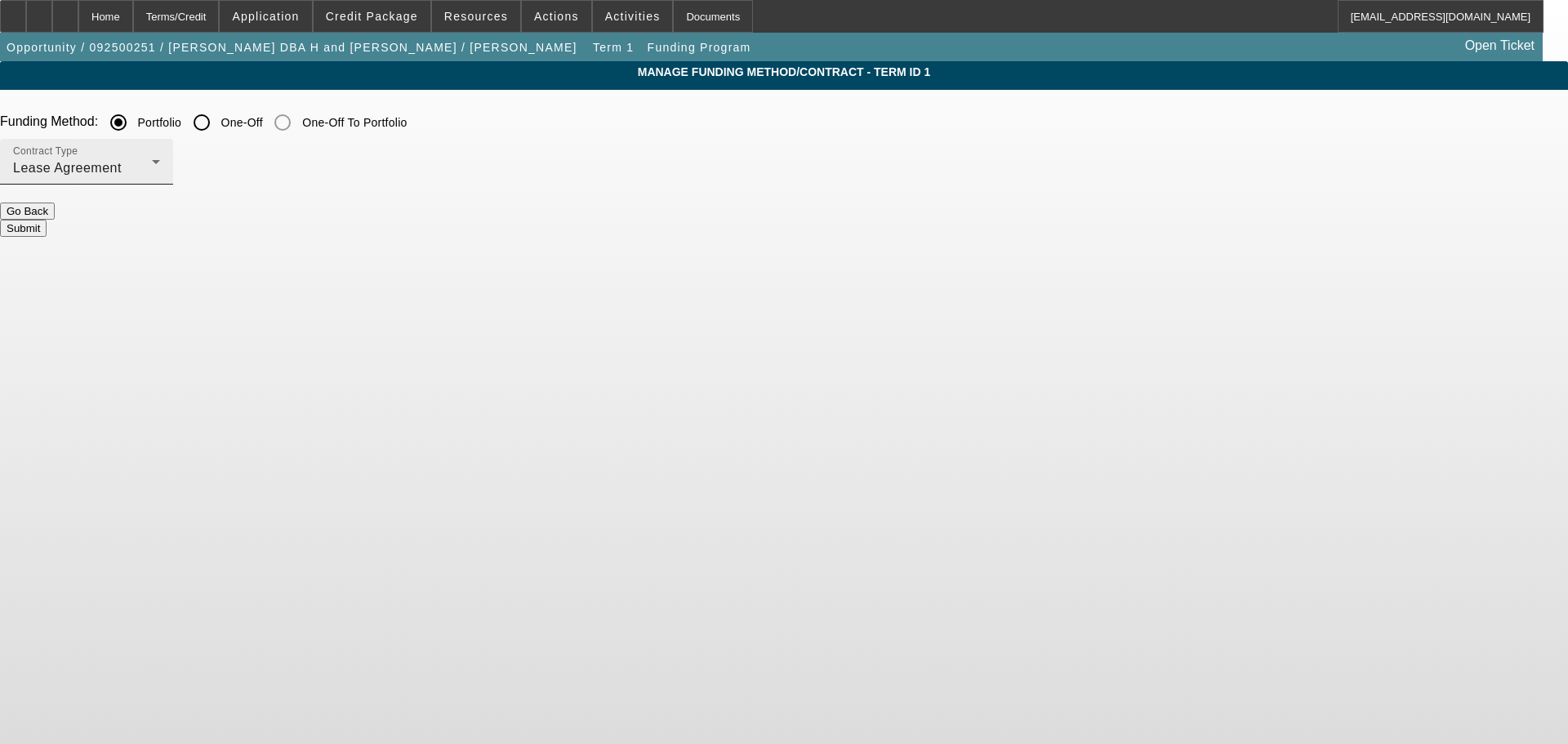
click at [152, 166] on div "Lease Agreement" at bounding box center [82, 168] width 139 height 19
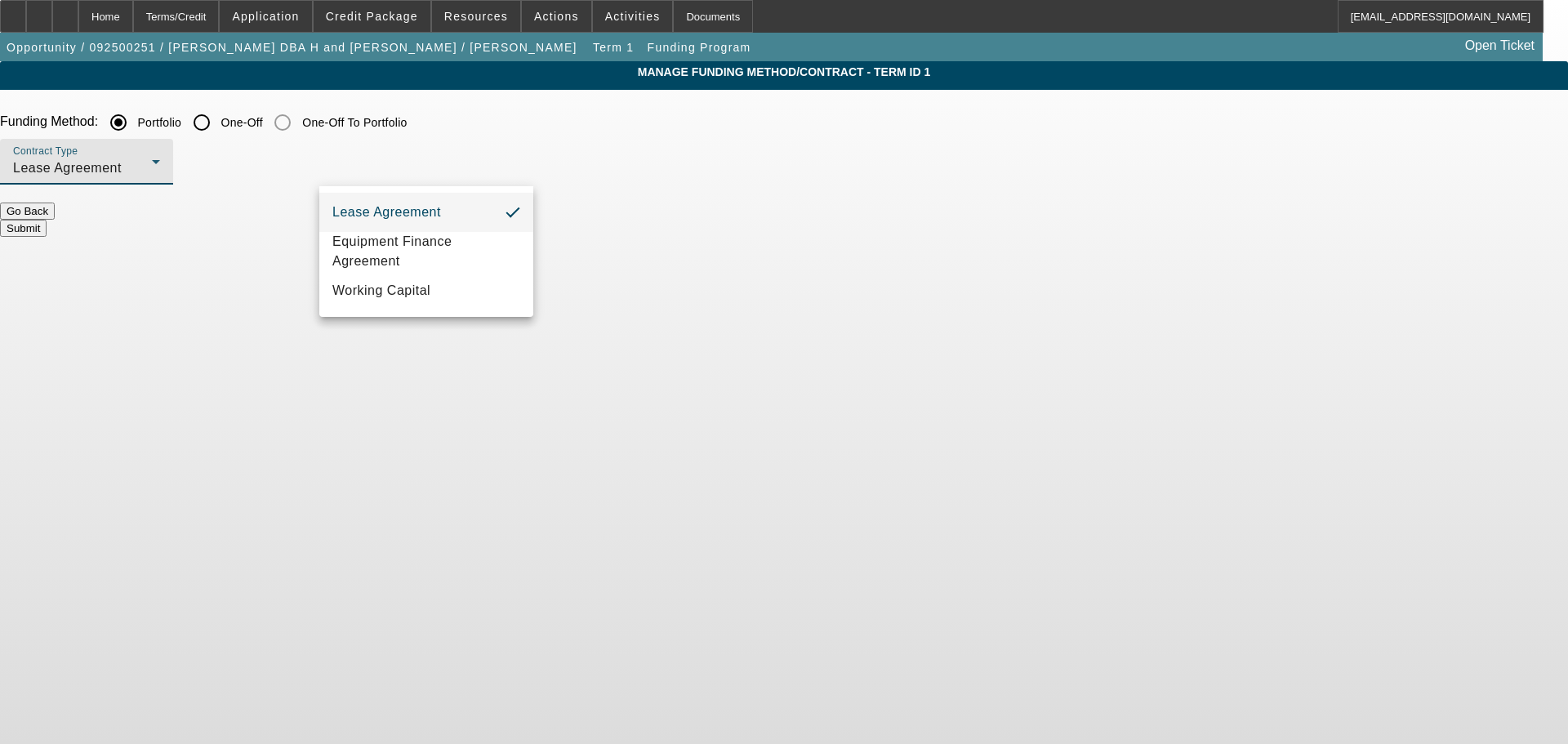
click at [521, 117] on div at bounding box center [784, 372] width 1568 height 744
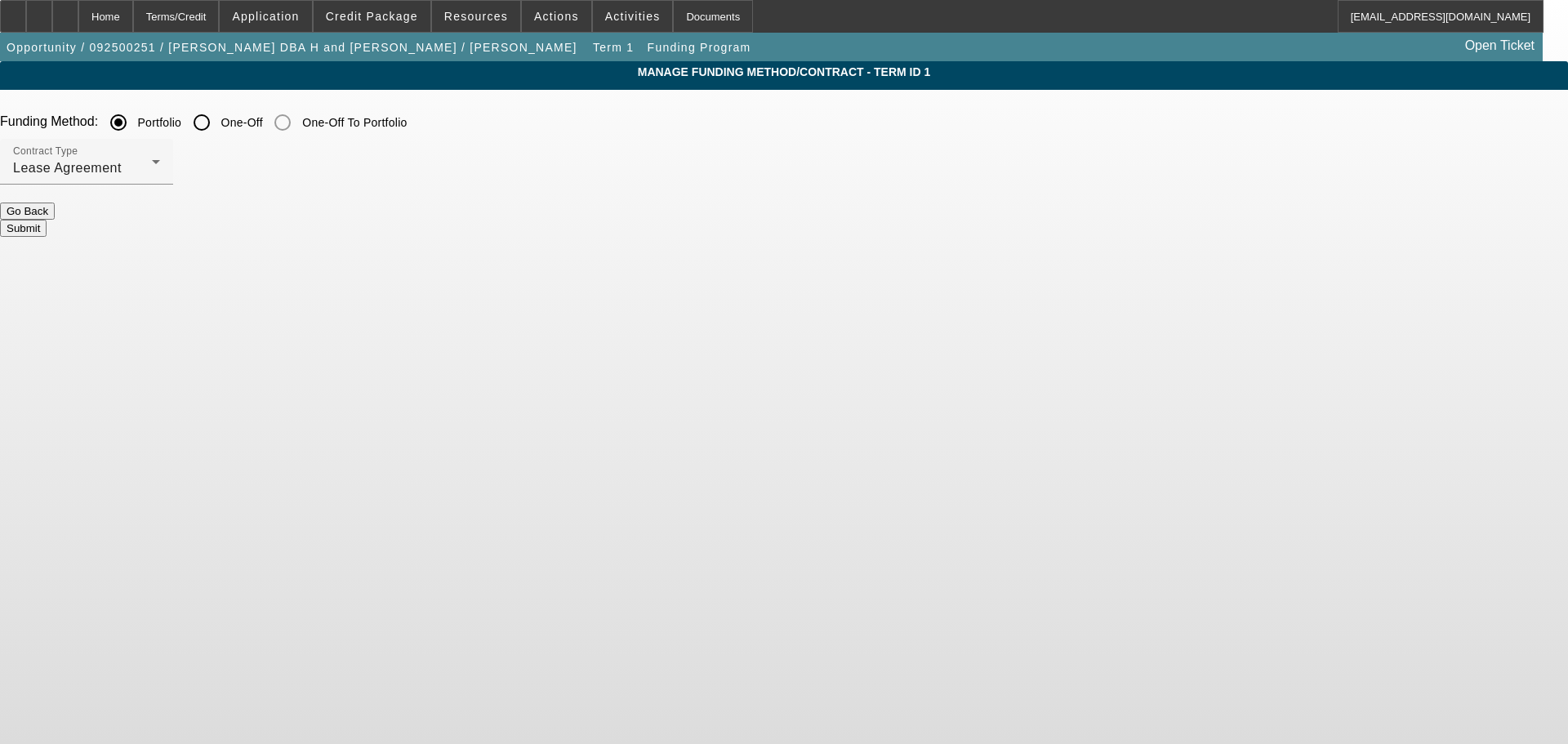
click at [218, 121] on input "One-Off" at bounding box center [201, 122] width 32 height 32
radio input "true"
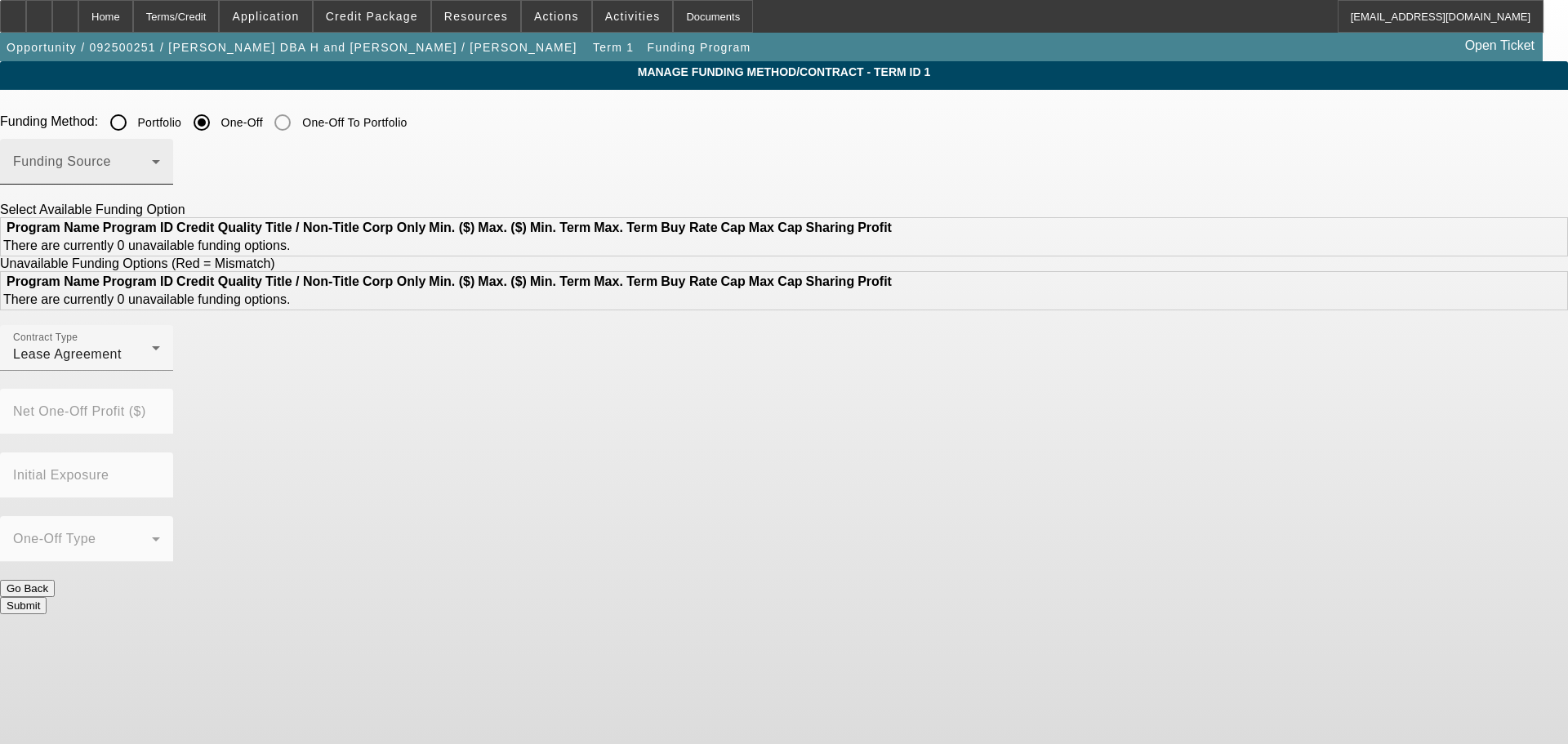
click at [160, 155] on div "Funding Source" at bounding box center [86, 161] width 147 height 45
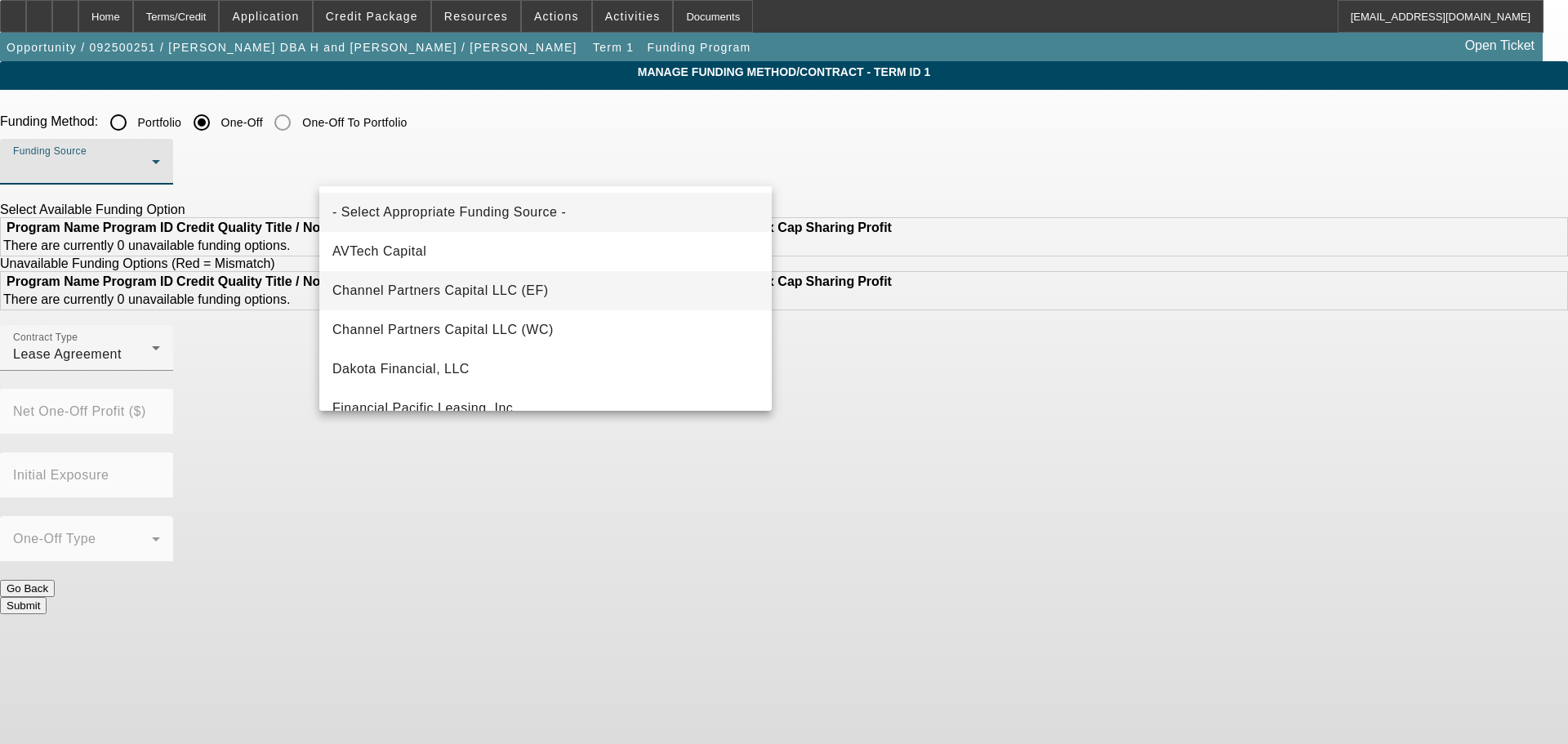
click at [553, 291] on mat-option "Channel Partners Capital LLC (EF)" at bounding box center [545, 290] width 452 height 39
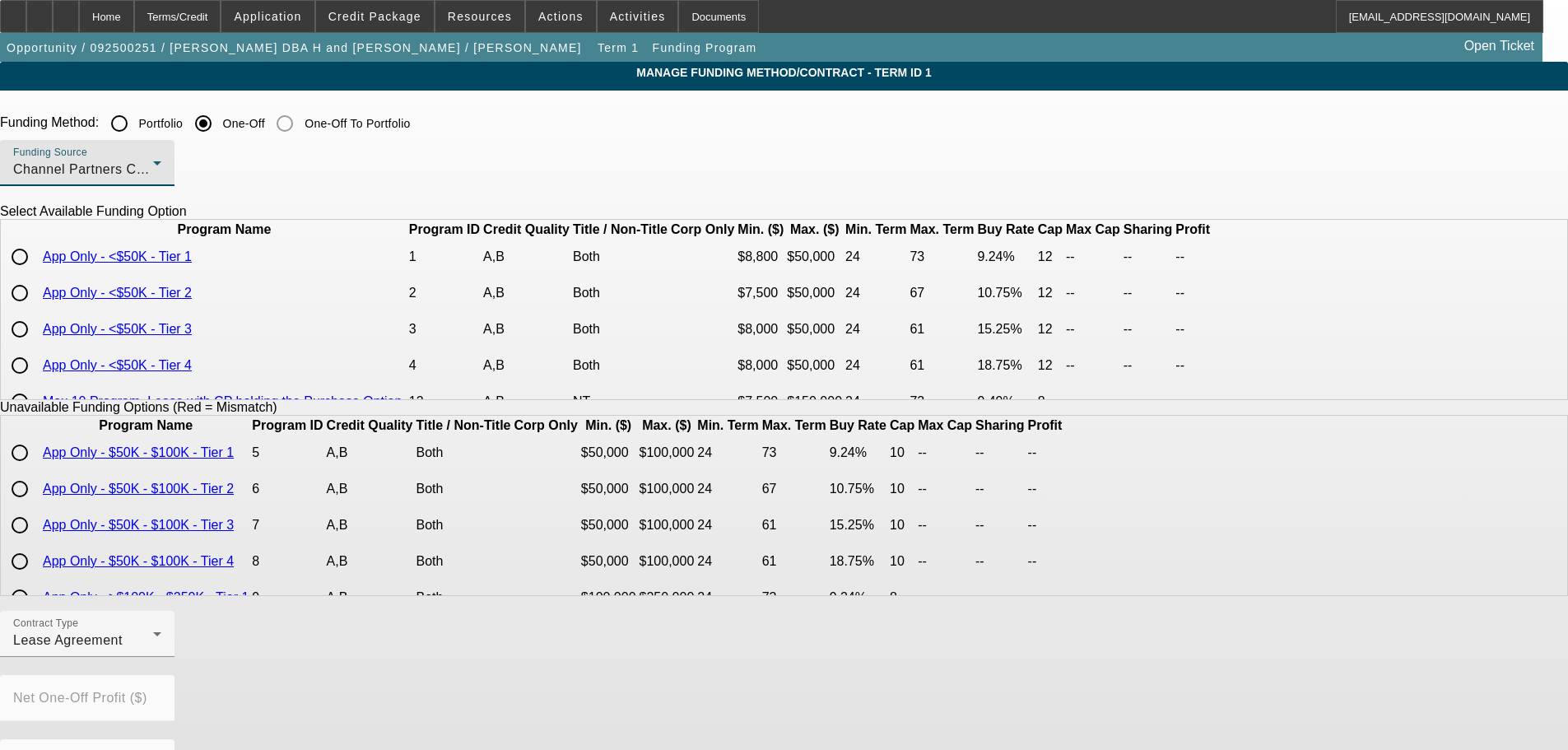
click at [40, 312] on div at bounding box center [19, 293] width 40 height 40
radio input "true"
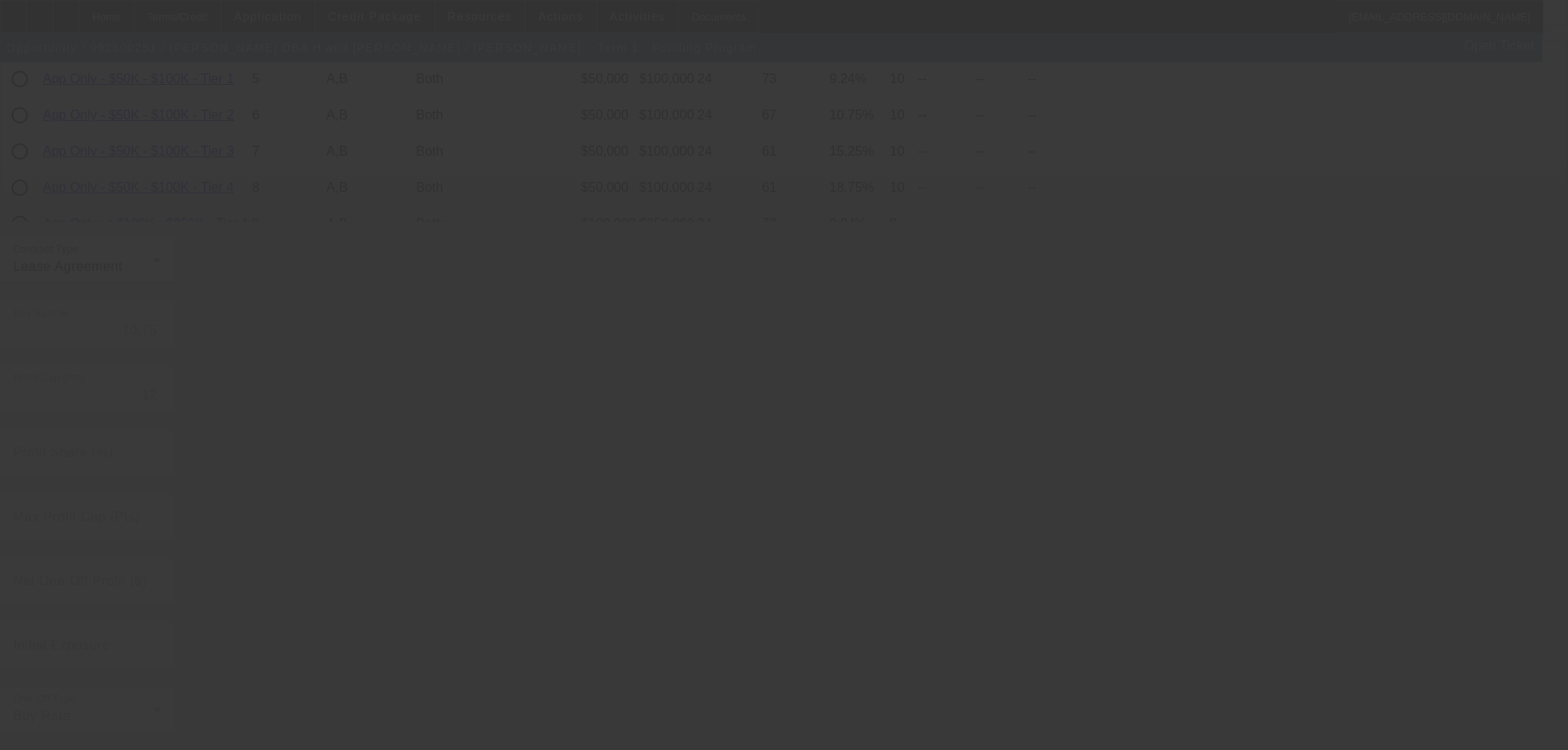
radio input "true"
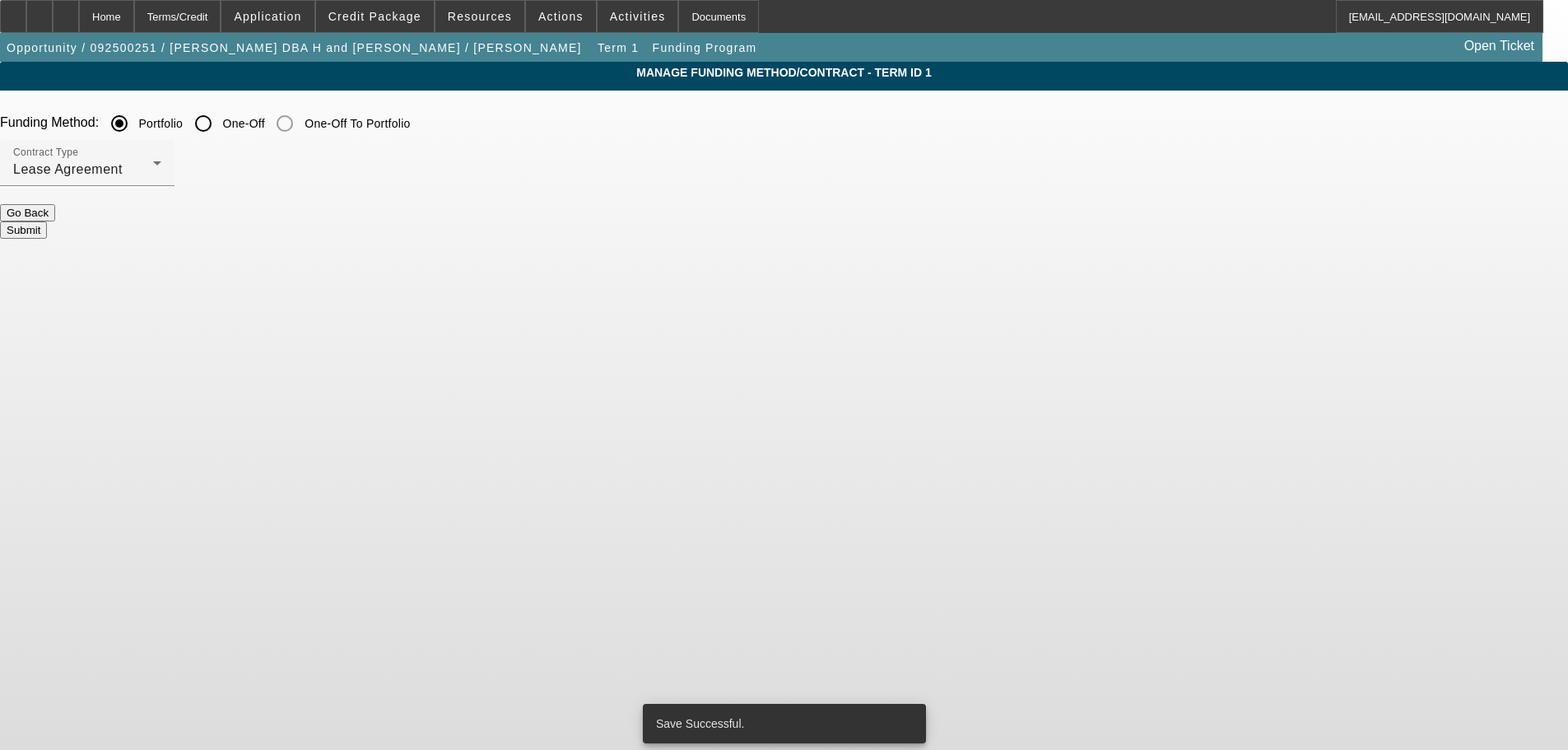
scroll to position [0, 0]
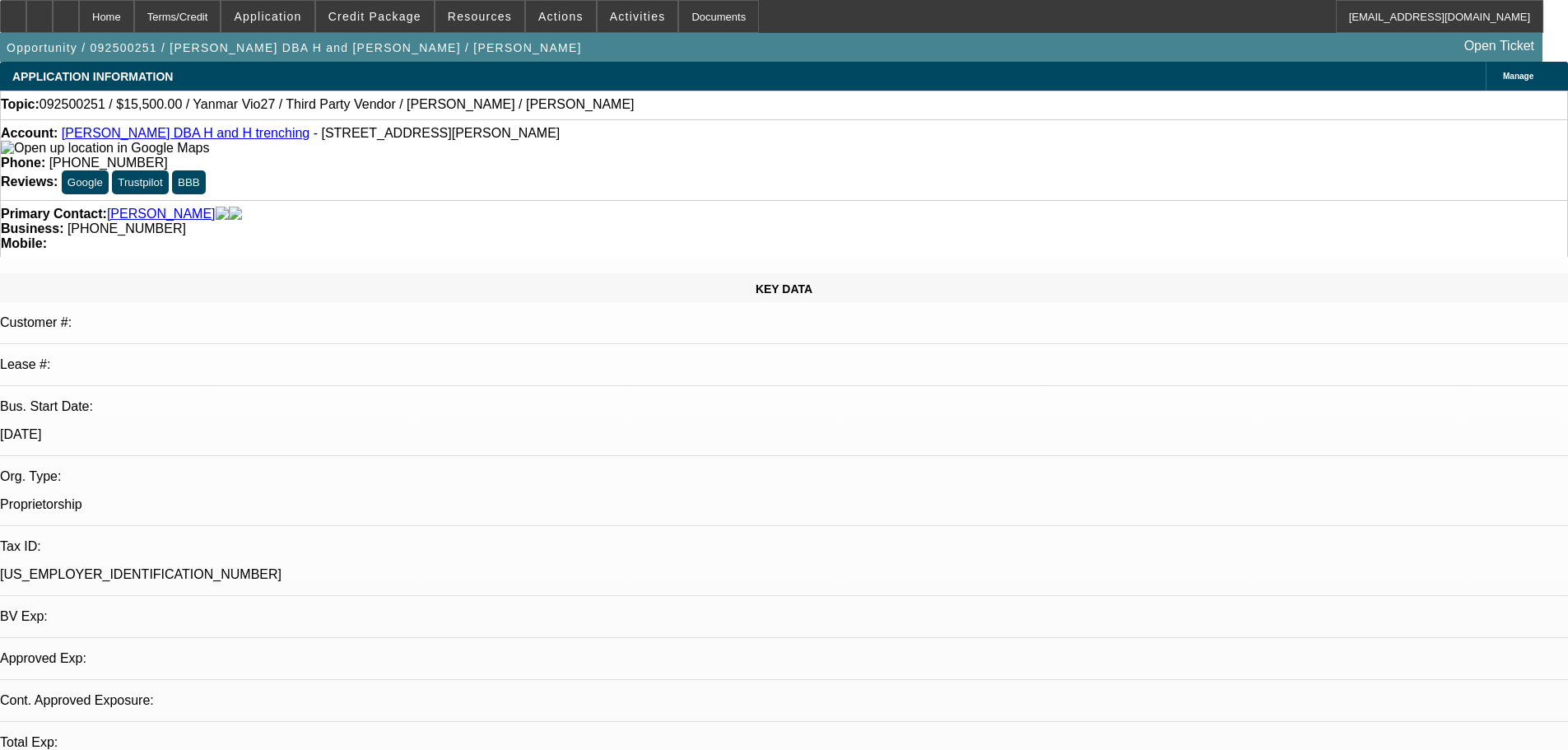
select select "0"
select select "2"
select select "0.1"
select select "4"
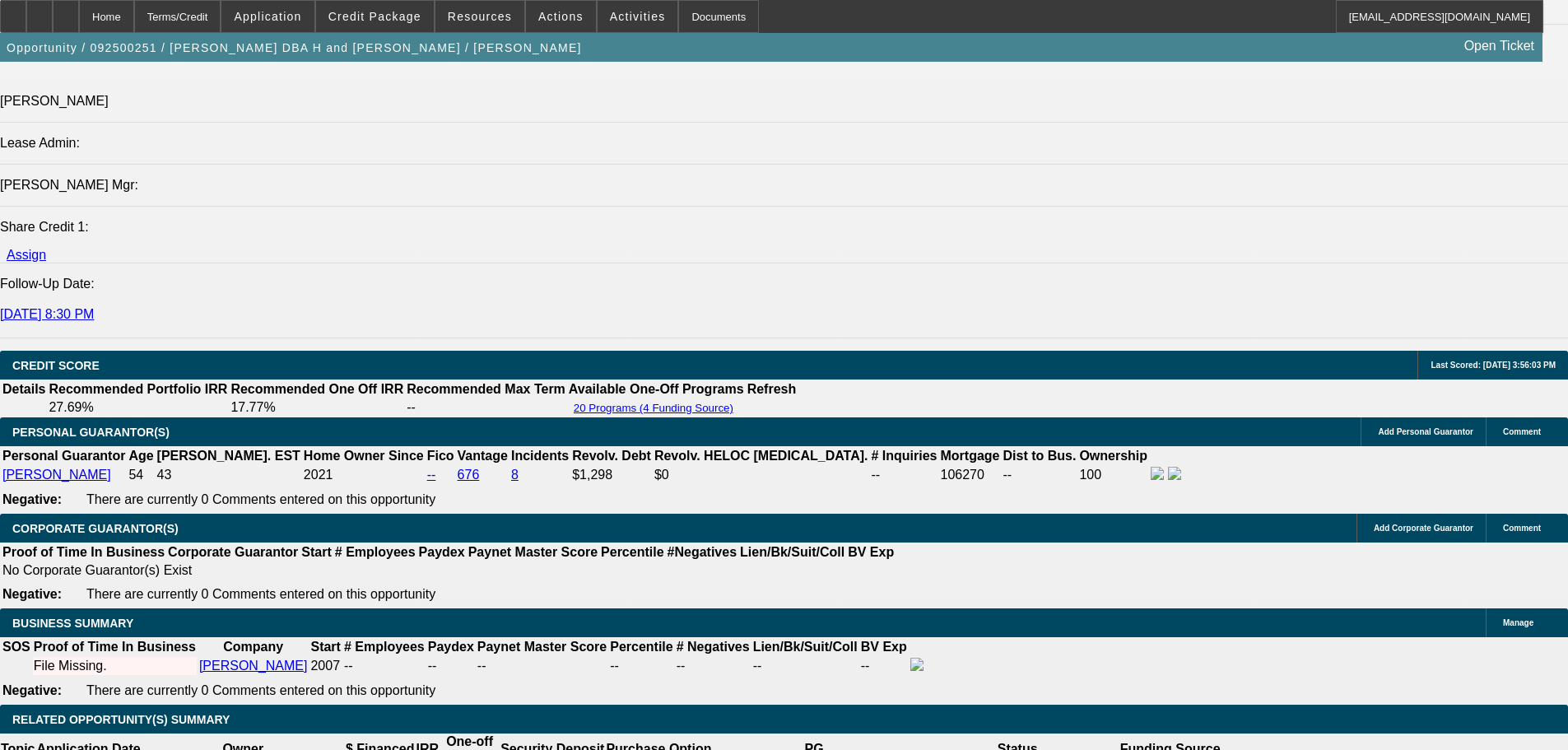
scroll to position [1893, 0]
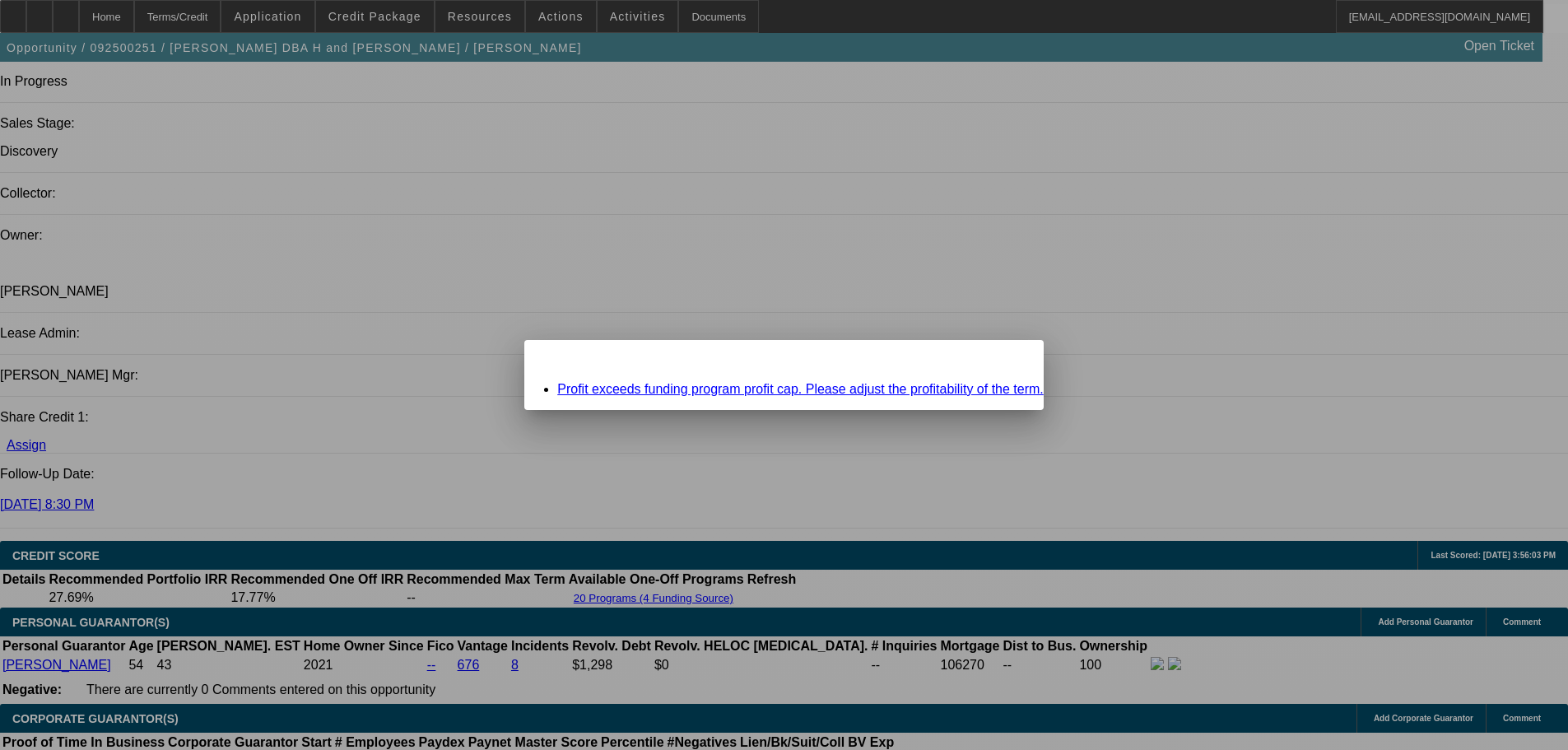
scroll to position [0, 0]
drag, startPoint x: 964, startPoint y: 366, endPoint x: 821, endPoint y: 304, distance: 155.9
click at [785, 310] on div at bounding box center [784, 375] width 1568 height 750
click at [1011, 359] on span "Close" at bounding box center [1022, 354] width 22 height 9
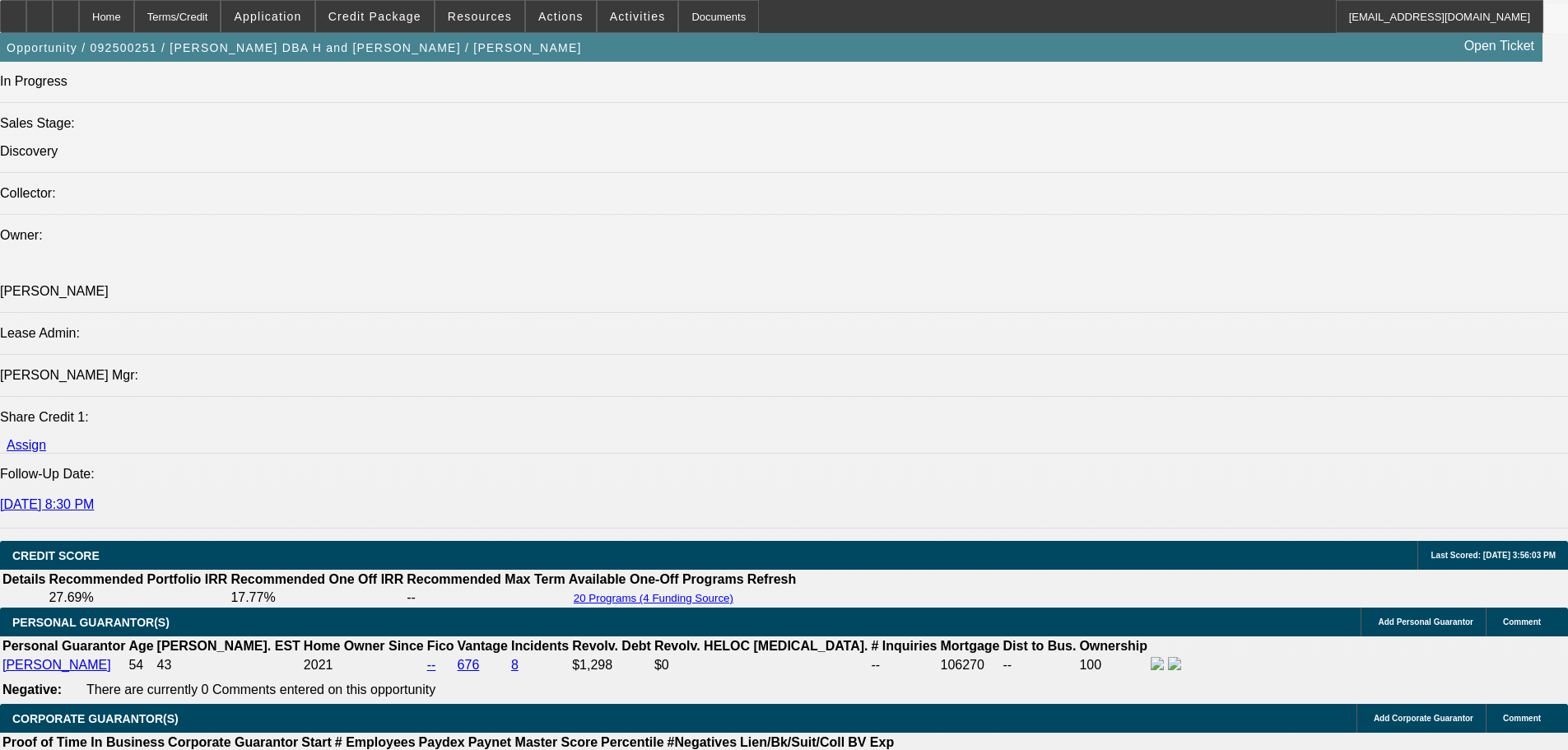
scroll to position [2386, 0]
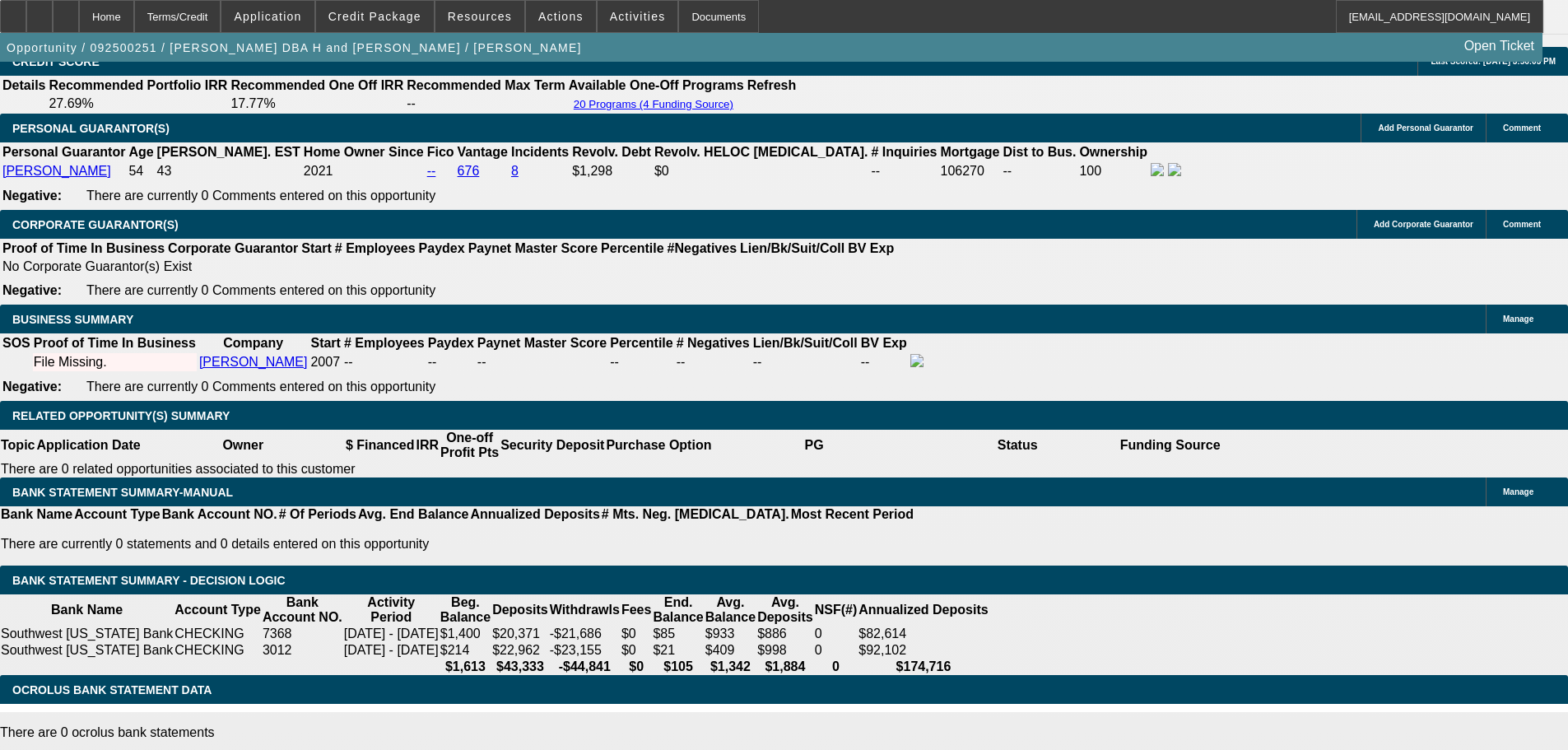
type input "UNKNOWN"
type input "13"
type input "$529.90"
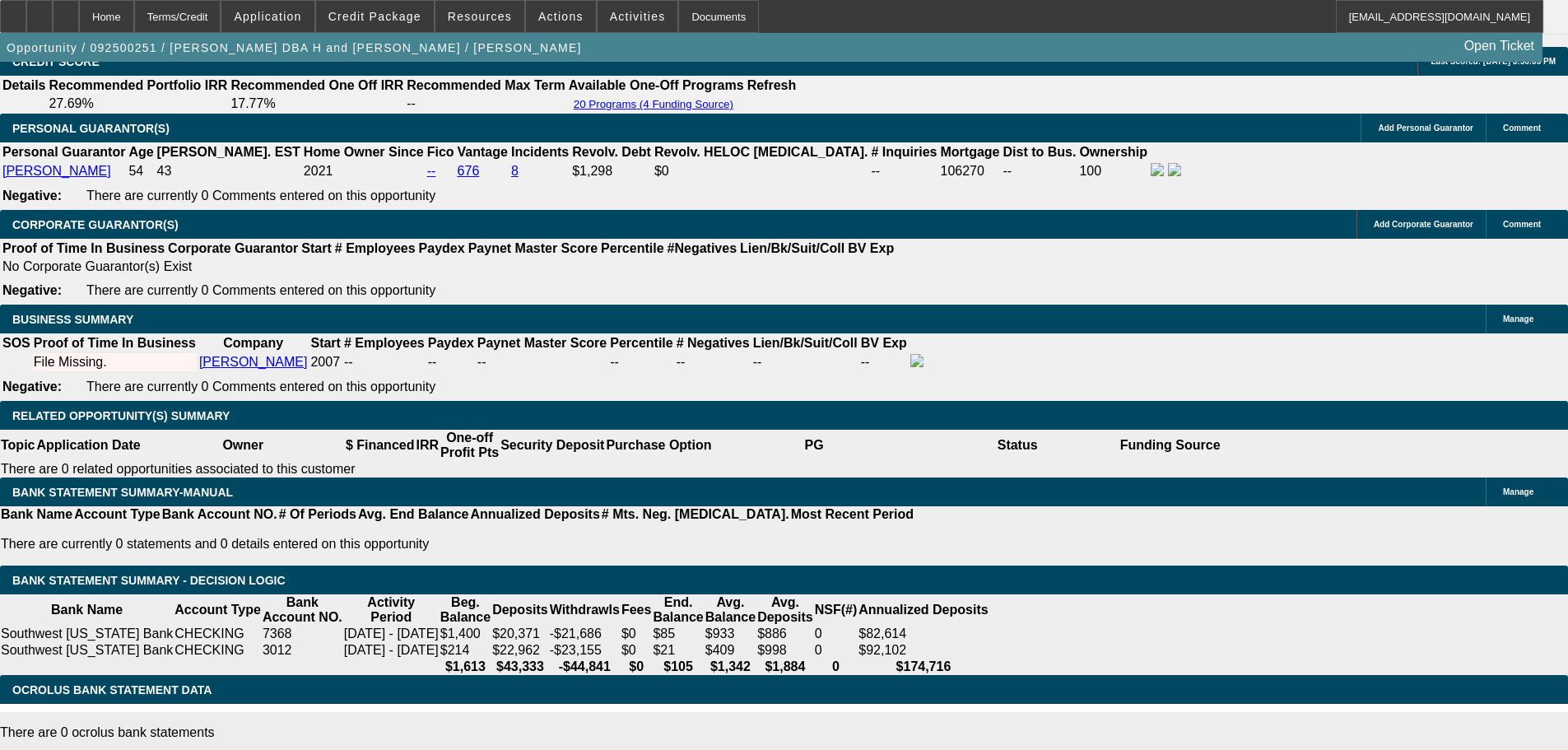
type input "$264.95"
type input "$705.34"
type input "$352.67"
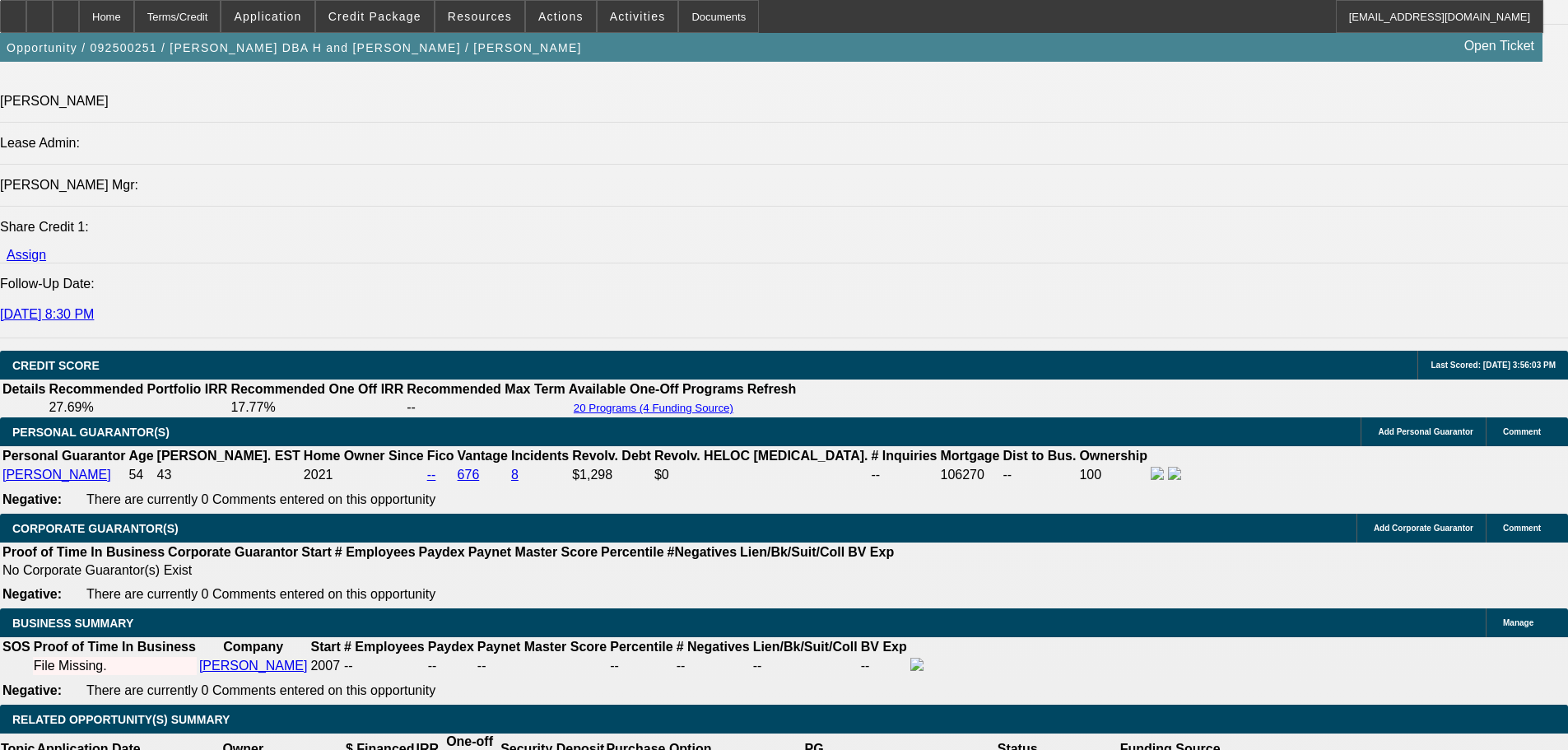
scroll to position [2057, 0]
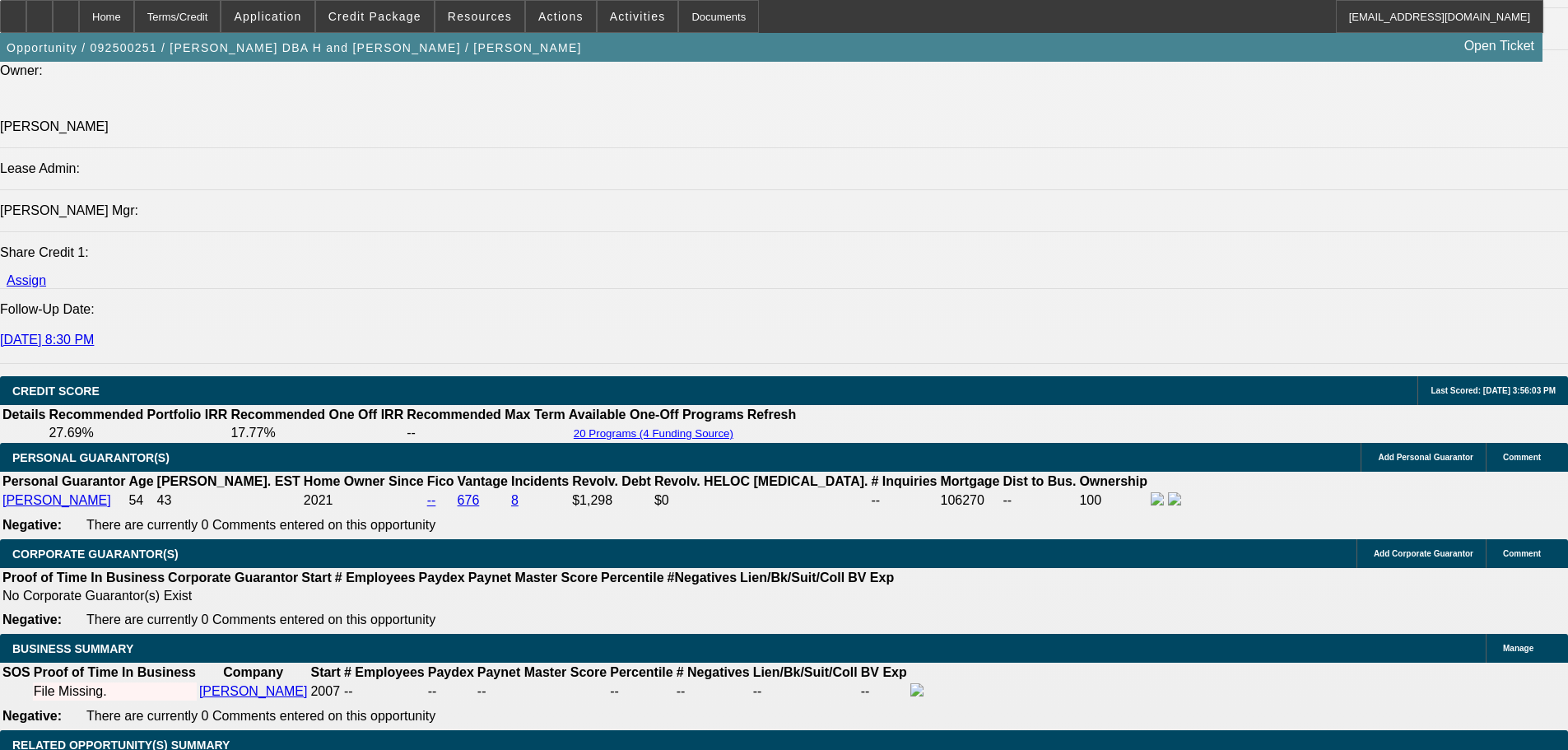
type input "13"
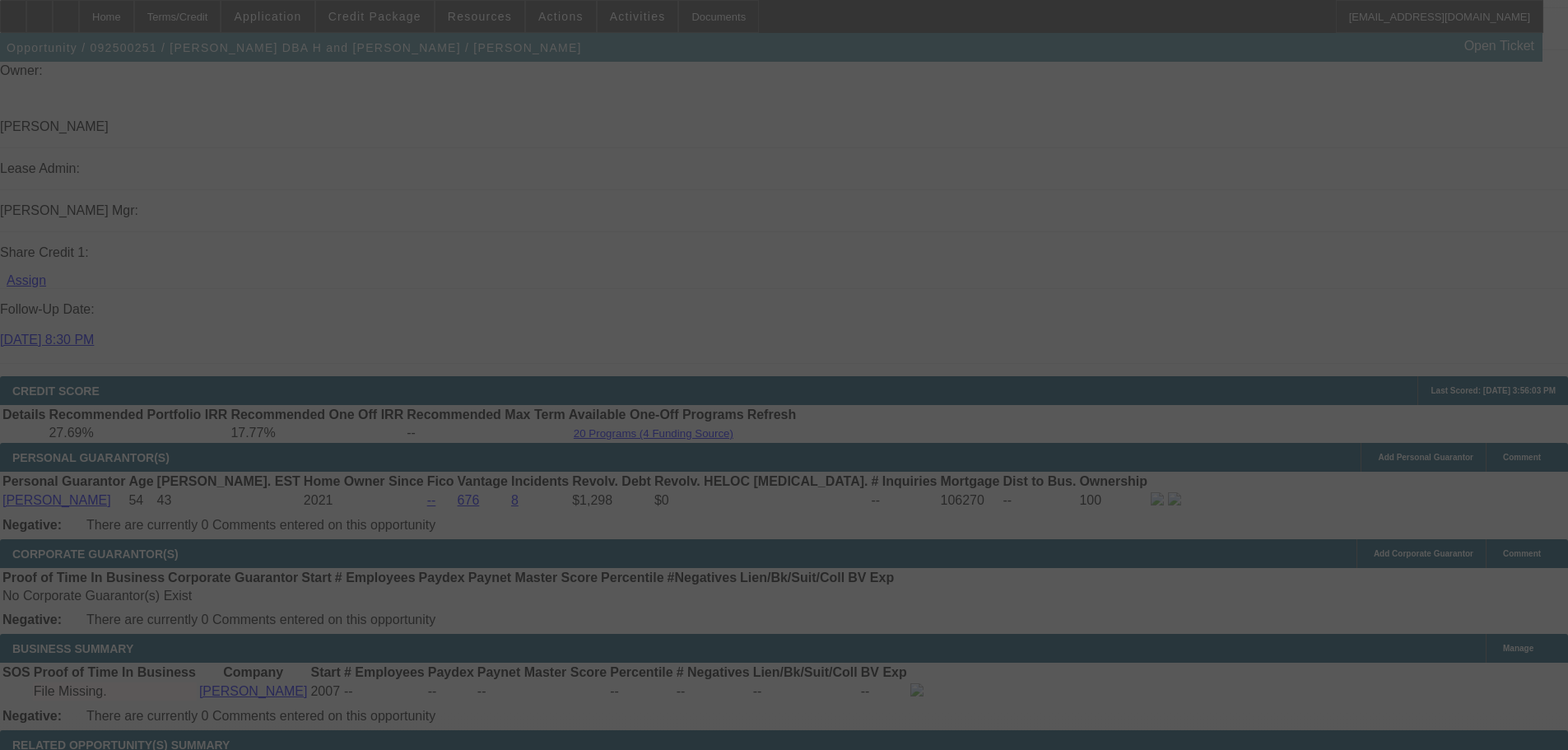
select select "0"
select select "2"
select select "0.1"
select select "4"
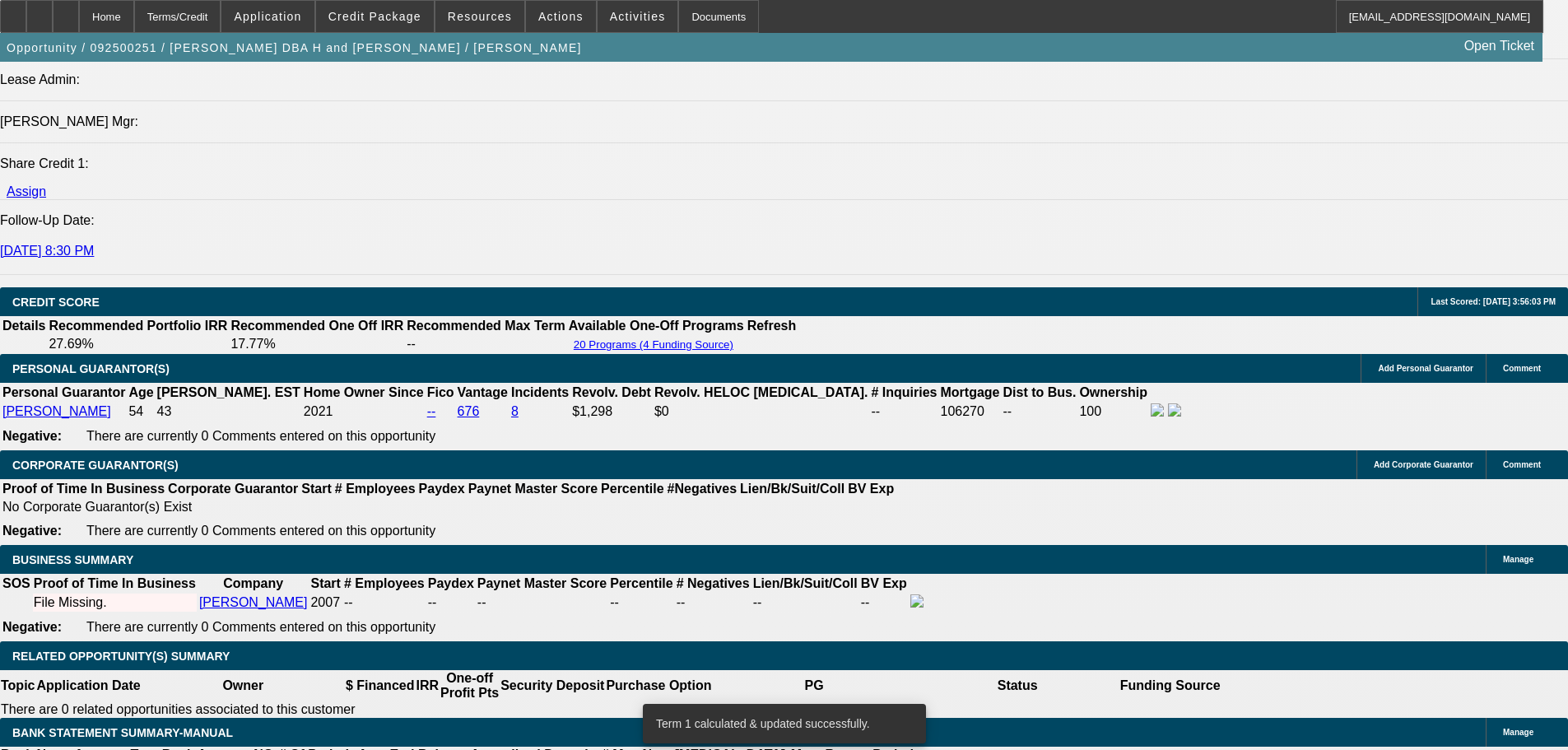
scroll to position [2386, 0]
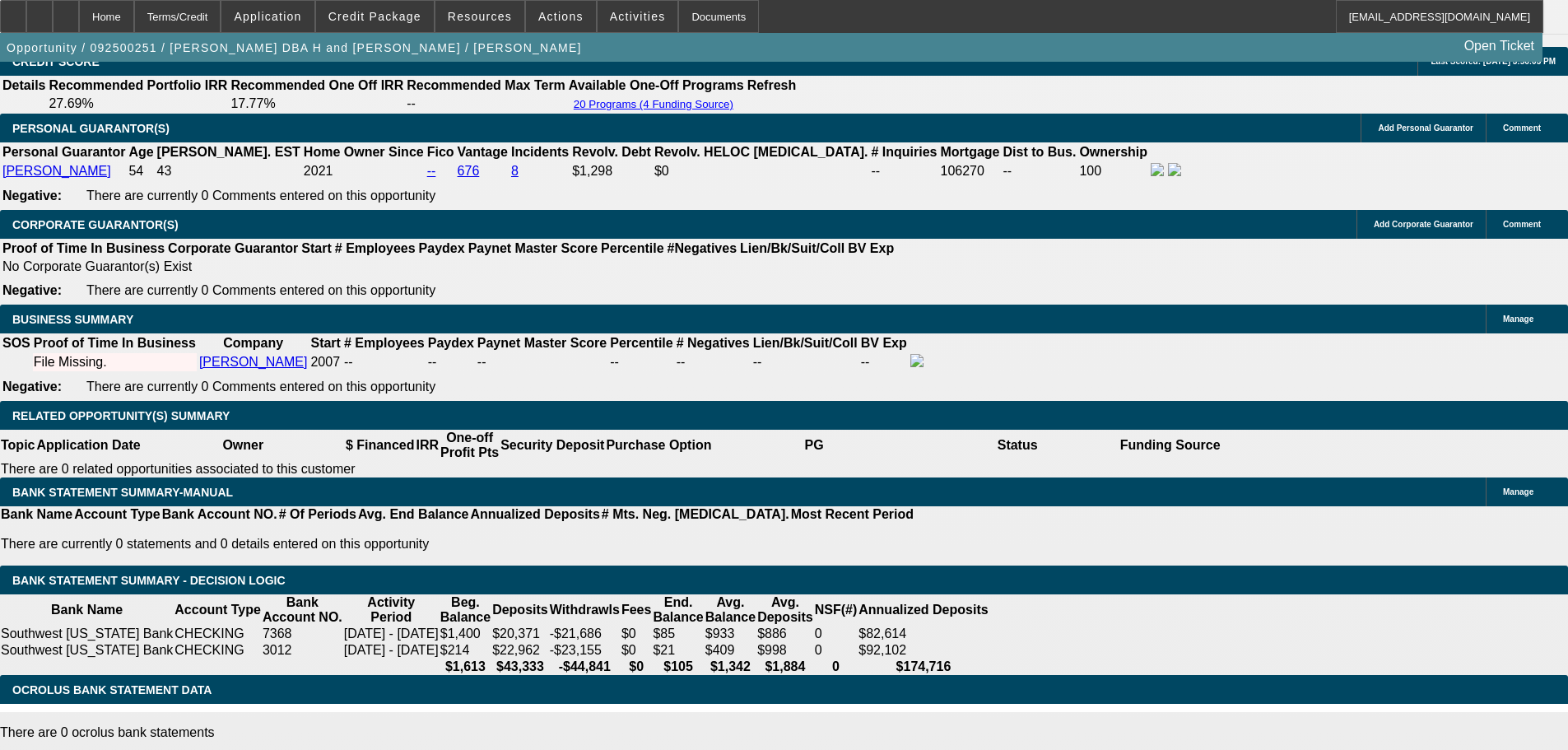
type input "354"
type input "$708.00"
type input "UNKNOWN"
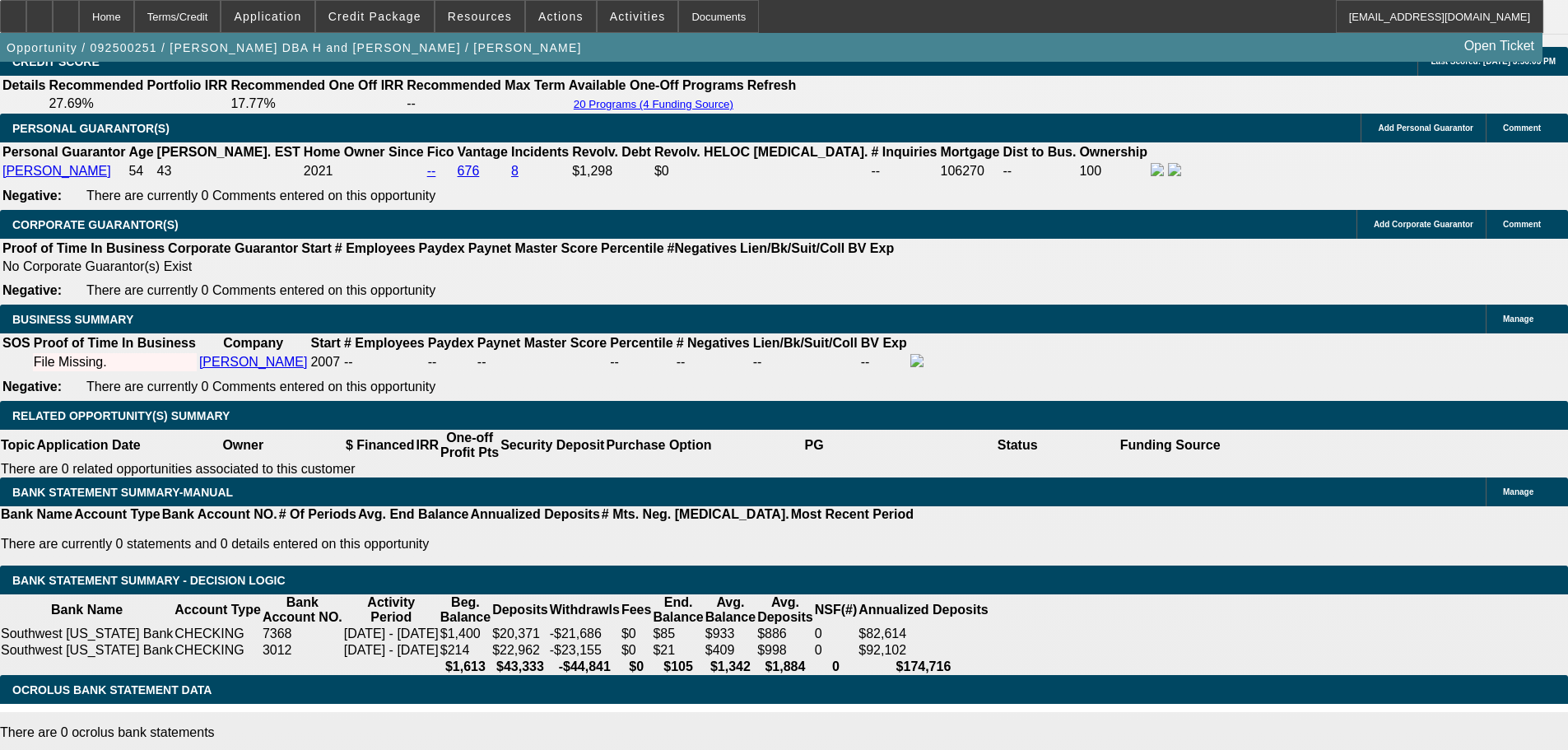
type input "13.2"
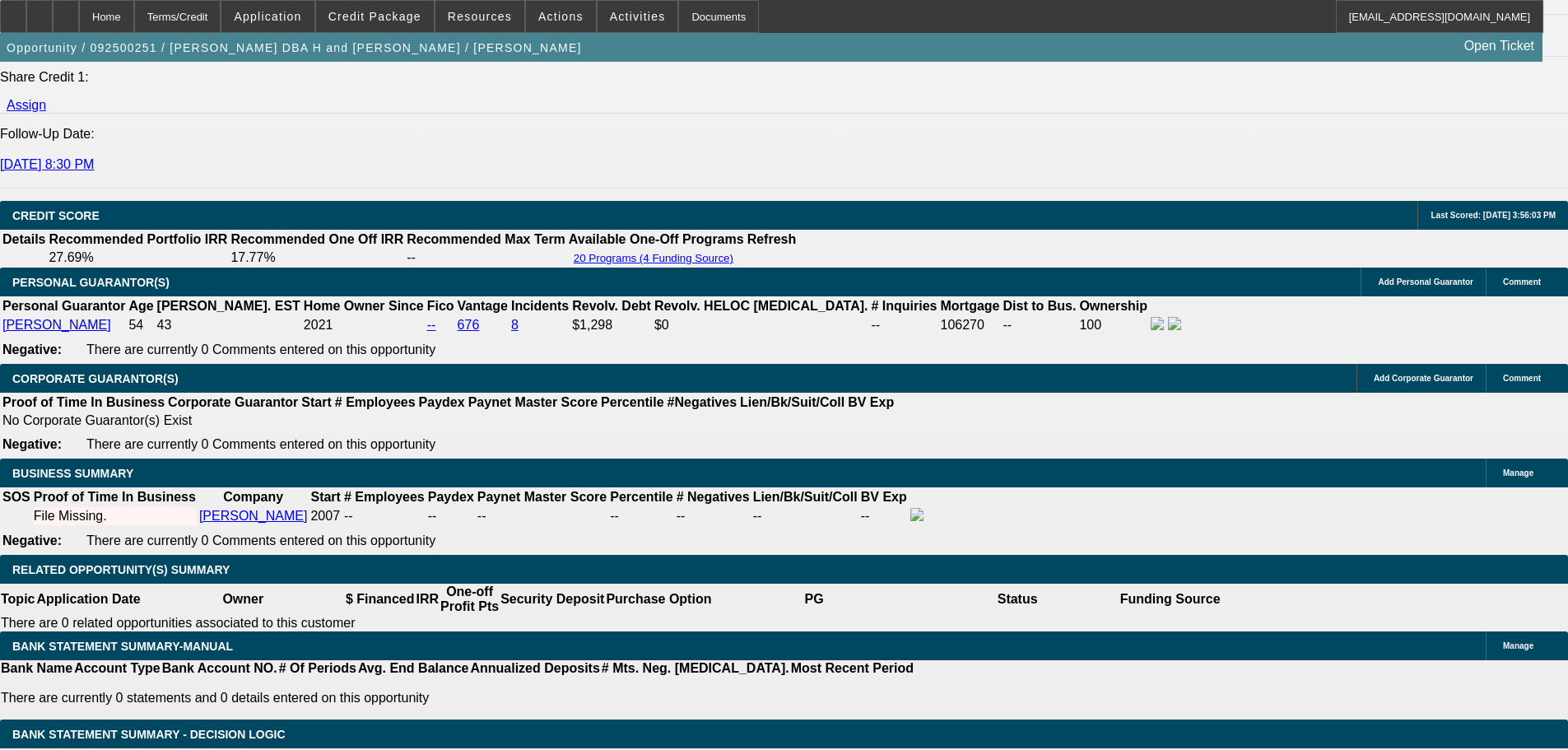
scroll to position [1975, 0]
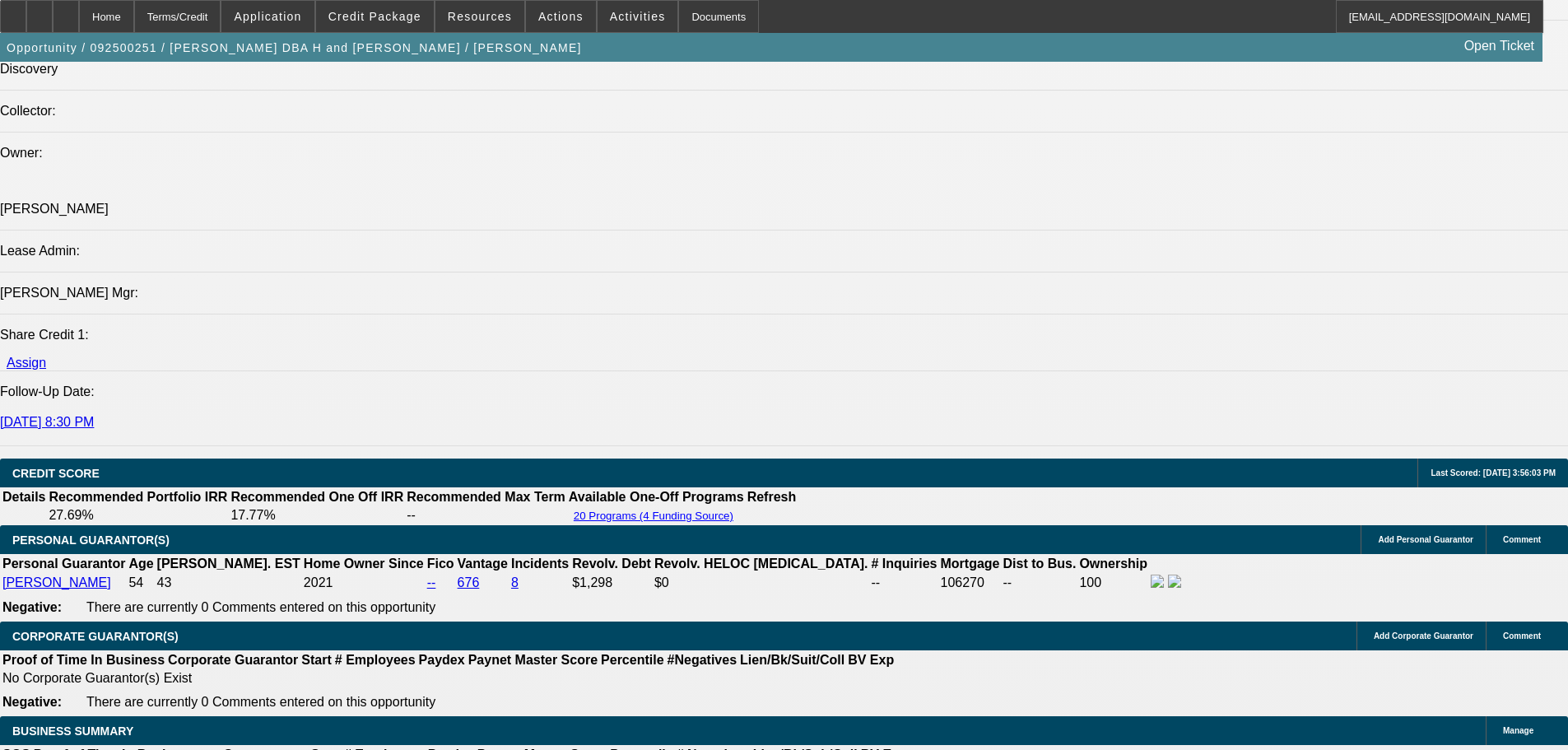
type input "$354.00"
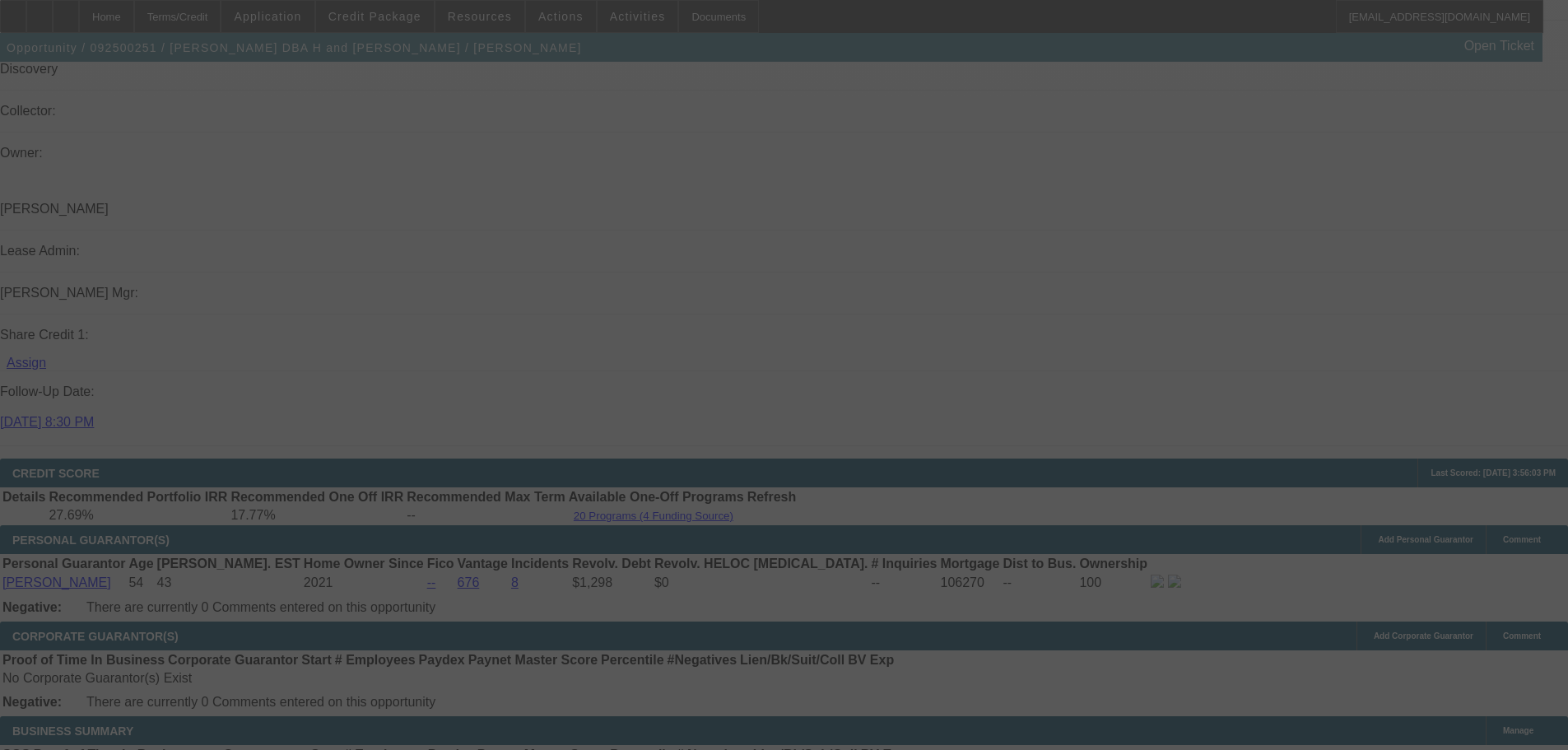
select select "0"
select select "2"
select select "0.1"
select select "4"
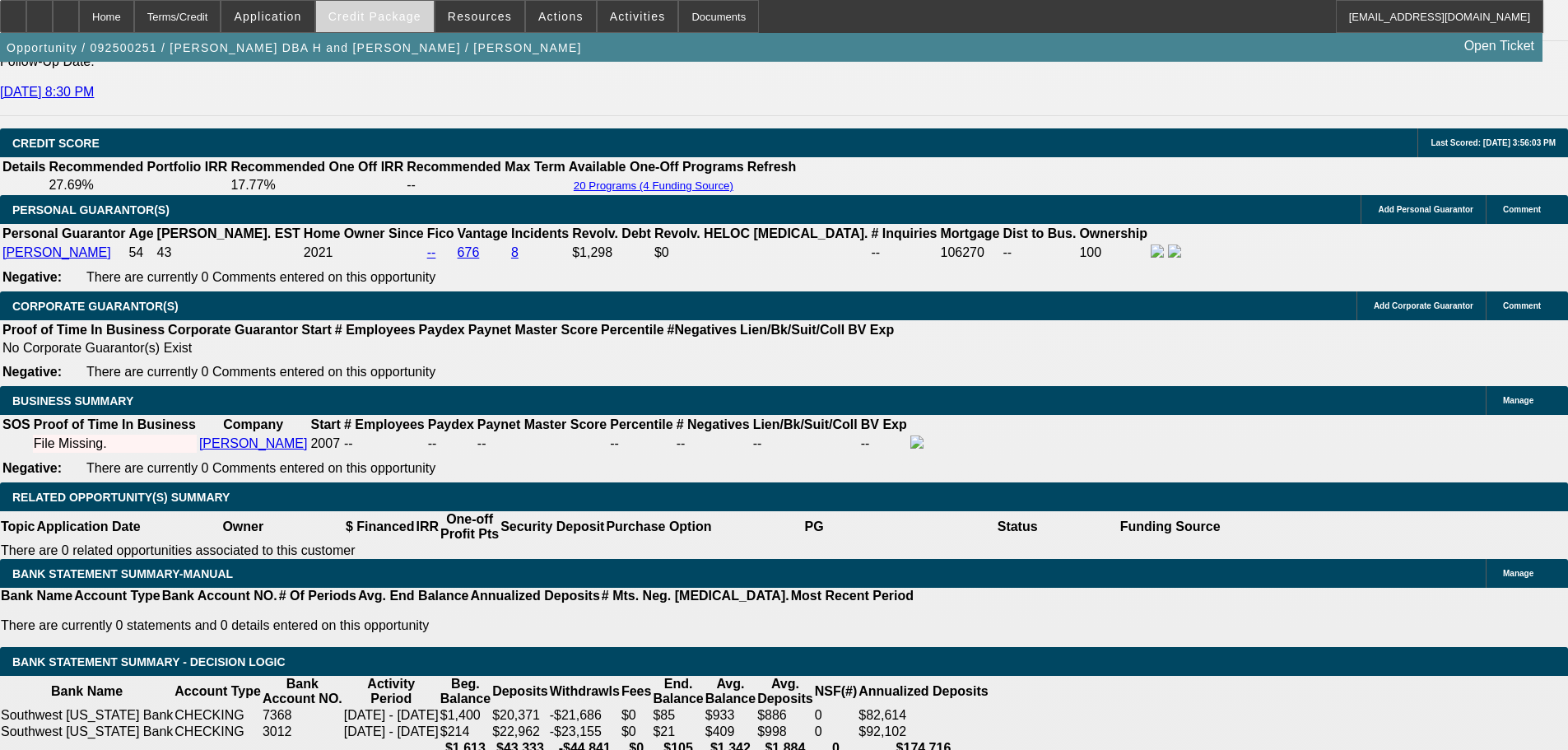
scroll to position [2304, 0]
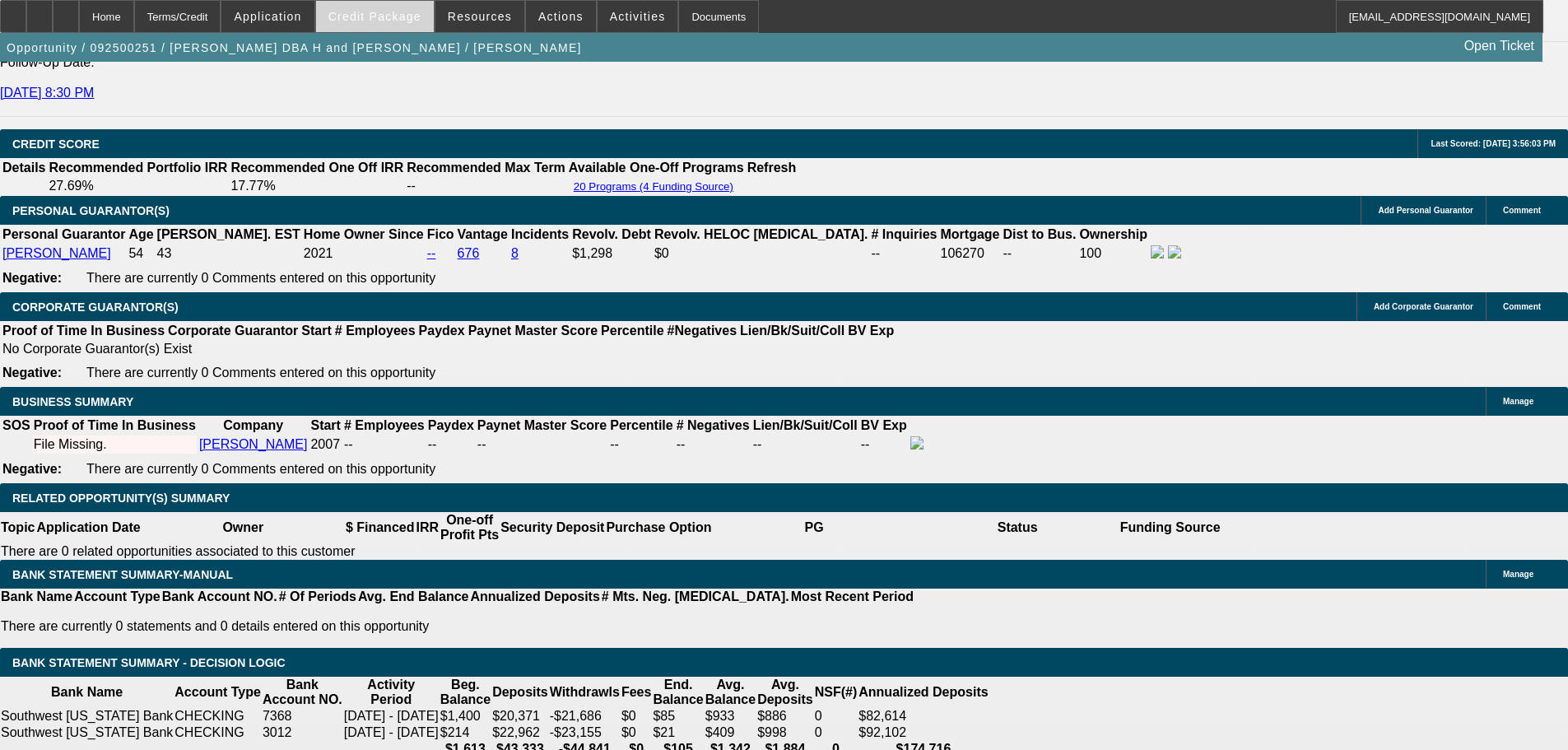
click at [374, 16] on span "Credit Package" at bounding box center [375, 16] width 93 height 13
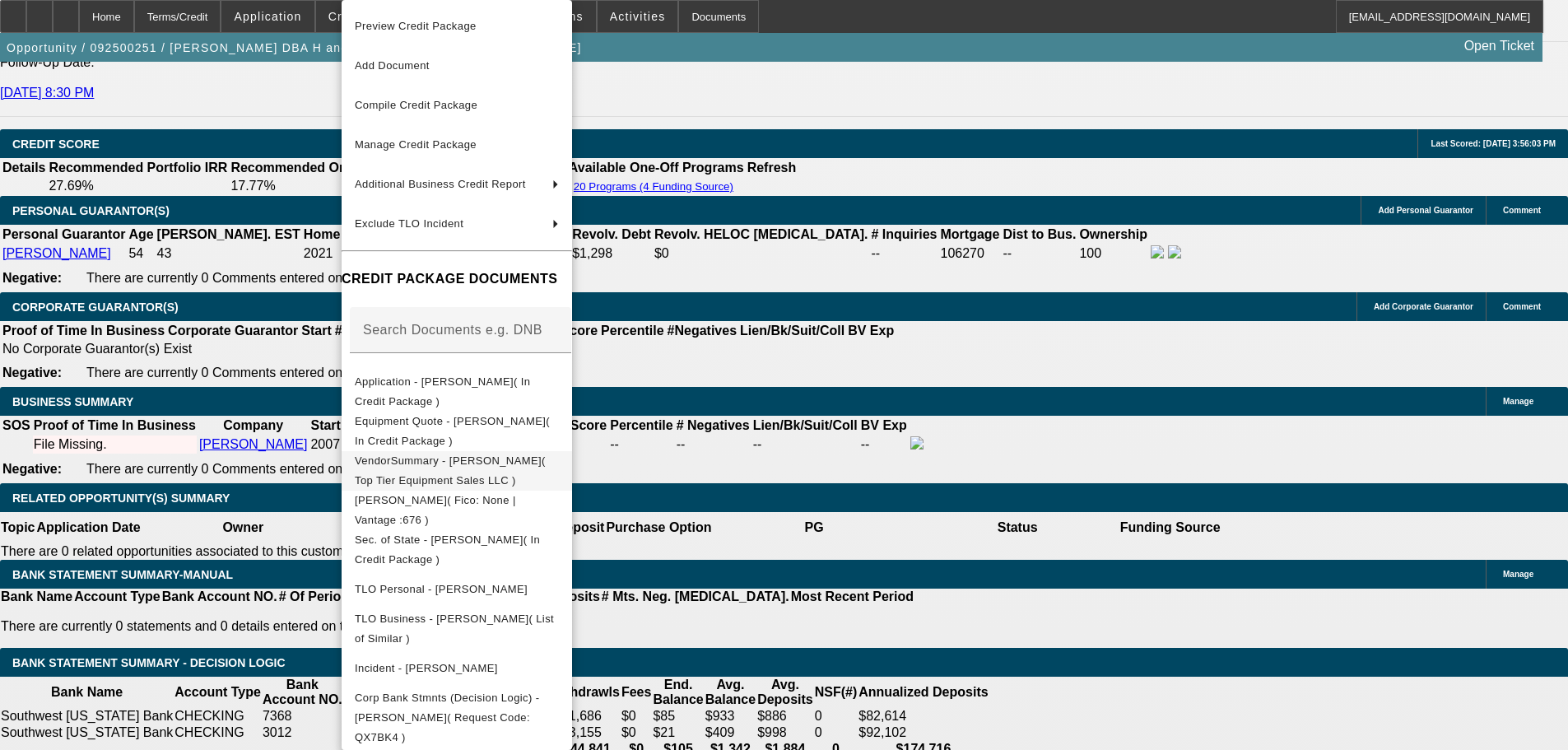
scroll to position [18, 0]
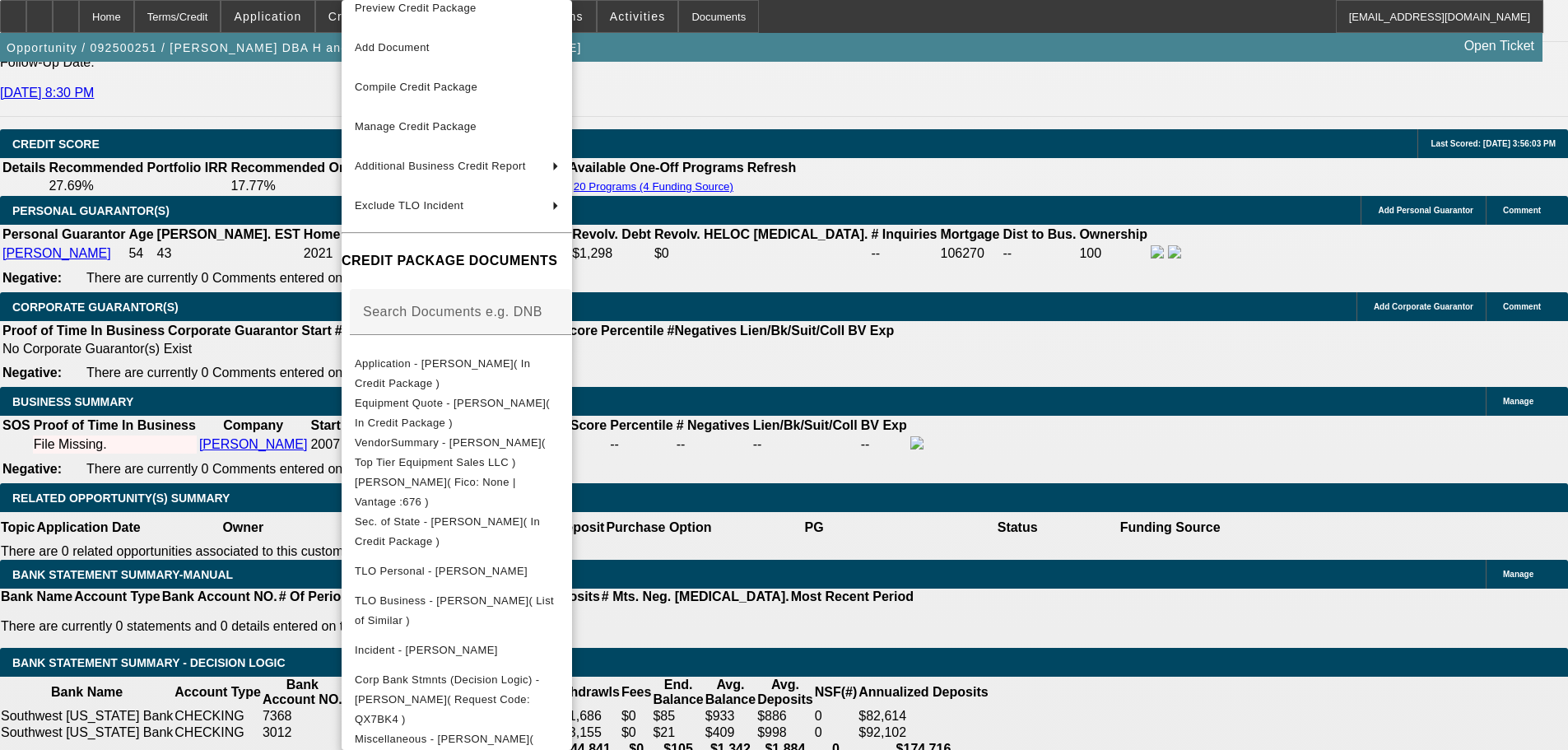
click at [268, 171] on div at bounding box center [784, 375] width 1568 height 750
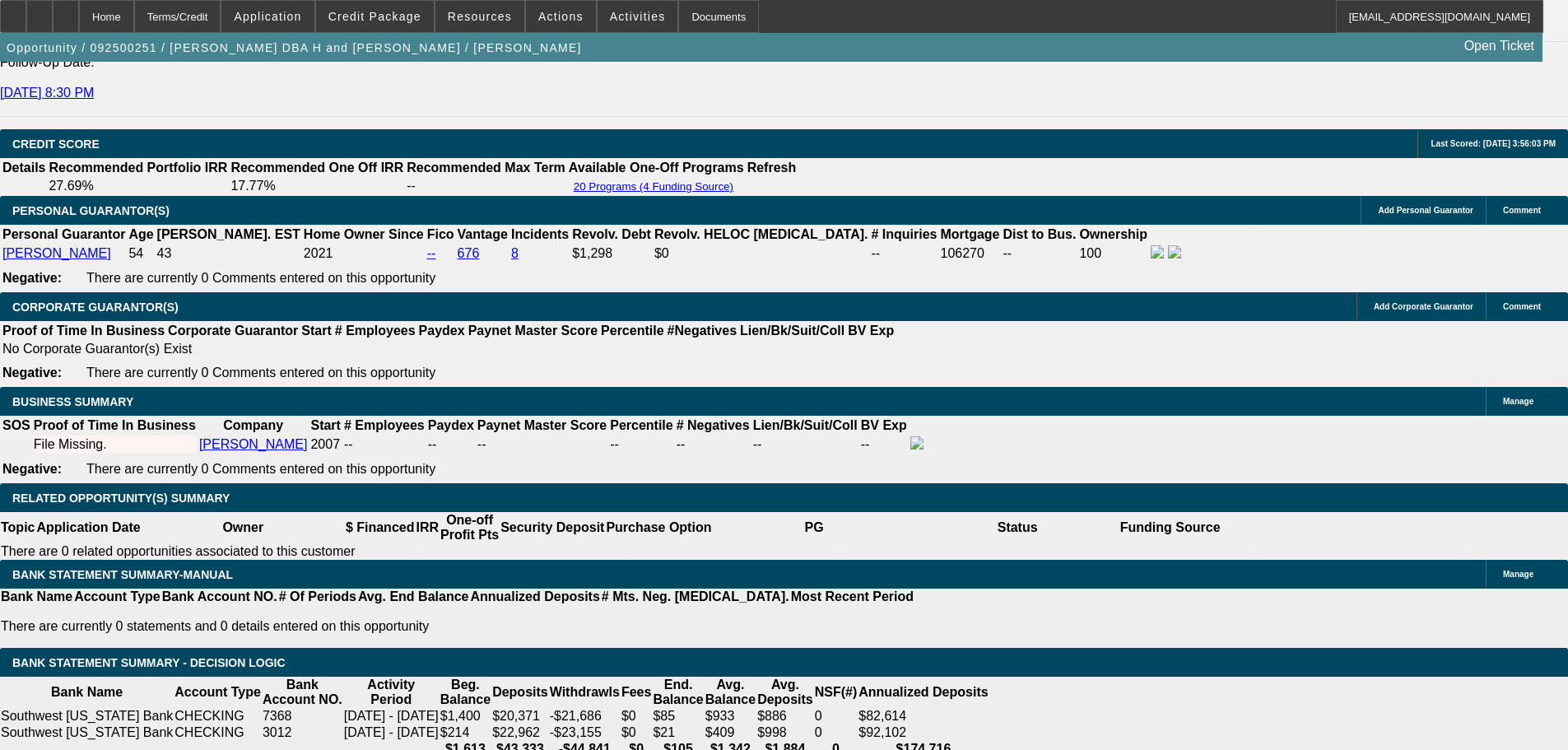
scroll to position [1728, 0]
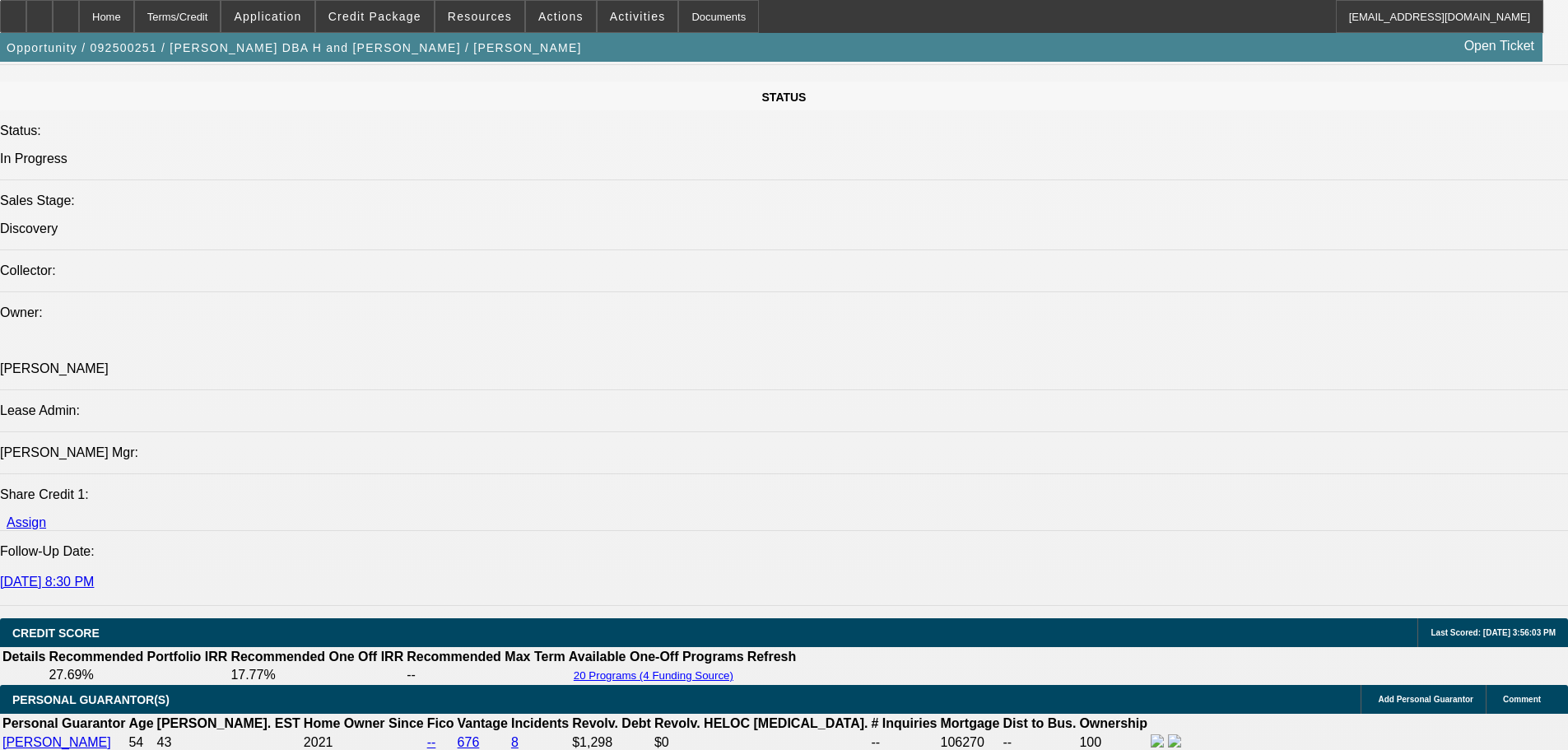
scroll to position [2057, 0]
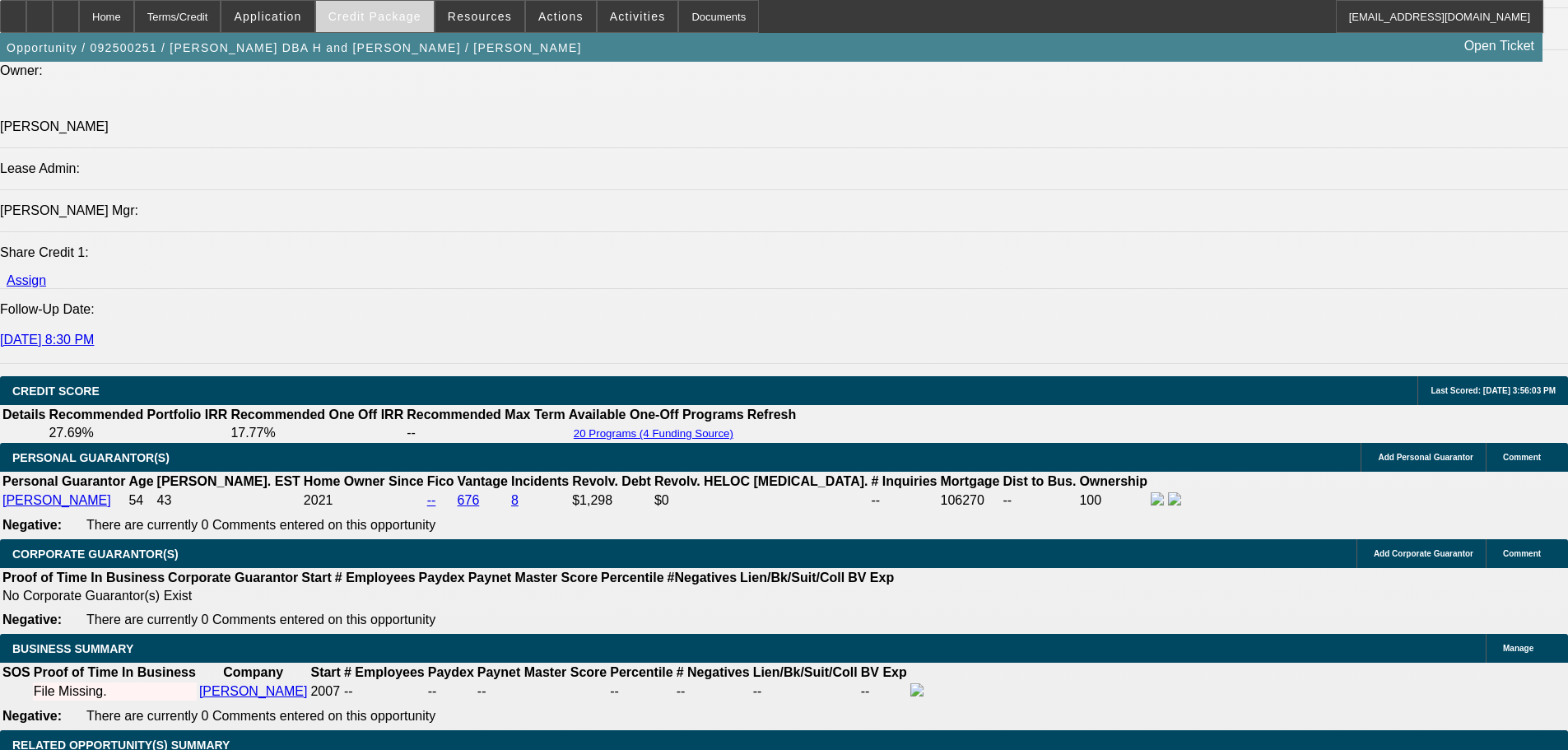
click at [388, 25] on span at bounding box center [375, 16] width 118 height 40
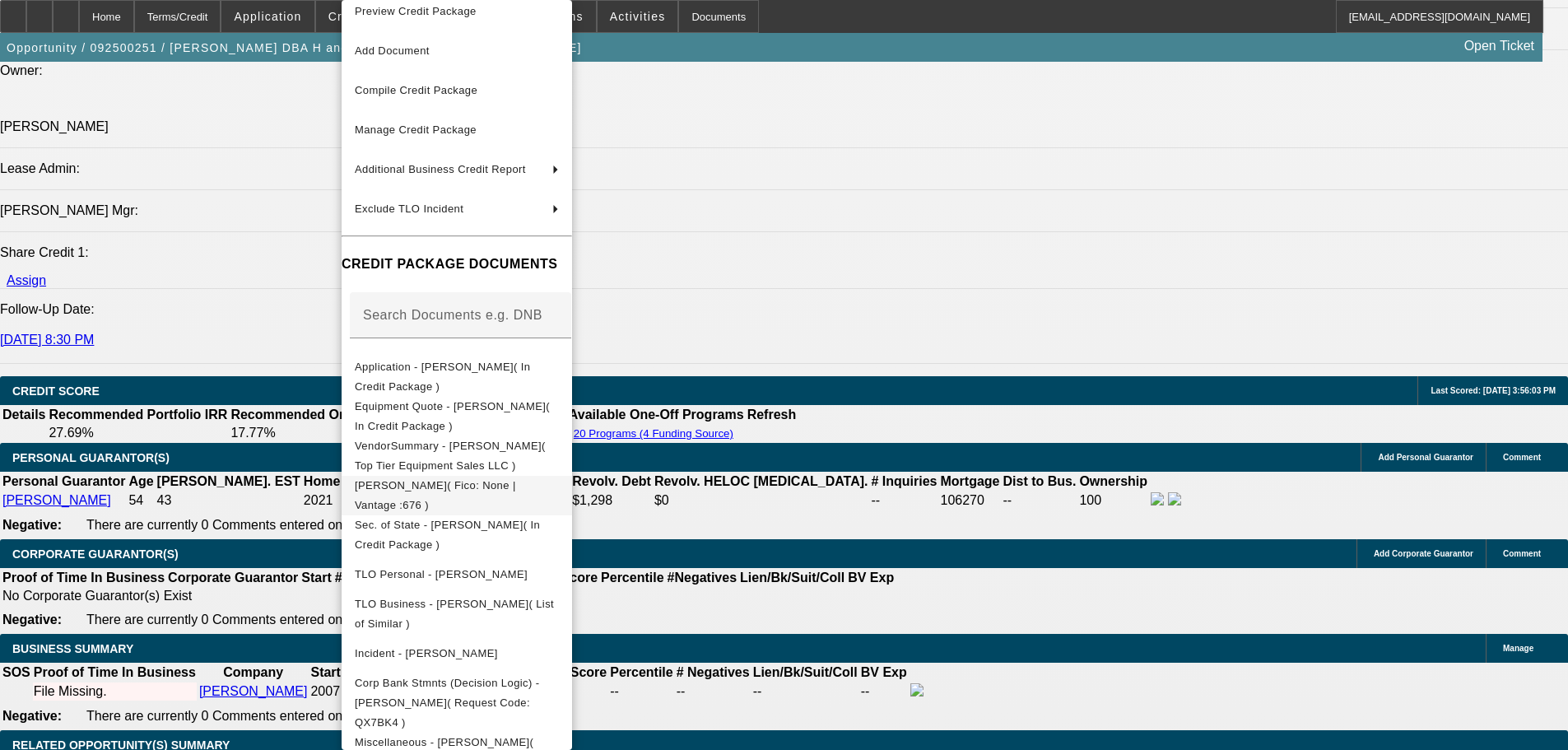
scroll to position [18, 0]
click at [311, 366] on div at bounding box center [784, 375] width 1568 height 750
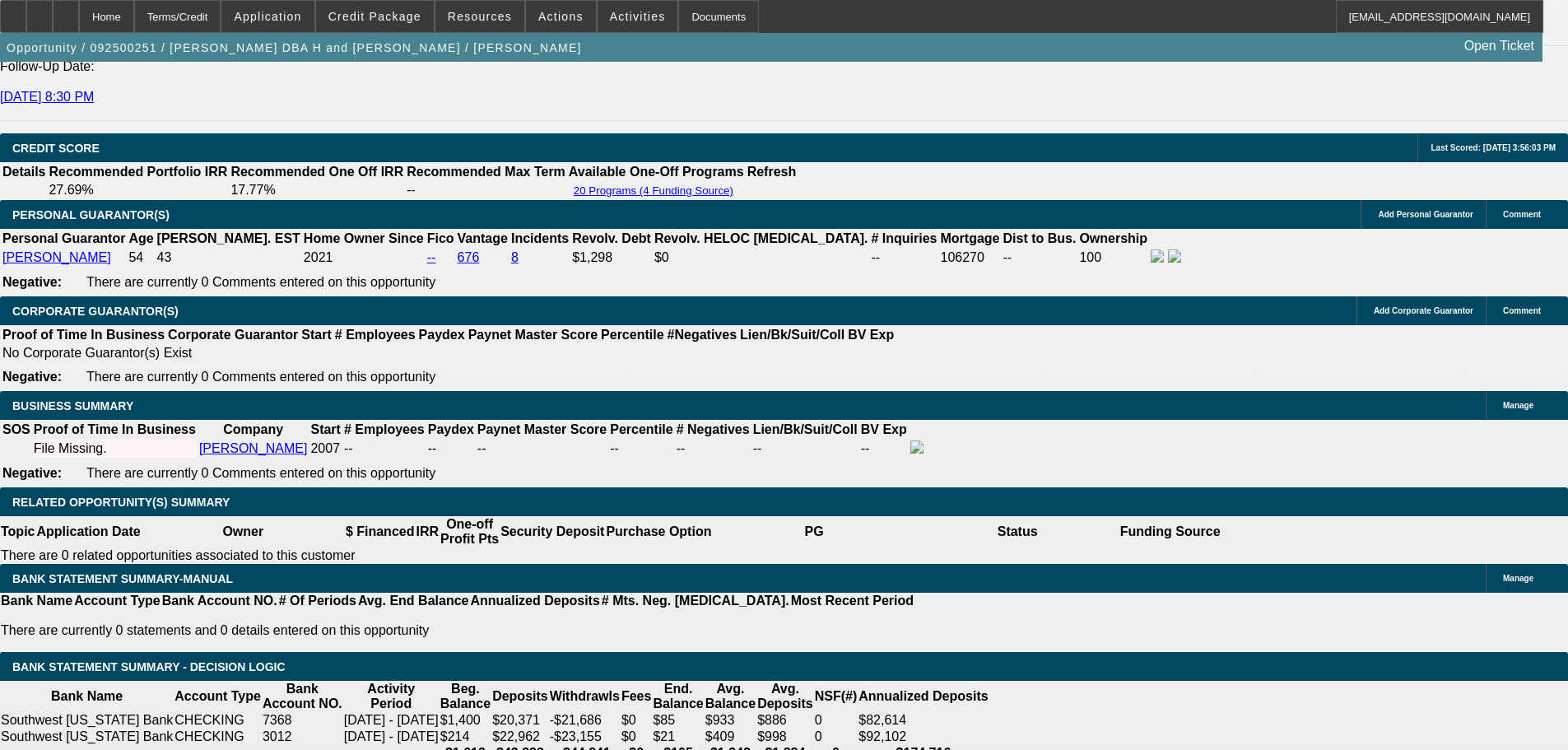
scroll to position [2139, 0]
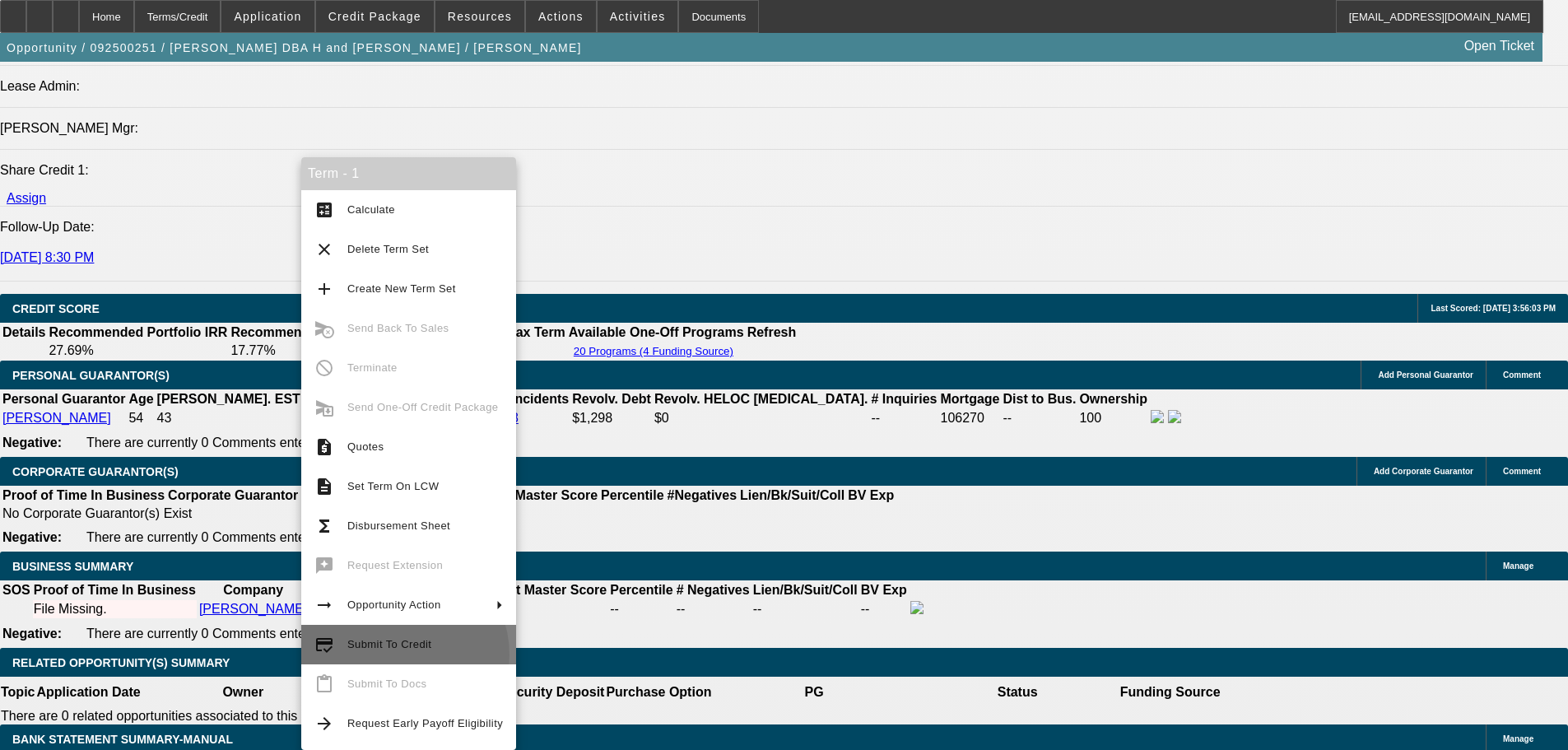
click at [391, 655] on button "credit_score Submit To Credit" at bounding box center [409, 644] width 215 height 40
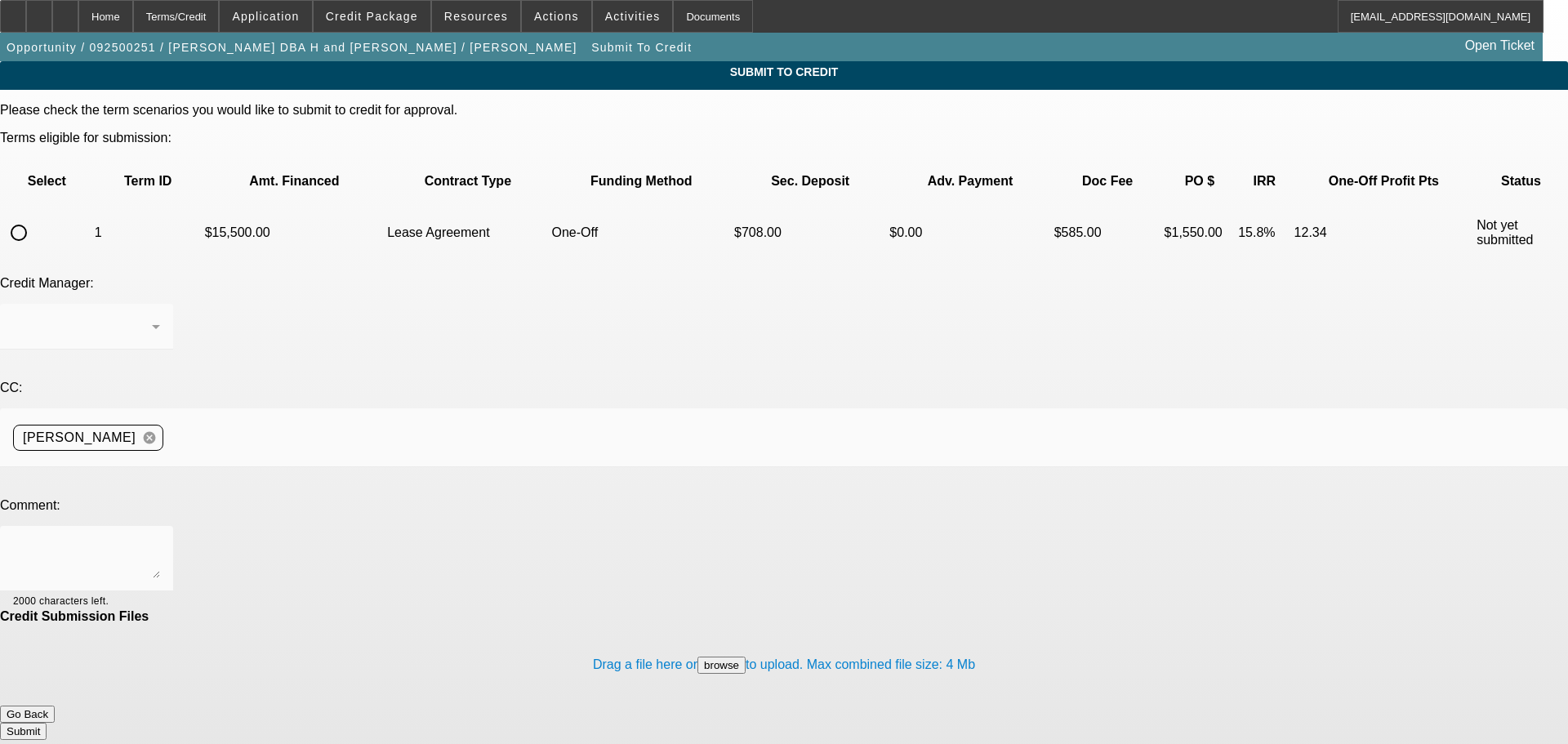
click at [173, 304] on mat-form-field at bounding box center [86, 335] width 173 height 64
click at [35, 216] on input "radio" at bounding box center [18, 232] width 32 height 32
radio input "true"
click at [160, 526] on div at bounding box center [86, 558] width 147 height 65
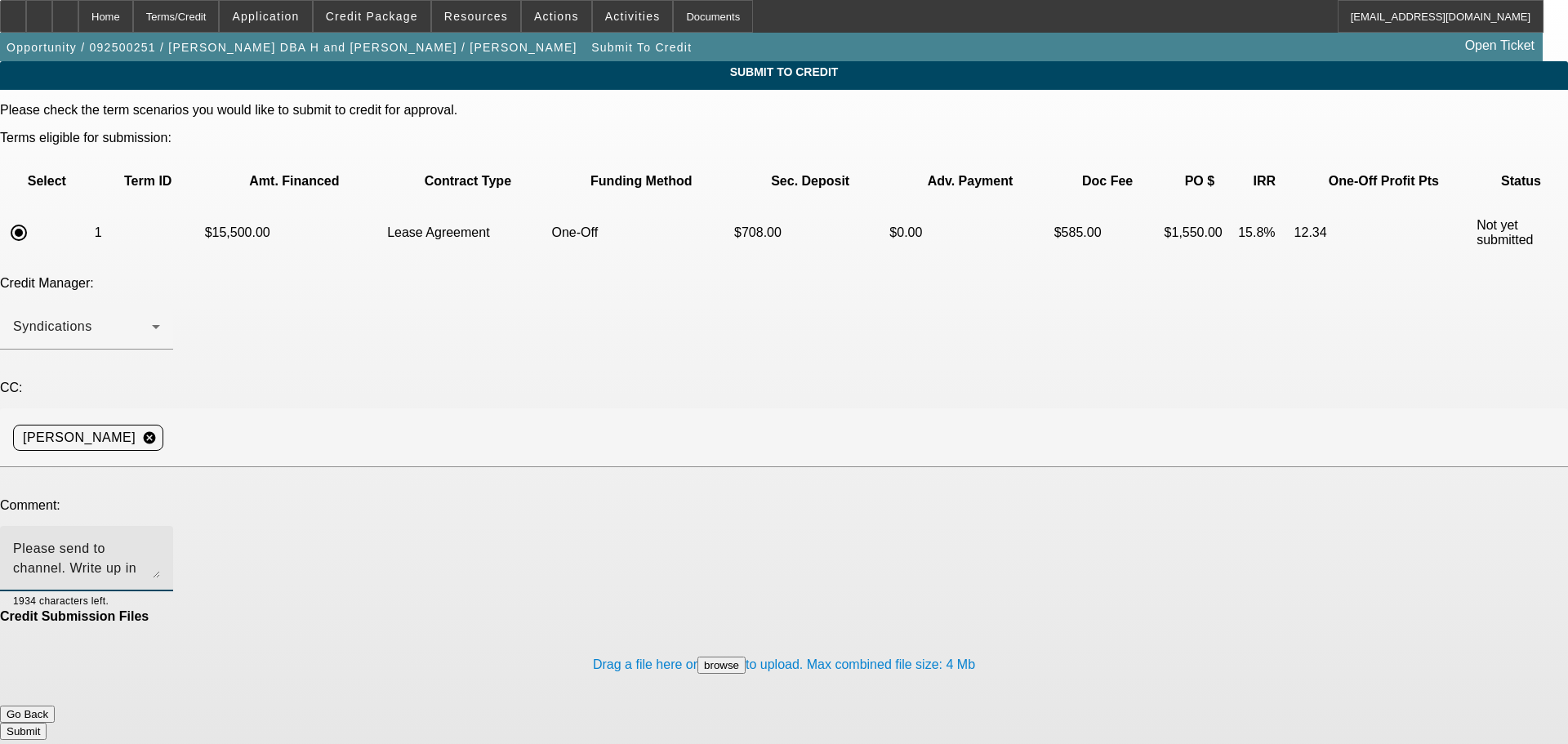
type textarea "Please send to channel. Write up in additional comments. Thank you"
click at [46, 722] on button "Submit" at bounding box center [23, 731] width 46 height 17
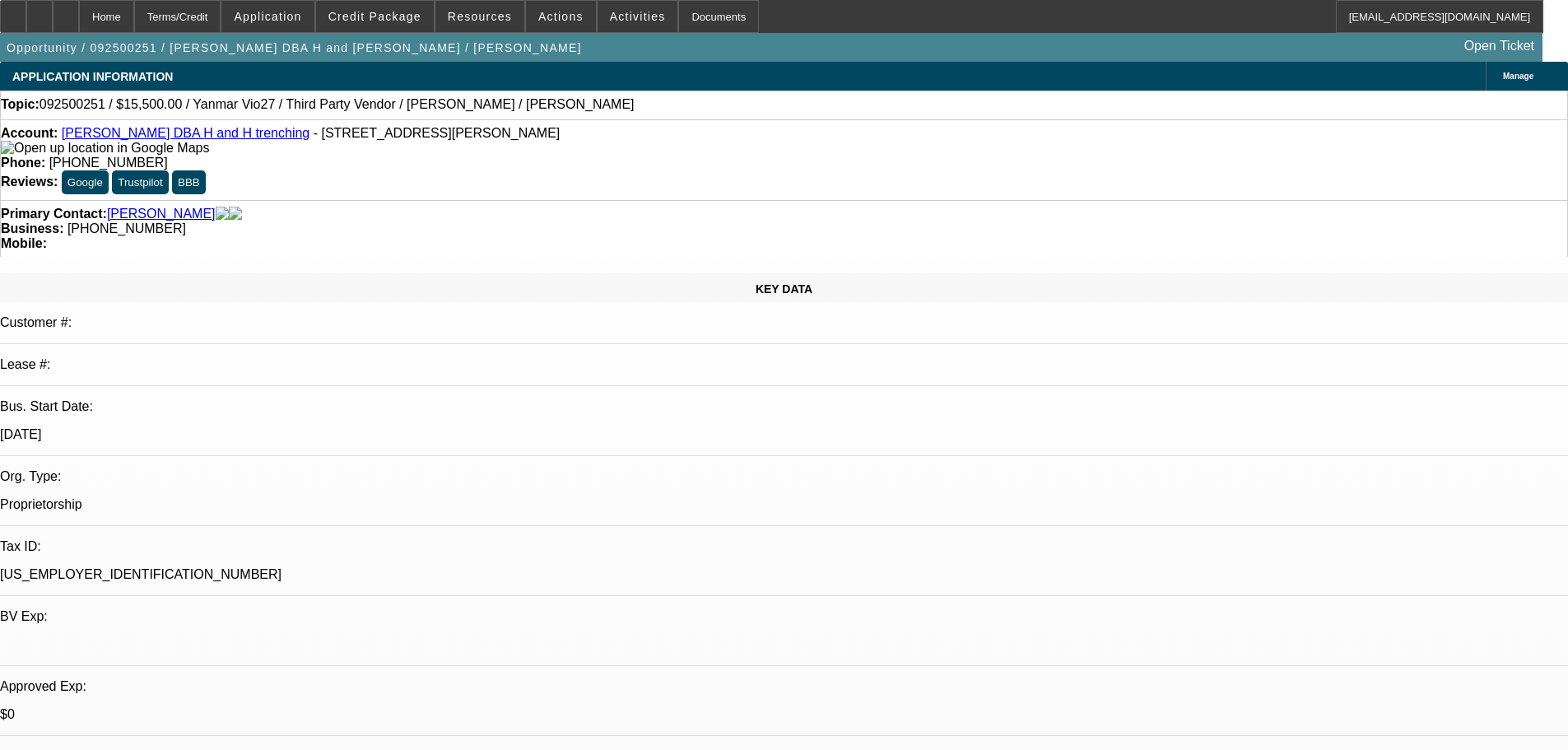
select select "0"
select select "2"
select select "0.1"
select select "4"
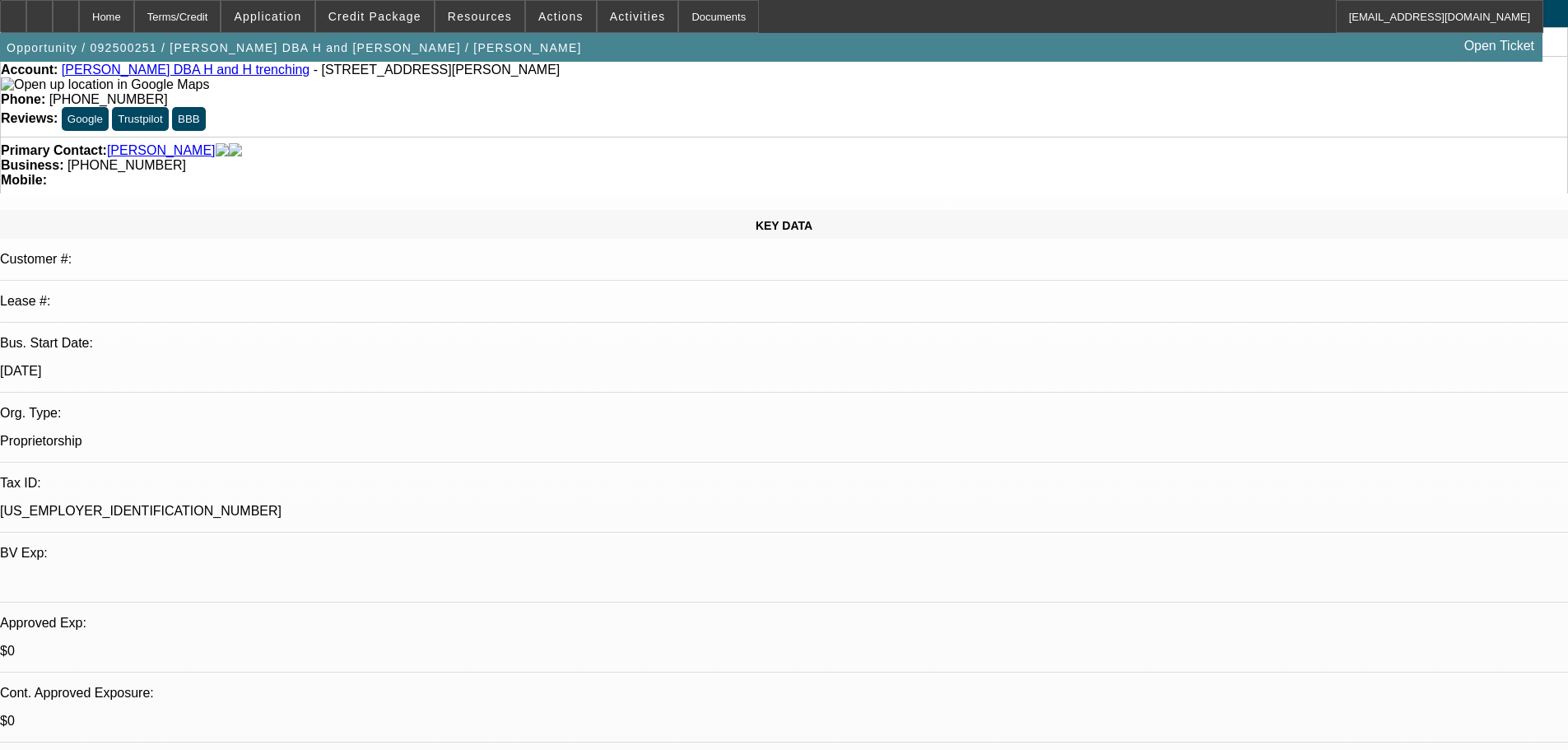
scroll to position [83, 0]
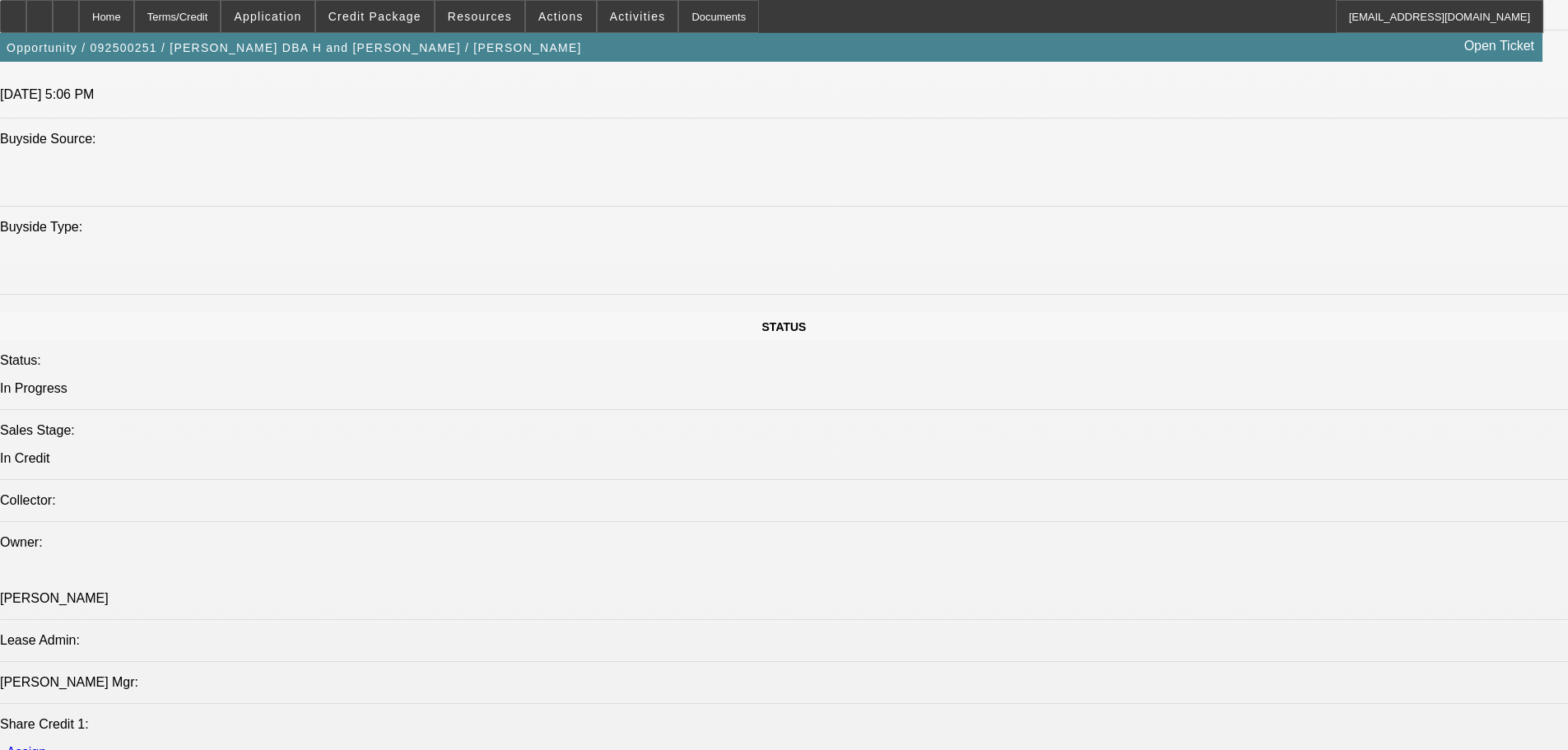
scroll to position [1728, 0]
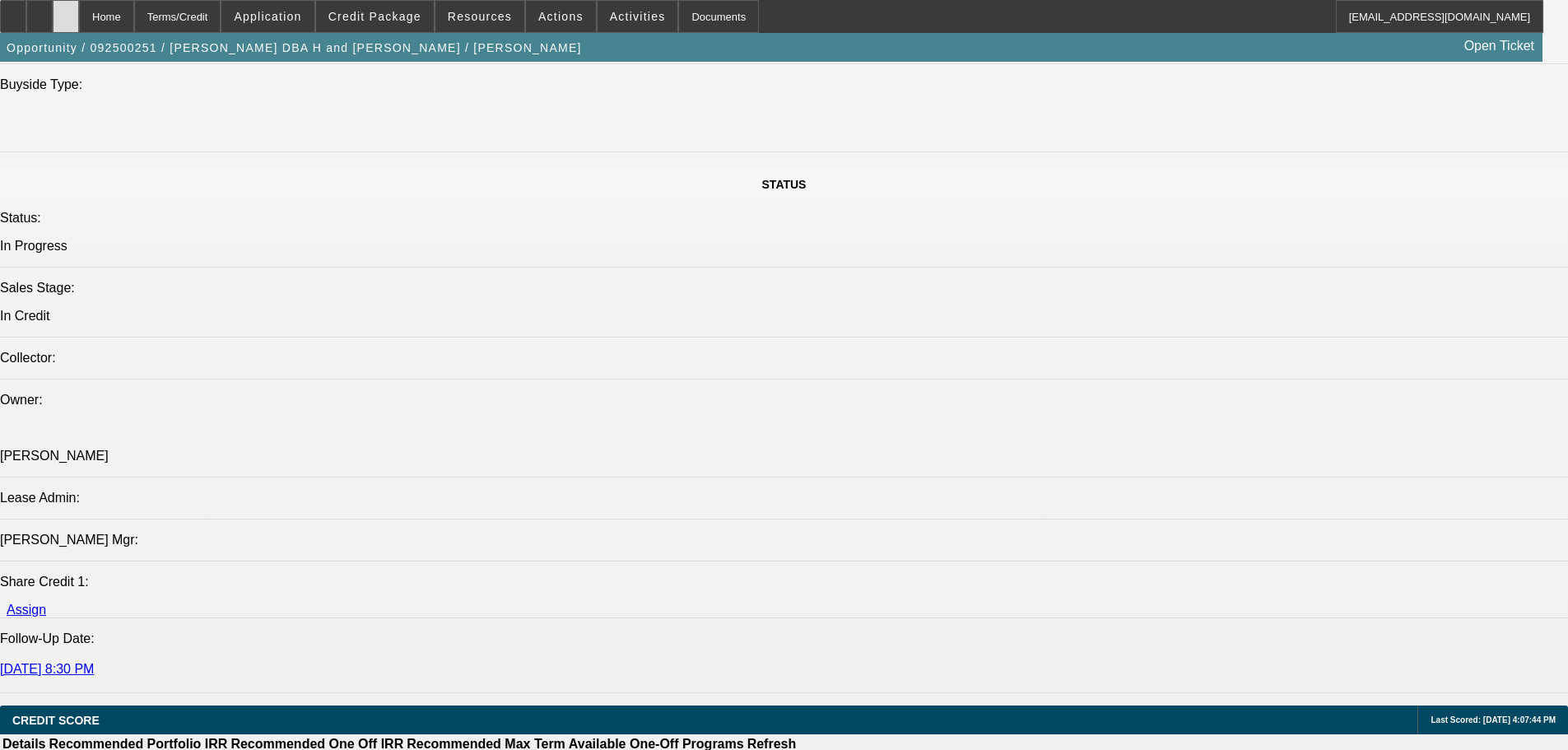
click at [79, 11] on div at bounding box center [66, 16] width 26 height 33
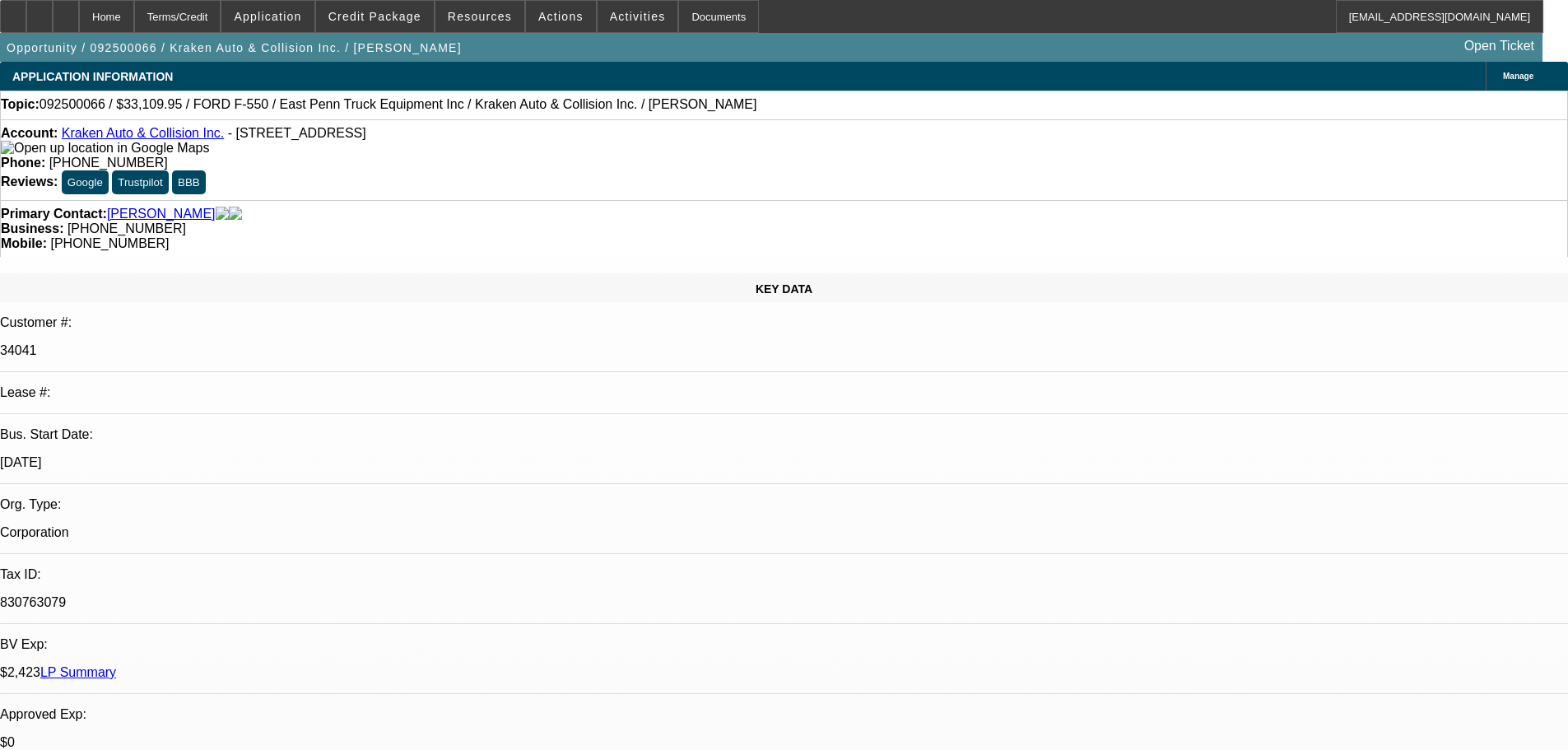
select select "0"
select select "0.1"
select select "4"
select select "0"
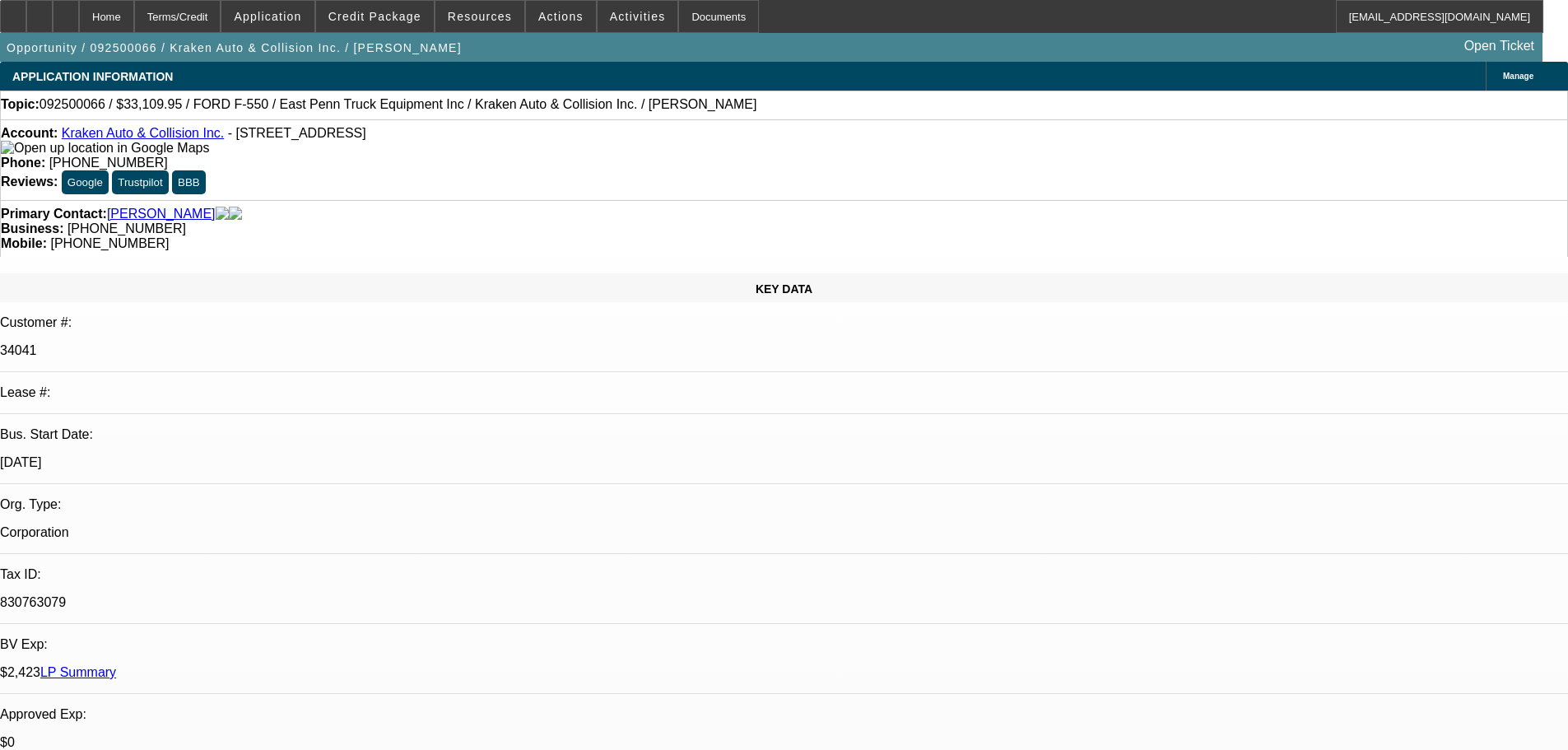
select select "0"
select select "0.1"
select select "4"
select select "0"
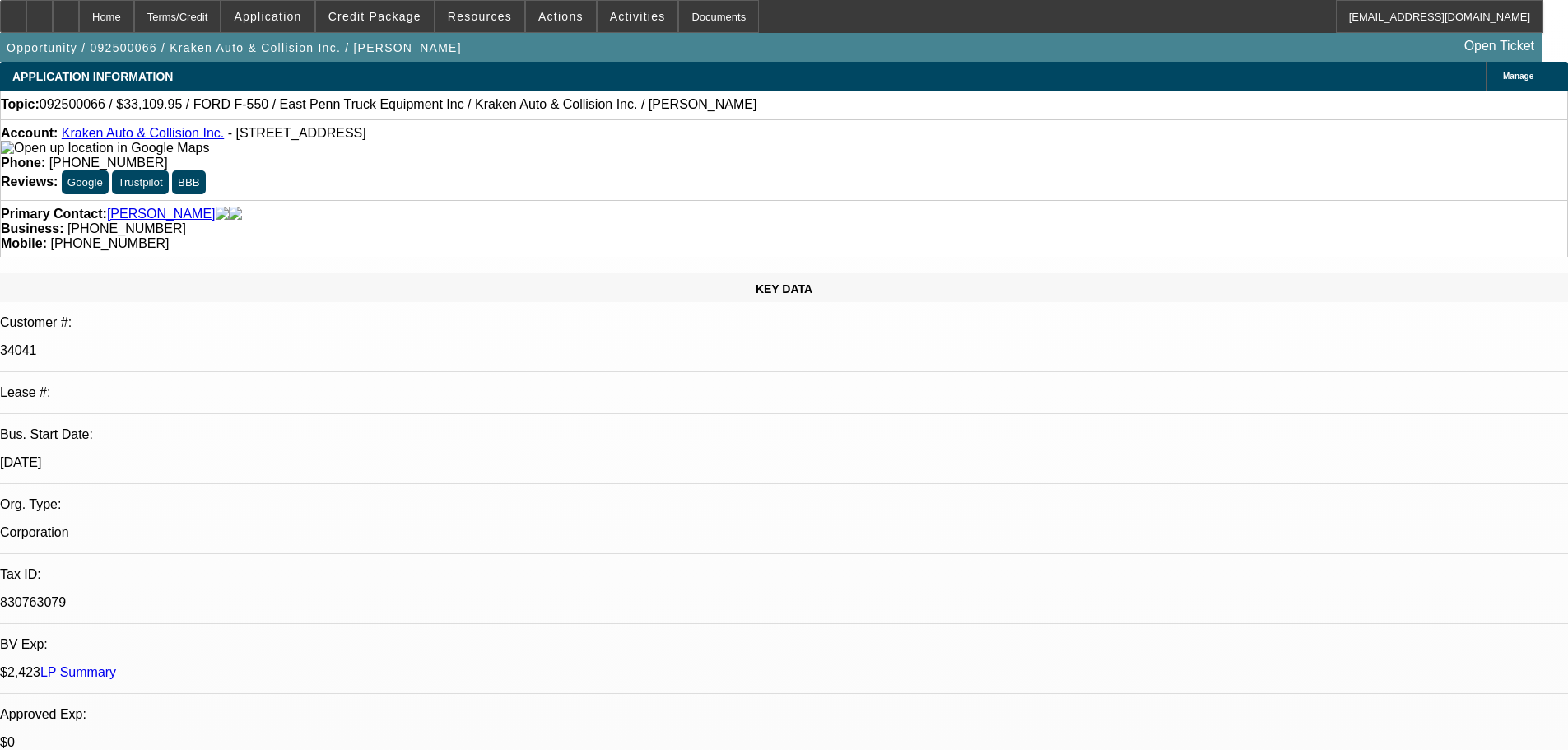
select select "0.1"
select select "4"
select select "0"
select select "0.1"
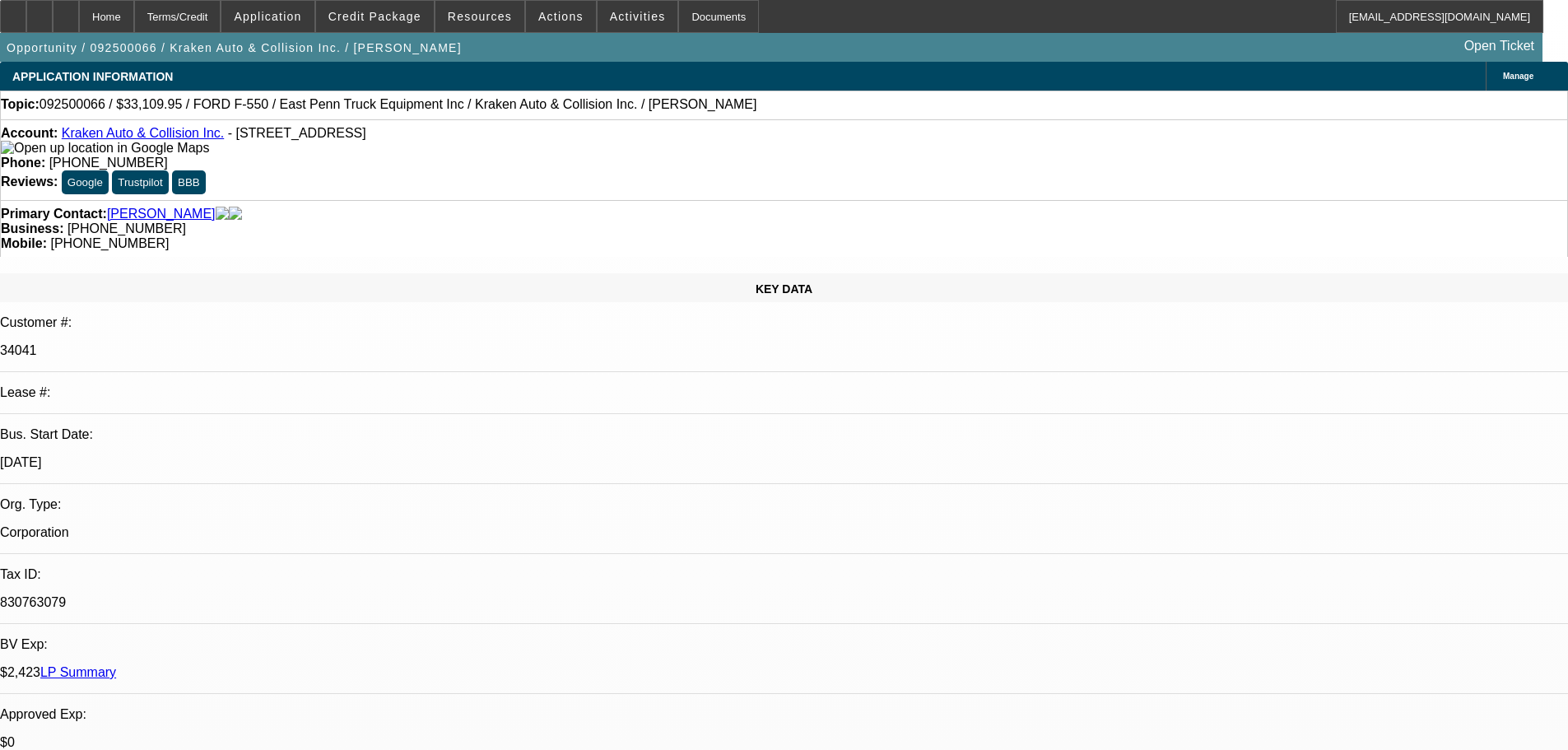
select select "4"
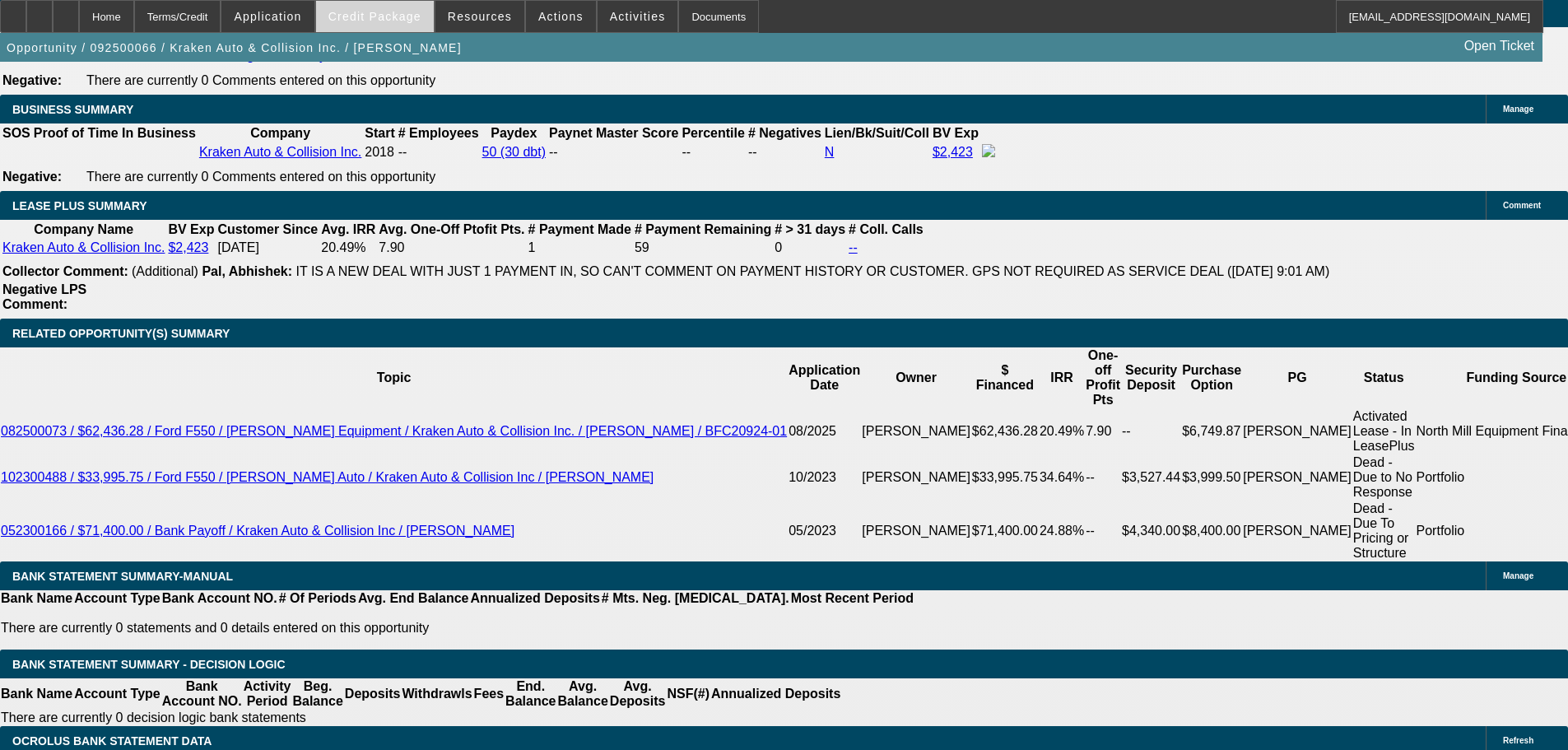
scroll to position [2611, 0]
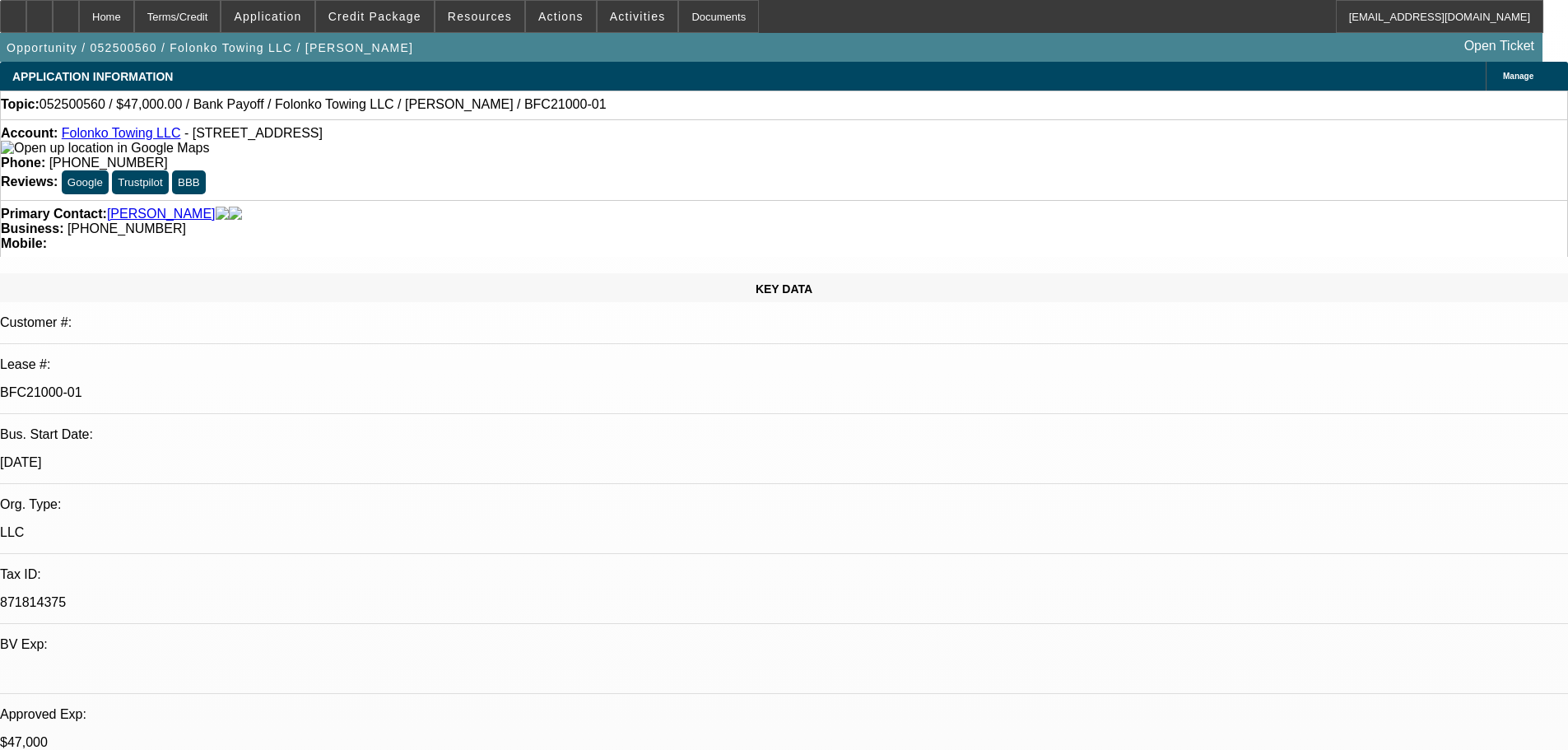
select select "0"
select select "2"
select select "0.1"
select select "4"
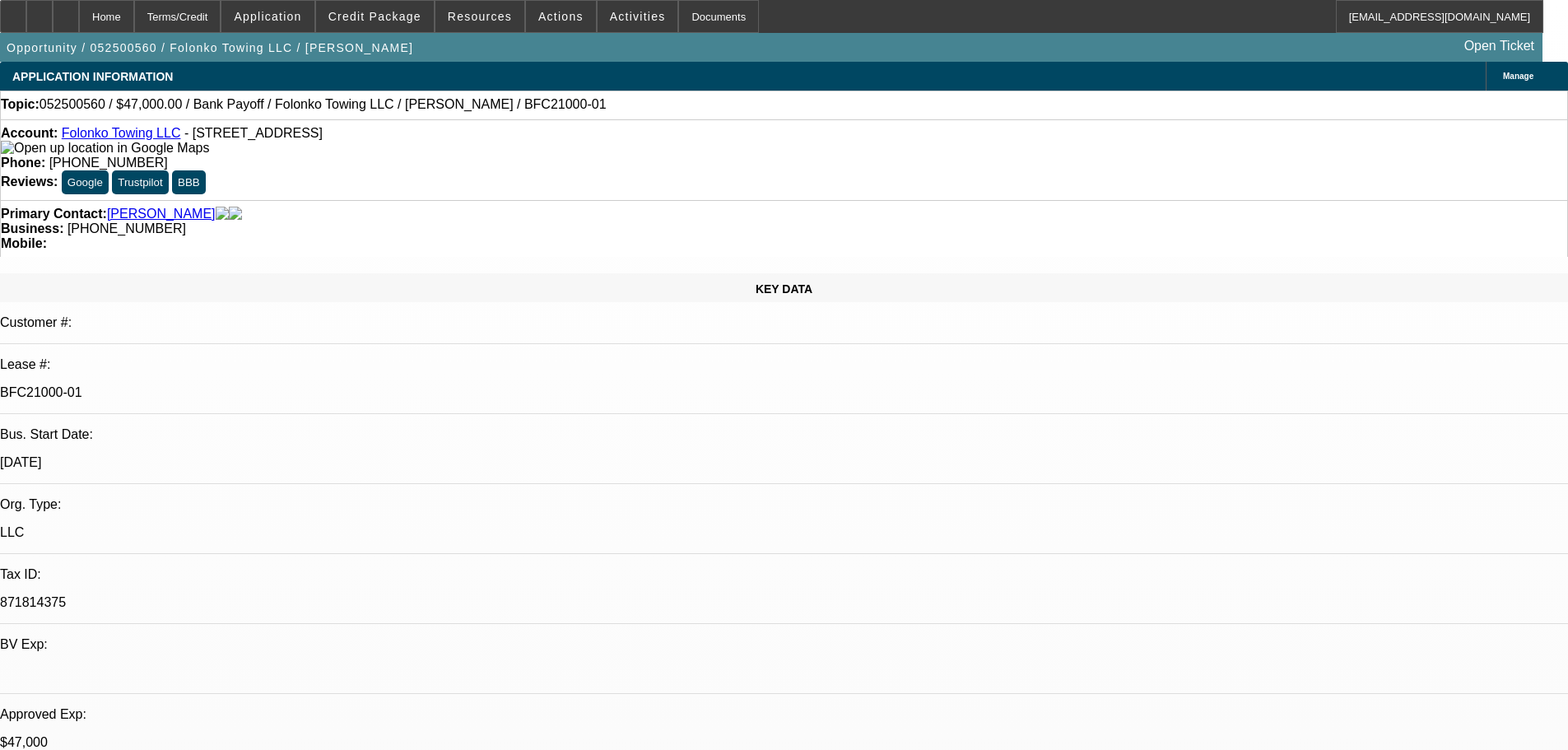
select select "0"
select select "2"
select select "0.1"
select select "4"
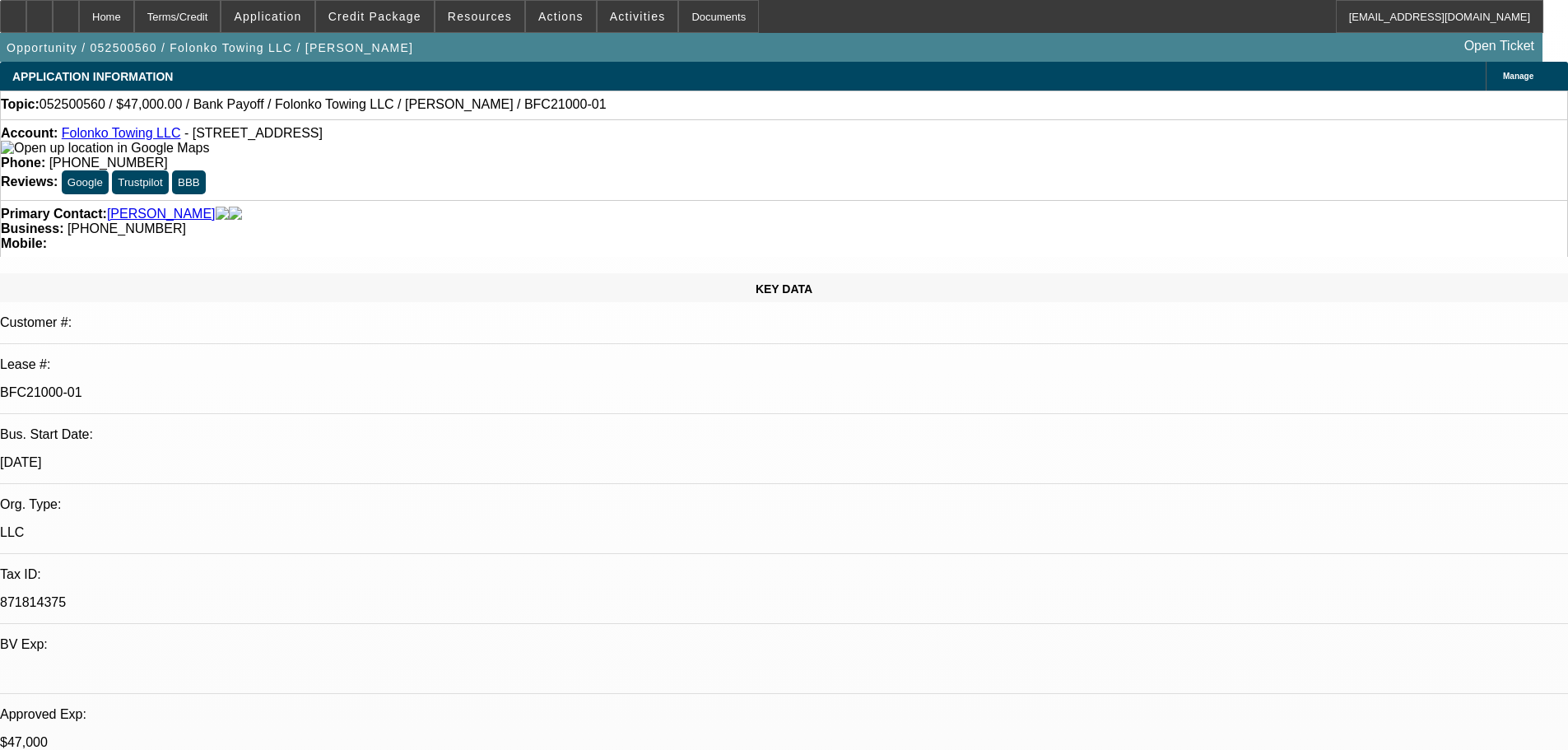
select select "0"
select select "2"
select select "0.1"
select select "4"
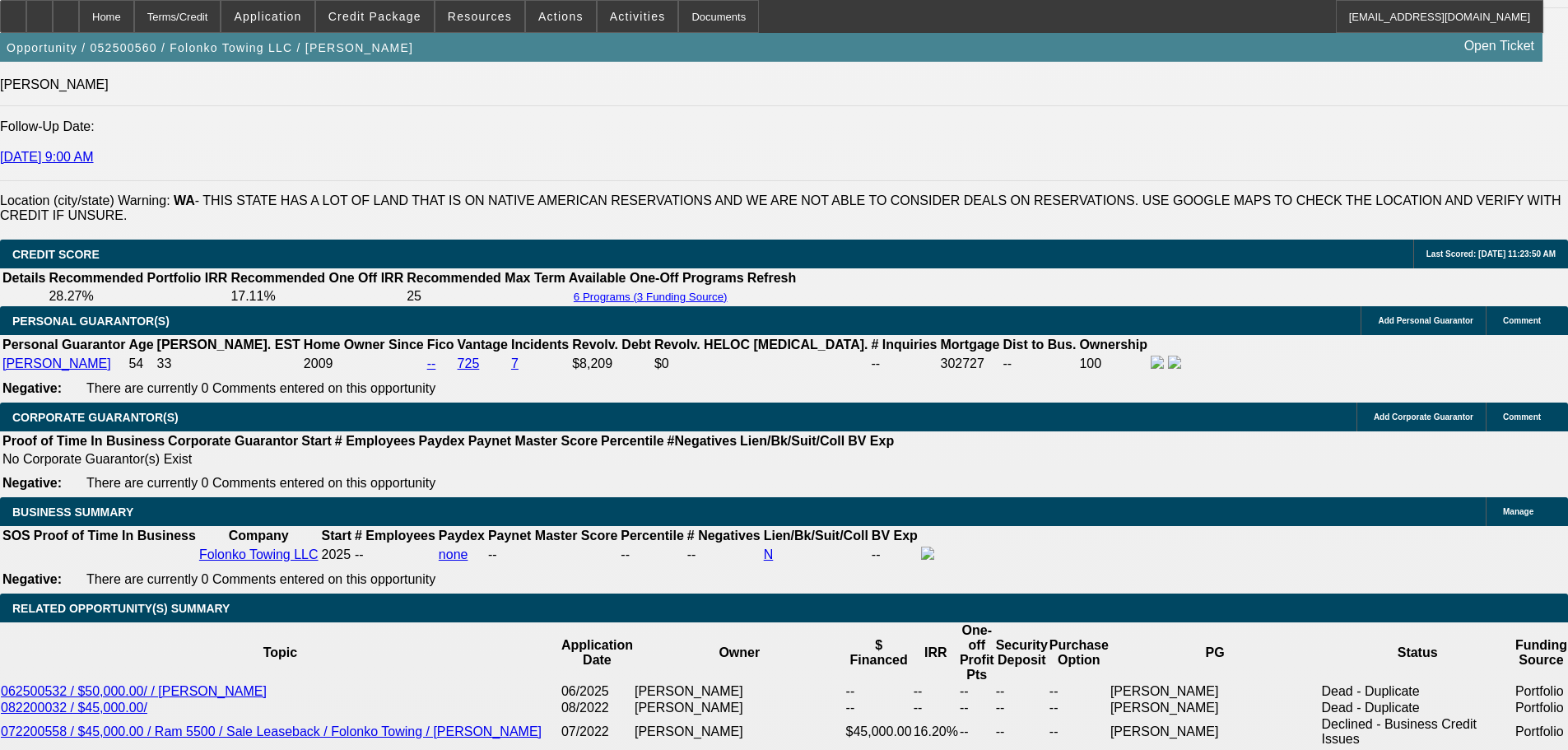
scroll to position [2469, 0]
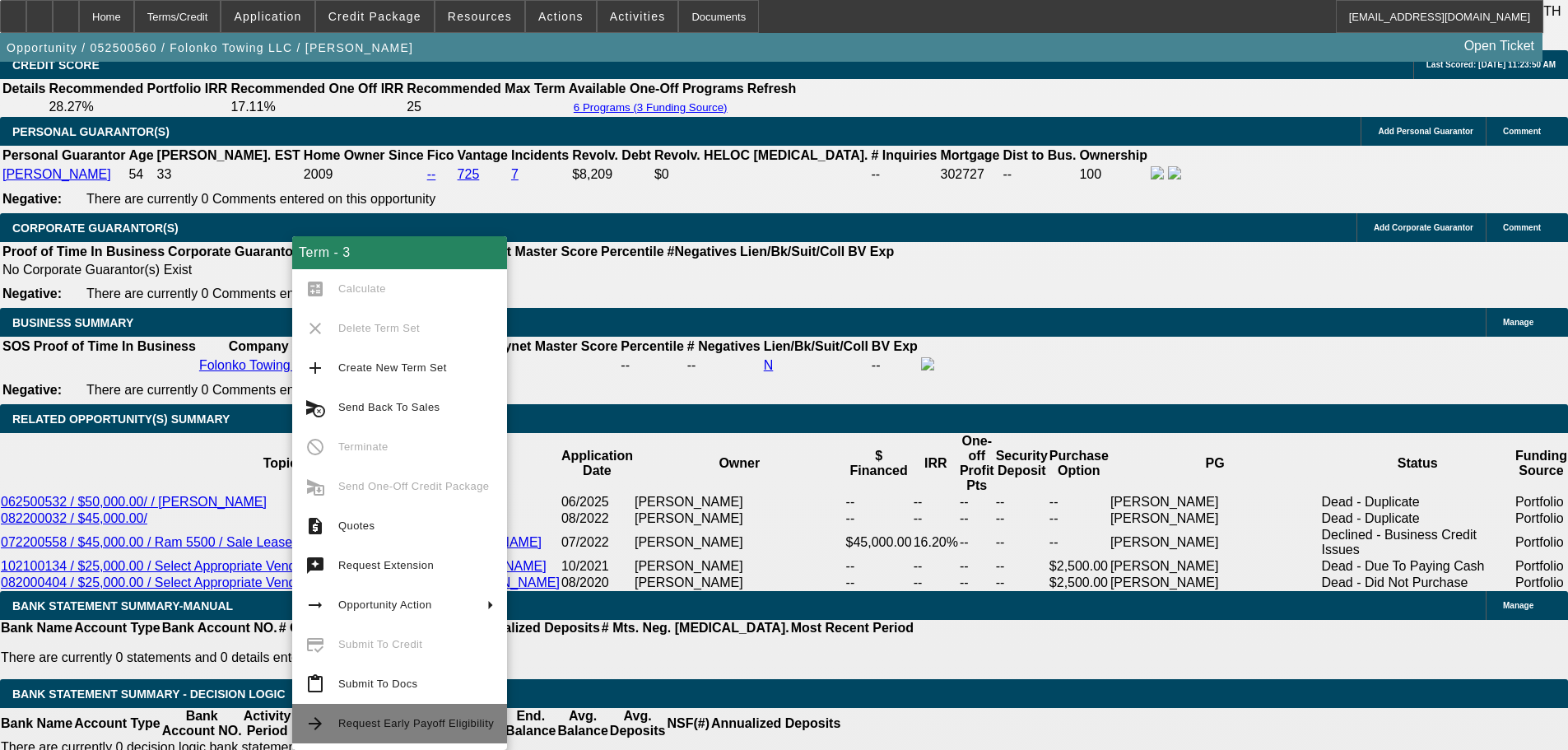
click at [375, 723] on span "Request Early Payoff Eligibility" at bounding box center [416, 723] width 156 height 12
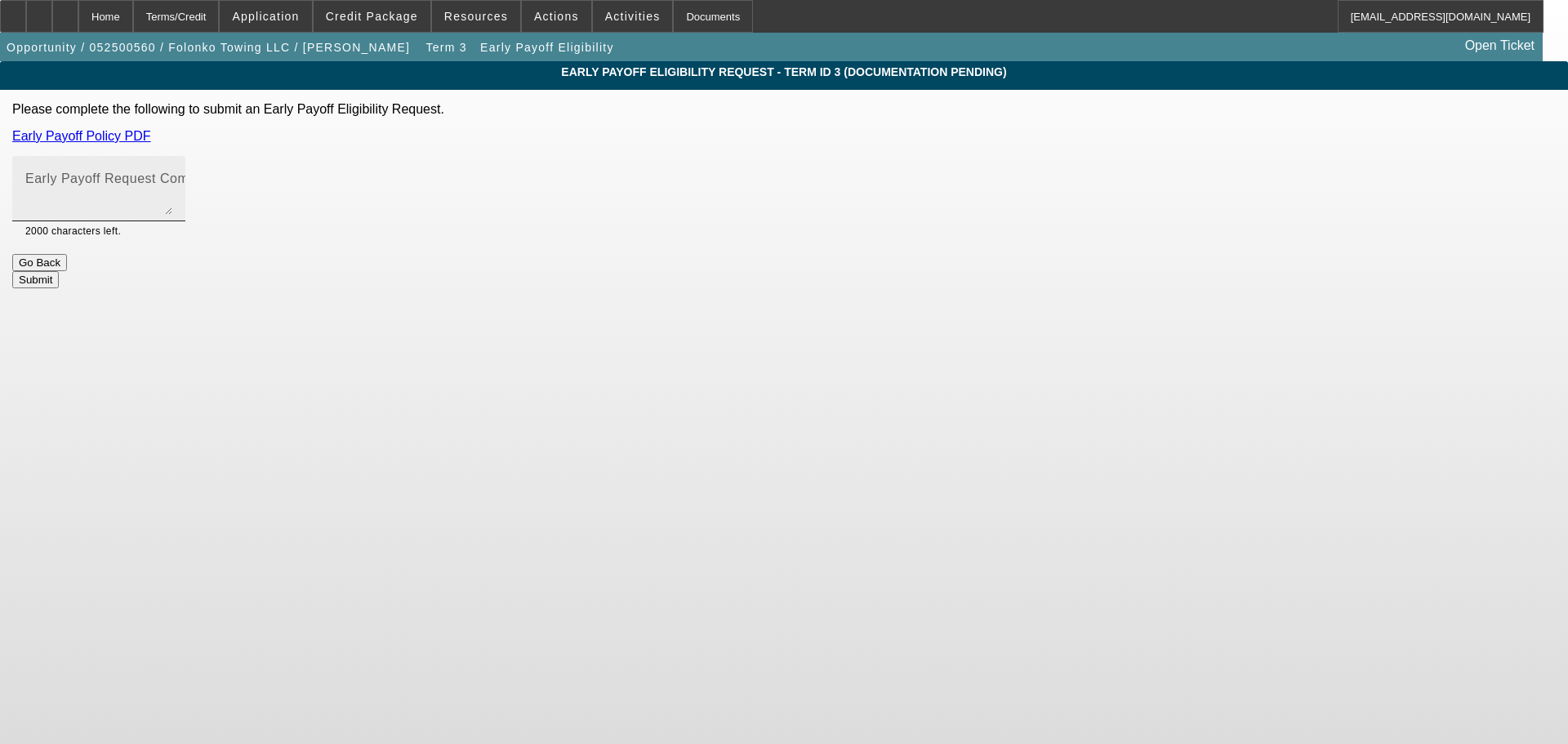
click at [172, 170] on div "Early Payoff Request Comment" at bounding box center [99, 188] width 147 height 65
type textarea "Apologies for not requesting this prior to docs. Customer would like early payo…"
click at [58, 271] on button "Submit" at bounding box center [35, 280] width 46 height 17
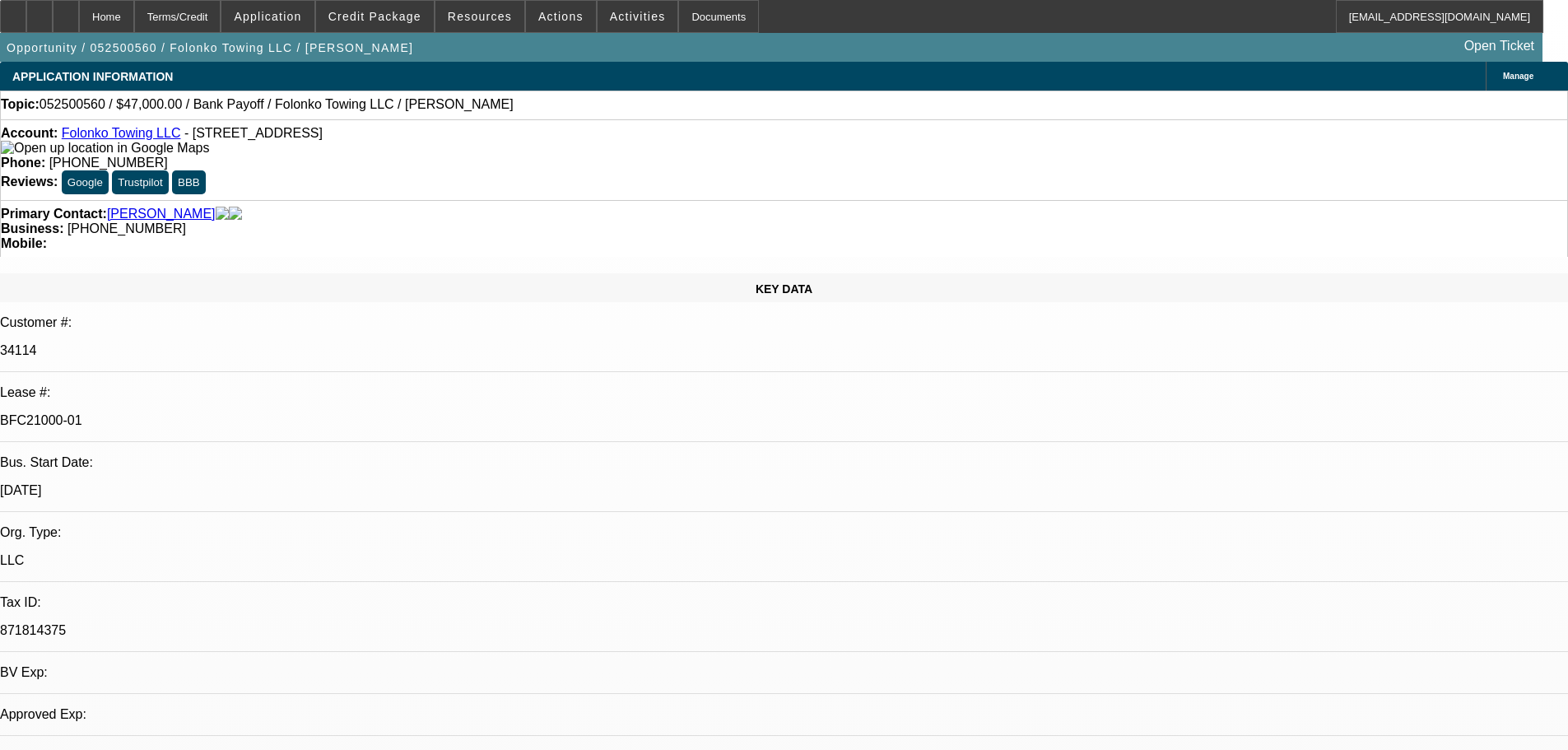
select select "0"
select select "2"
select select "0.1"
select select "4"
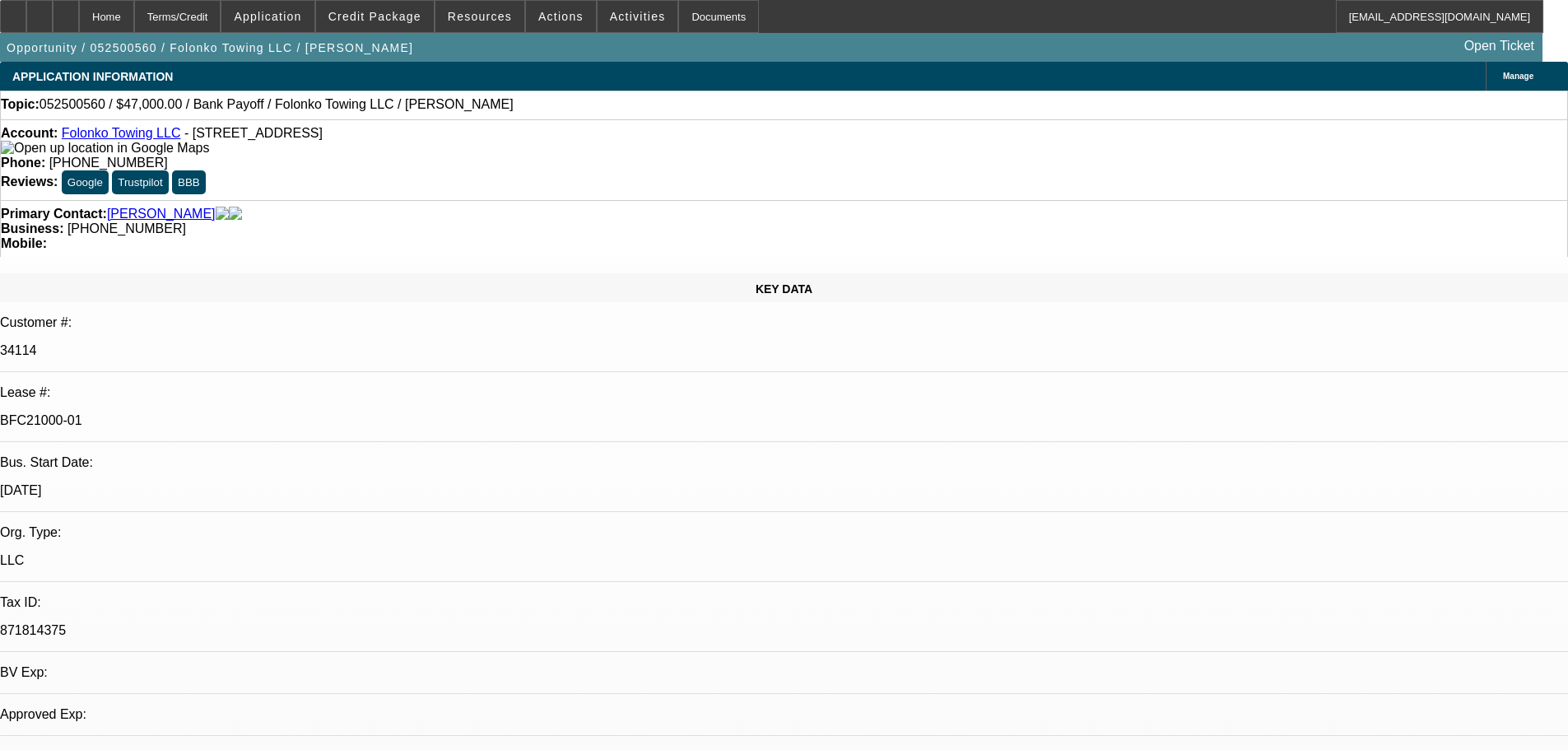
select select "0"
select select "2"
select select "0.1"
select select "4"
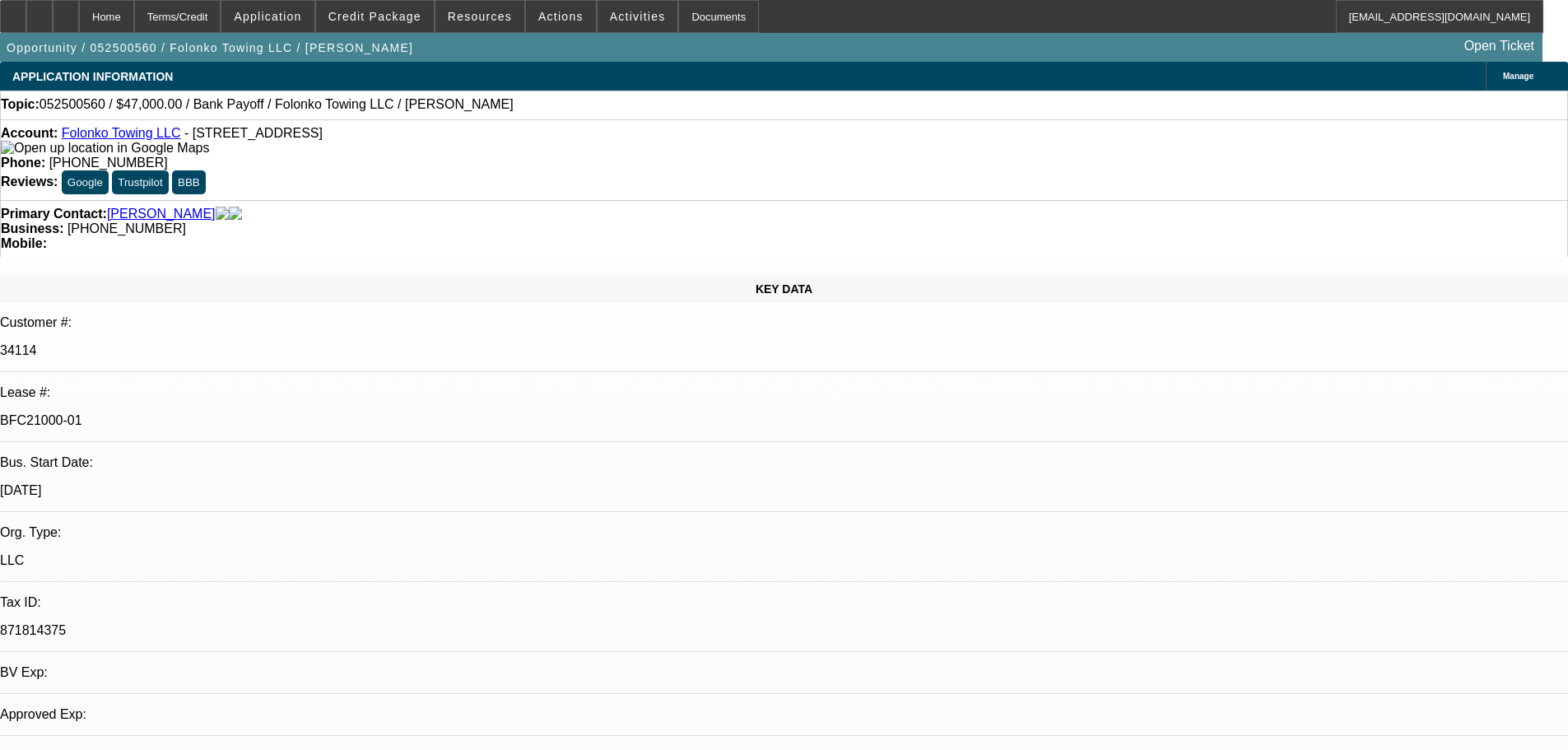
select select "0"
select select "2"
select select "0.1"
select select "4"
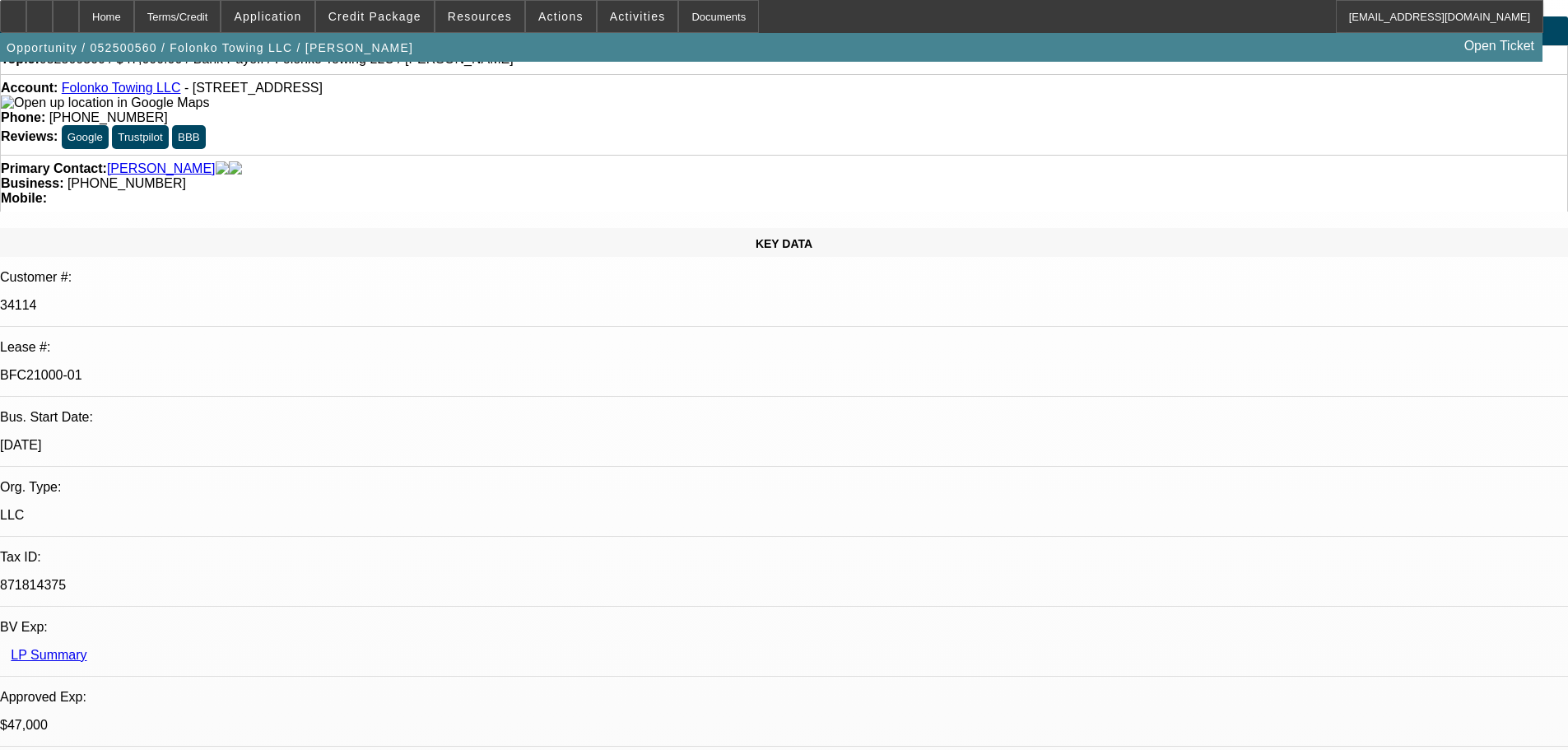
scroll to position [83, 0]
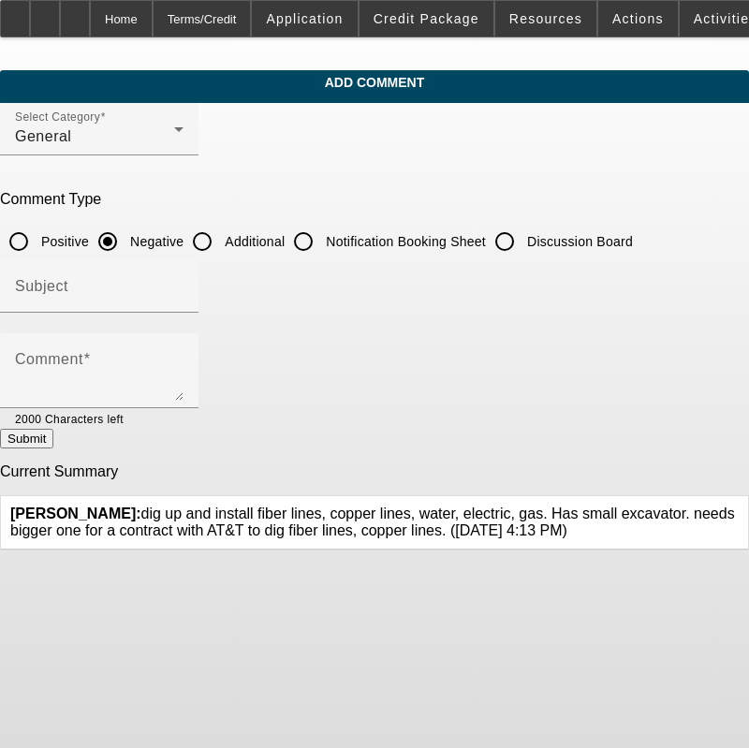
click at [221, 233] on input "Additional" at bounding box center [201, 241] width 37 height 37
radio input "true"
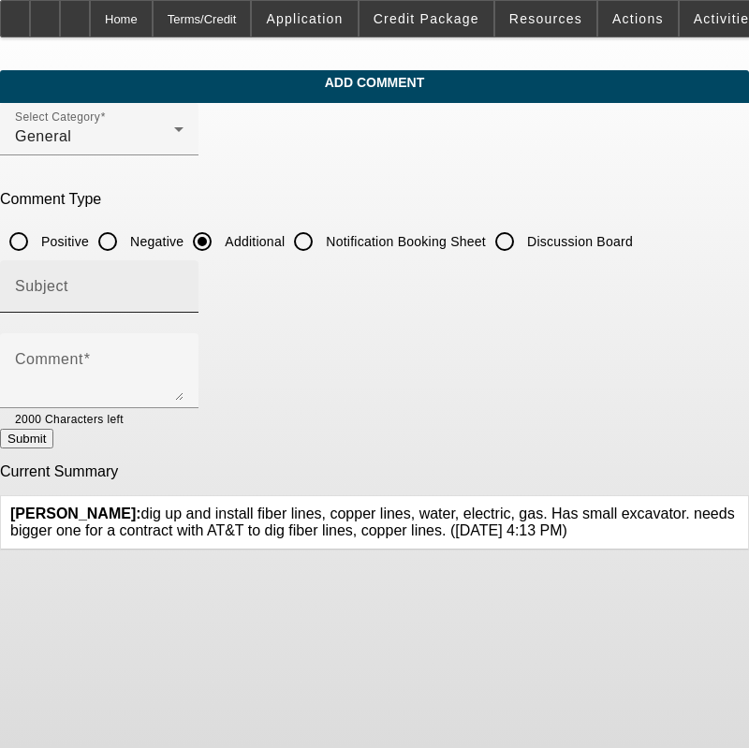
click at [183, 293] on input "Subject" at bounding box center [99, 294] width 168 height 22
type input "Write Up"
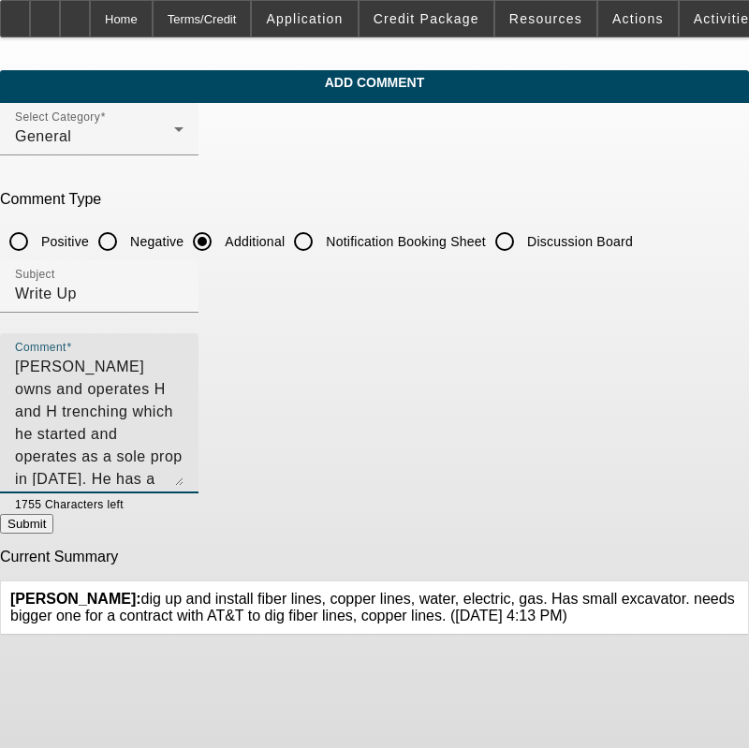
drag, startPoint x: 692, startPoint y: 395, endPoint x: 692, endPoint y: 480, distance: 85.2
click at [183, 480] on textarea "[PERSON_NAME] owns and operates H and H trenching which he started and operates…" at bounding box center [99, 421] width 168 height 130
click at [183, 362] on textarea "[PERSON_NAME] owns and operates H and H trenching which he started and operates…" at bounding box center [99, 421] width 168 height 130
click at [198, 402] on div "Comment [PERSON_NAME] owns and operates H and H trenching which he started and …" at bounding box center [99, 413] width 198 height 160
click at [183, 409] on textarea "[PERSON_NAME] owns and operates H and H trenching which he started and operates…" at bounding box center [99, 421] width 168 height 130
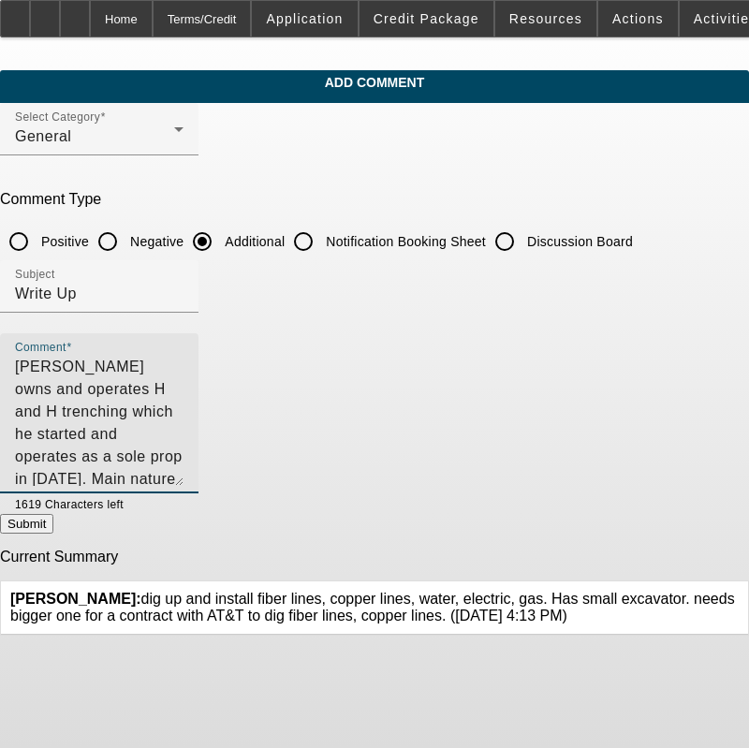
click at [183, 410] on textarea "[PERSON_NAME] owns and operates H and H trenching which he started and operates…" at bounding box center [99, 421] width 168 height 130
click at [183, 423] on textarea "[PERSON_NAME] owns and operates H and H trenching which he started and operates…" at bounding box center [99, 421] width 168 height 130
type textarea "[PERSON_NAME] owns and operates H and H trenching which he started and operates…"
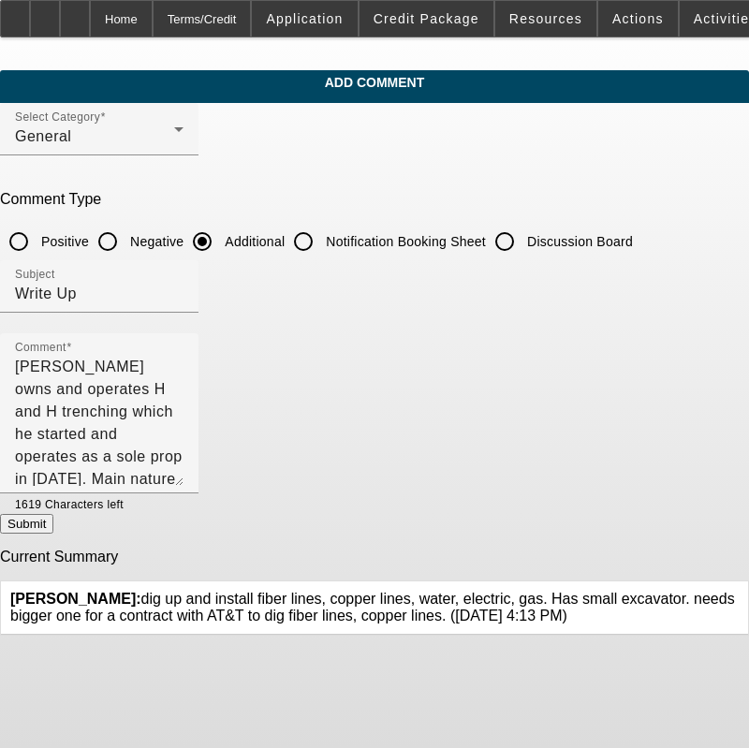
click at [53, 518] on button "Submit" at bounding box center [26, 524] width 53 height 20
radio input "true"
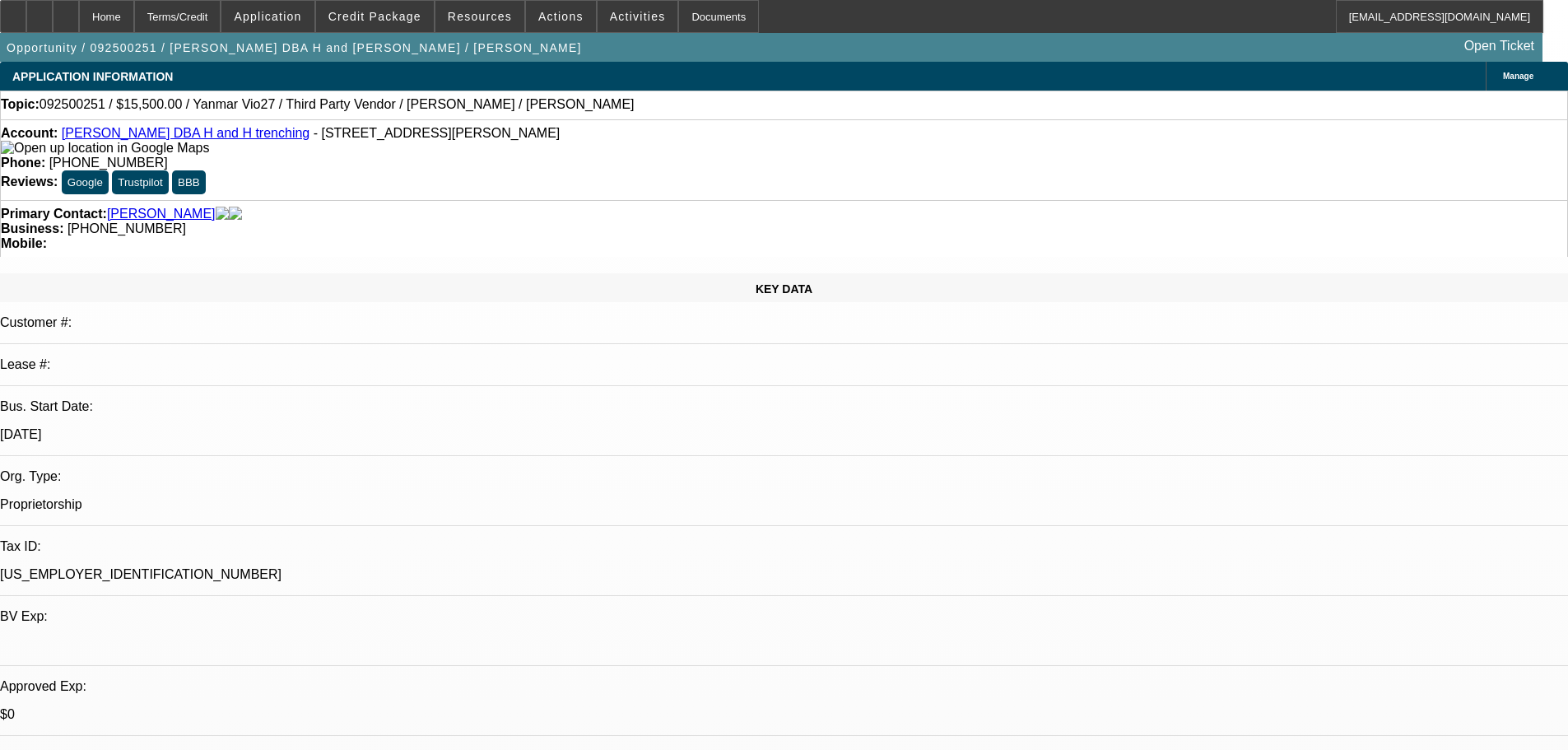
select select "0"
select select "2"
select select "0.1"
select select "4"
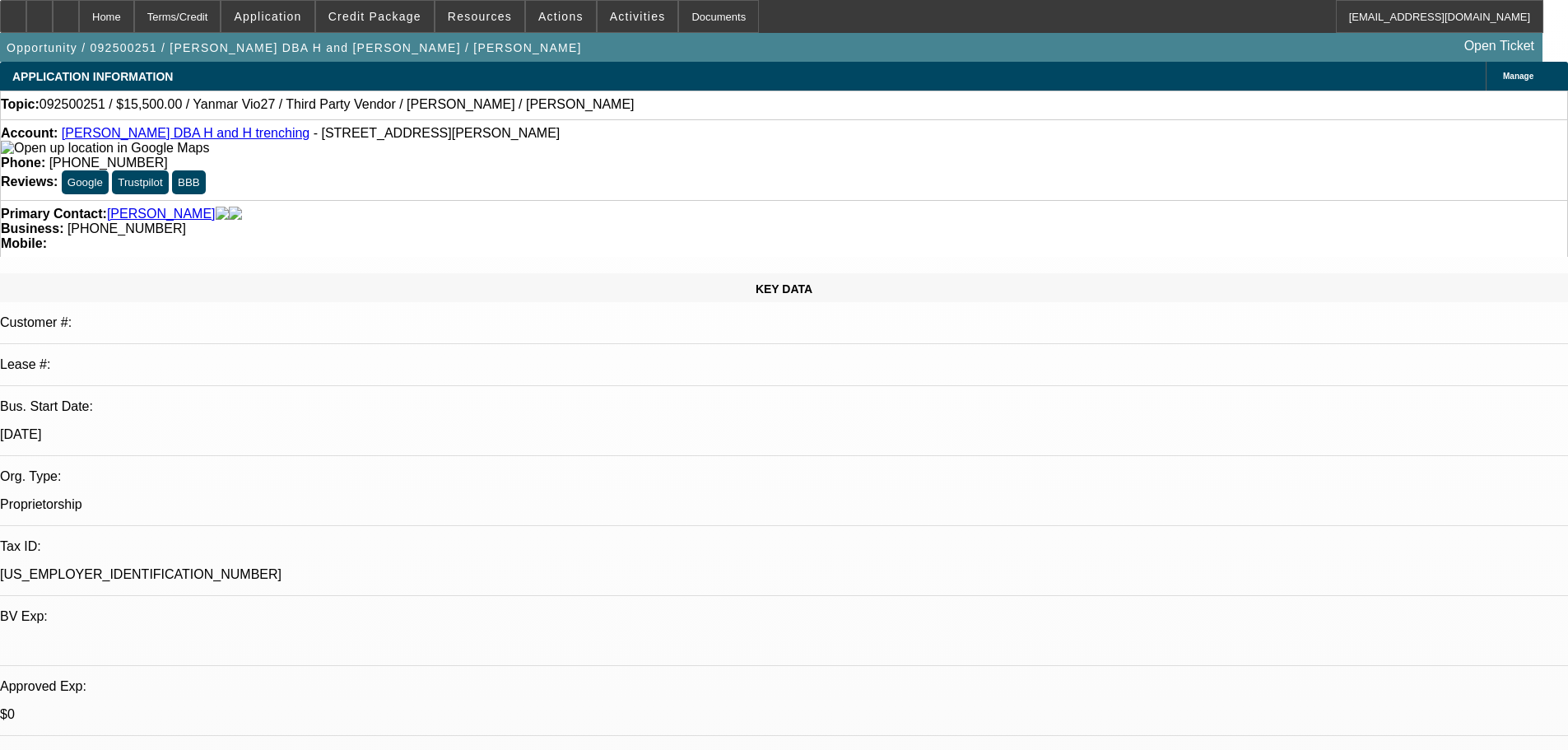
select select "0"
select select "2"
select select "0.1"
select select "4"
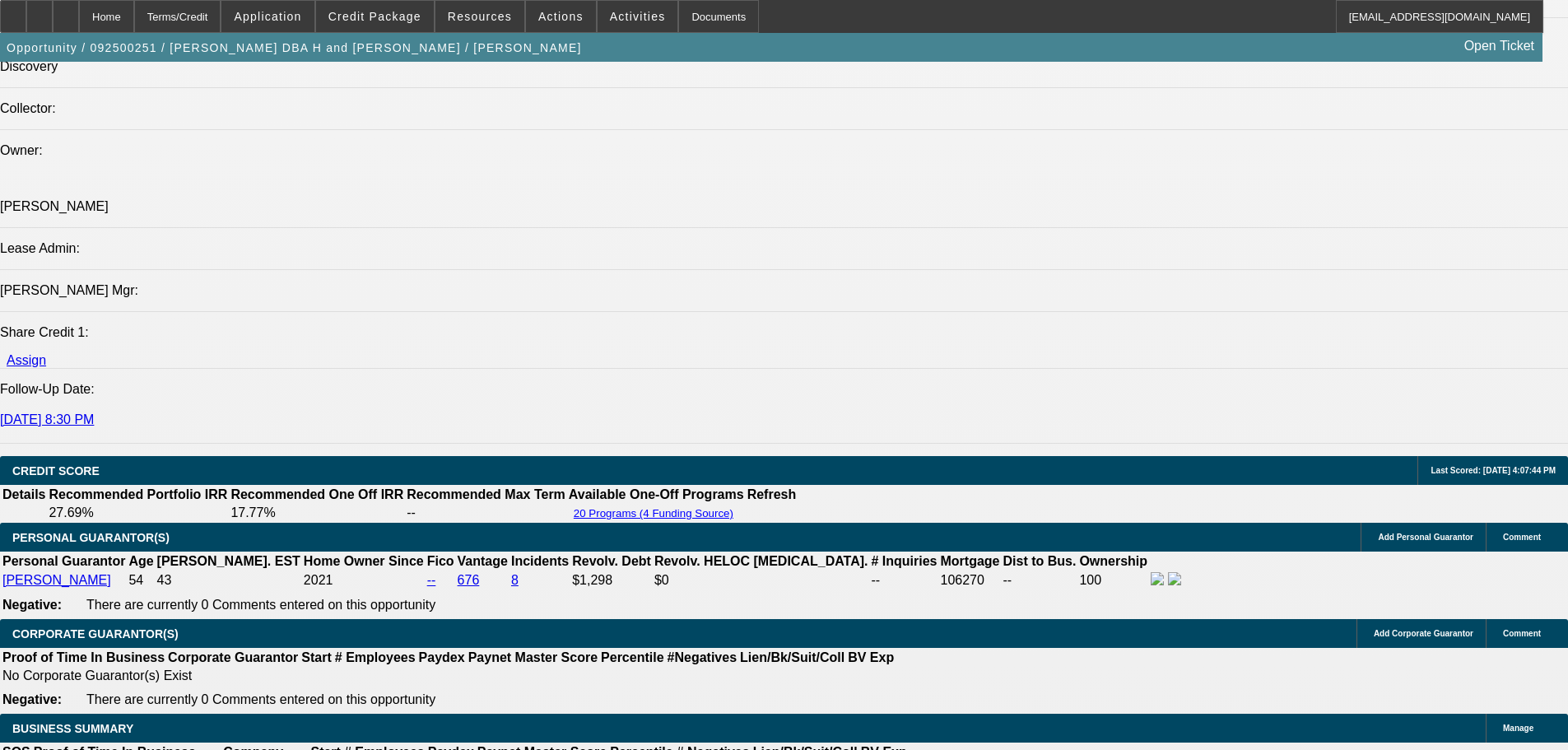
scroll to position [2469, 0]
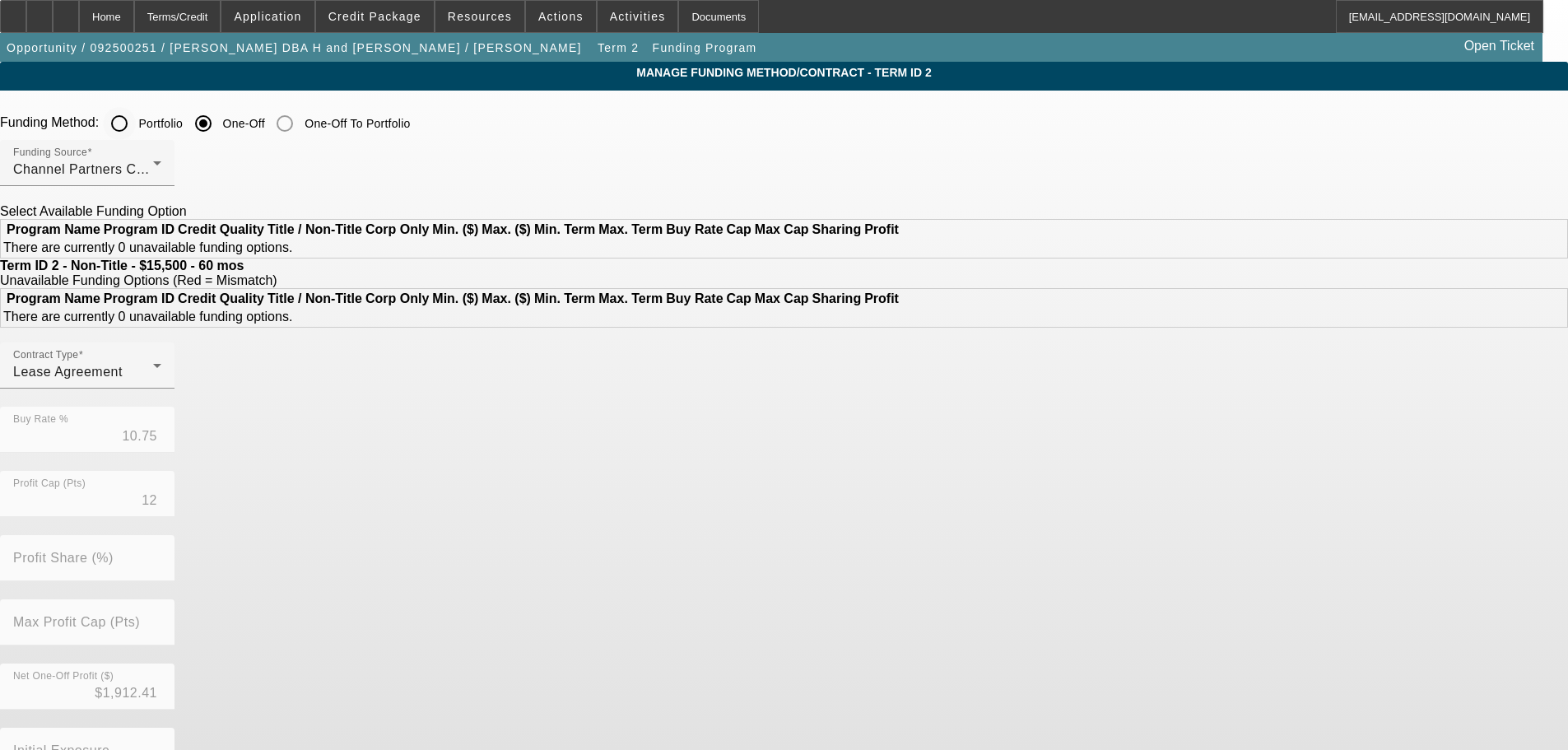
click at [135, 127] on input "Portfolio" at bounding box center [119, 123] width 33 height 33
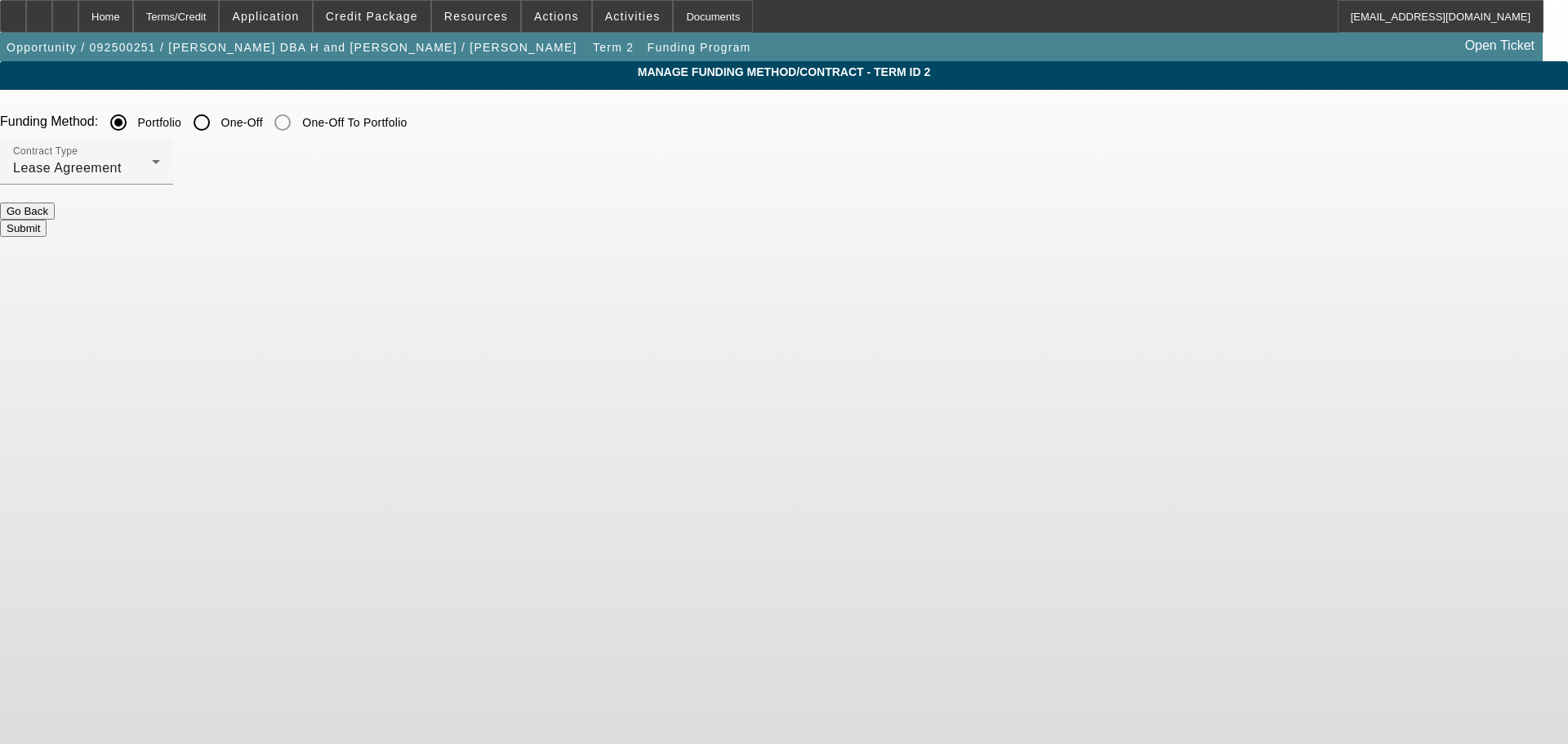
click at [46, 220] on button "Submit" at bounding box center [23, 229] width 46 height 17
radio input "false"
radio input "true"
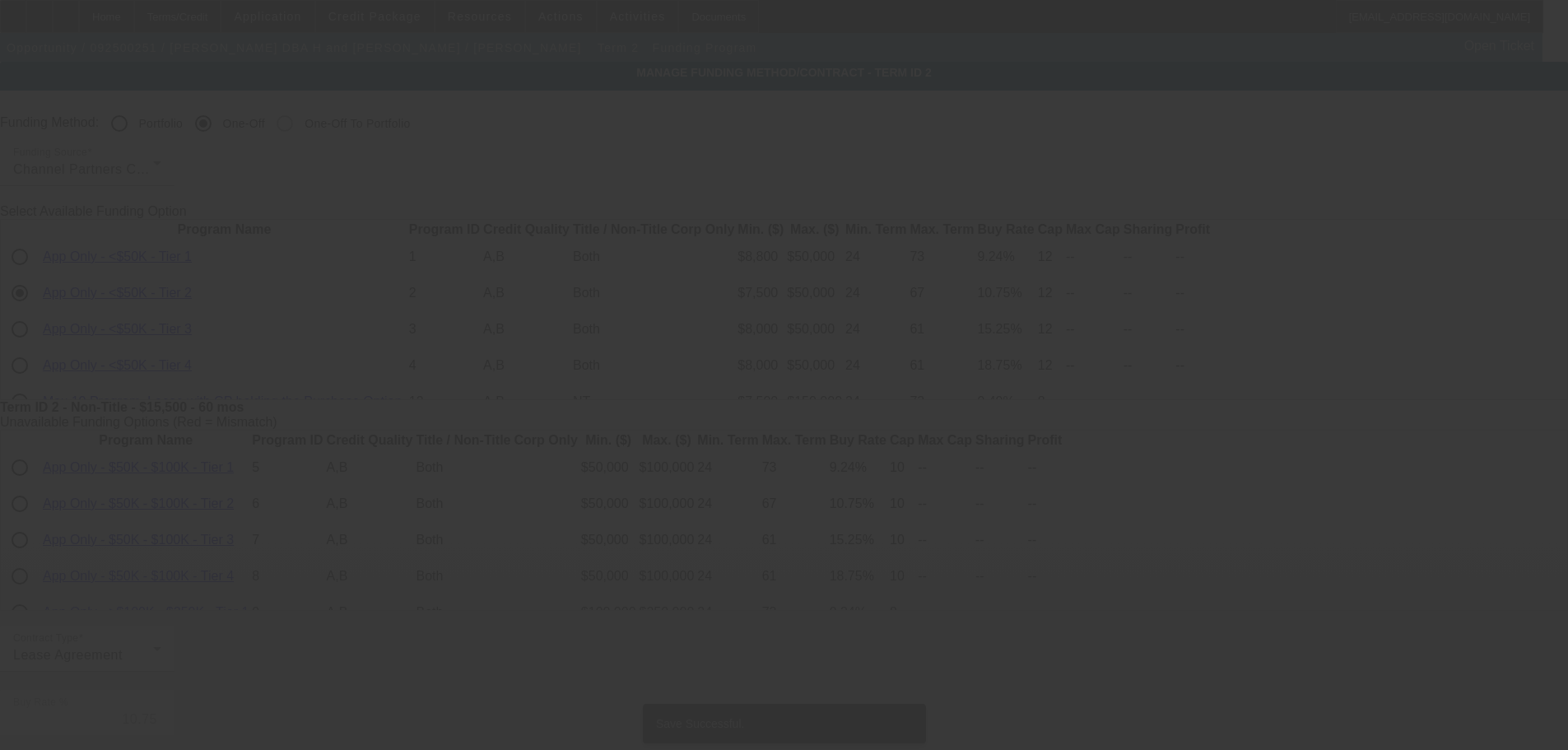
click at [729, 212] on div at bounding box center [784, 375] width 1568 height 750
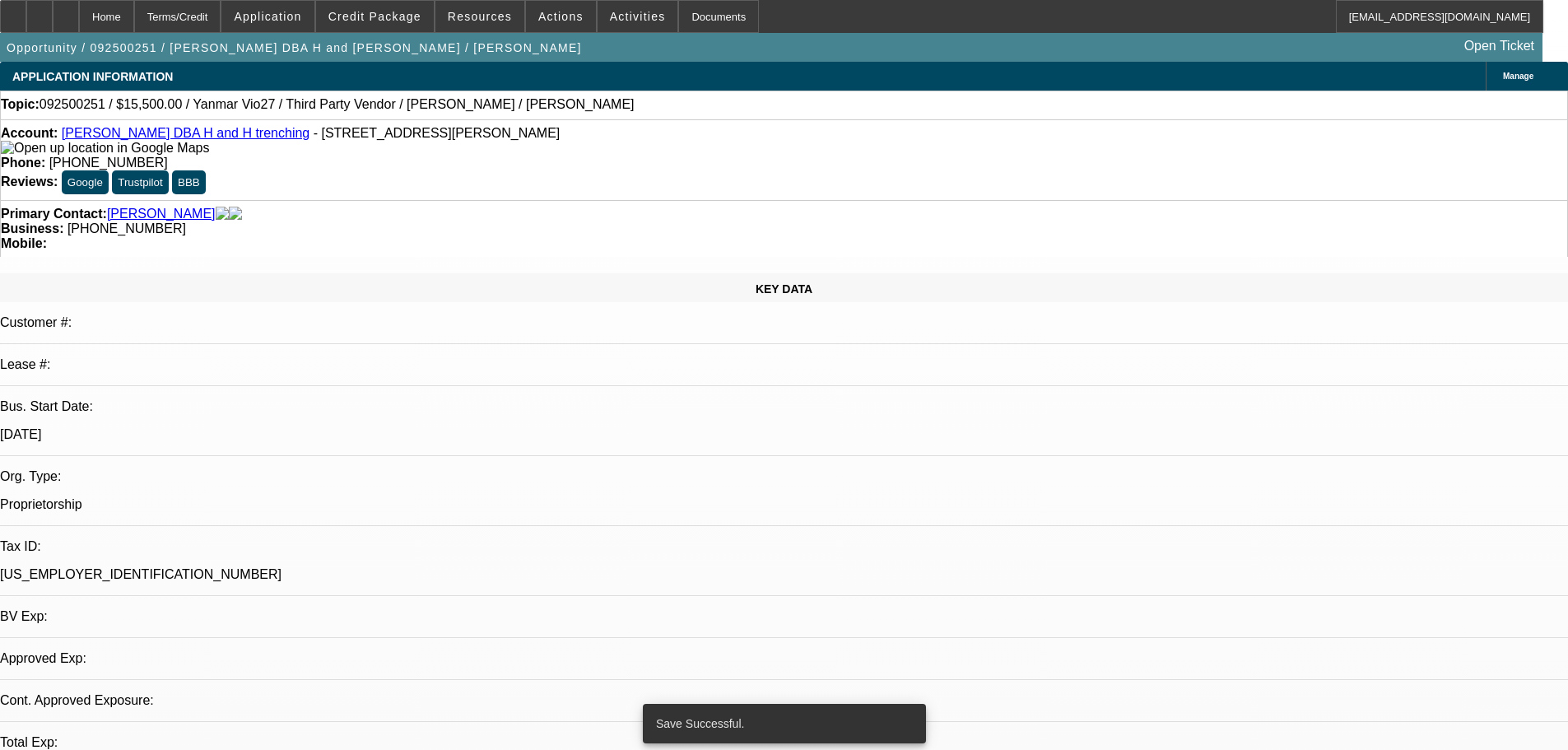
select select "0"
select select "2"
select select "0.1"
select select "4"
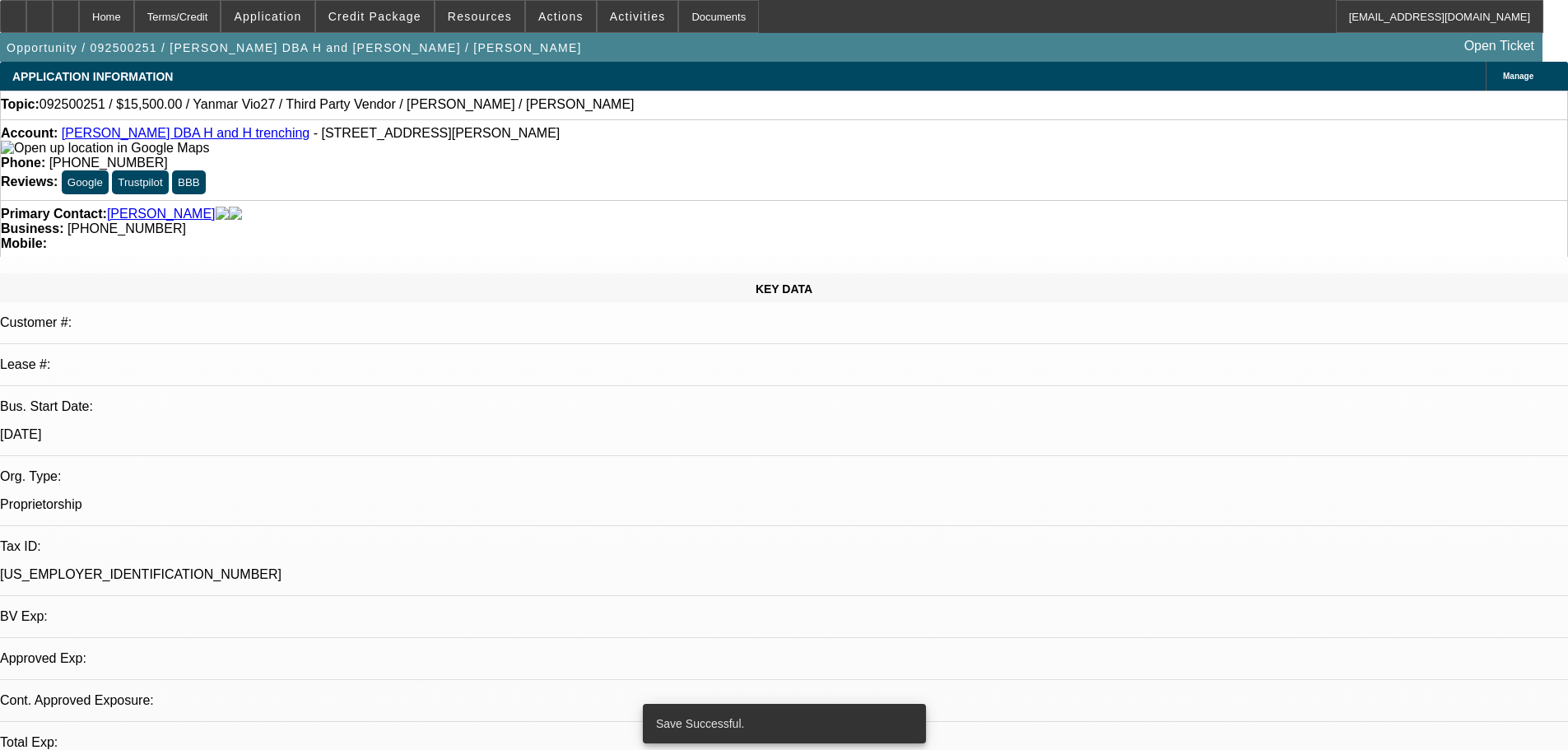
select select "0"
select select "2"
select select "0.1"
select select "4"
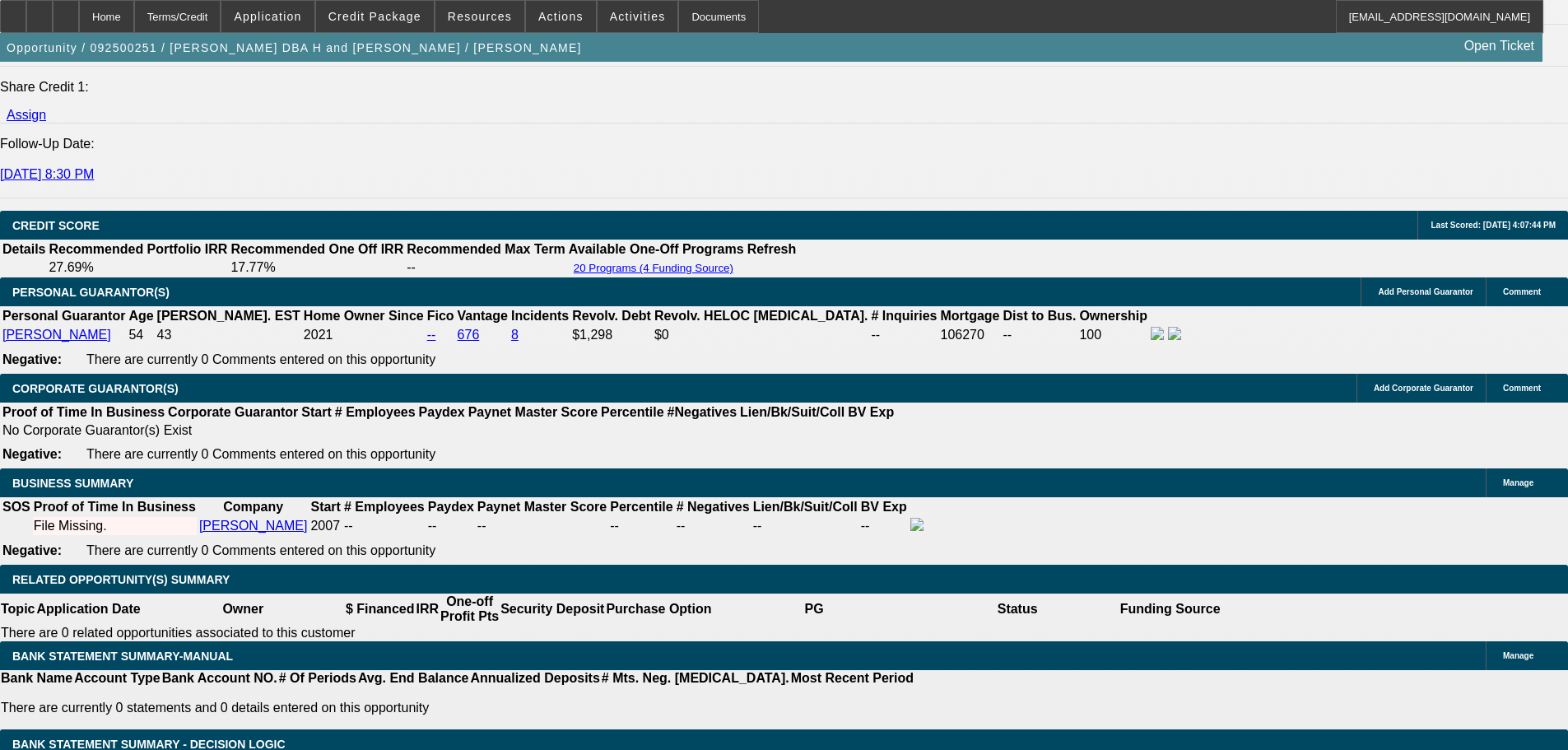
scroll to position [2139, 0]
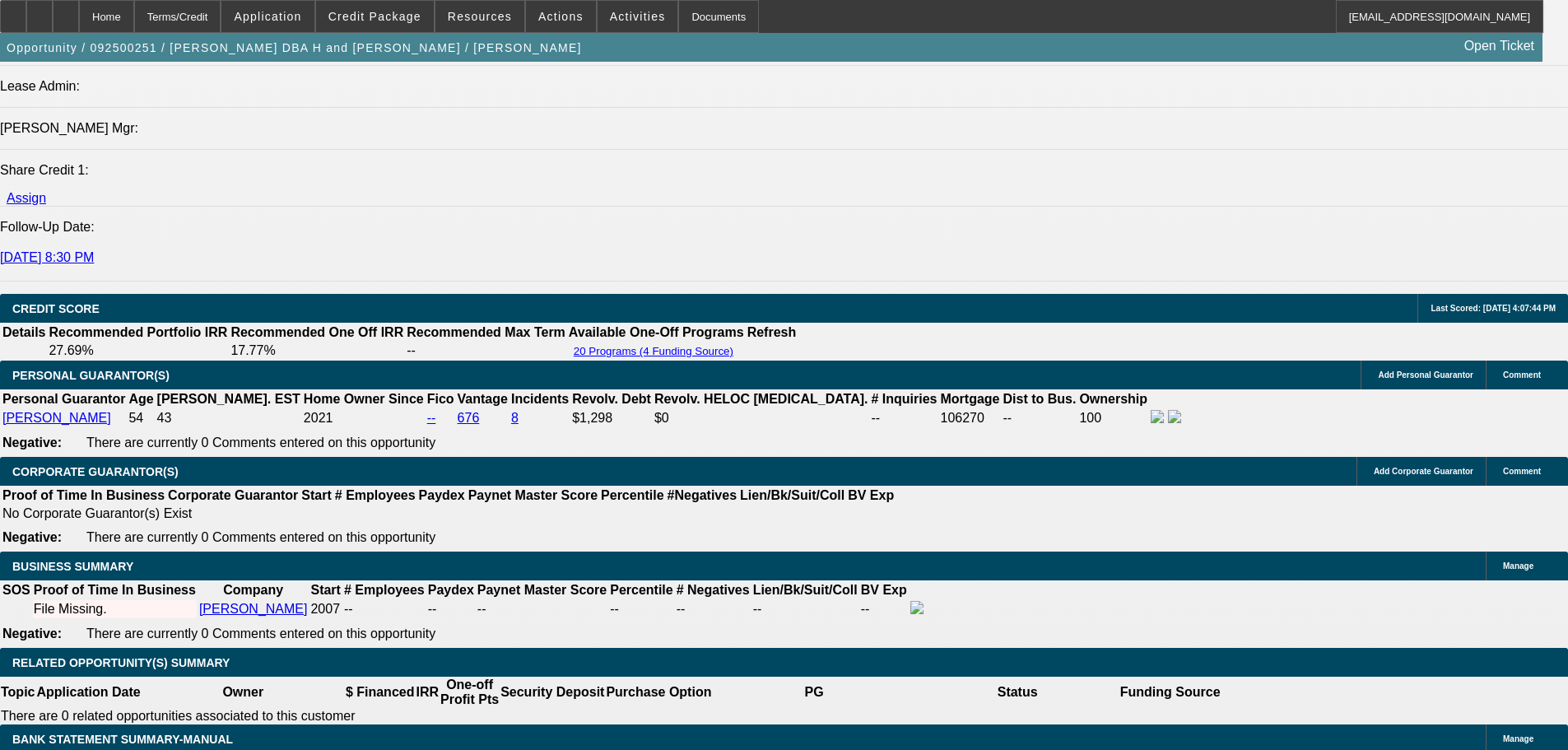
type input "1"
type input "UNKNOWN"
type input "$264.95"
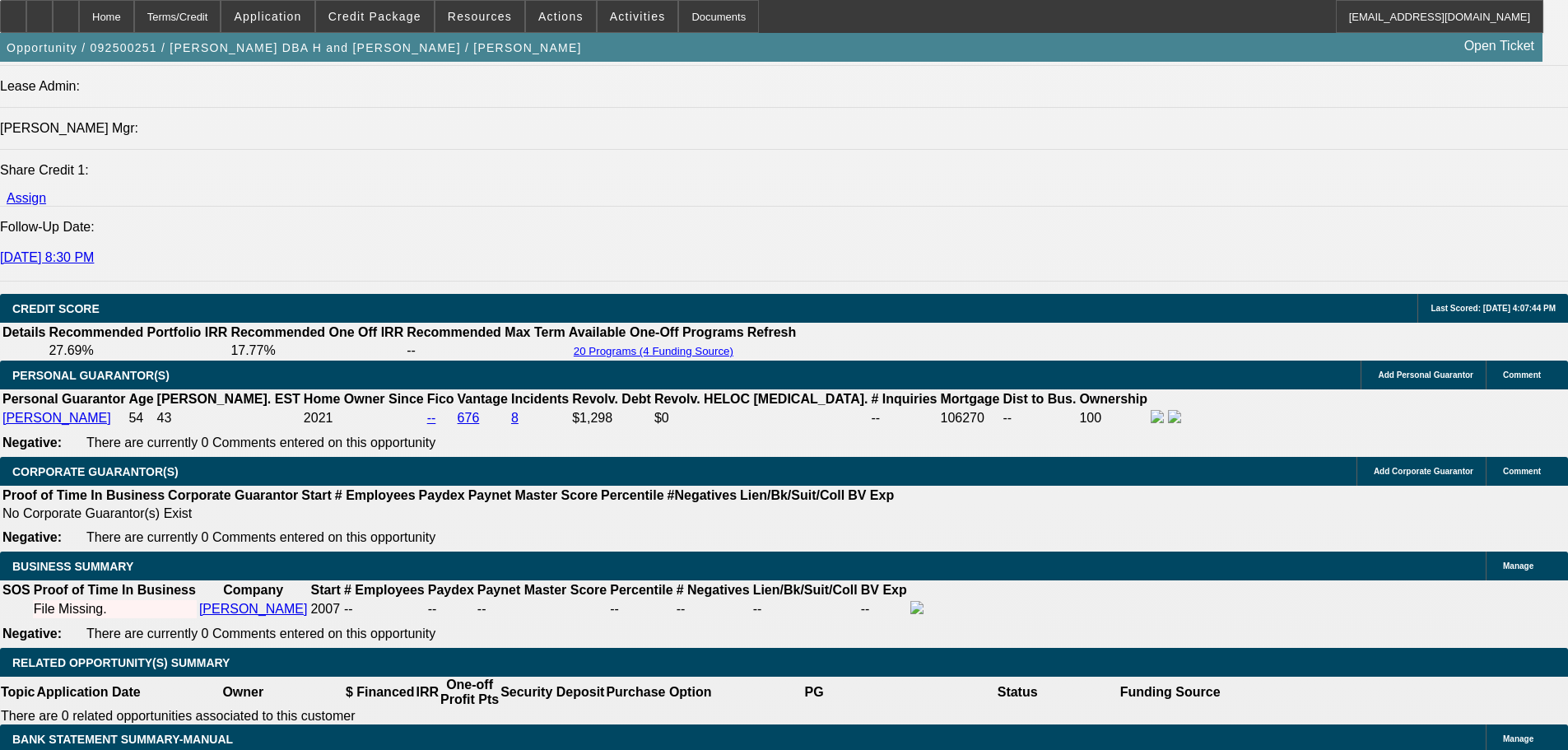
type input "19"
type input "$529.90"
type input "$402.08"
type input "$804.16"
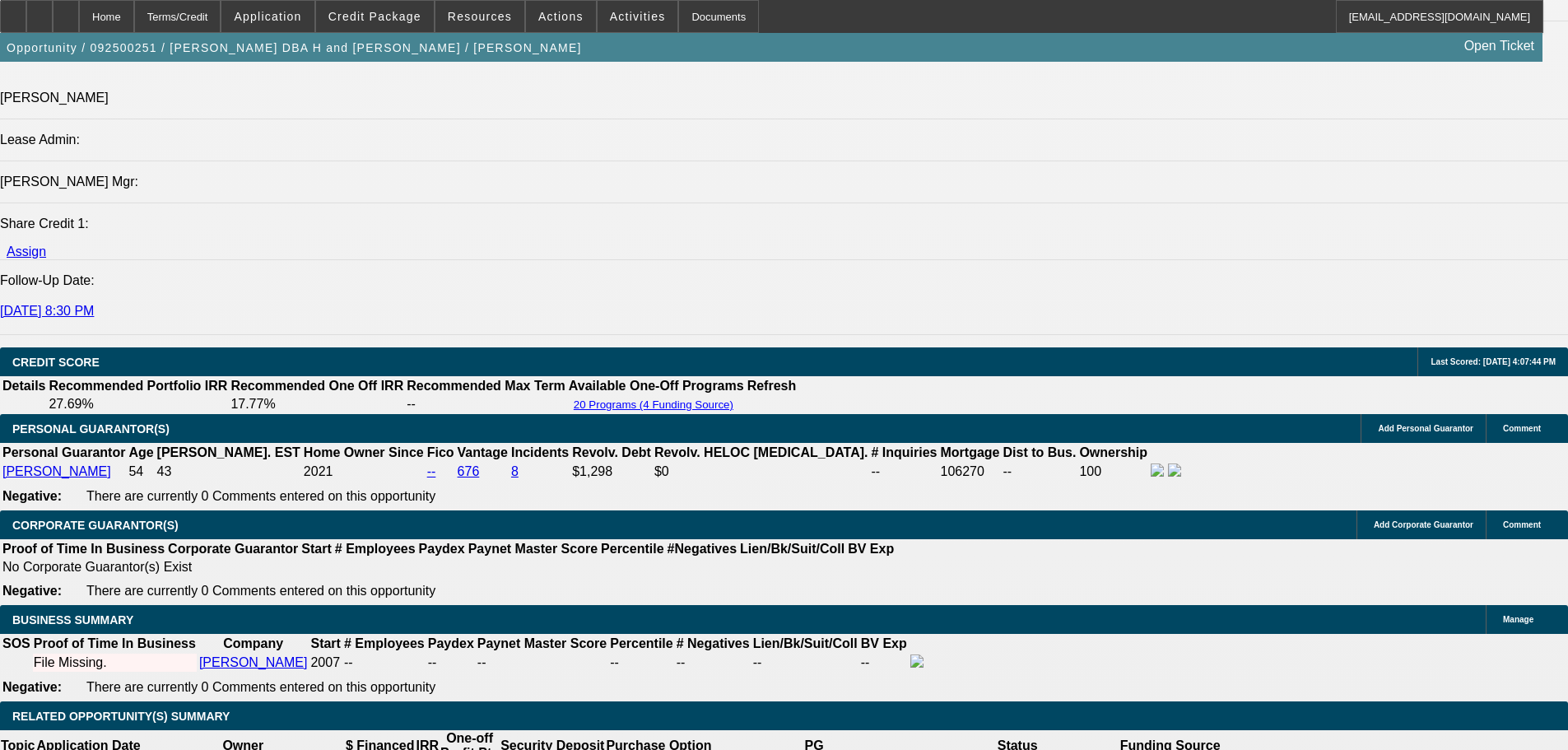
scroll to position [2057, 0]
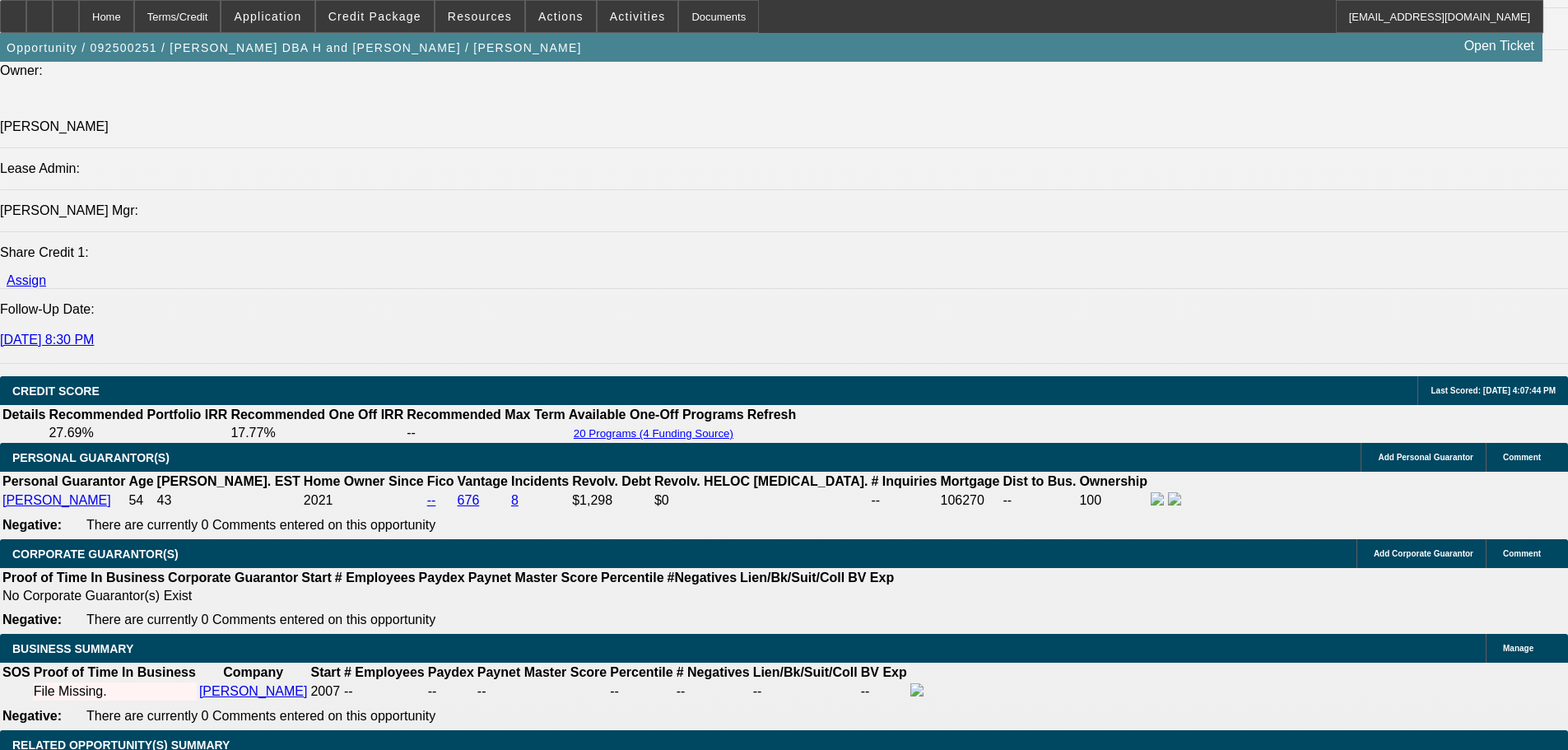
type input "19"
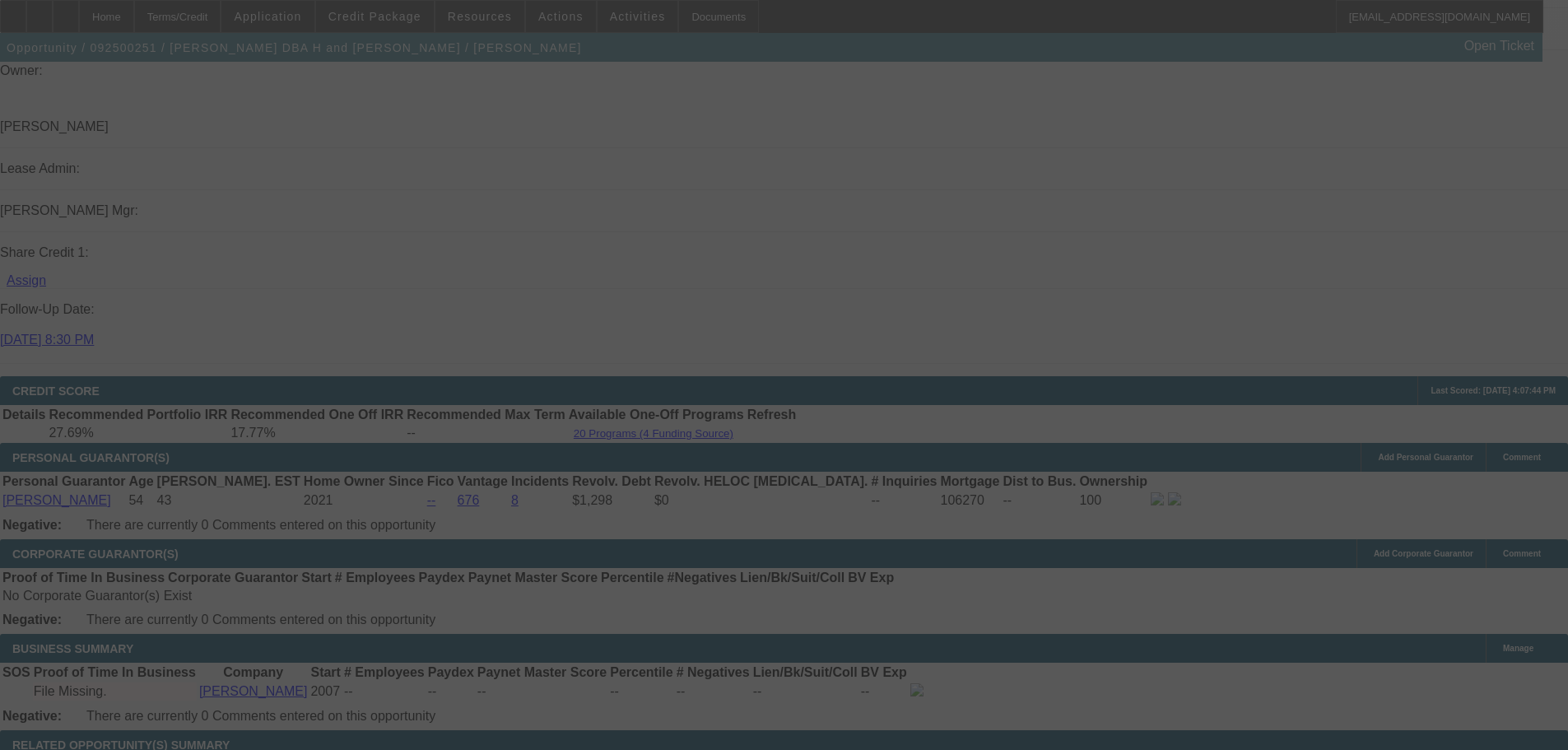
select select "0"
select select "2"
select select "0.1"
select select "4"
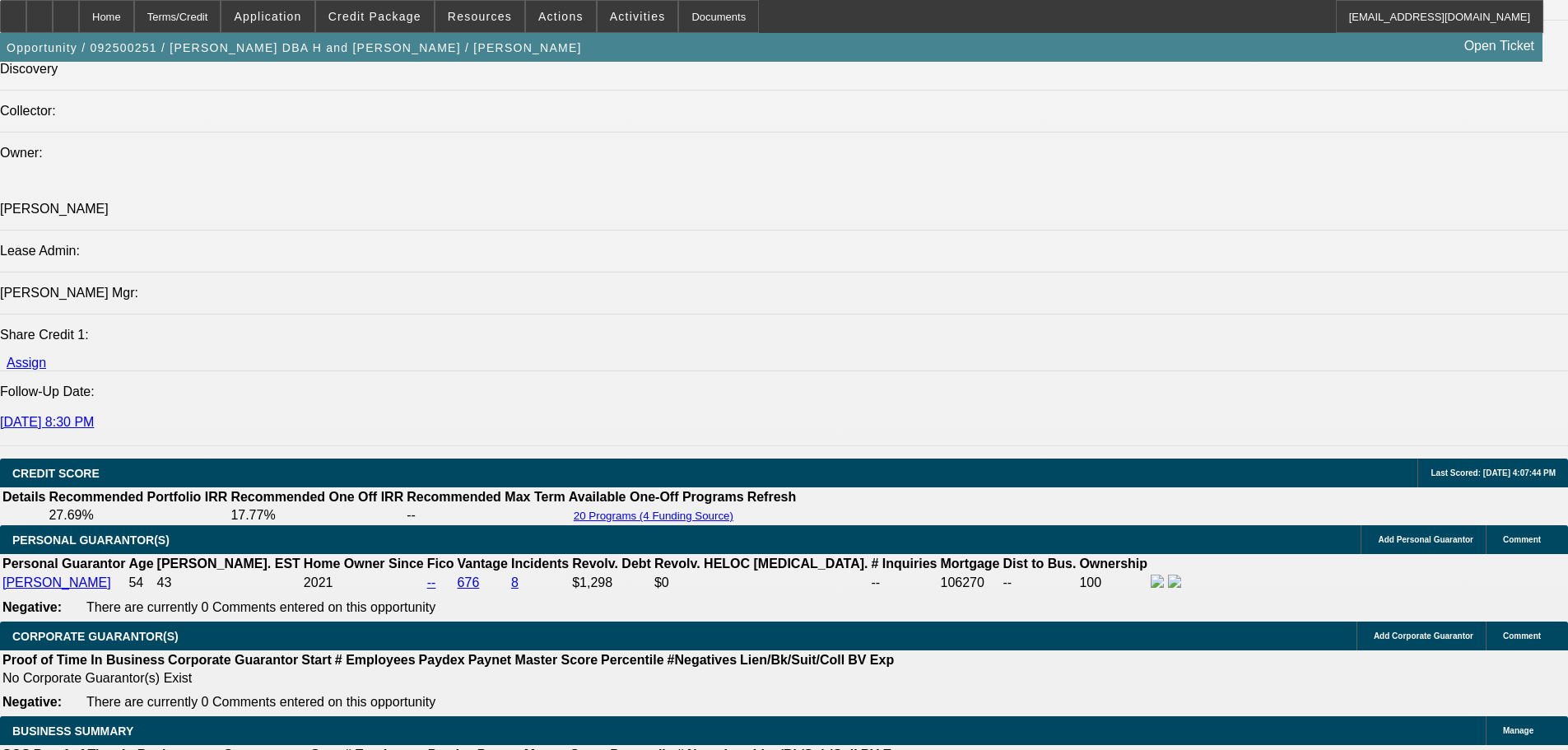
scroll to position [2304, 0]
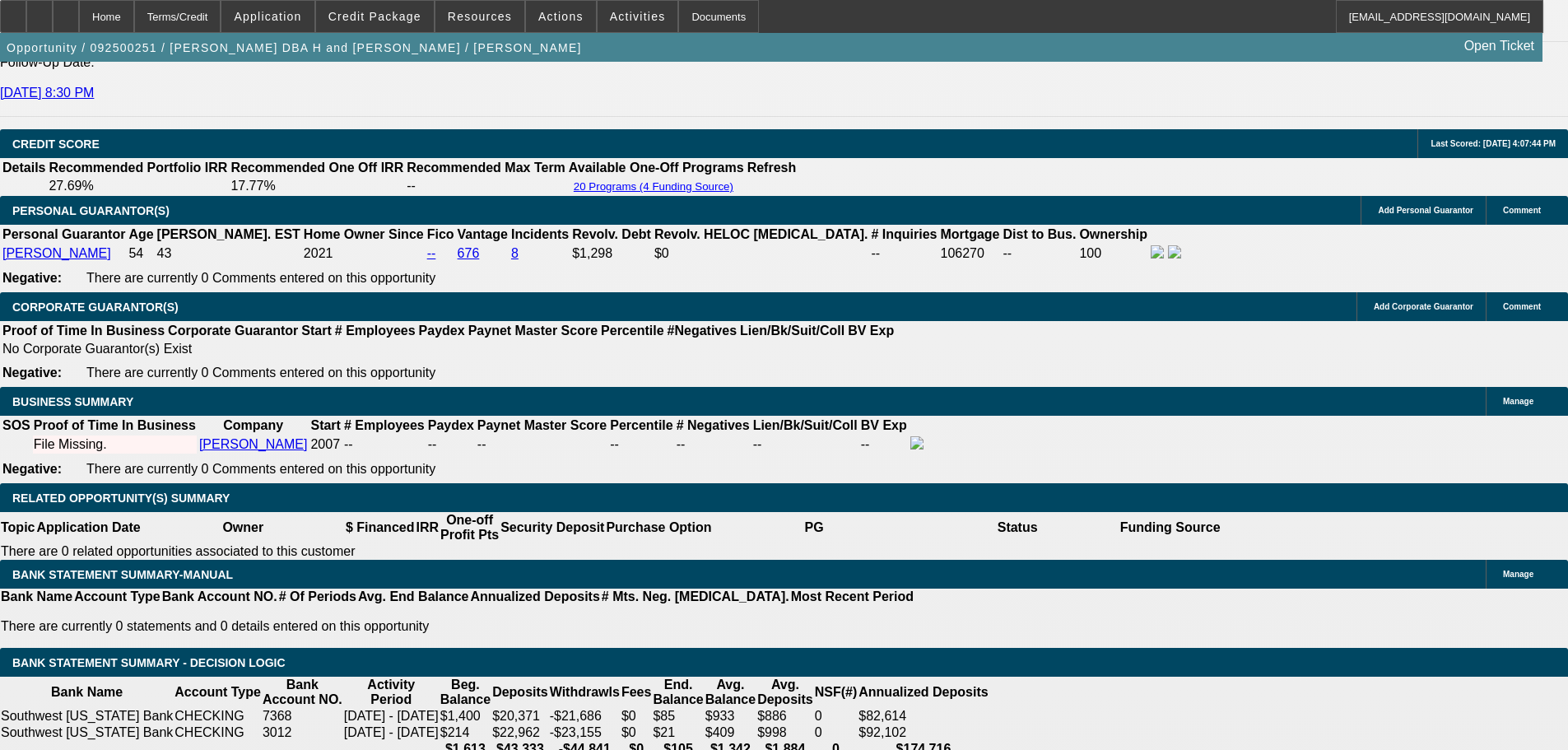
type input "405"
type input "$80.00"
type input "UNKNOWN"
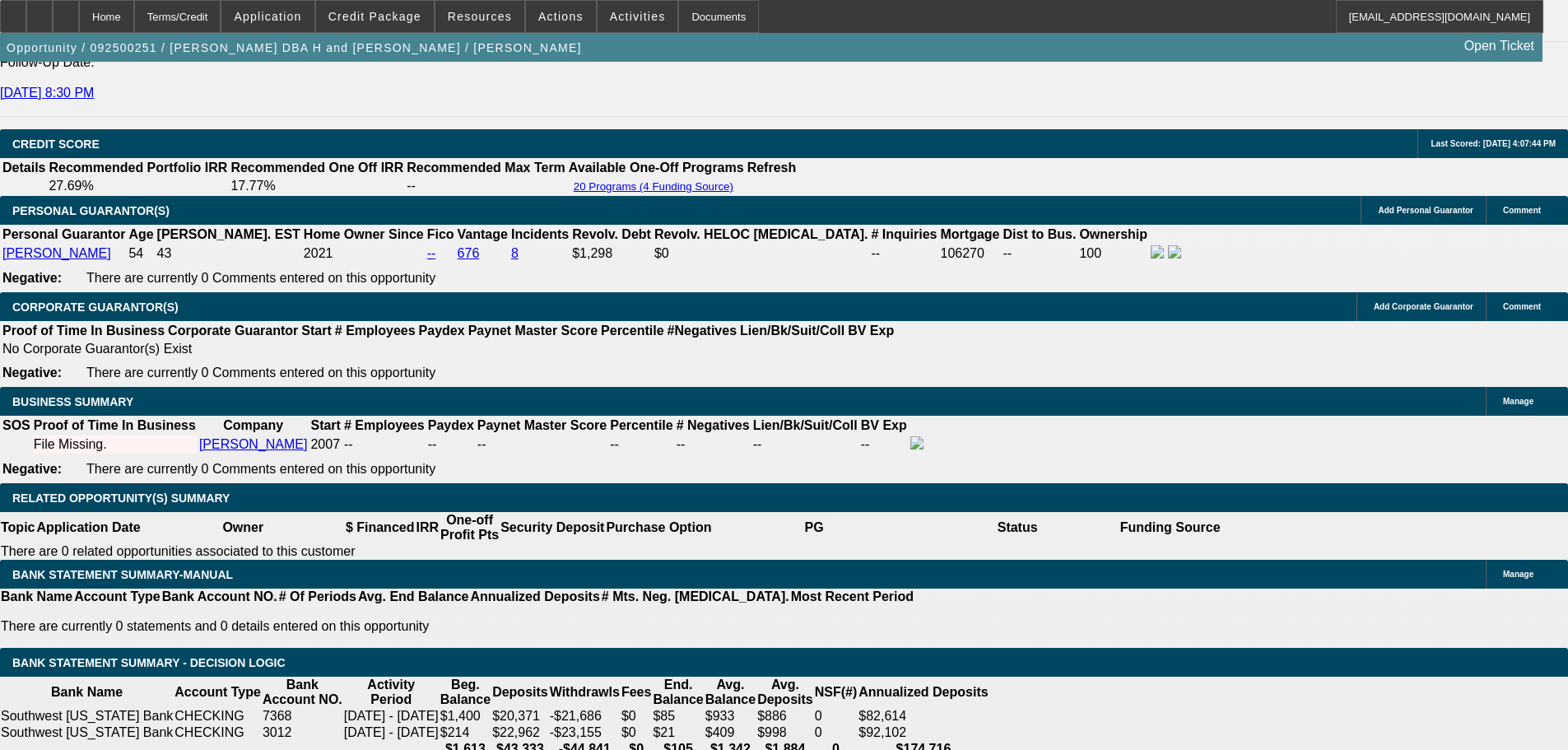
type input "19.3"
type input "$810.00"
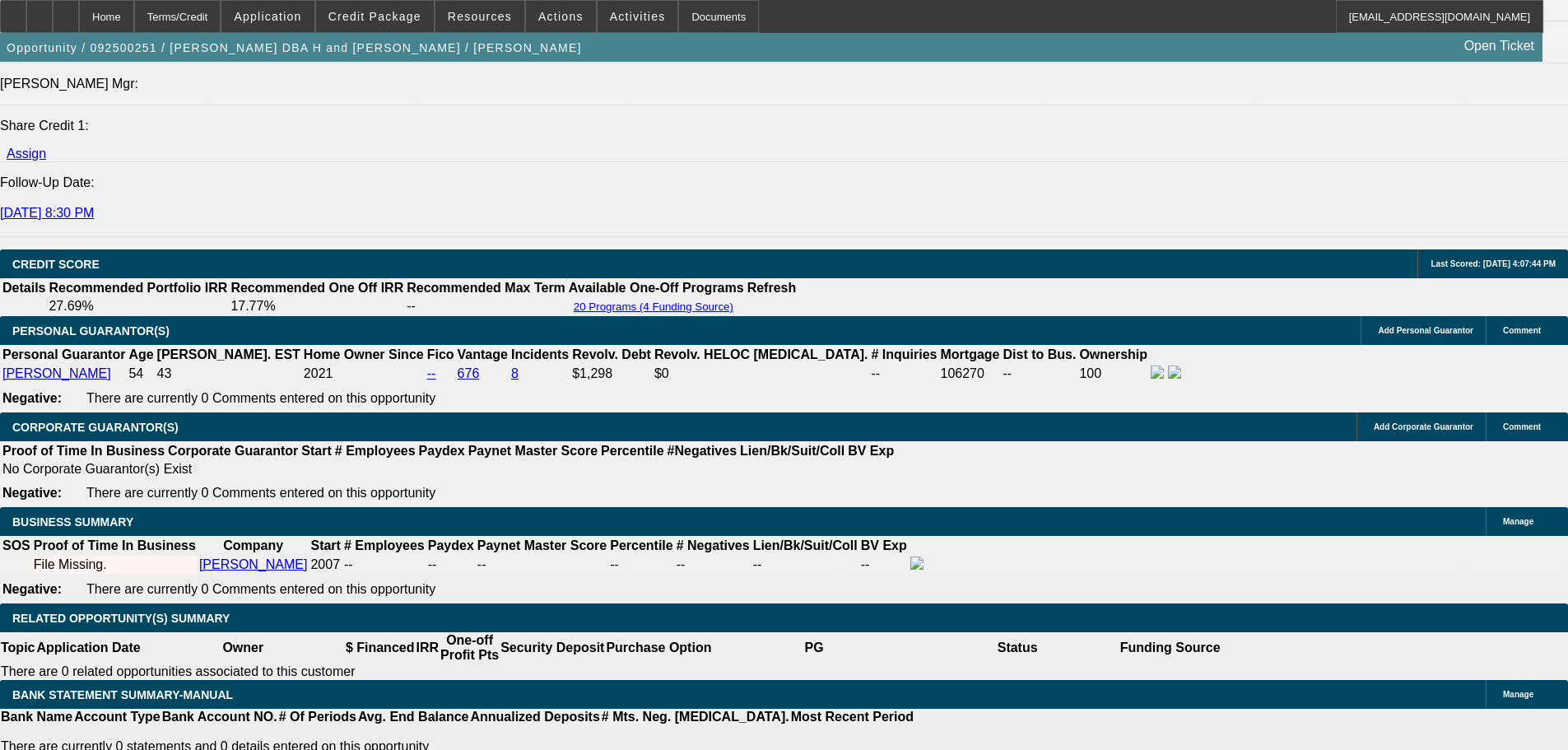
scroll to position [2057, 0]
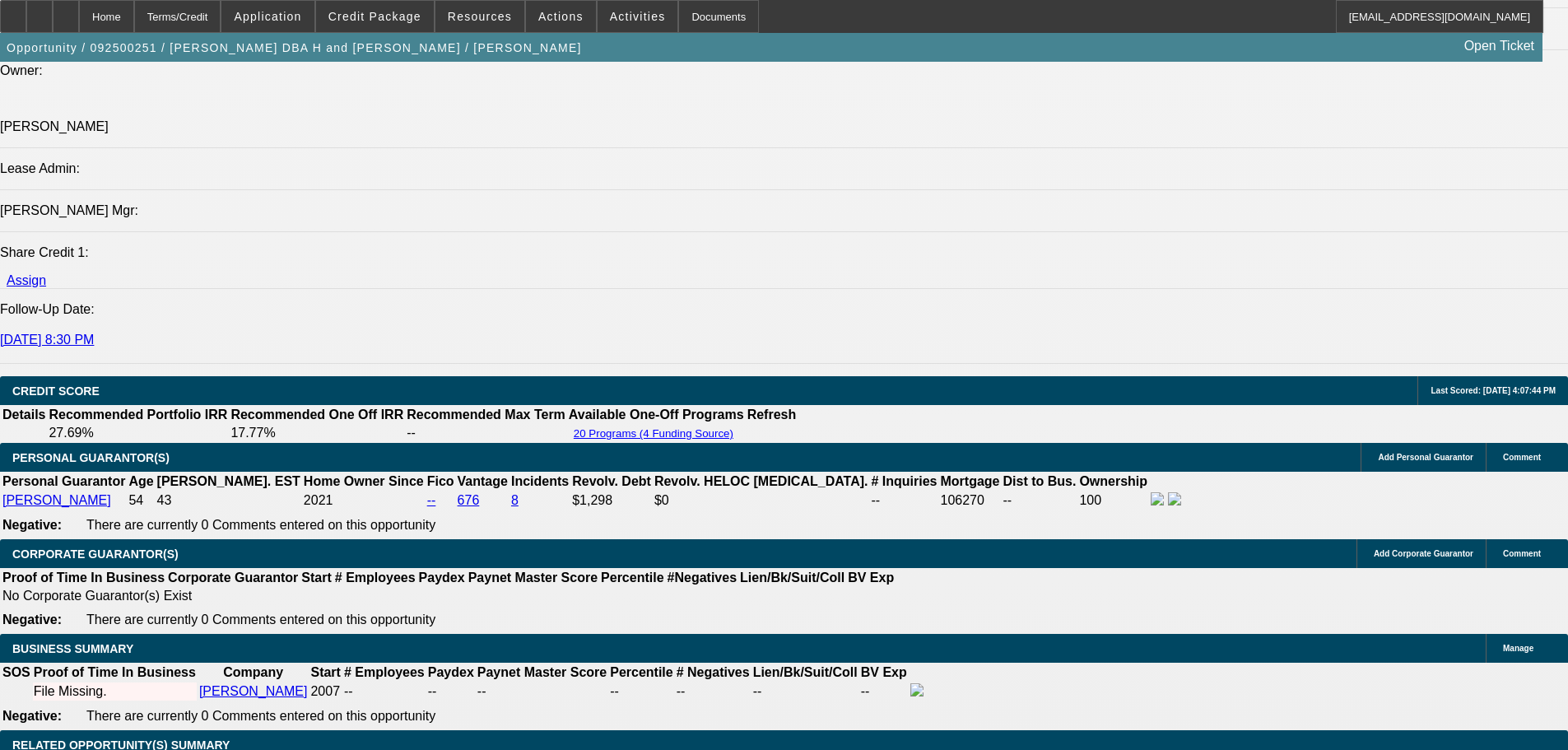
type input "$405.00"
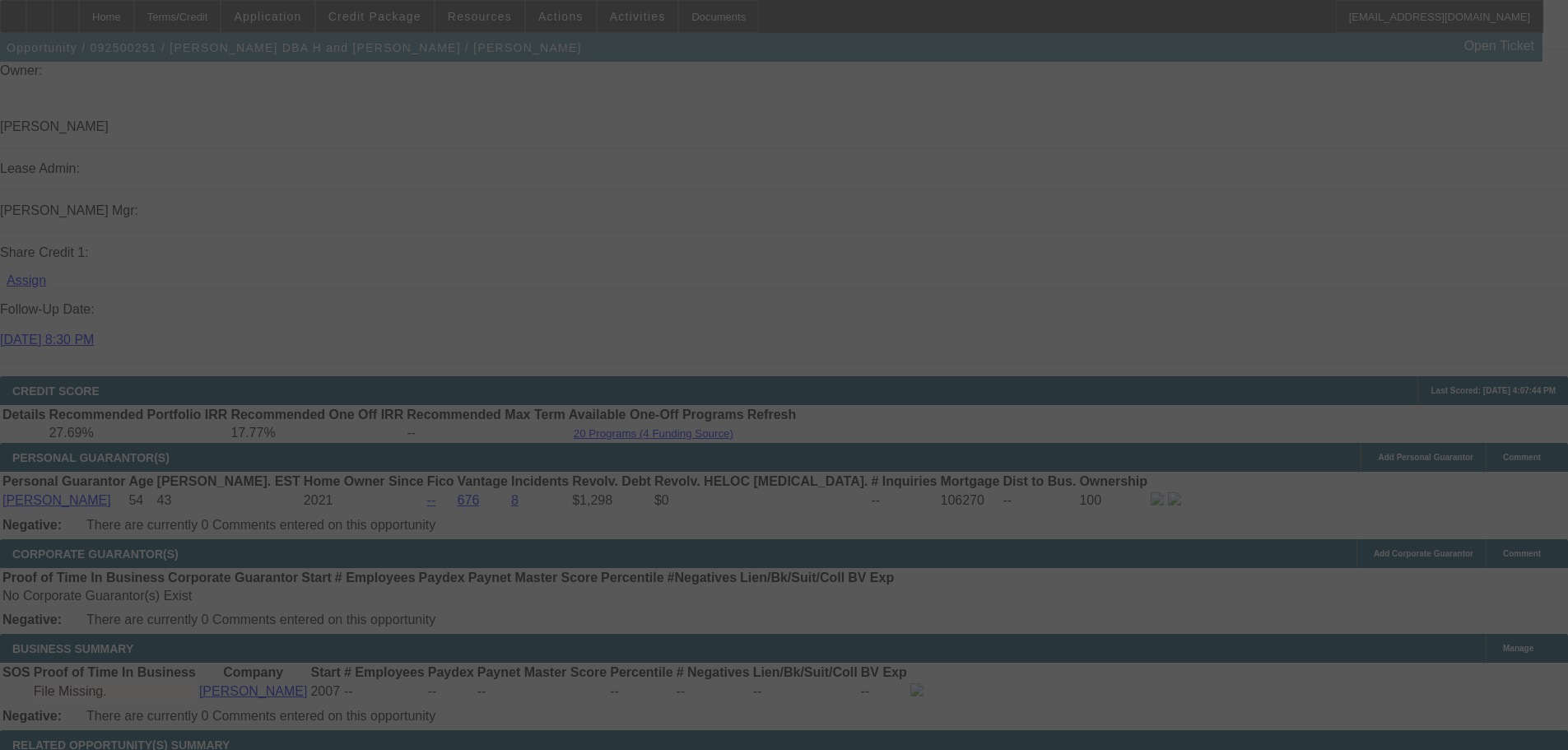
select select "0"
select select "2"
select select "0.1"
select select "4"
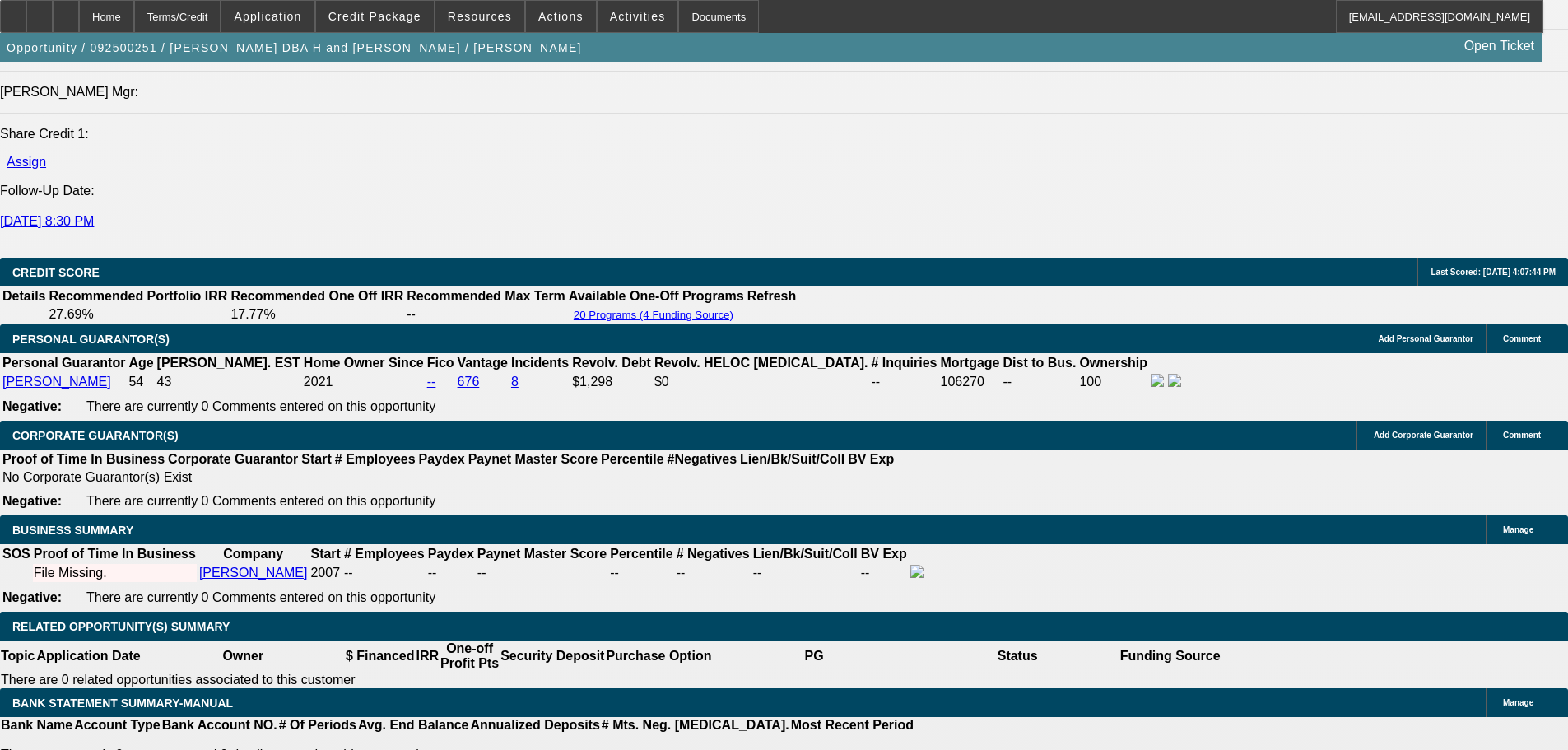
scroll to position [2304, 0]
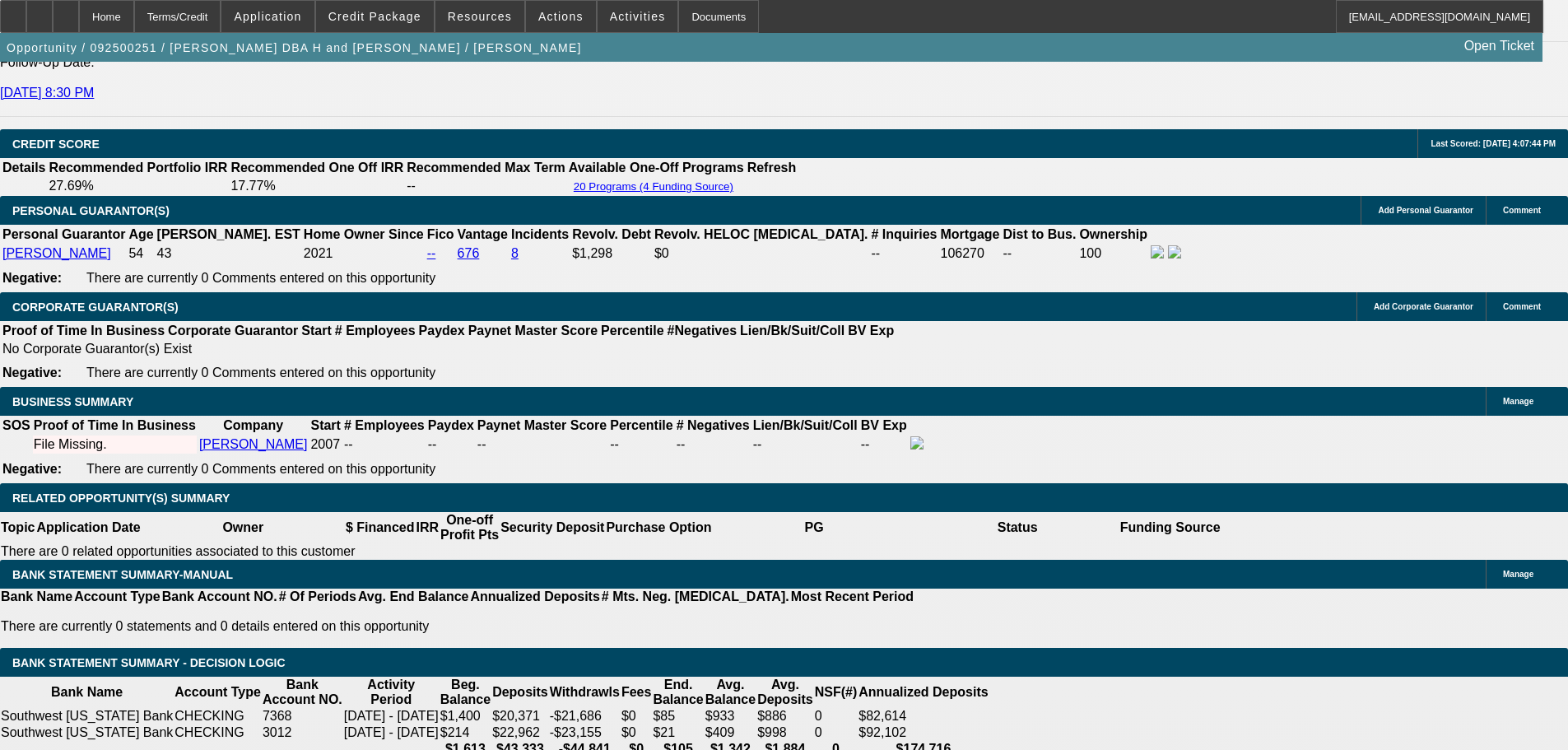
type input "UNKNOWN"
type input "22"
type input "$543.36"
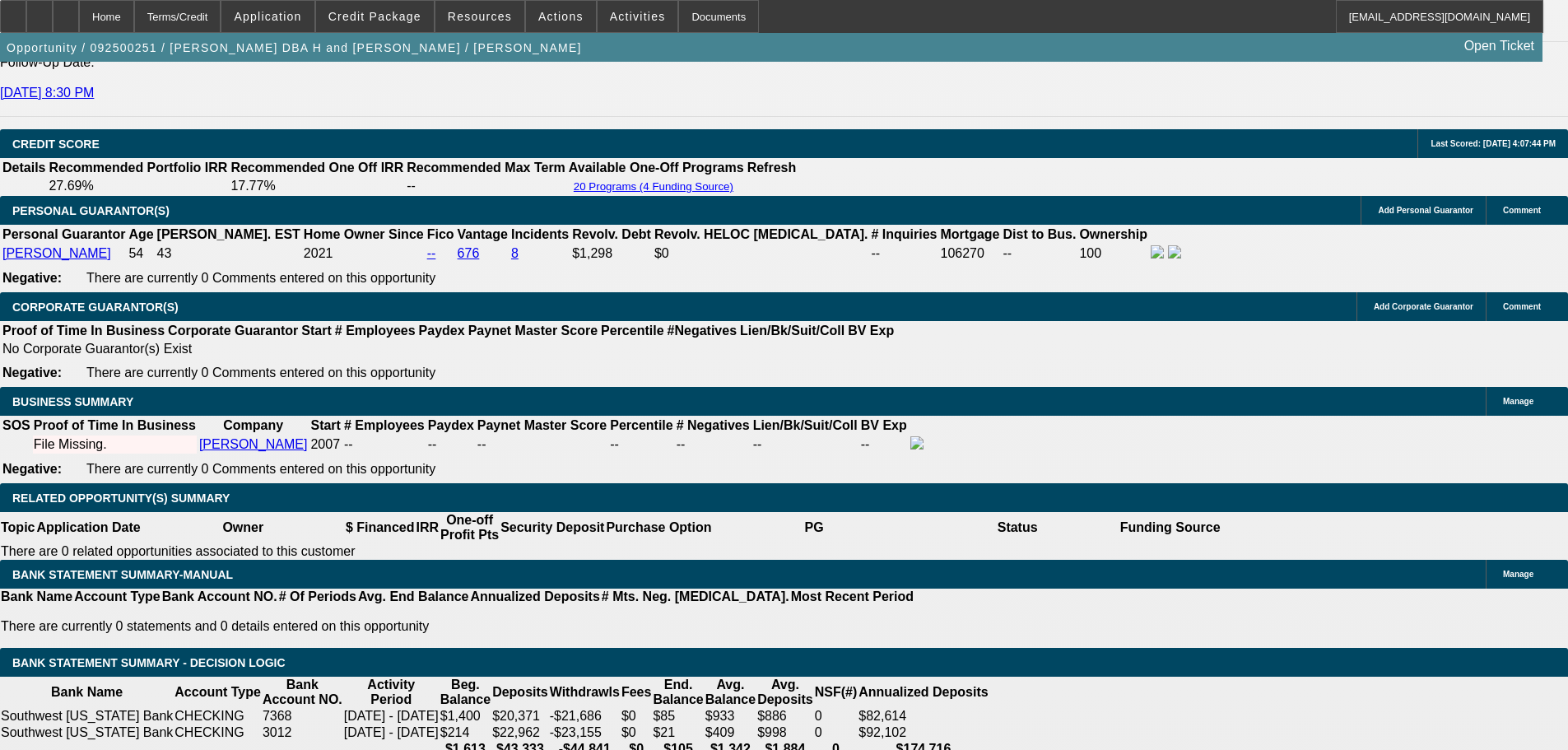
type input "$271.68"
type input "$856.18"
type input "$428.09"
type input "22"
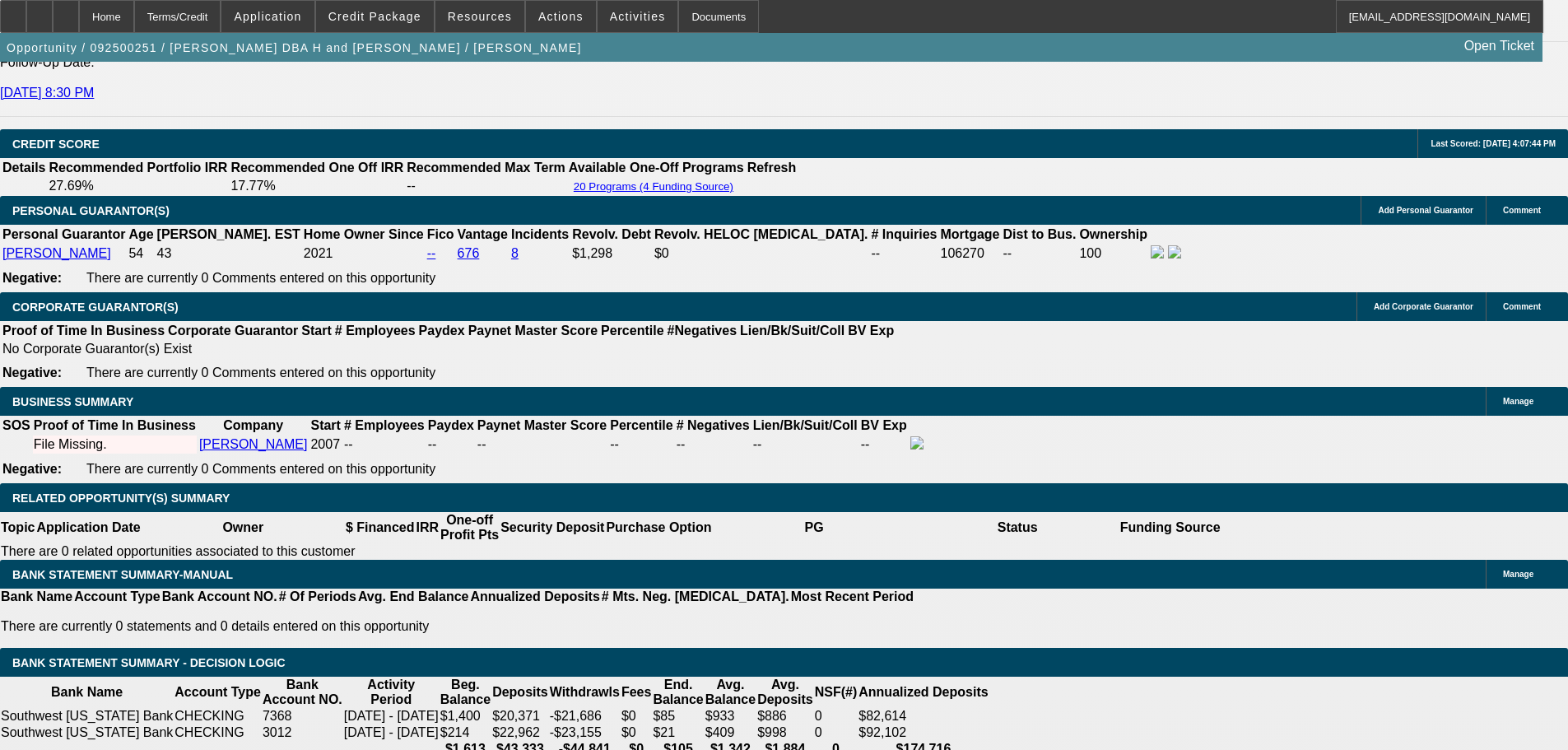
type input "$0.00"
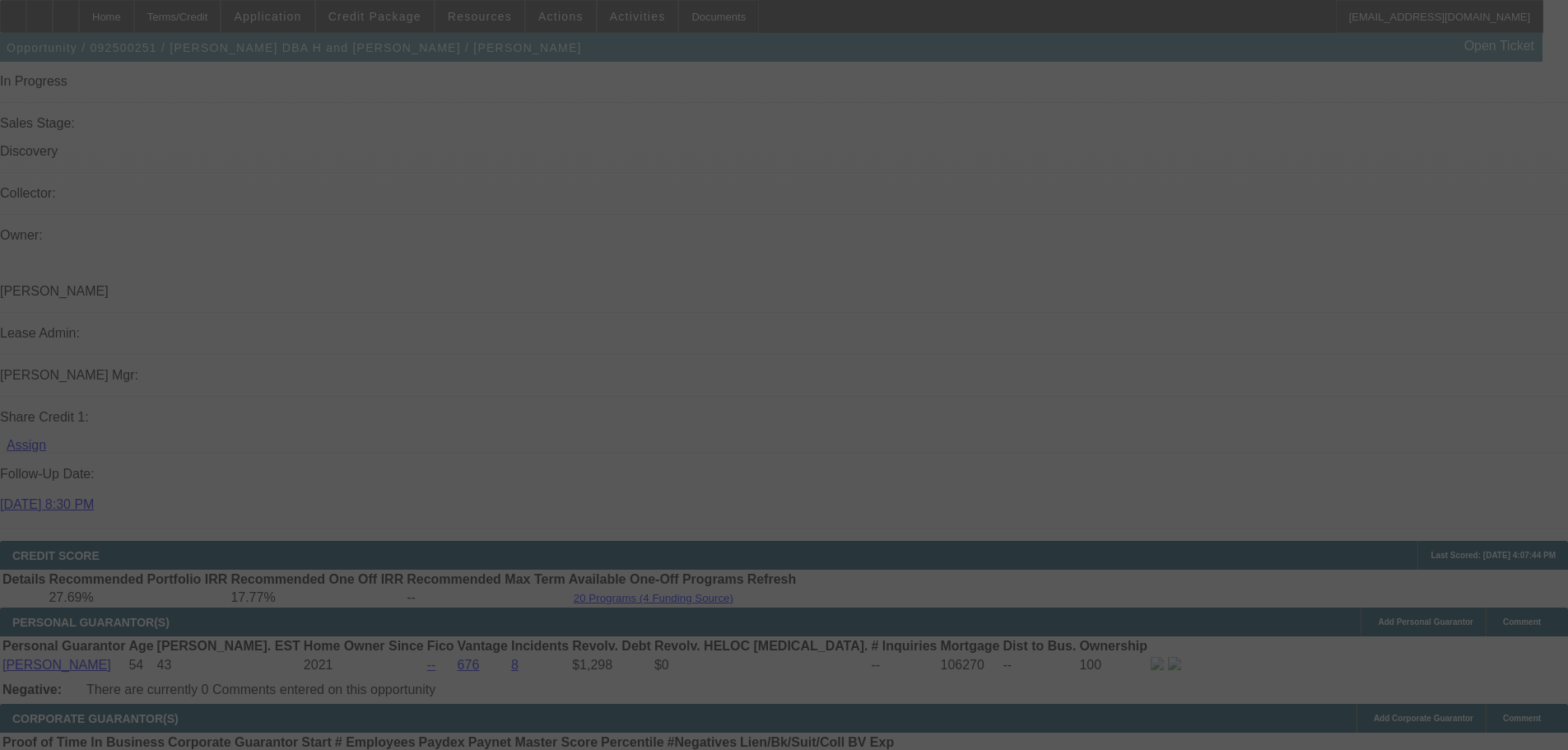
select select "0"
select select "2"
select select "0.1"
select select "4"
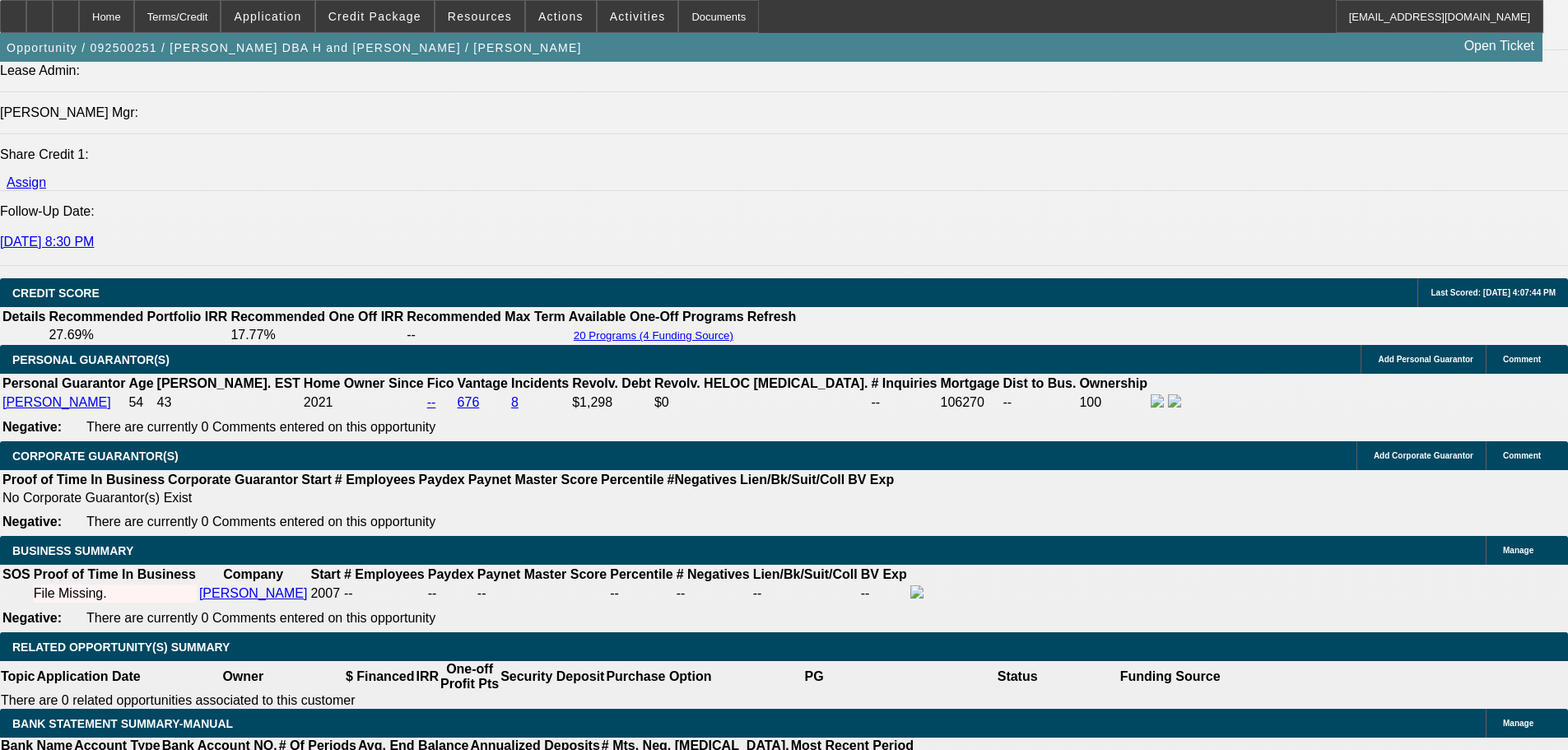
scroll to position [2222, 0]
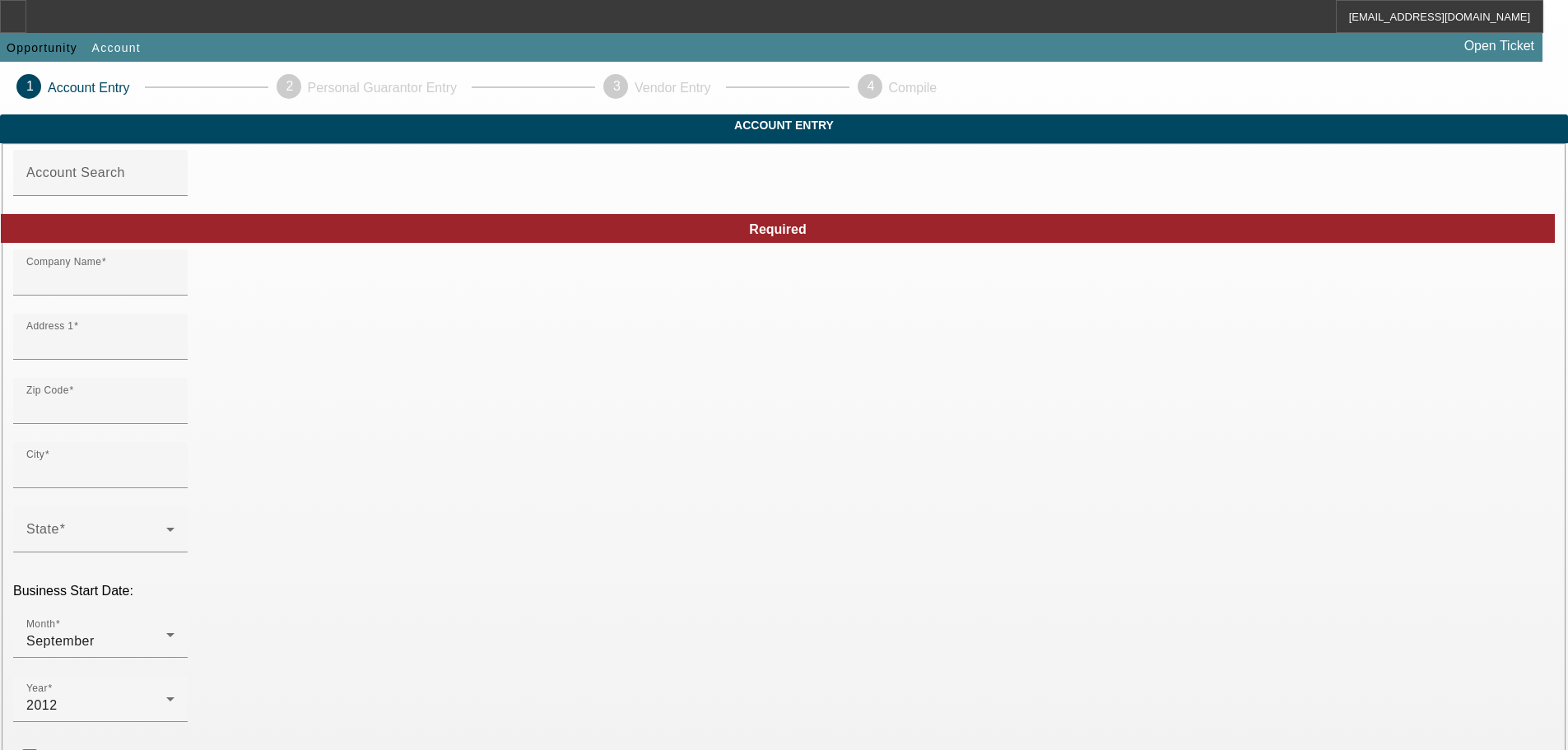
type input "Triggman Trucking LLC"
type input "6252 N Dawnlight Cir"
type input "43146"
type input "Orient"
type input "[PHONE_NUMBER]"
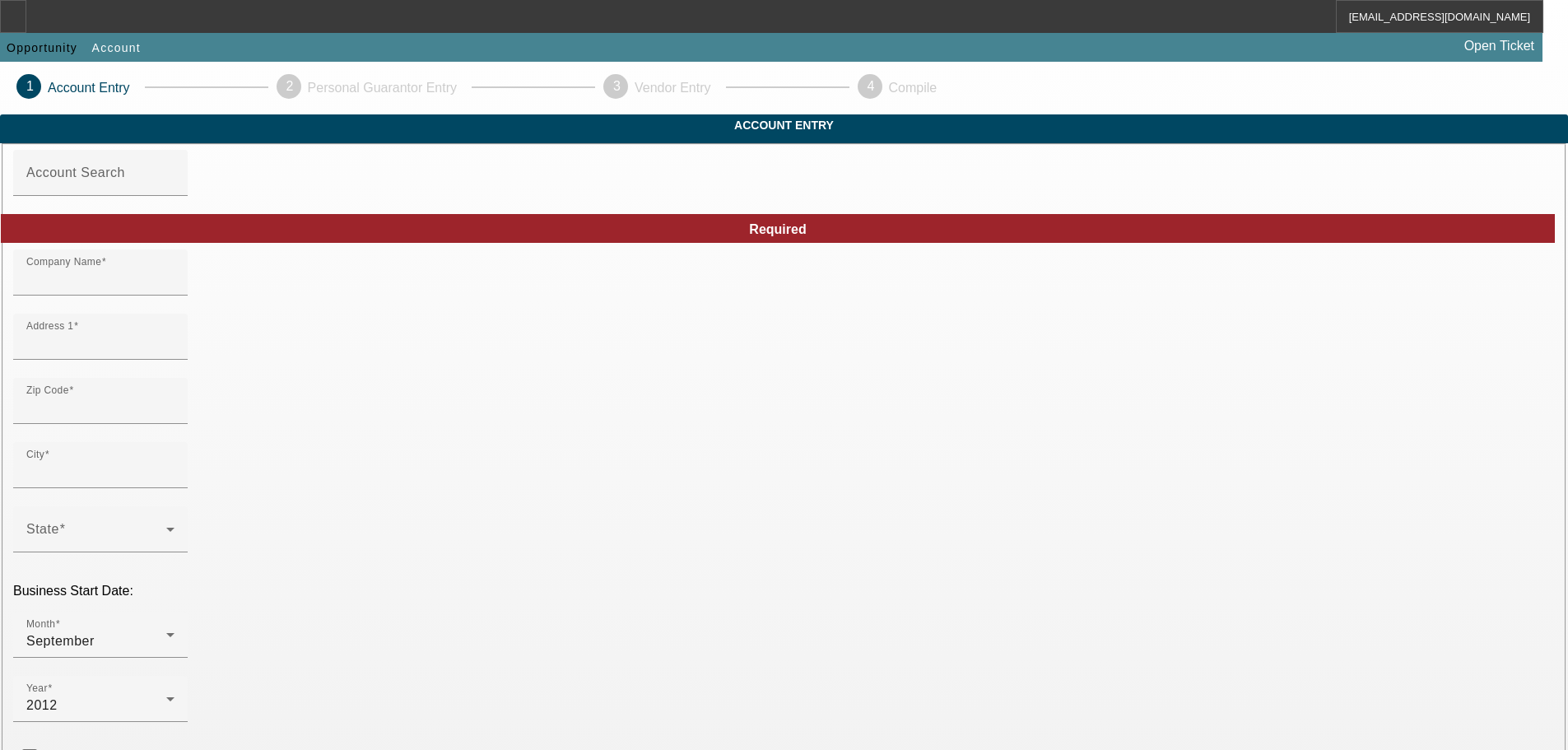
type input "Pickaway"
type input "460903250"
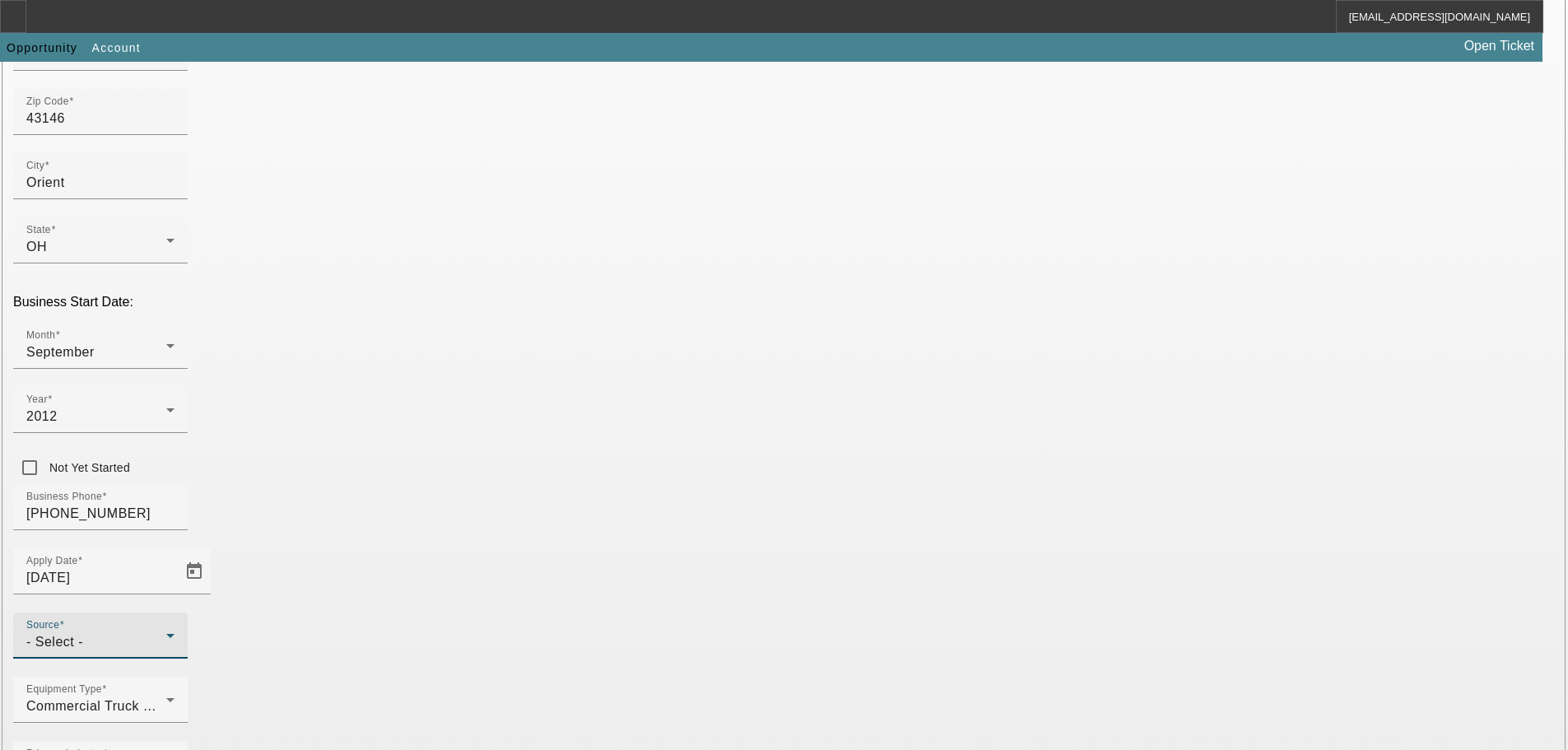
click at [166, 632] on div "- Select -" at bounding box center [96, 642] width 140 height 19
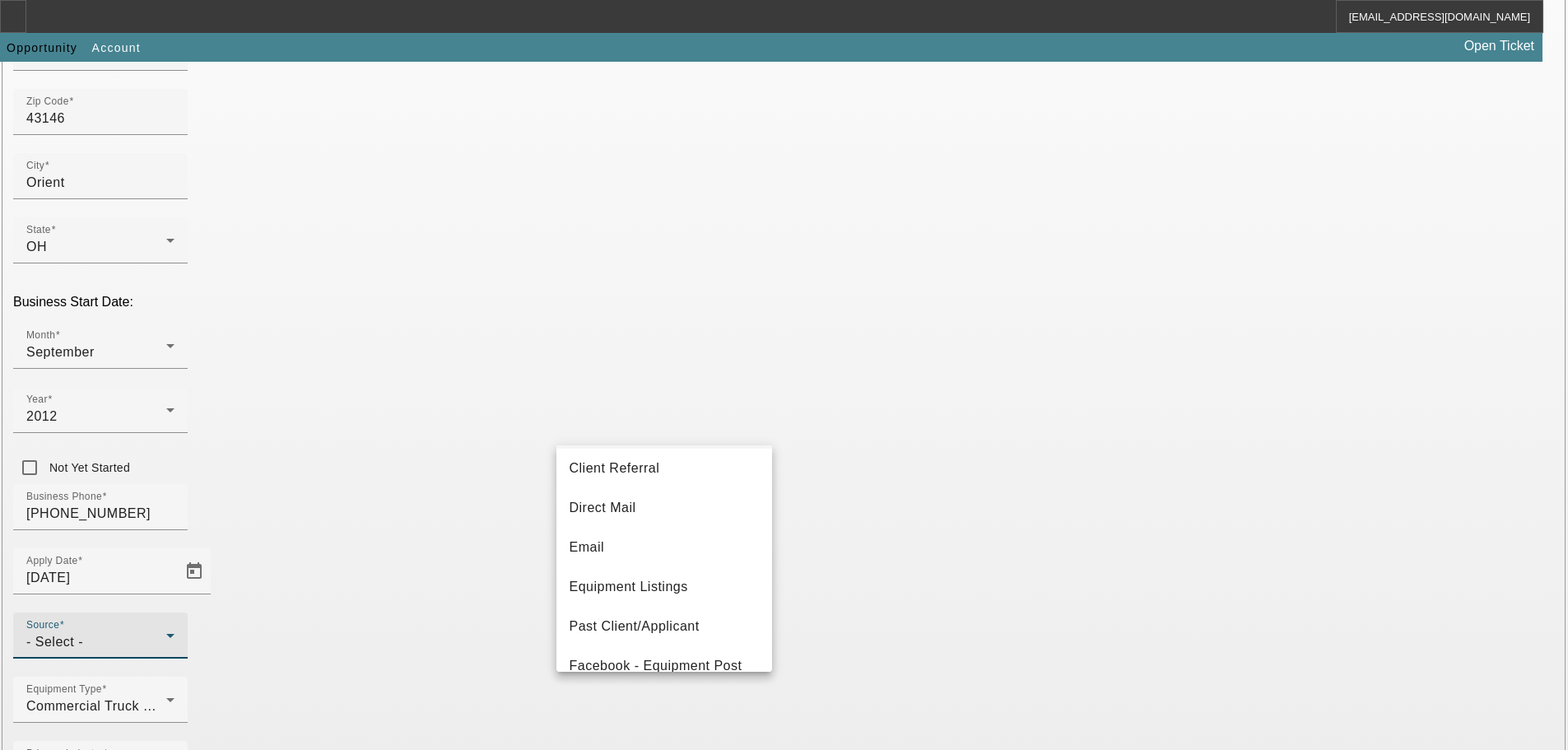
scroll to position [164, 0]
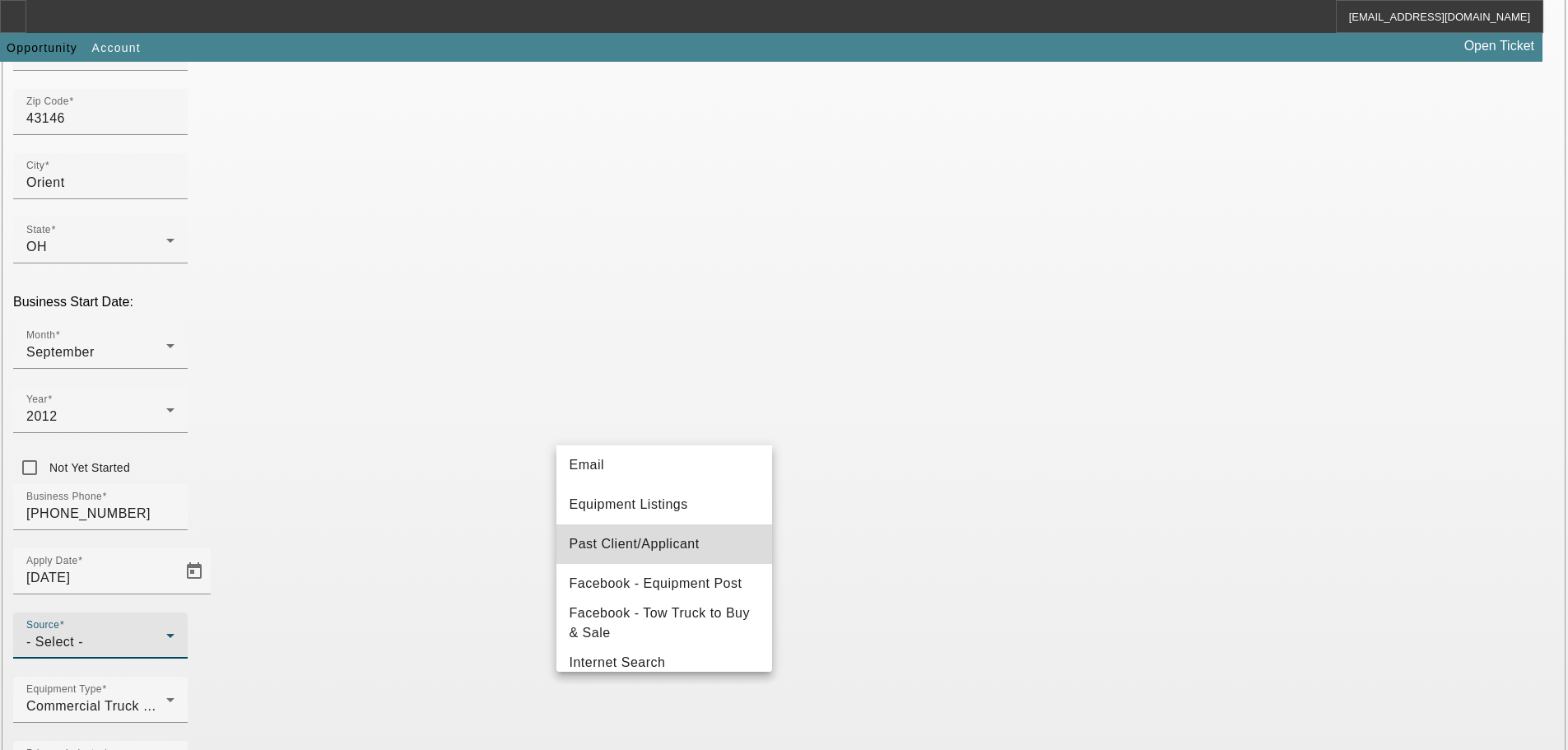
click at [688, 547] on span "Past Client/Applicant" at bounding box center [635, 543] width 130 height 19
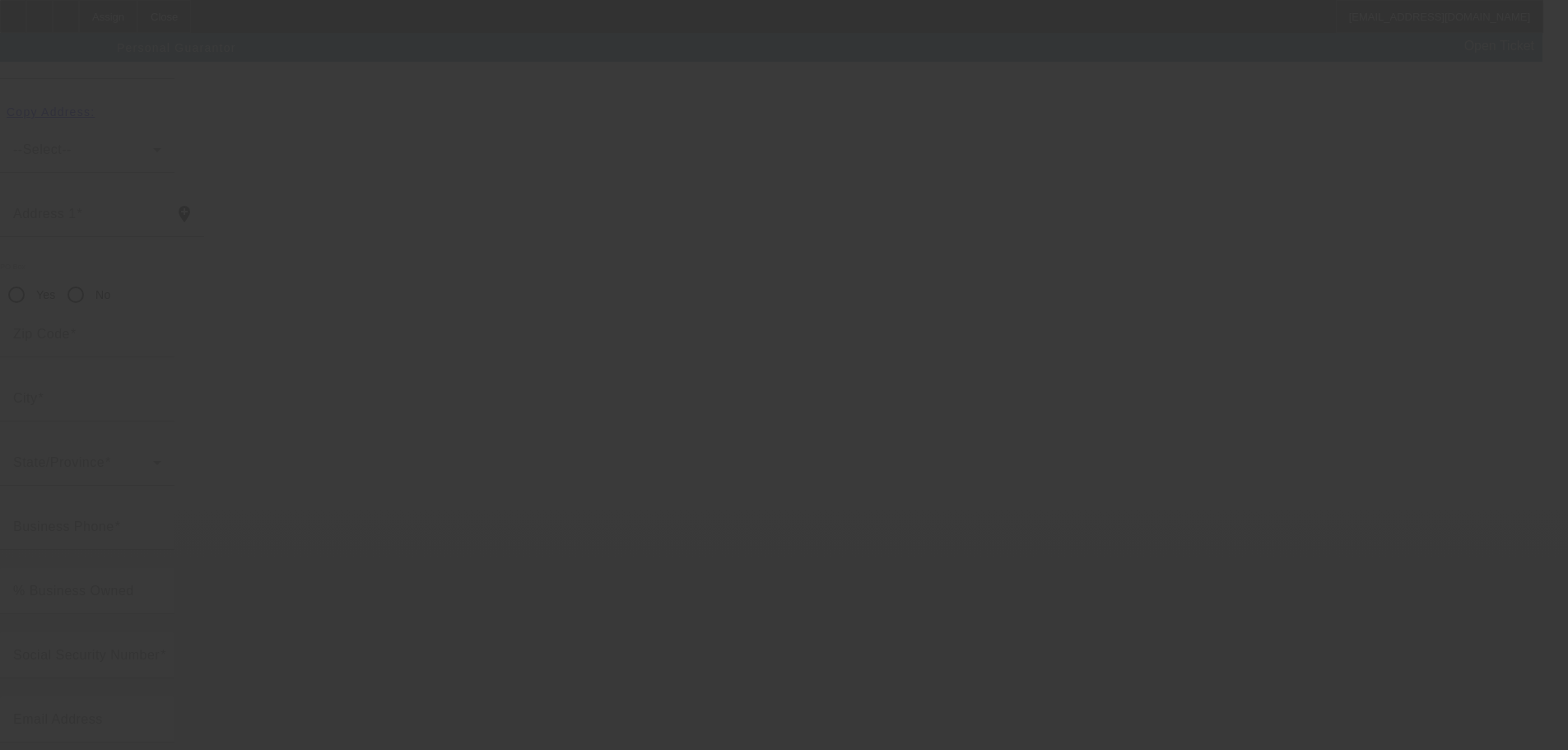
scroll to position [55, 0]
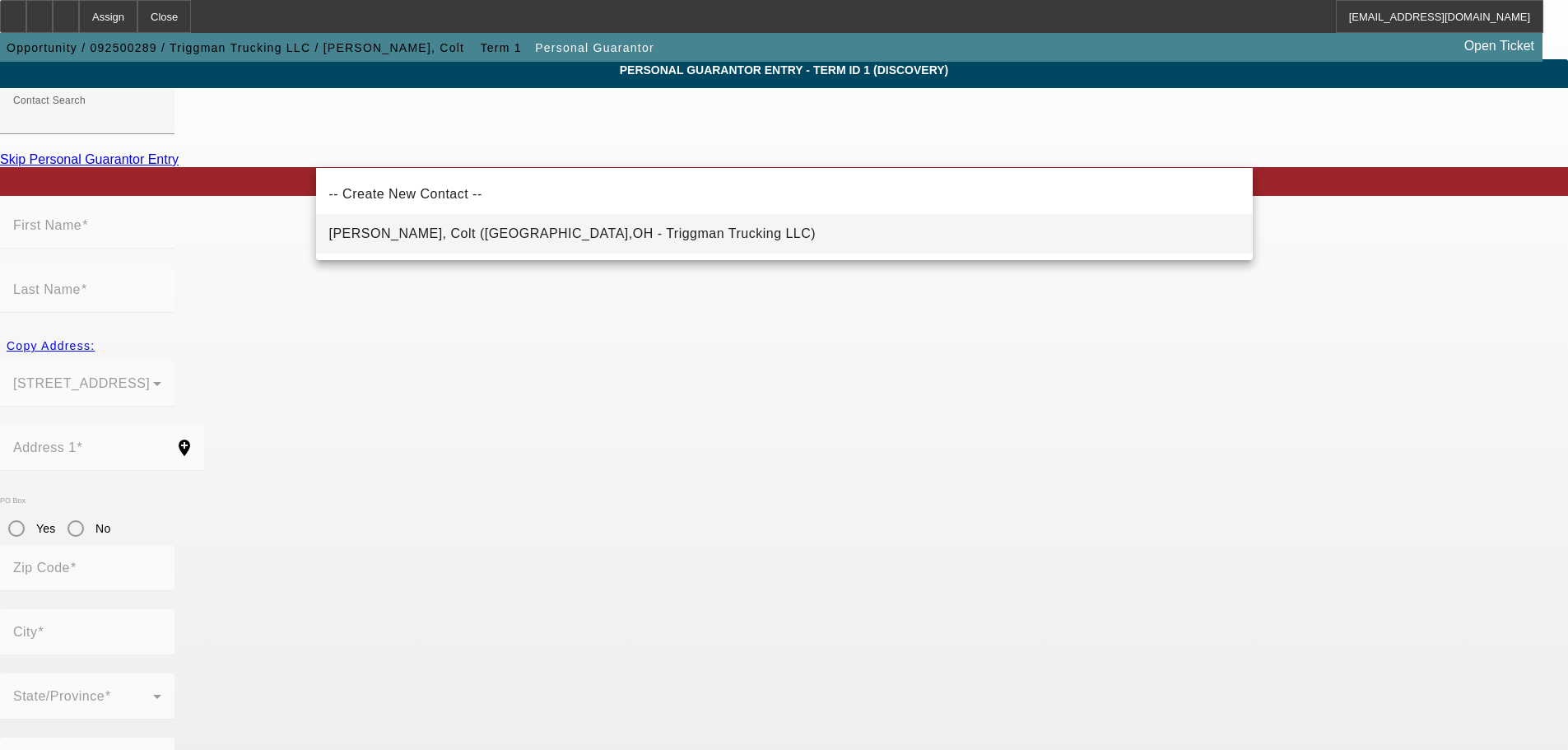
click at [561, 224] on span "[PERSON_NAME], Colt ([GEOGRAPHIC_DATA],OH - Triggman Trucking LLC)" at bounding box center [573, 234] width 487 height 19
type input "[PERSON_NAME], Colt ([GEOGRAPHIC_DATA],OH - Triggman Trucking LLC)"
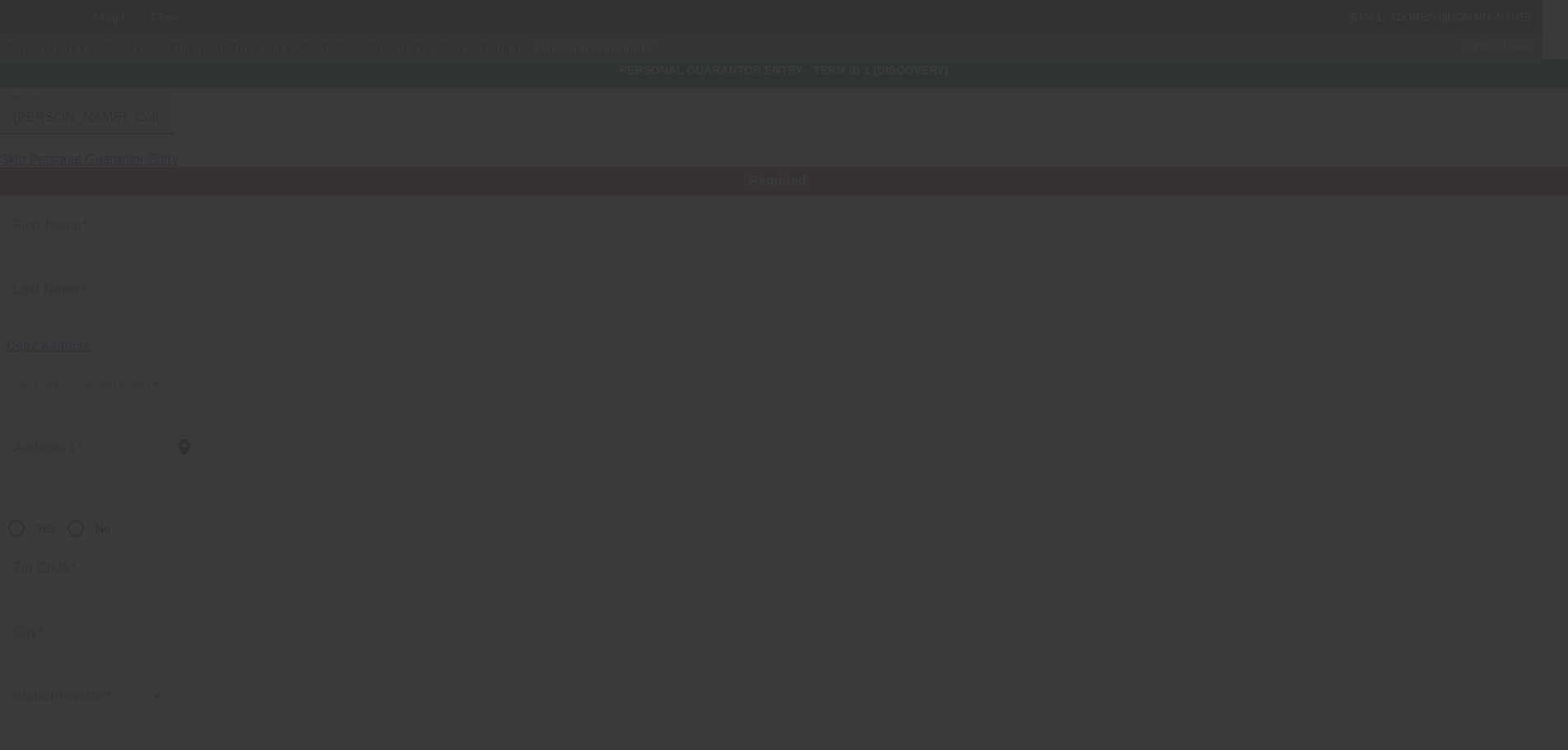
type input "Colt"
type input "[PERSON_NAME]"
type input "[STREET_ADDRESS]"
radio input "true"
type input "43146"
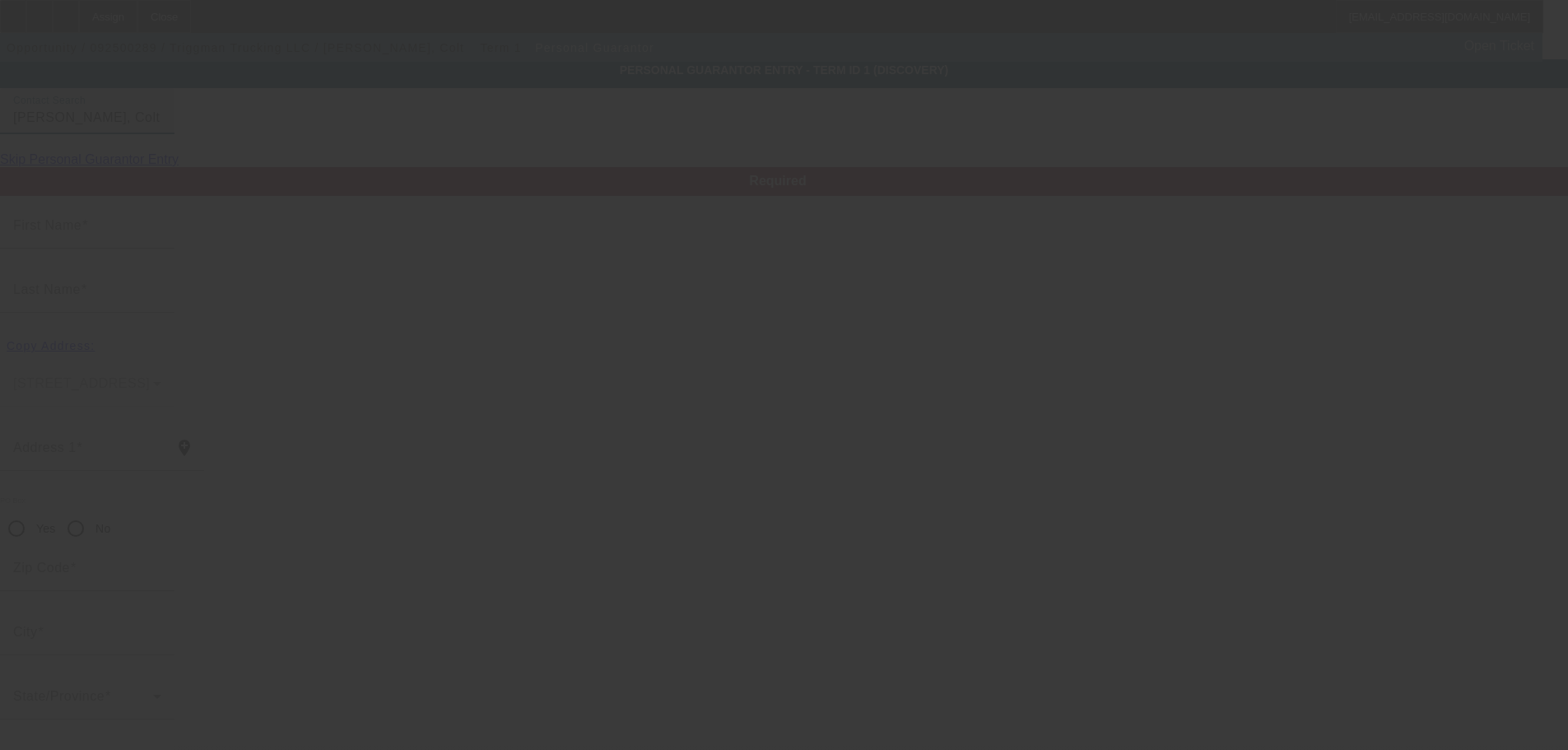
type input "Orient"
type input "[PHONE_NUMBER]"
type input "100"
type input "299-60-7306"
type input "[EMAIL_ADDRESS][DOMAIN_NAME]"
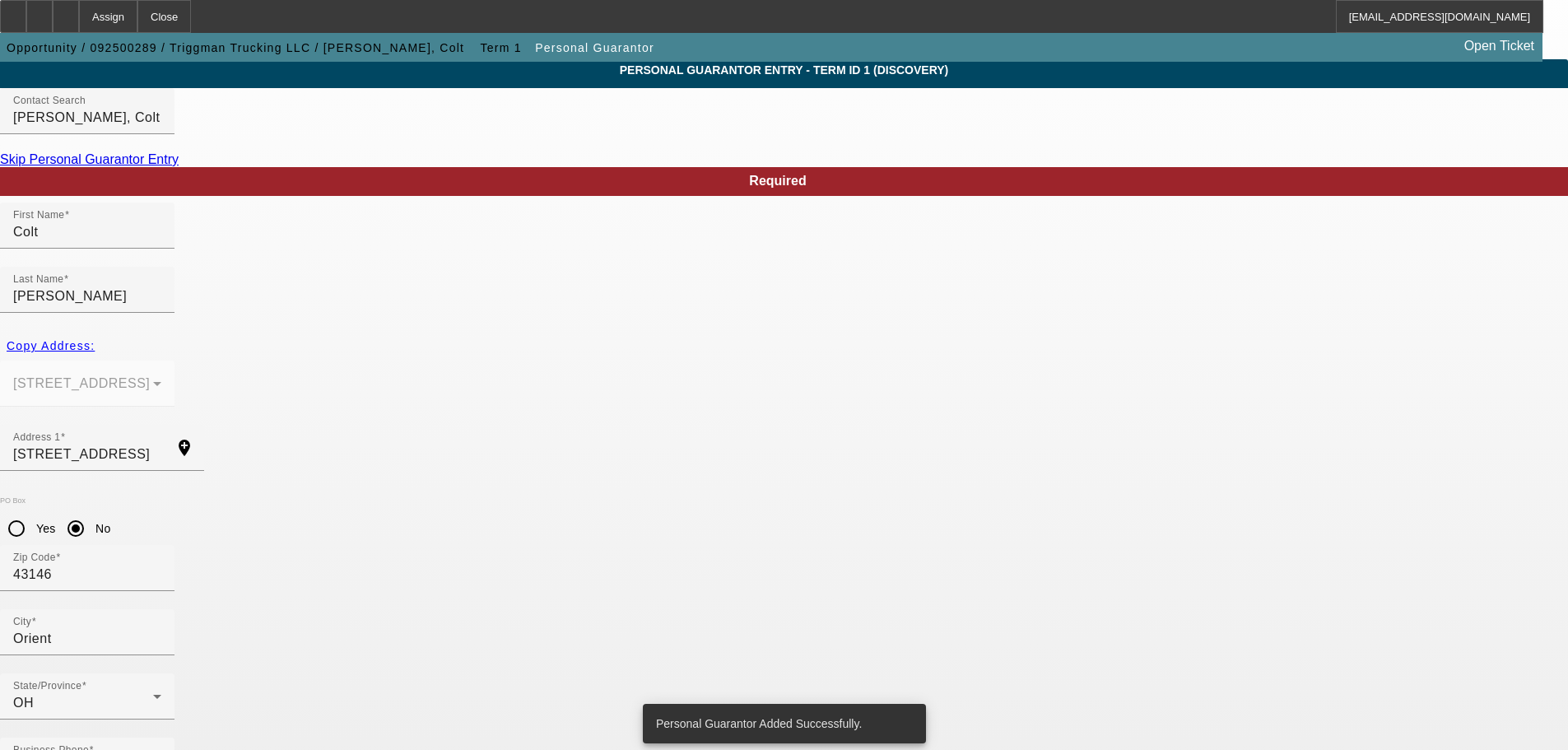
scroll to position [0, 0]
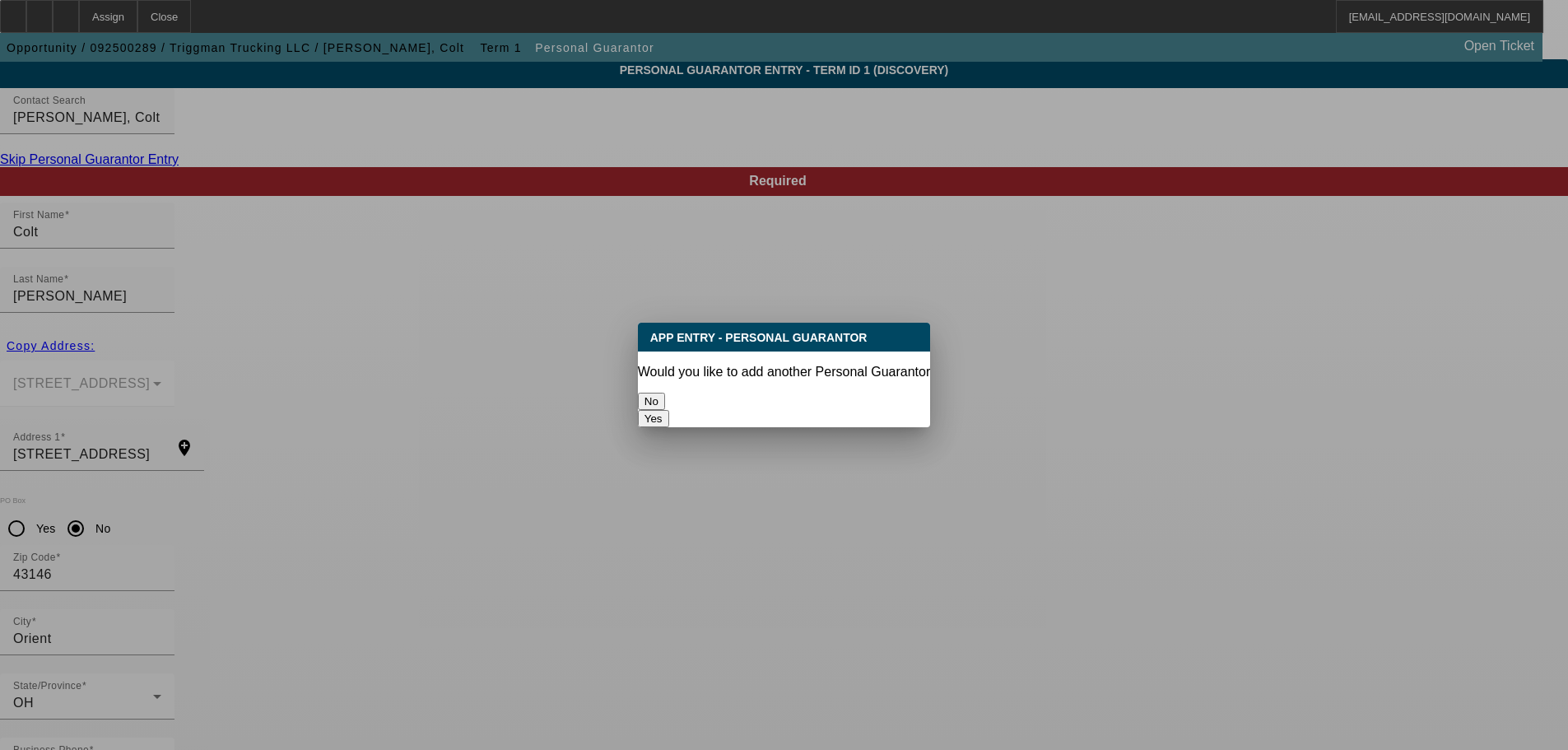
click at [665, 392] on button "No" at bounding box center [651, 401] width 27 height 18
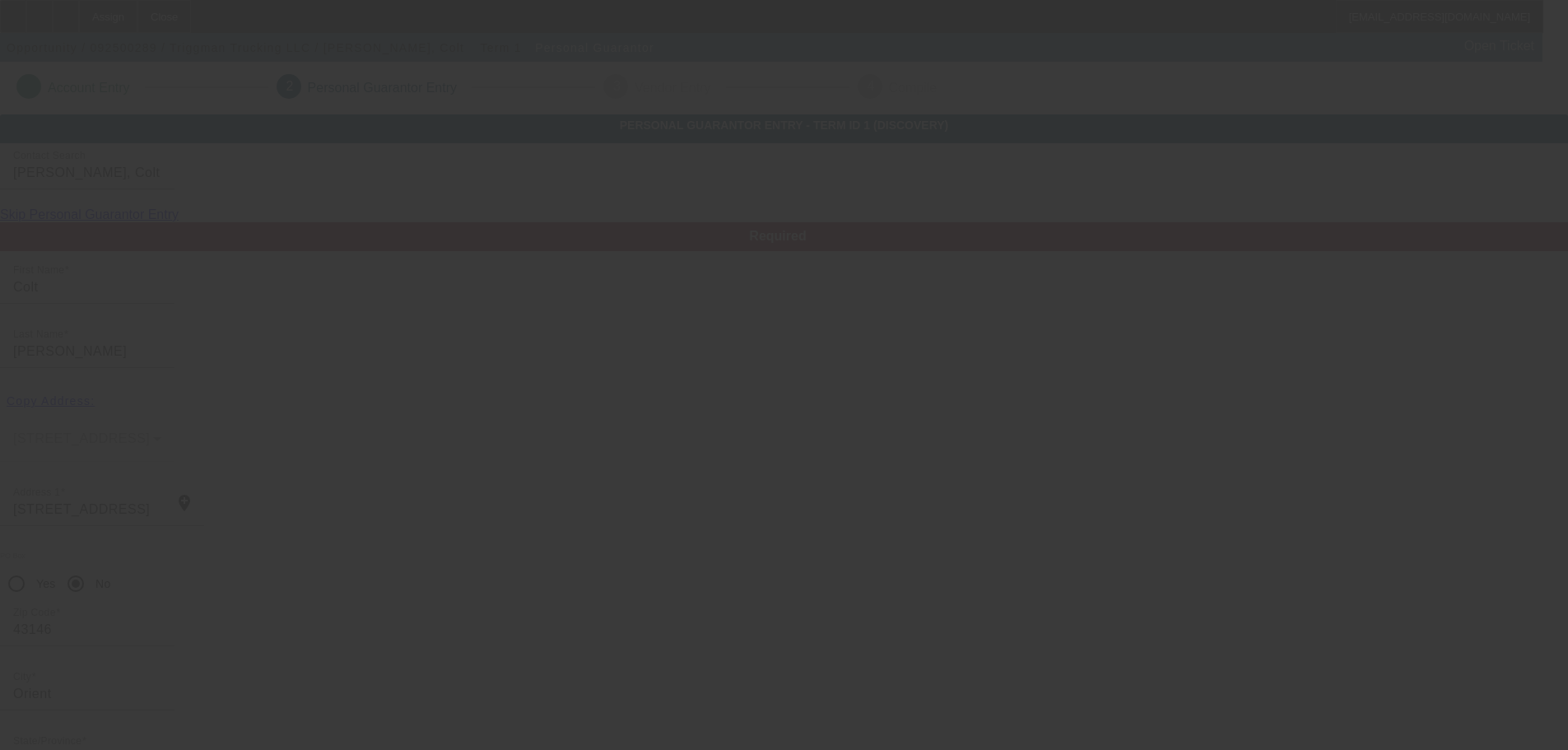
scroll to position [55, 0]
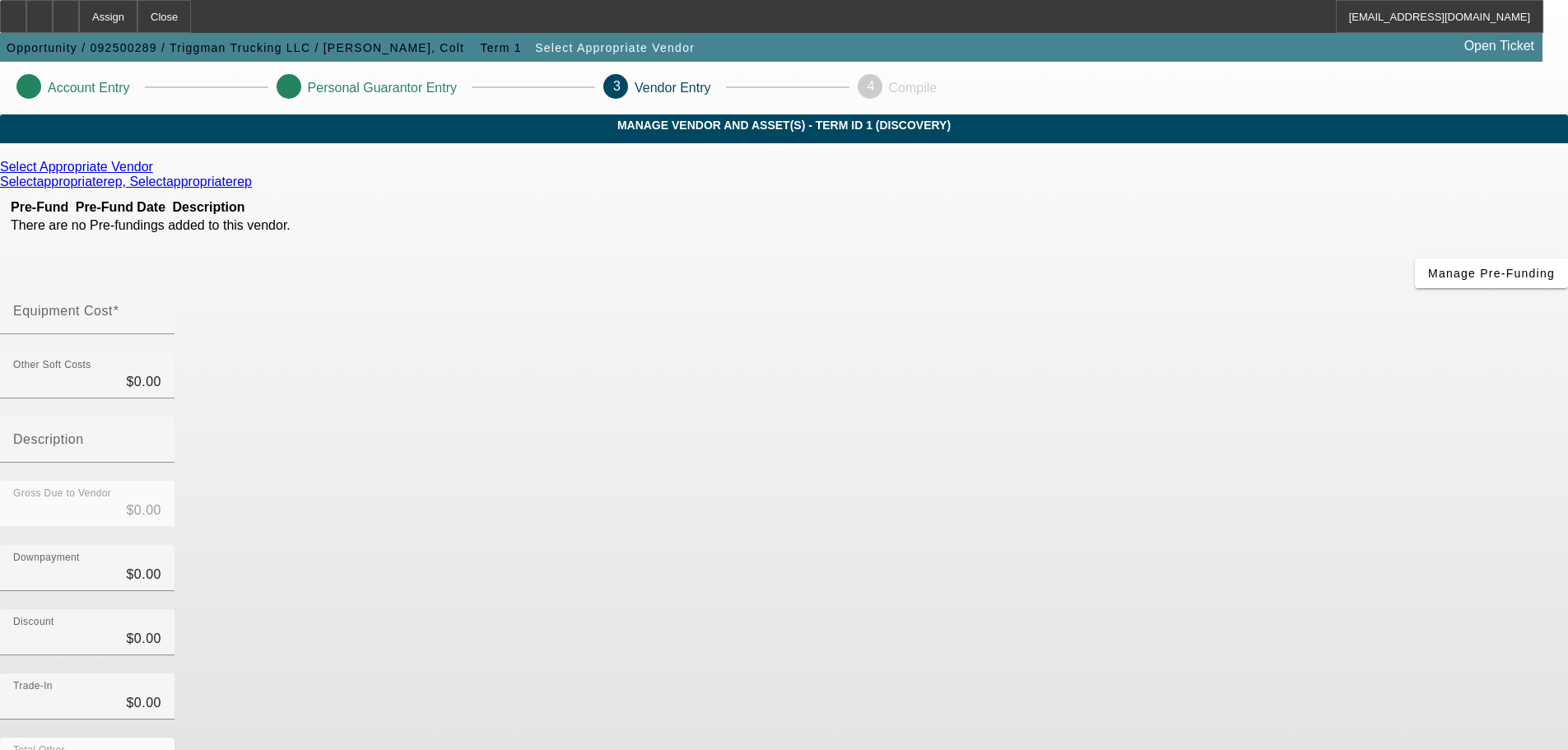
click at [904, 163] on div "Select Appropriate Vendor Selectappropriaterep, Selectappropriaterep Pre-Fund P…" at bounding box center [784, 562] width 1568 height 838
click at [113, 303] on mat-label "Equipment Cost" at bounding box center [62, 310] width 99 height 14
click at [161, 308] on input "Equipment Cost" at bounding box center [87, 317] width 148 height 19
type input "7"
type input "$7.00"
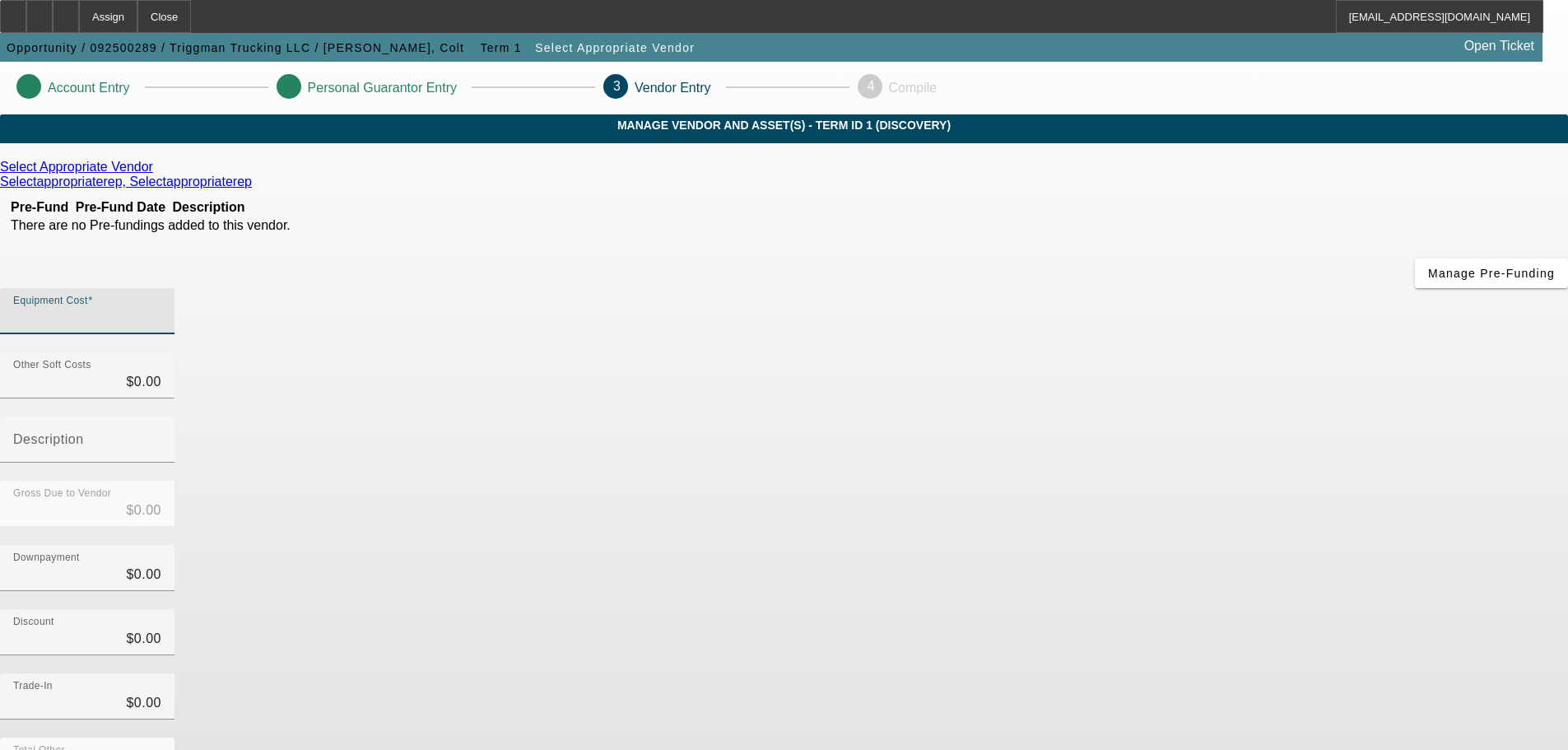
type input "$7.00"
type input "75"
type input "$75.00"
type input "750"
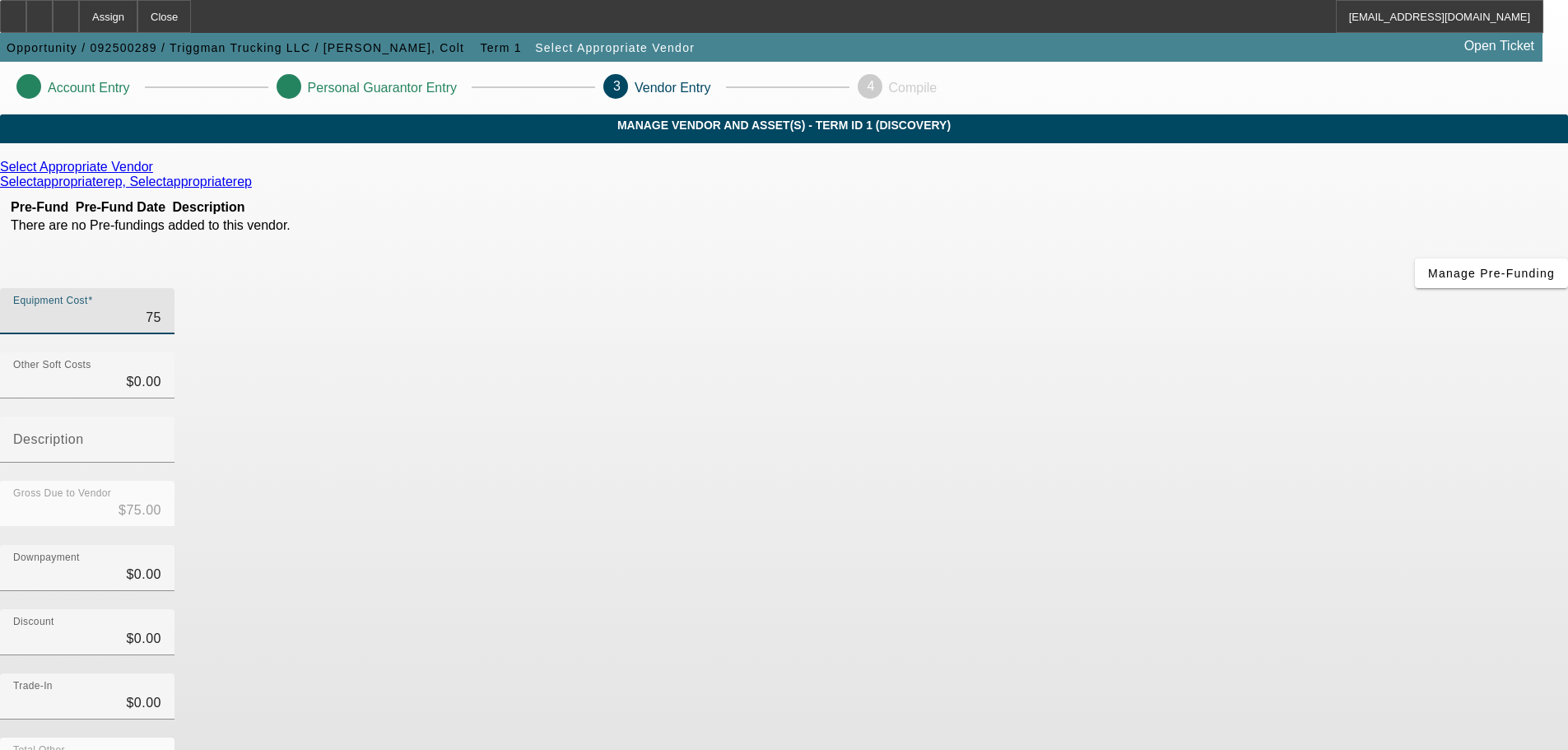
type input "$750.00"
type input "7500"
type input "$7,500.00"
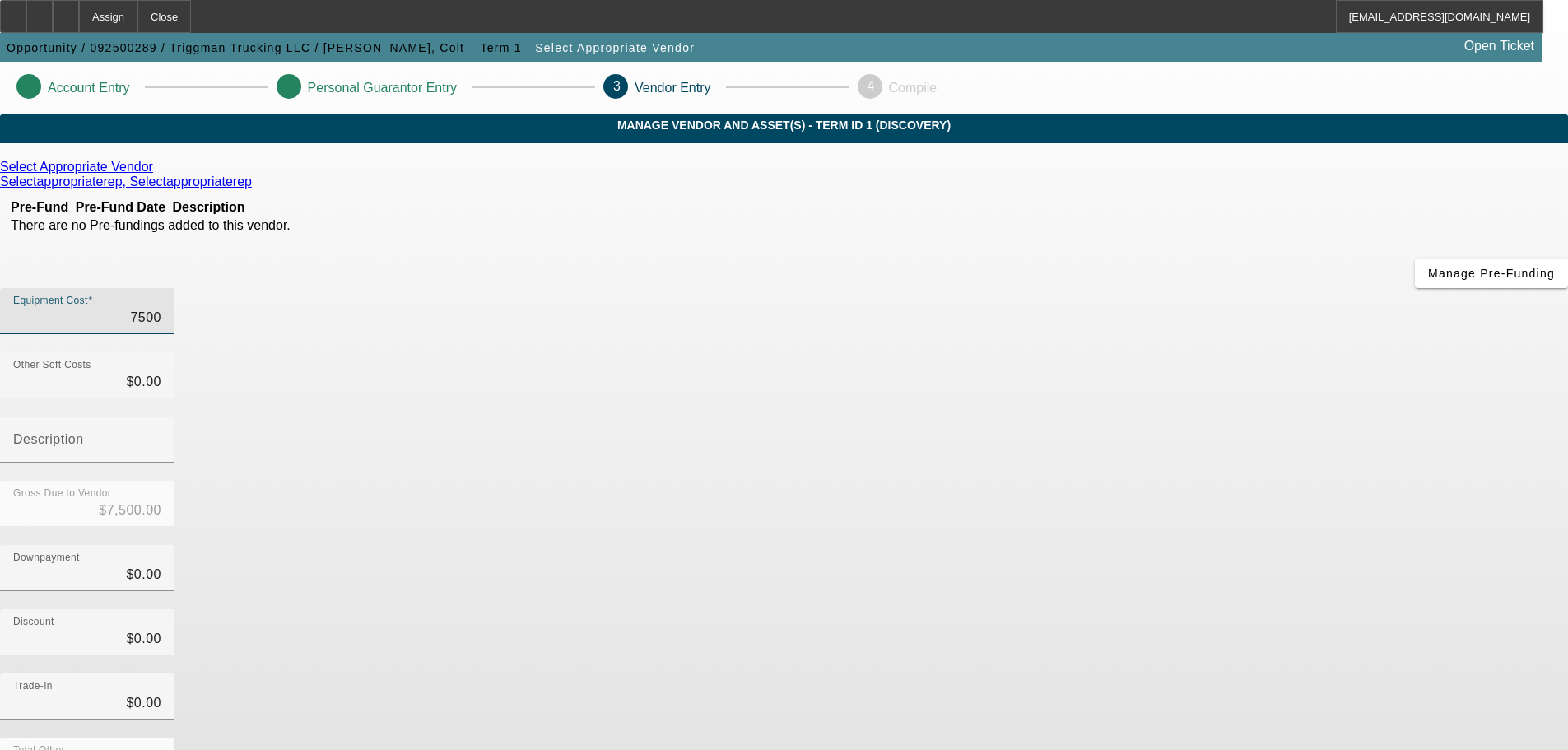
type input "75000"
type input "$75,000.00"
click at [1210, 545] on div "Downpayment $0.00" at bounding box center [784, 577] width 1568 height 64
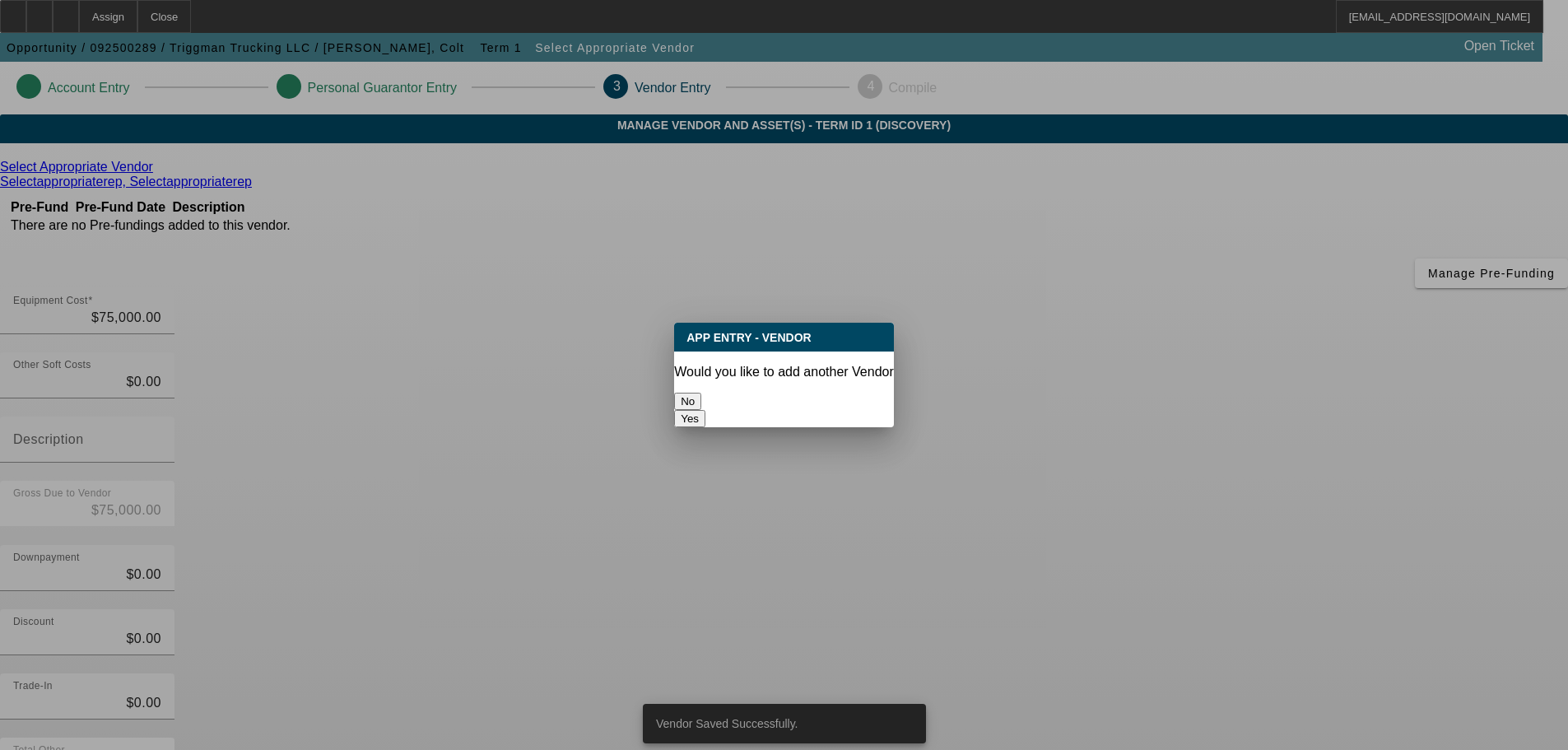
click at [701, 392] on button "No" at bounding box center [687, 401] width 27 height 18
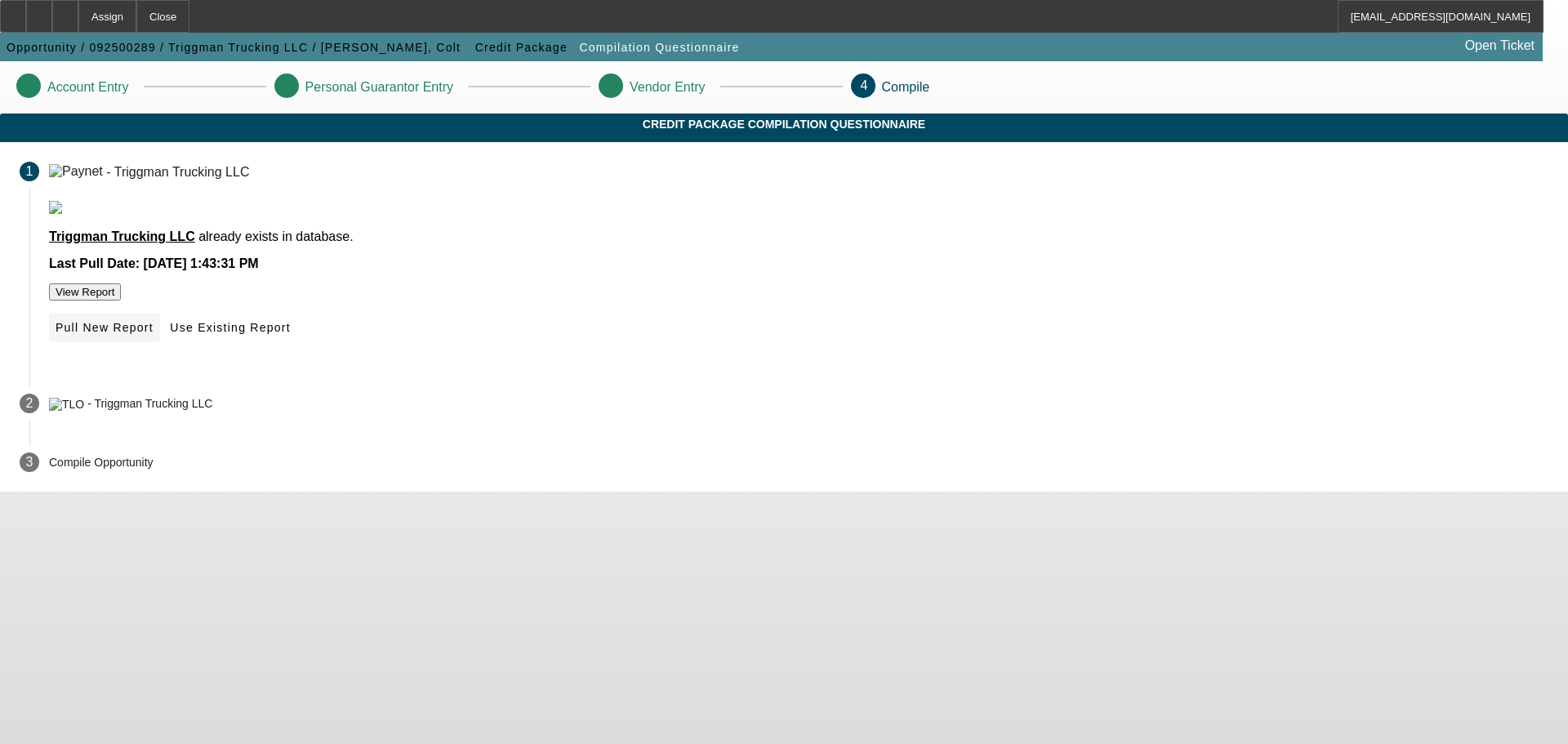
click at [154, 334] on span "Pull New Report" at bounding box center [105, 327] width 98 height 13
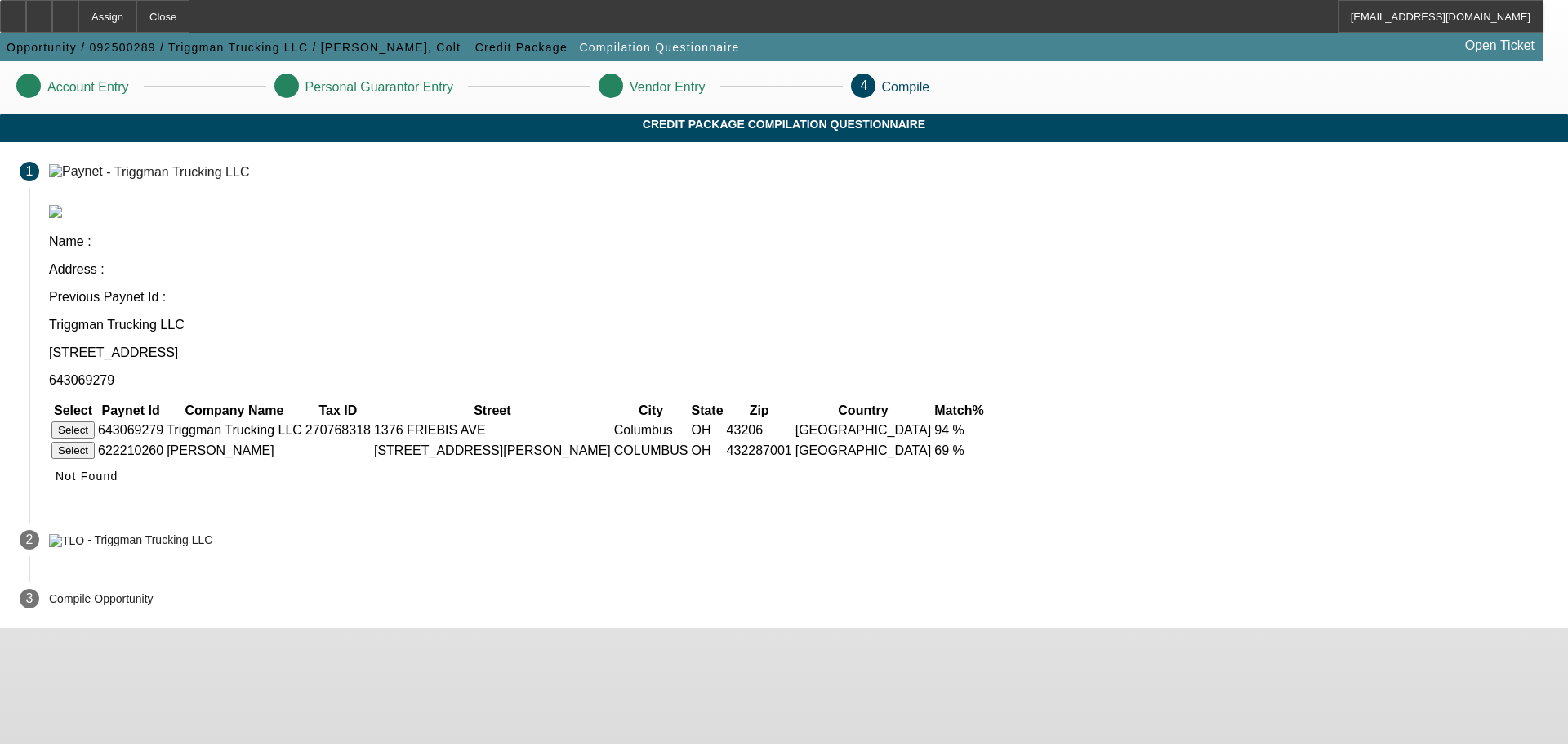
click at [95, 421] on button "Select" at bounding box center [73, 430] width 44 height 17
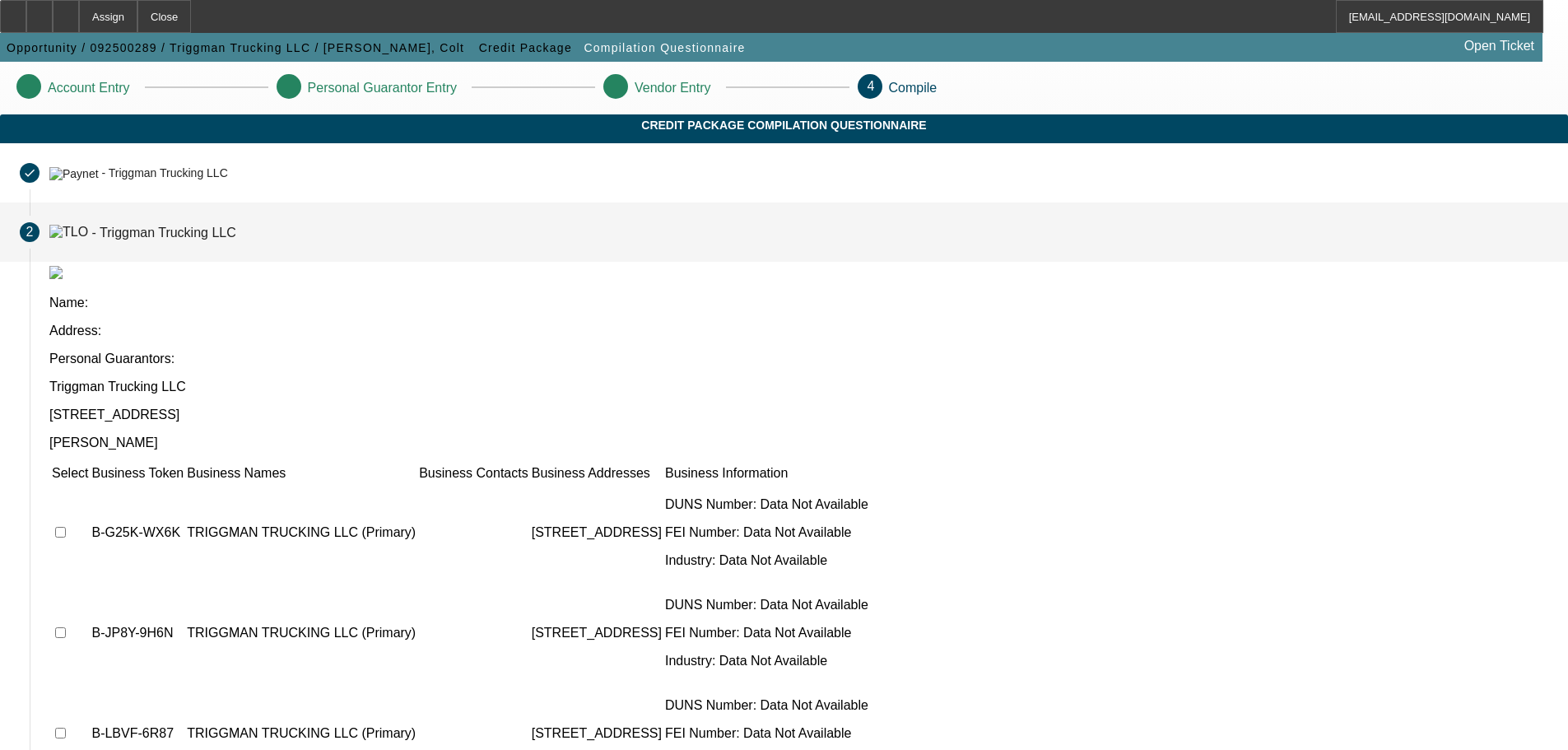
click at [66, 527] on input "checkbox" at bounding box center [61, 532] width 11 height 11
checkbox input "true"
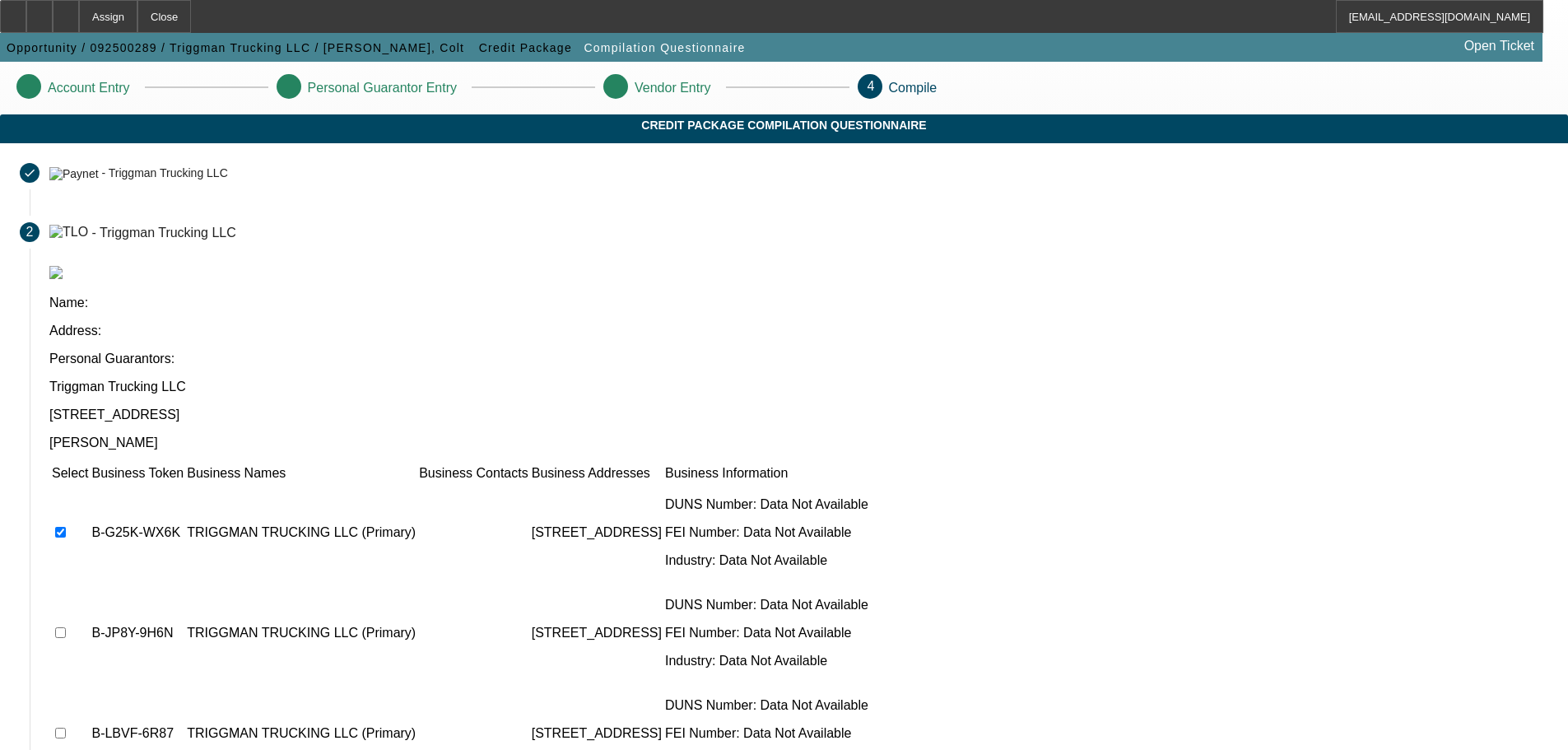
click at [89, 584] on td at bounding box center [69, 633] width 38 height 98
click at [66, 727] on input "checkbox" at bounding box center [61, 732] width 11 height 11
checkbox input "true"
click at [66, 627] on input "checkbox" at bounding box center [61, 632] width 11 height 11
checkbox input "true"
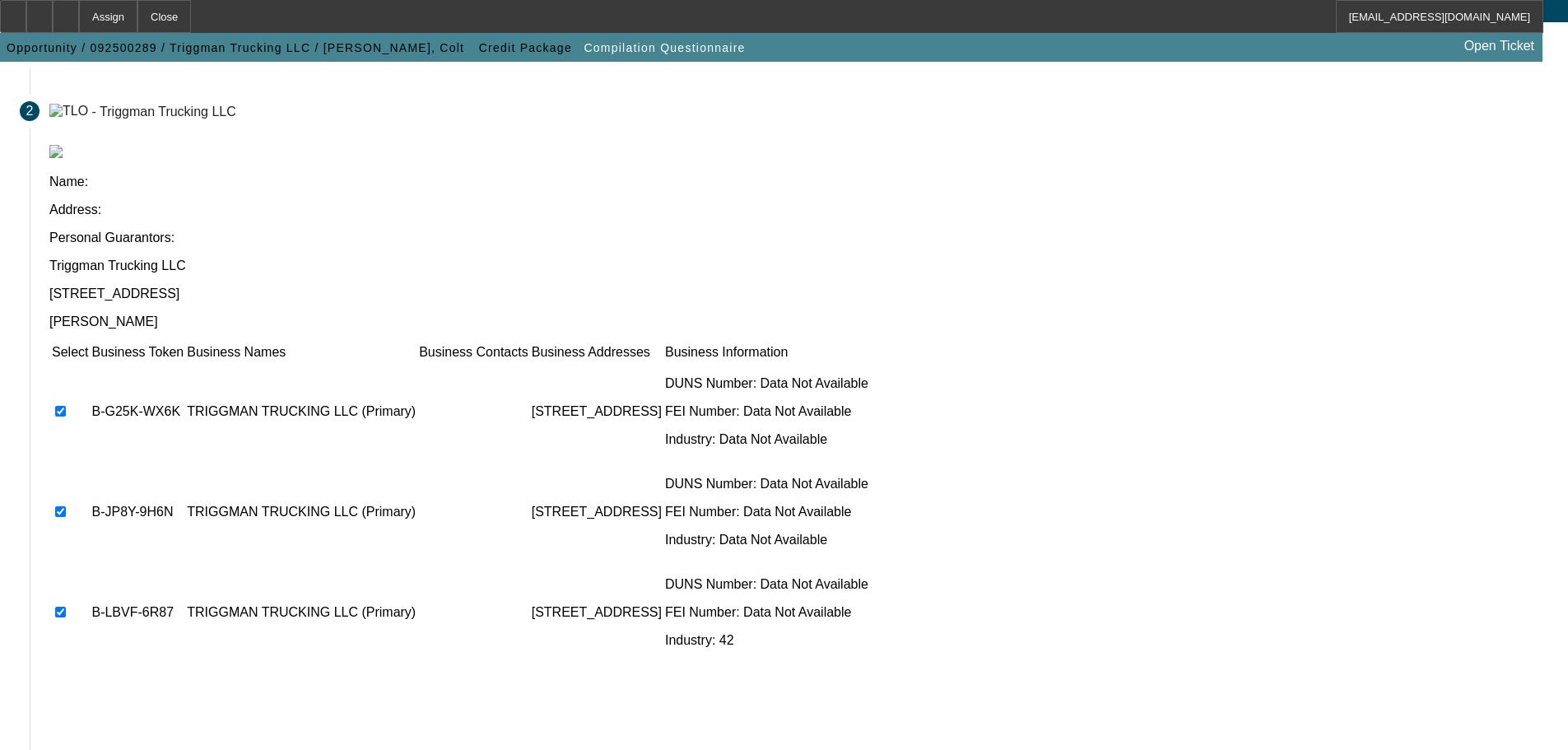
scroll to position [160, 0]
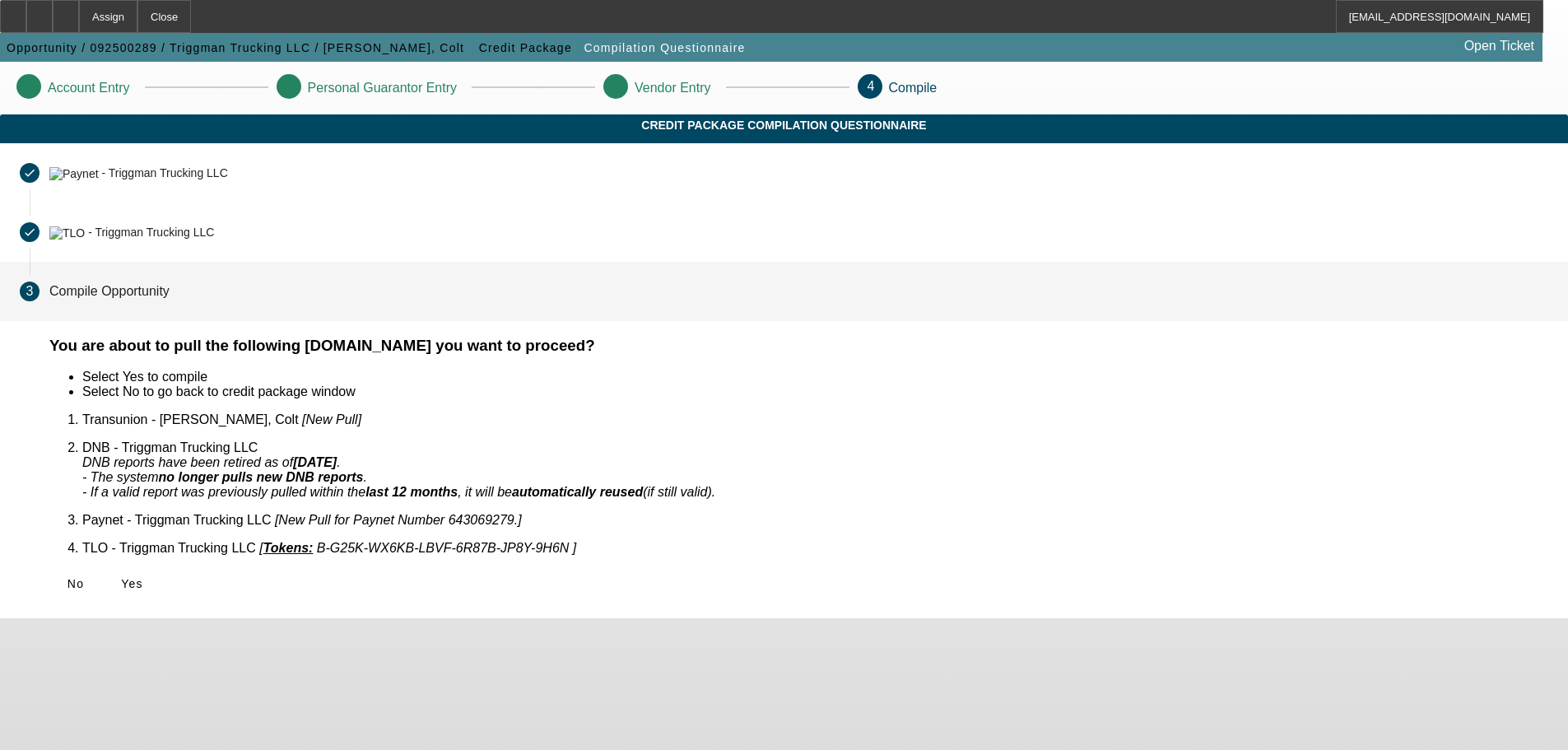
scroll to position [0, 0]
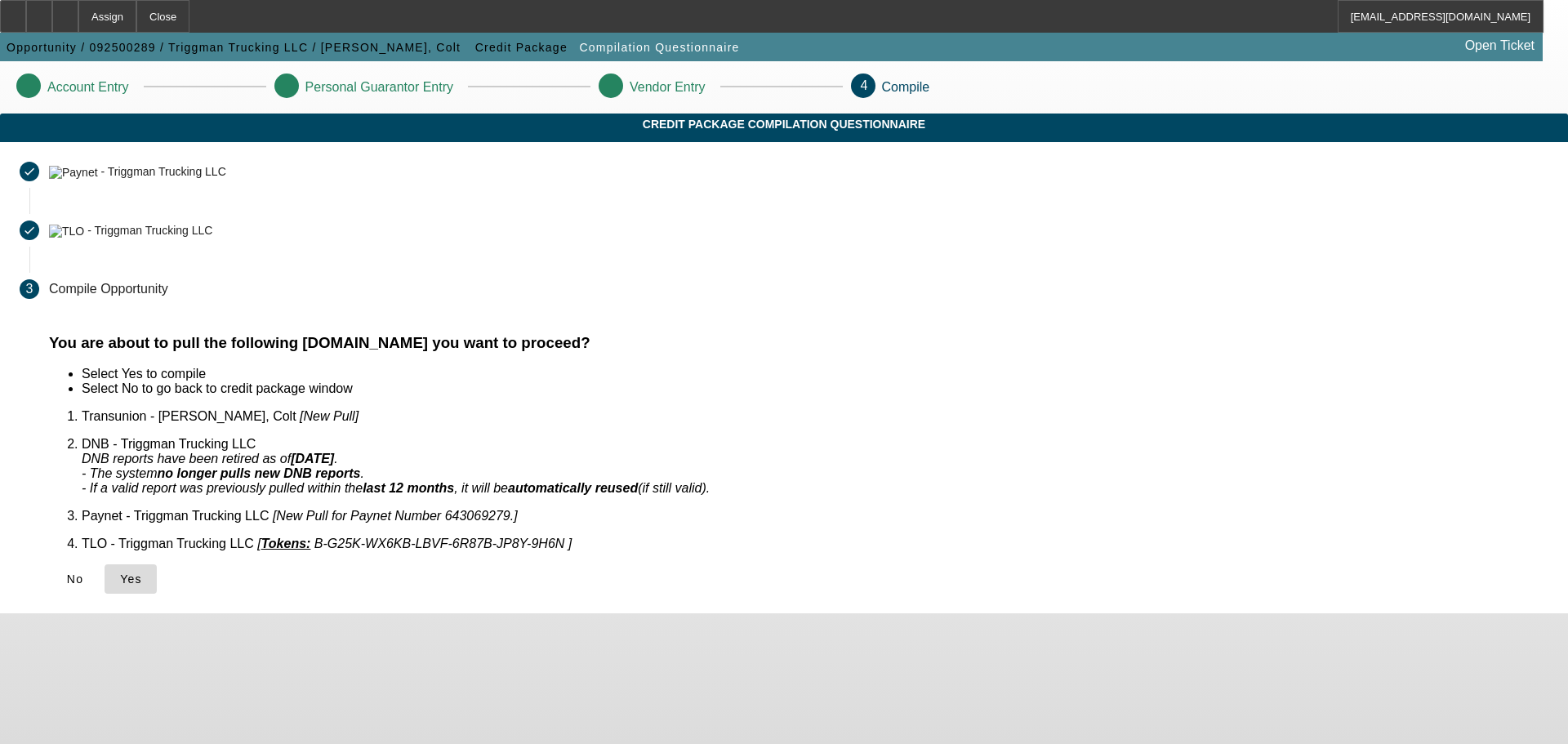
click at [157, 567] on span at bounding box center [131, 578] width 52 height 39
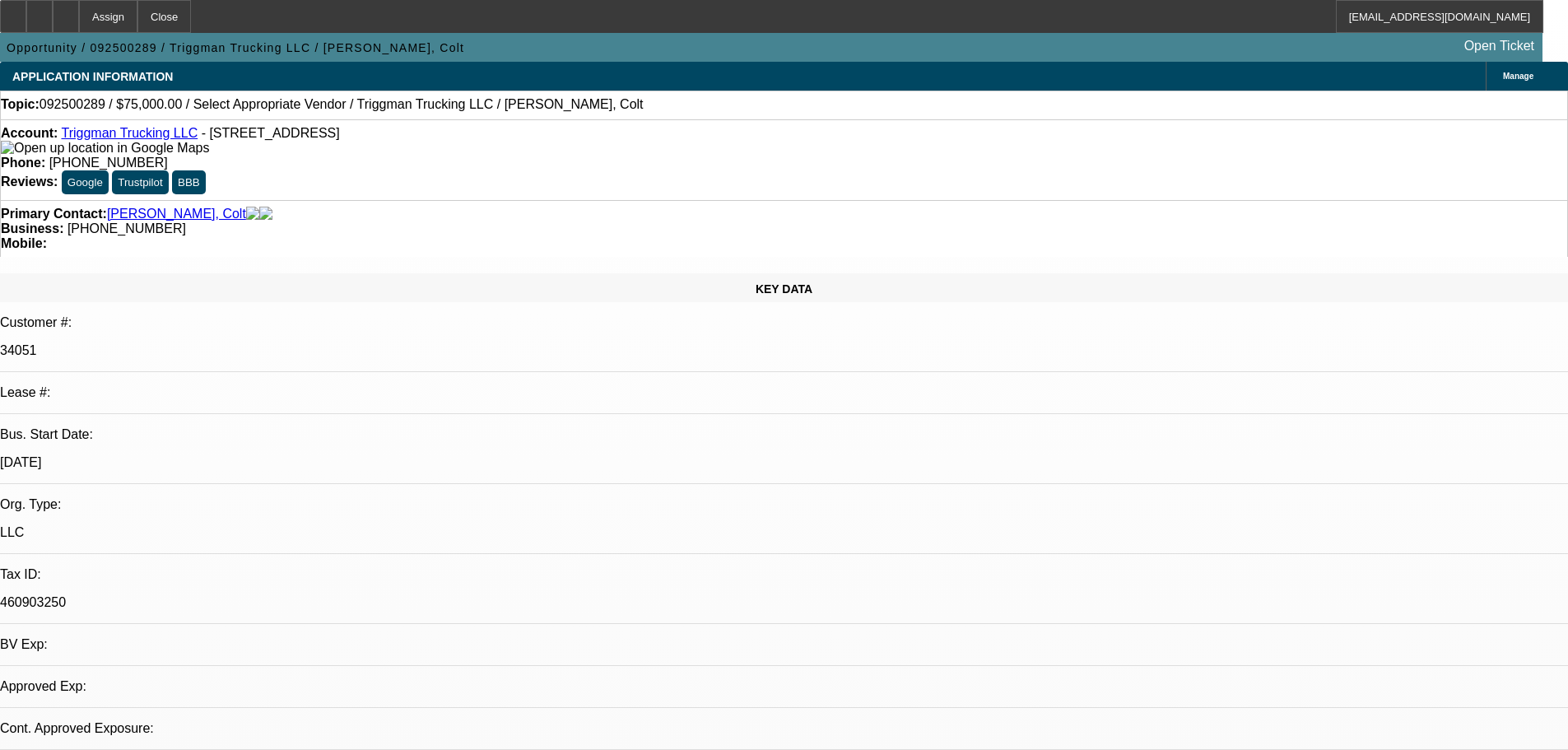
select select "0"
select select "2"
select select "0.1"
select select "4"
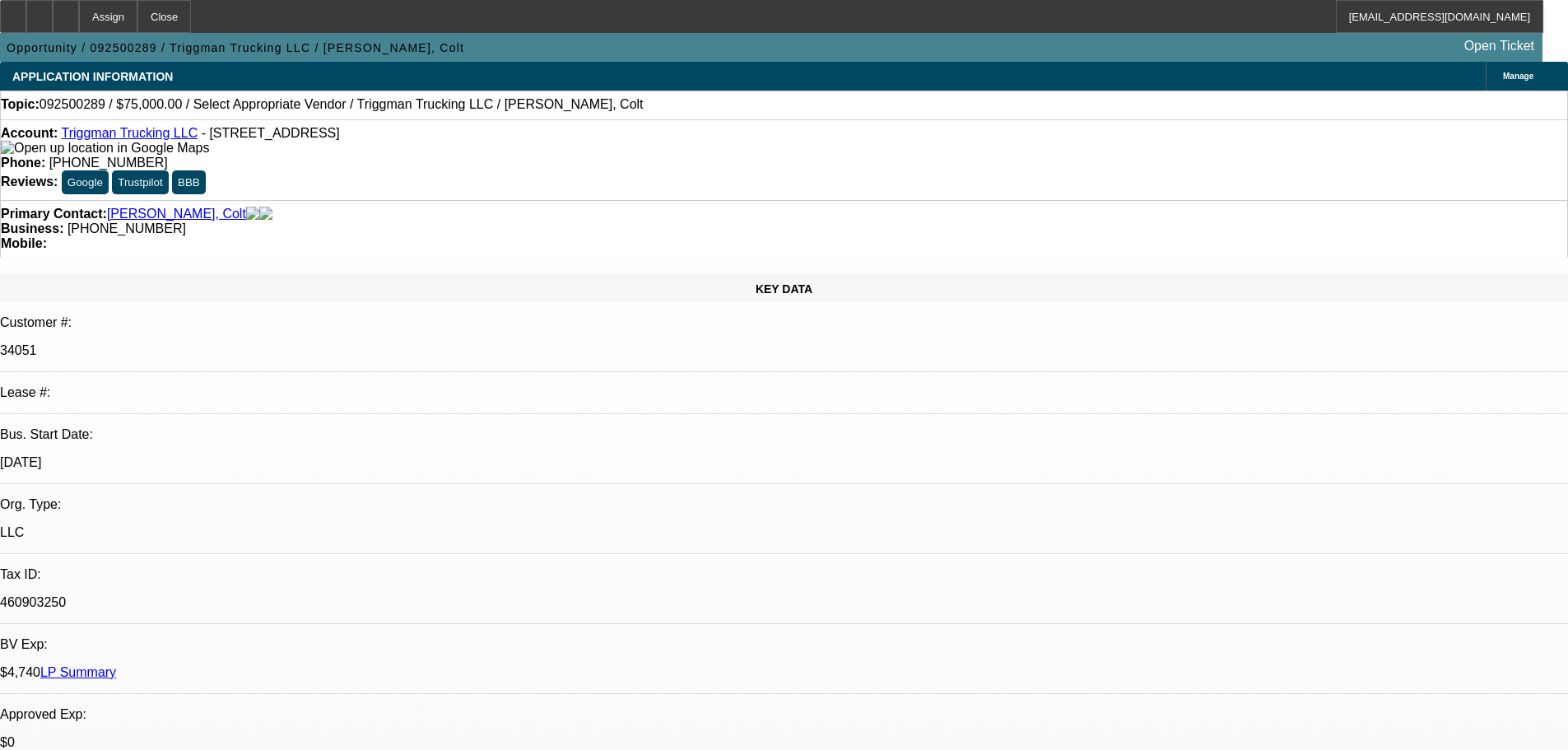
click at [1218, 58] on div "Opportunity / 092500289 / Triggman Trucking LLC / [PERSON_NAME], Colt Open Tick…" at bounding box center [771, 47] width 1542 height 29
radio input "true"
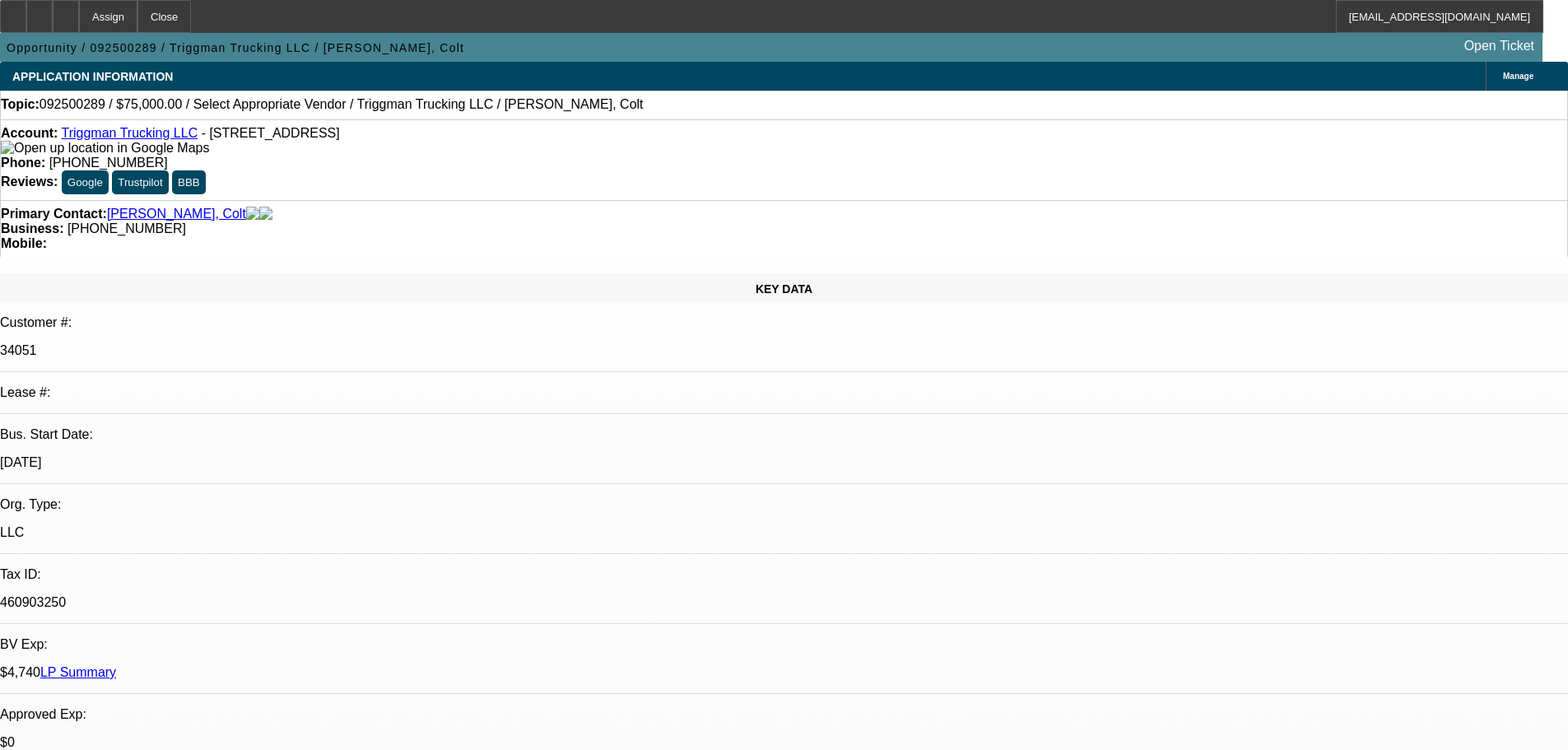
paste textarea "in [GEOGRAPHIC_DATA], doing pipes along side of road, another 2 months. [GEOGRA…"
type textarea "in [GEOGRAPHIC_DATA], doing pipes along side of road, another 2 months. [GEOGRA…"
radio input "true"
